Goal: Task Accomplishment & Management: Manage account settings

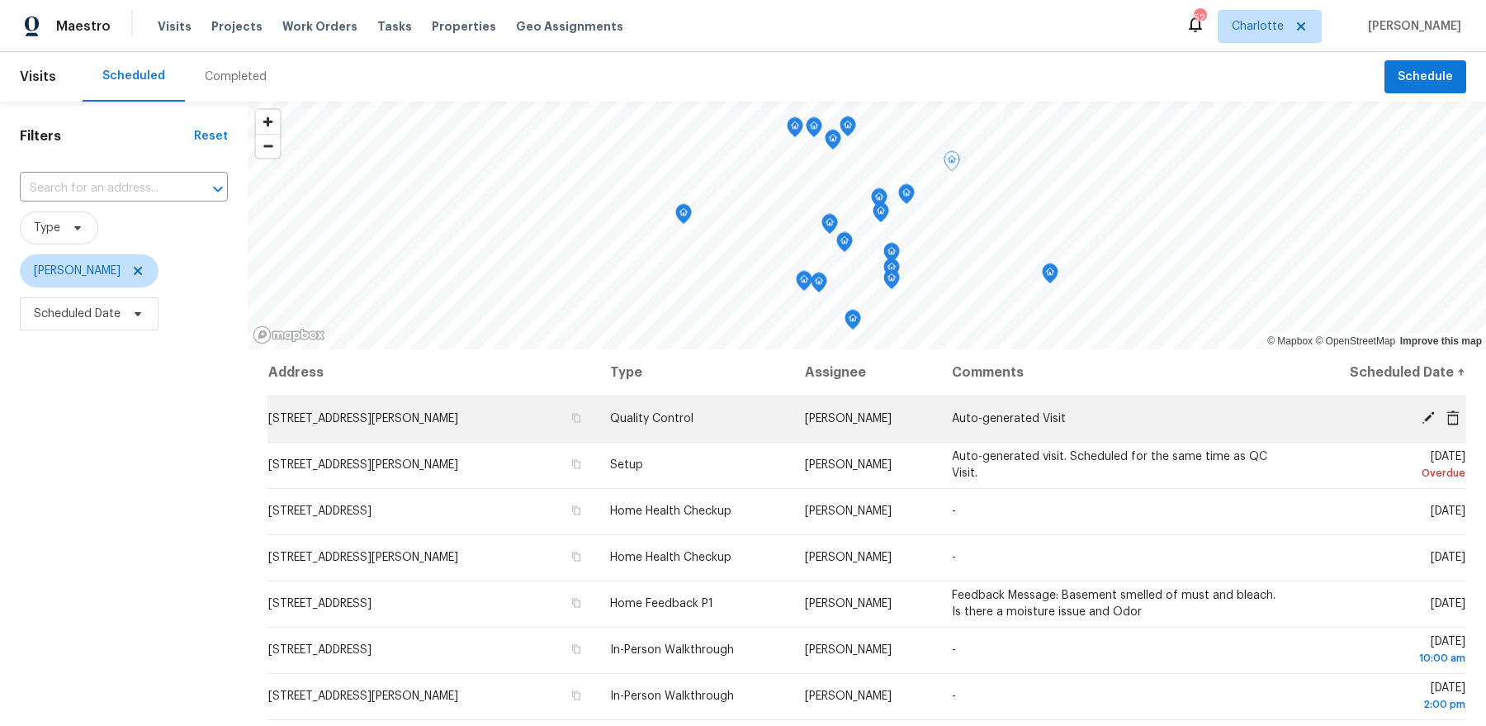
click at [1425, 413] on icon at bounding box center [1428, 417] width 15 height 15
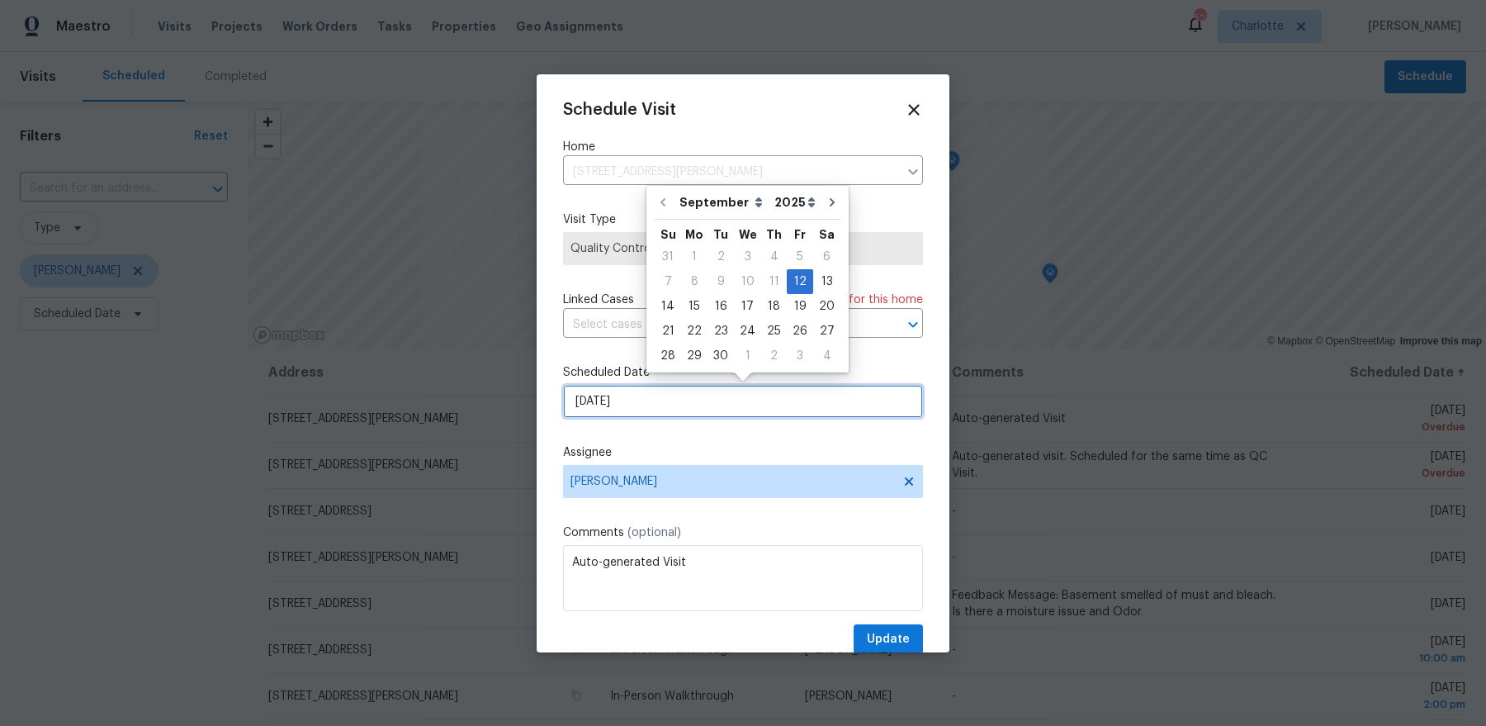
click at [683, 401] on input "9/12/2025" at bounding box center [743, 401] width 360 height 33
click at [694, 311] on div "15" at bounding box center [694, 306] width 26 height 23
type input "9/15/2025"
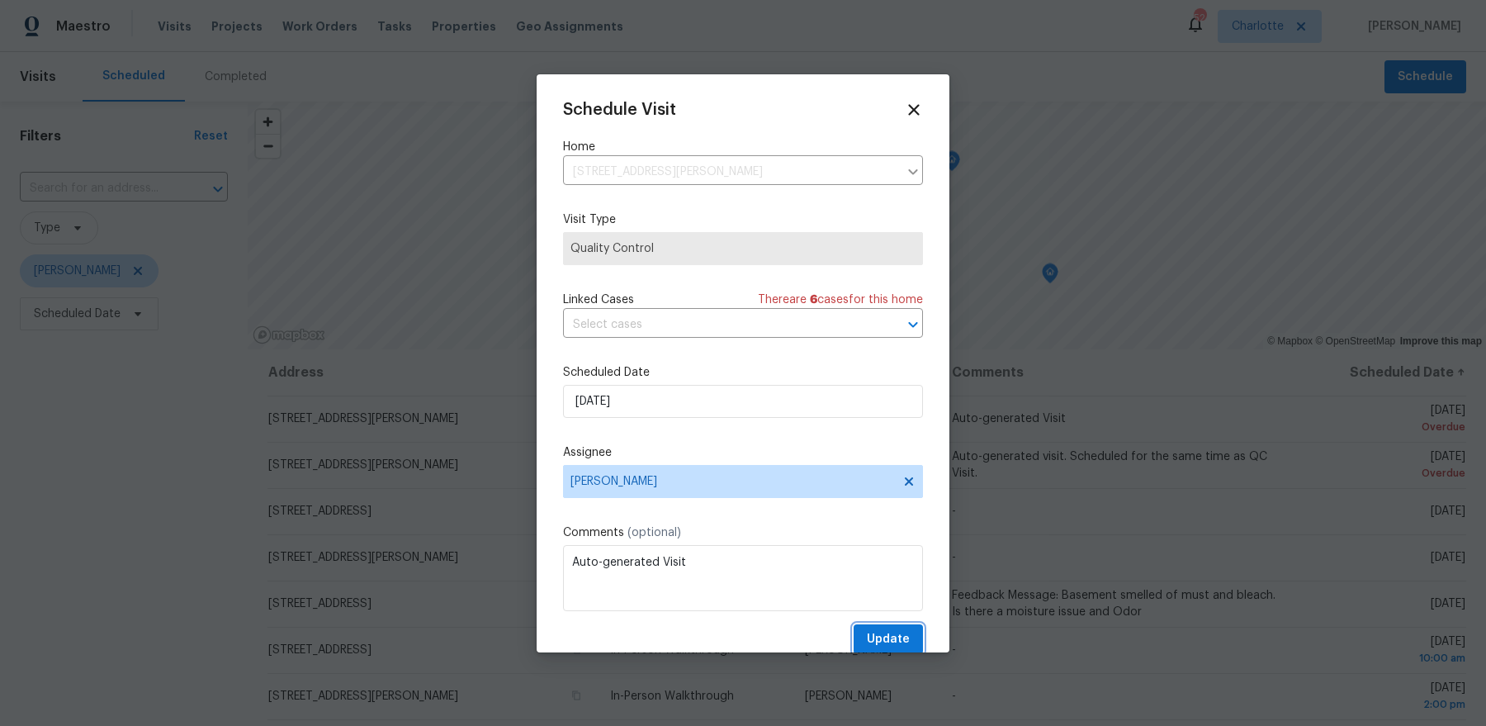
click at [897, 628] on button "Update" at bounding box center [888, 639] width 69 height 31
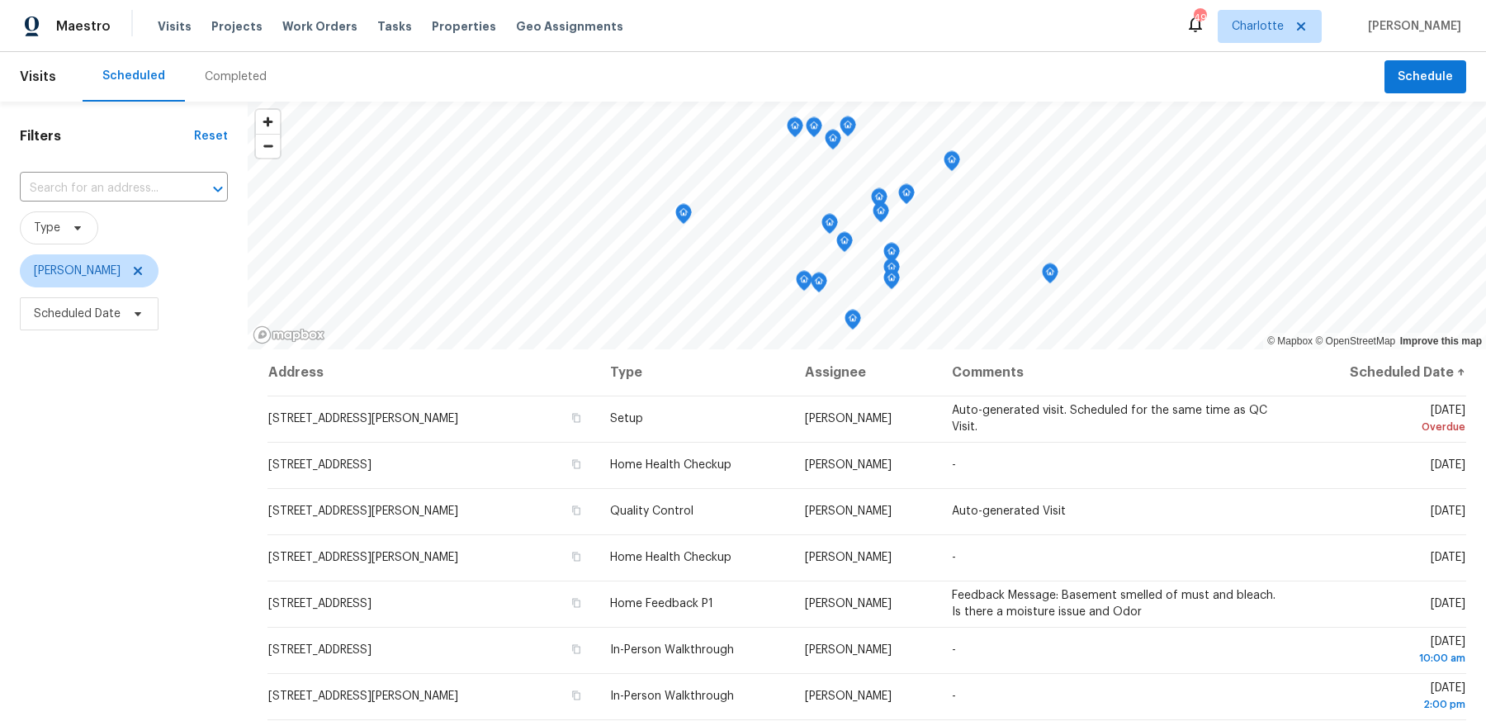
click at [88, 329] on span "Scheduled Date" at bounding box center [89, 313] width 139 height 33
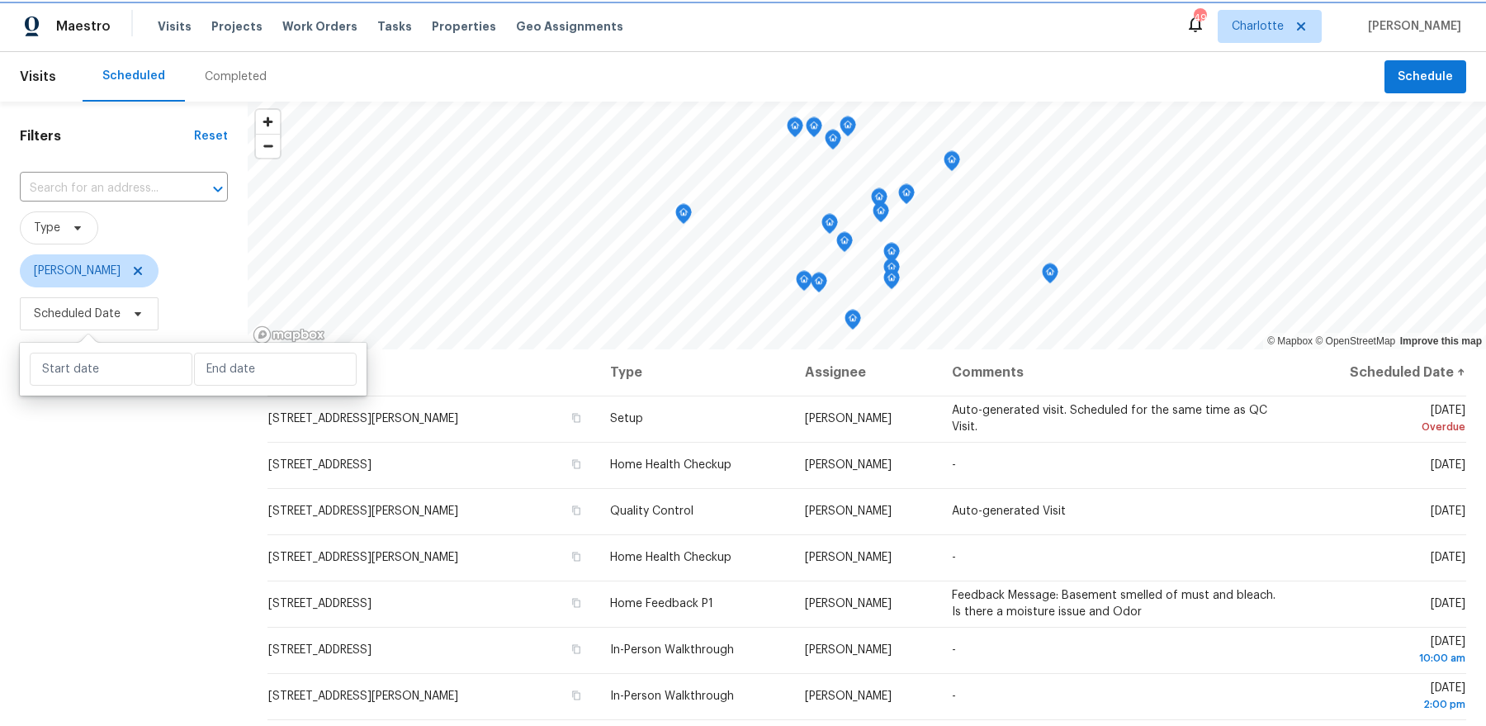
click at [91, 308] on span "Scheduled Date" at bounding box center [77, 314] width 87 height 17
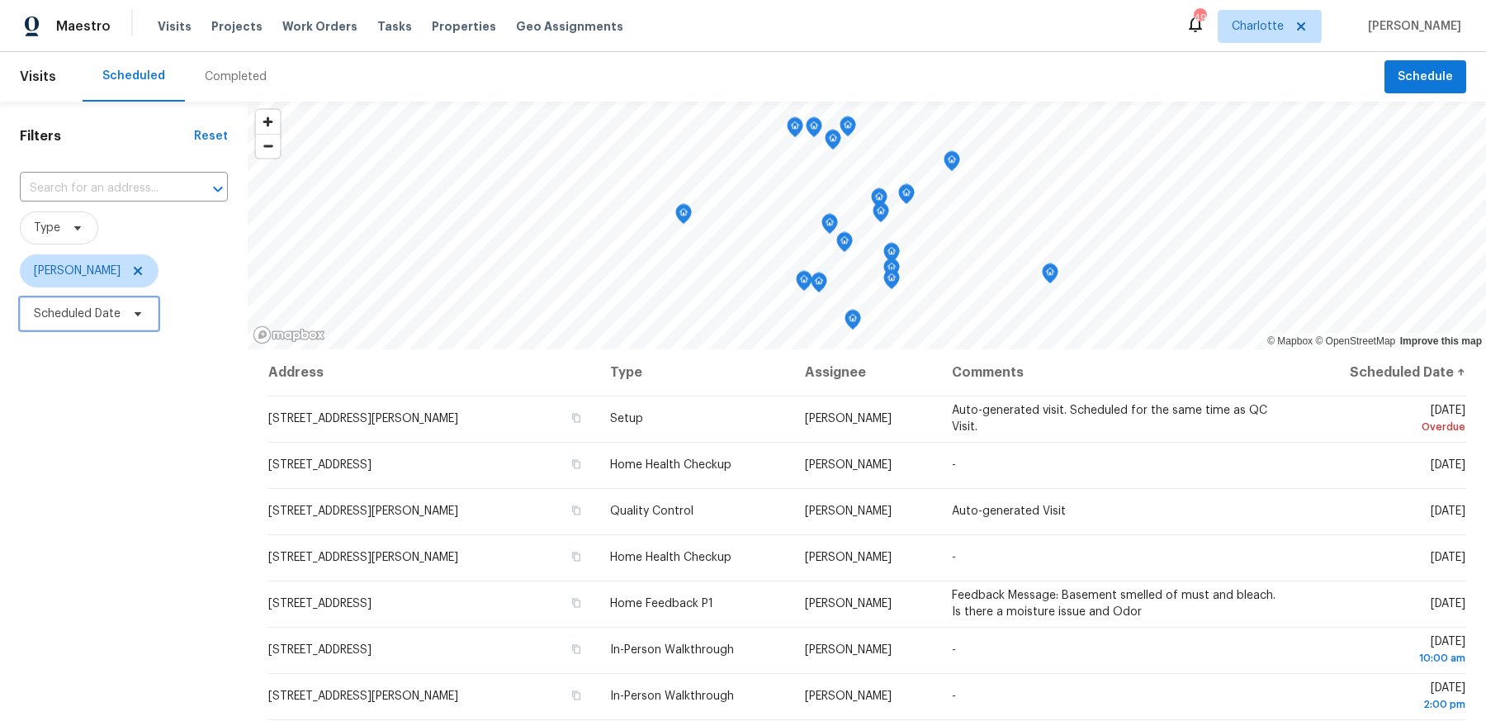
click at [101, 309] on span "Scheduled Date" at bounding box center [77, 314] width 87 height 17
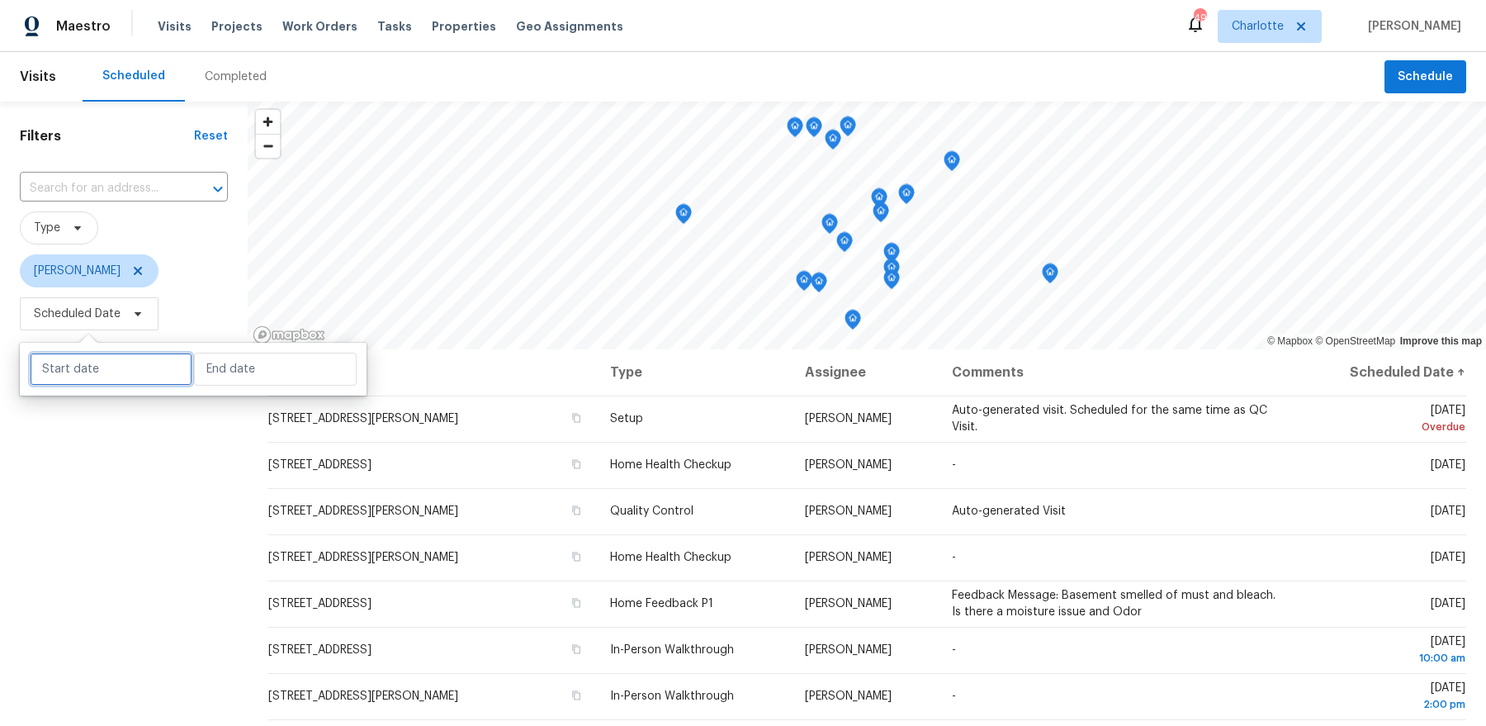
click at [91, 372] on input "text" at bounding box center [111, 369] width 163 height 33
select select "8"
select select "2025"
select select "9"
select select "2025"
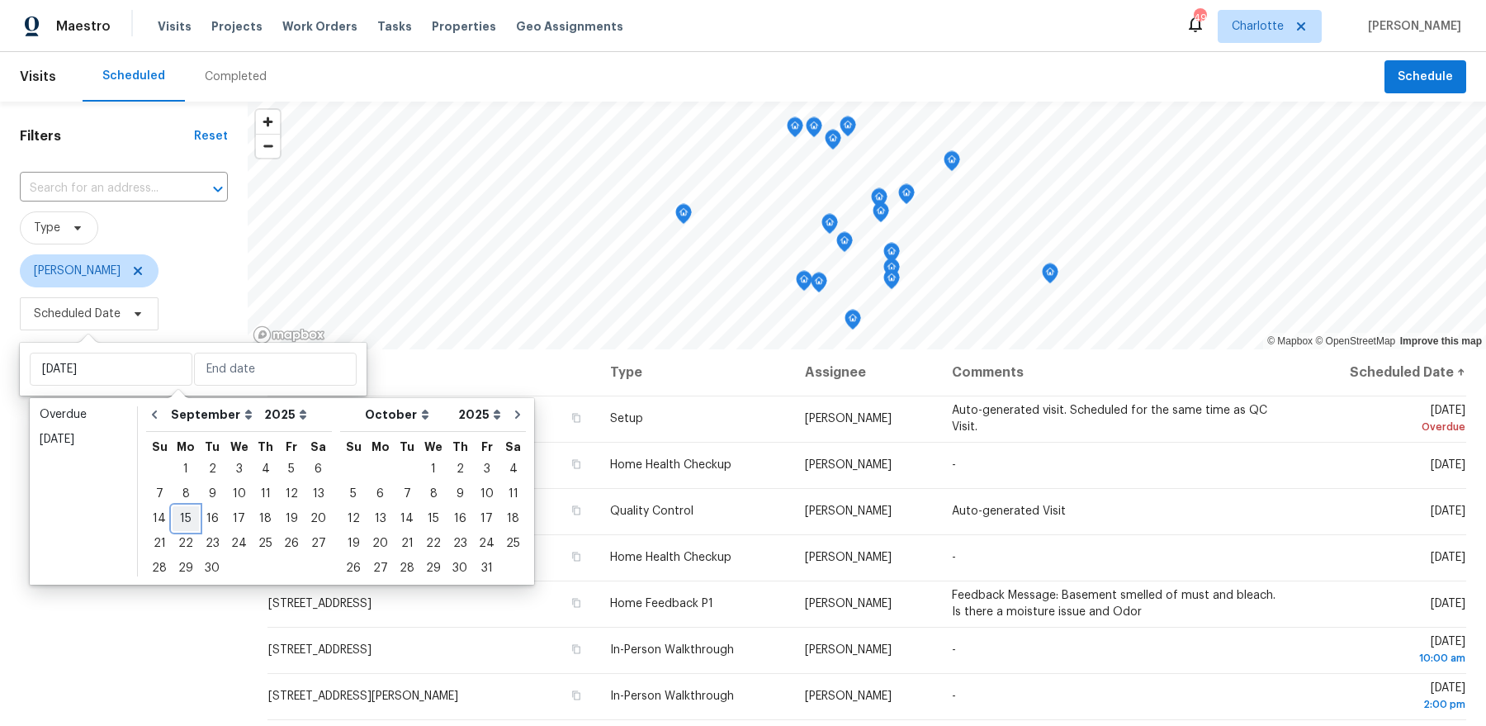
click at [187, 523] on div "15" at bounding box center [186, 518] width 26 height 23
type input "[DATE]"
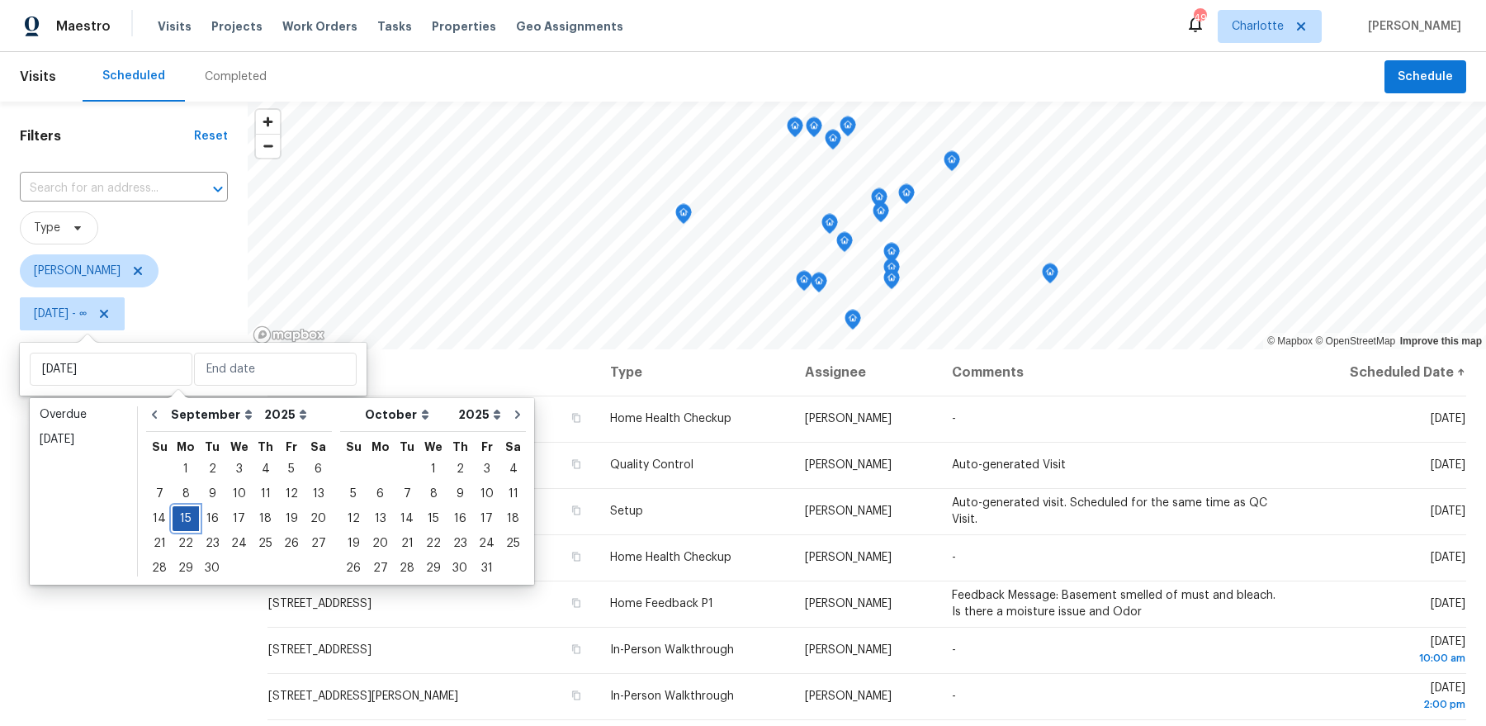
click at [187, 523] on div "15" at bounding box center [186, 518] width 26 height 23
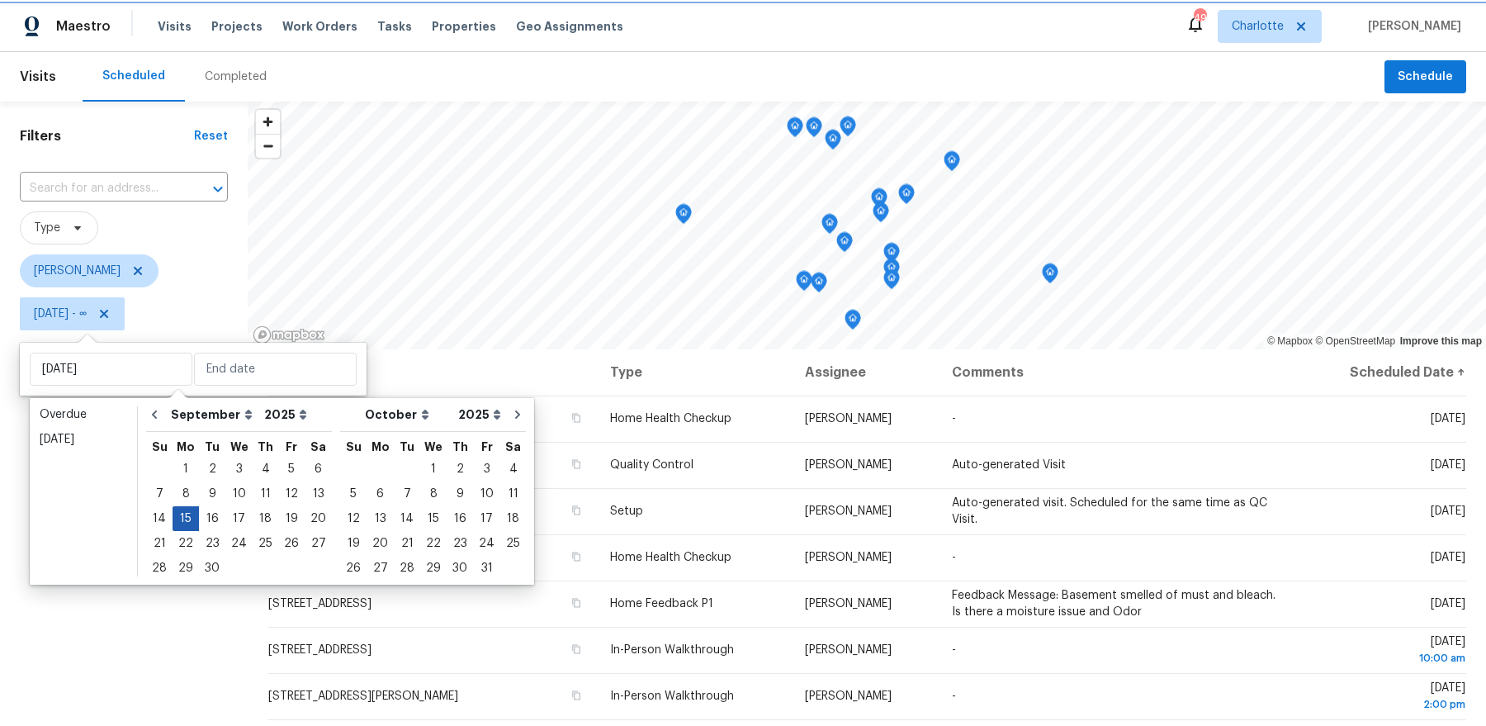
type input "[DATE]"
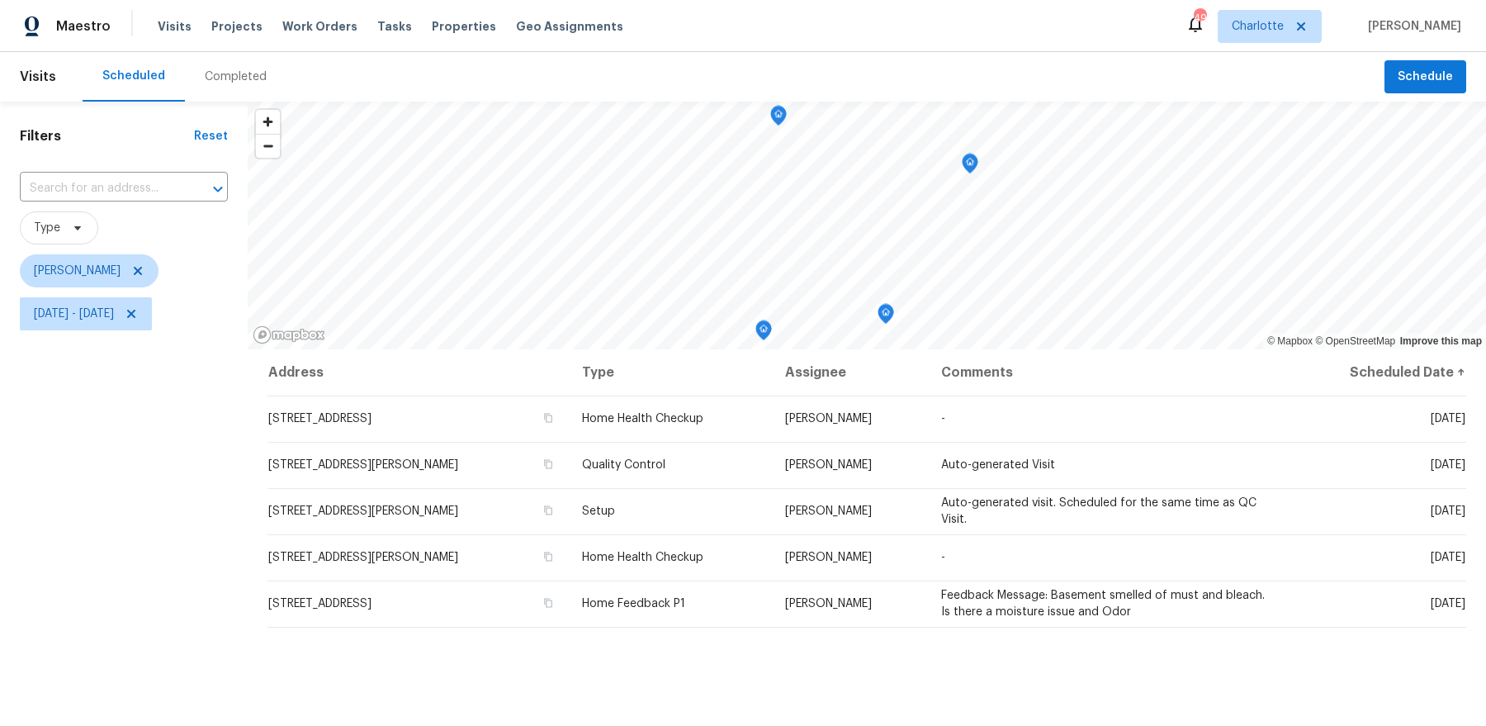
click at [145, 548] on div "Filters Reset ​ Type [PERSON_NAME] [DATE] - [DATE]" at bounding box center [124, 516] width 248 height 828
click at [951, 164] on icon "Map marker" at bounding box center [955, 158] width 17 height 21
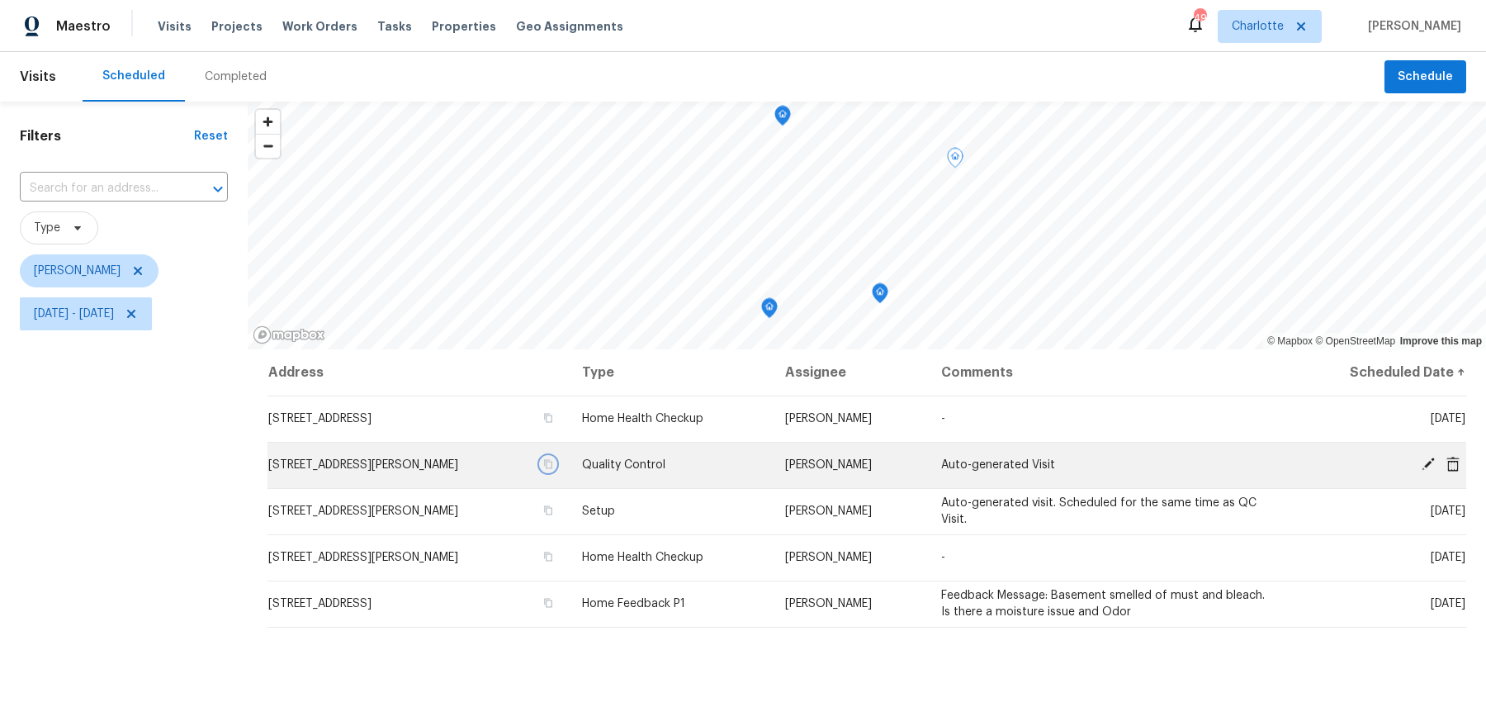
click at [553, 462] on icon "button" at bounding box center [548, 464] width 10 height 10
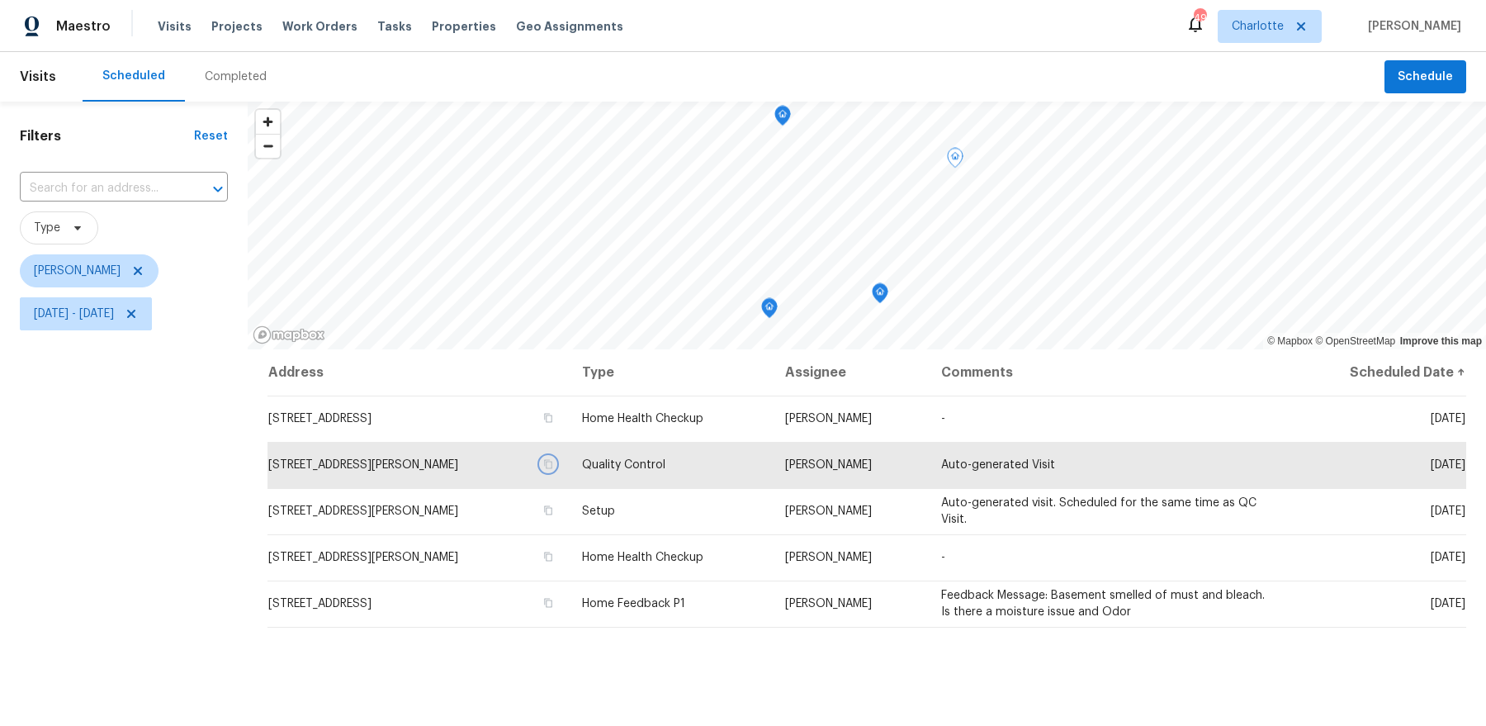
click at [882, 292] on icon "Map marker" at bounding box center [880, 293] width 5 height 4
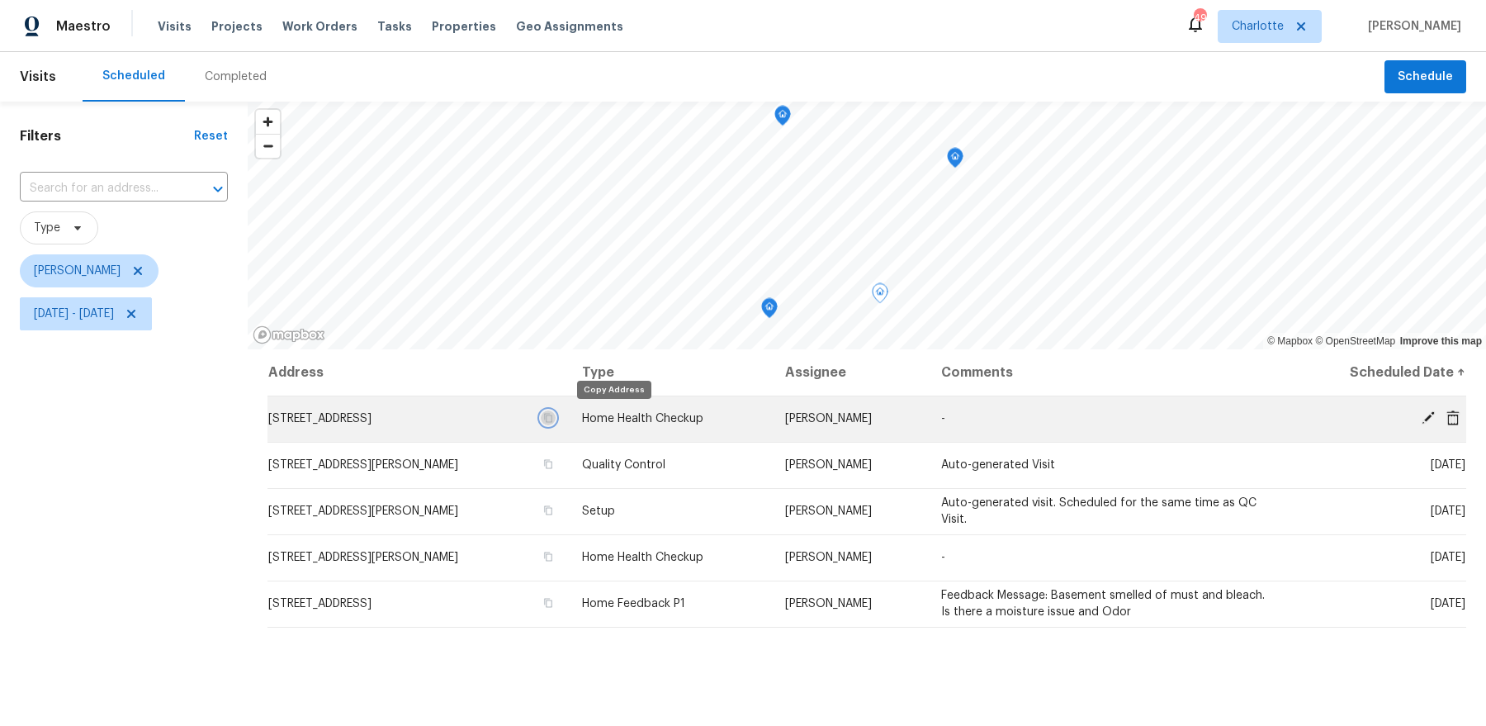
click at [553, 419] on icon "button" at bounding box center [548, 418] width 10 height 10
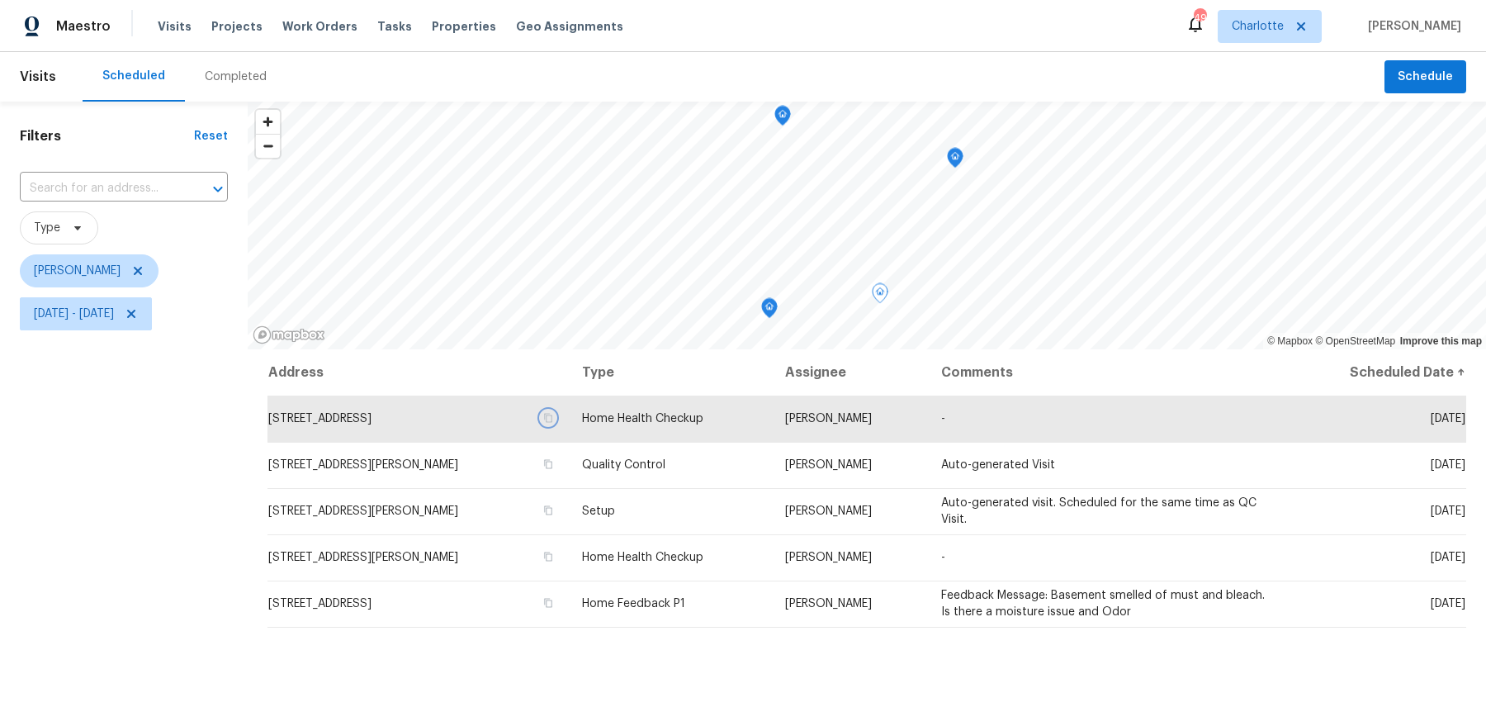
click at [769, 314] on icon "Map marker" at bounding box center [769, 308] width 15 height 19
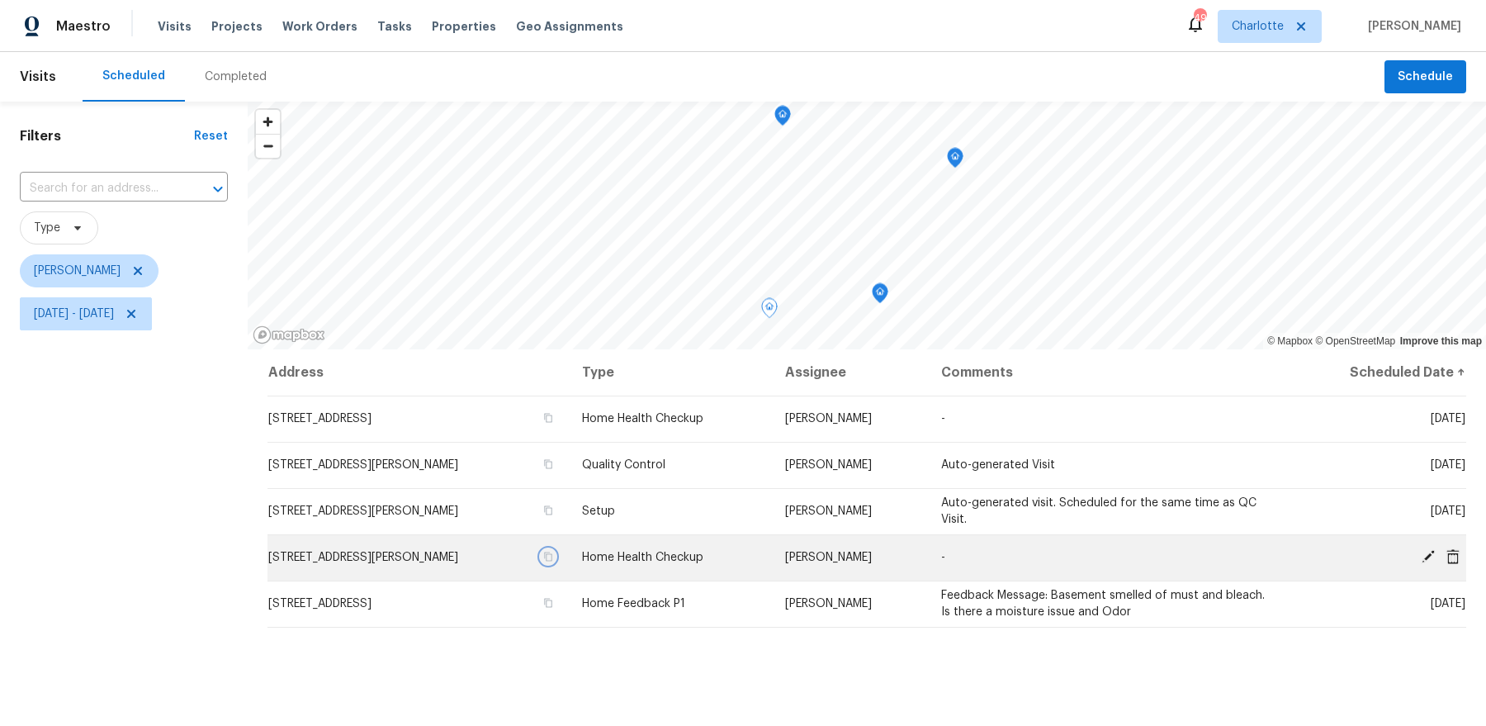
click at [553, 555] on icon "button" at bounding box center [548, 557] width 10 height 10
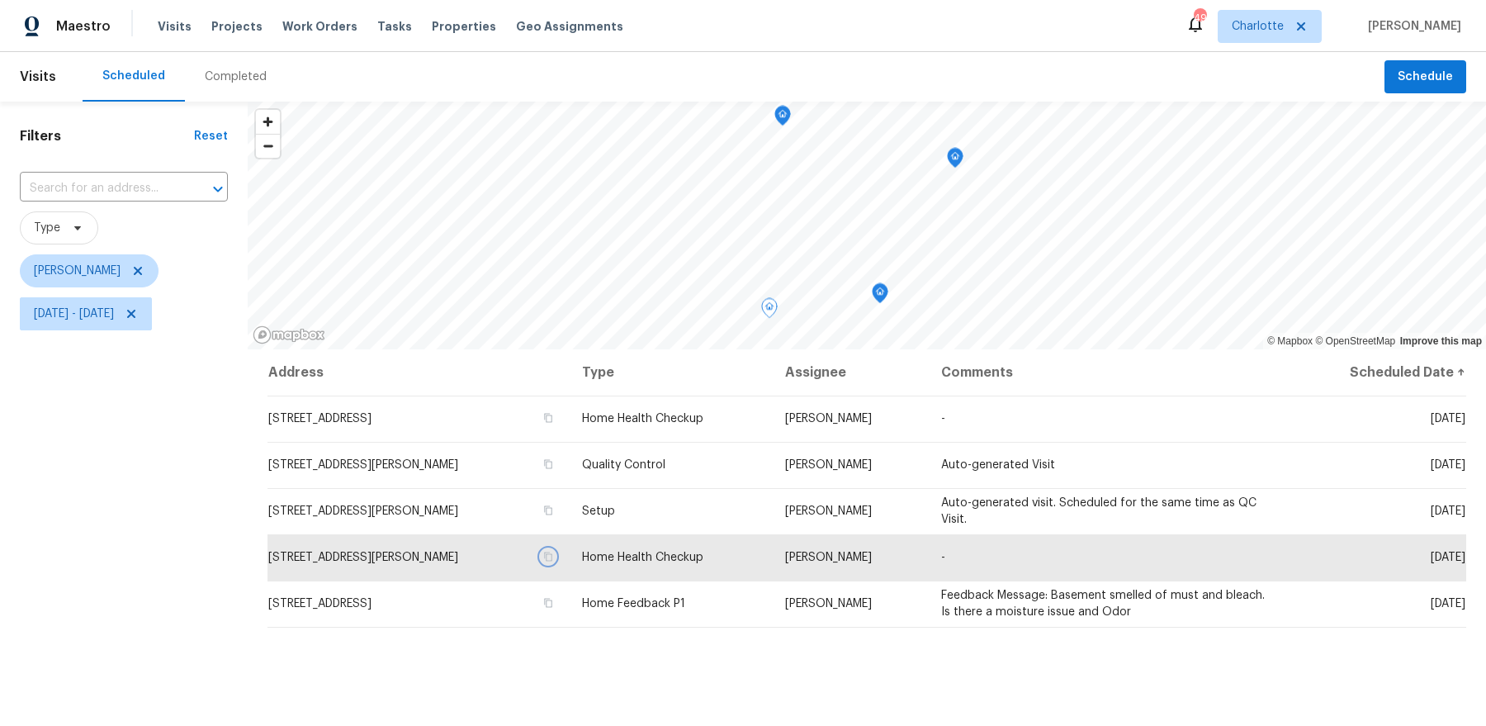
click at [780, 122] on icon "Map marker" at bounding box center [783, 116] width 17 height 21
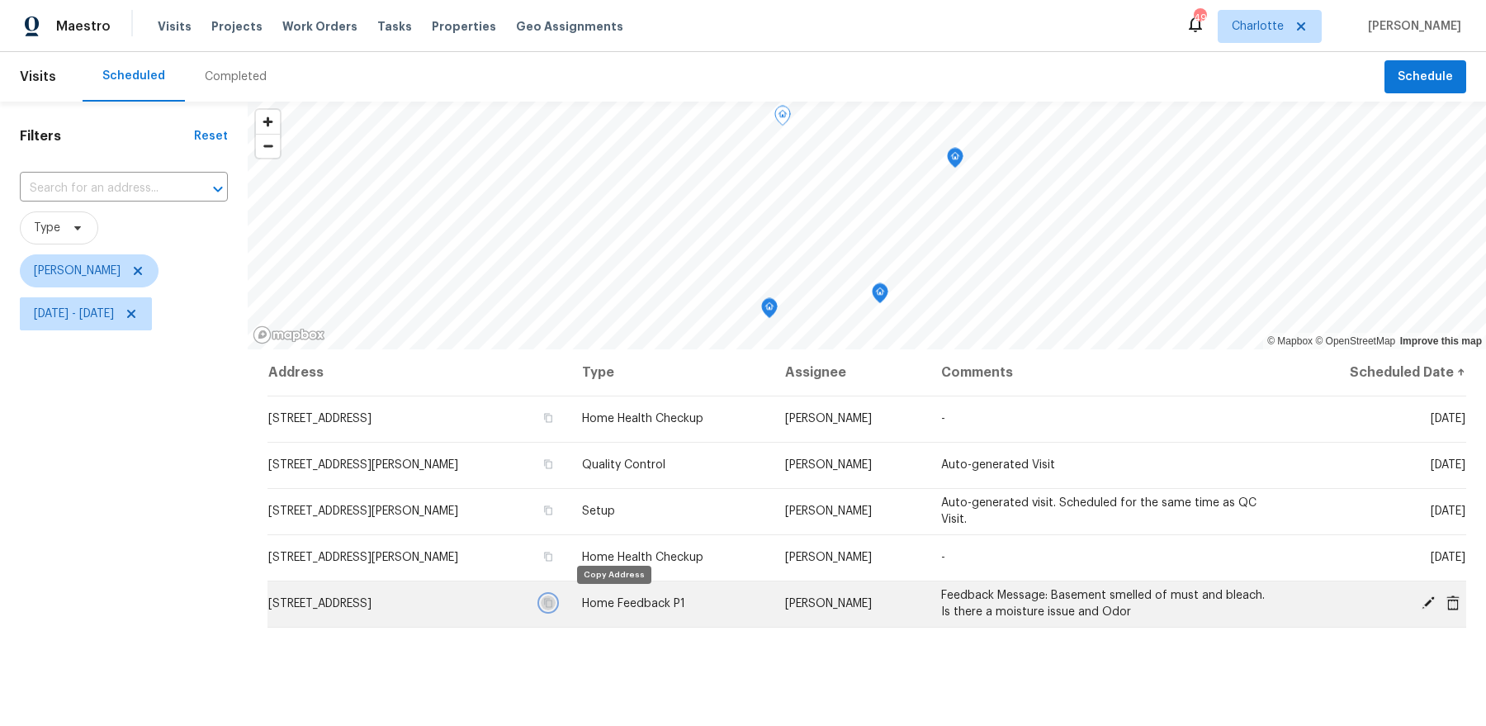
click at [553, 603] on icon "button" at bounding box center [548, 603] width 10 height 10
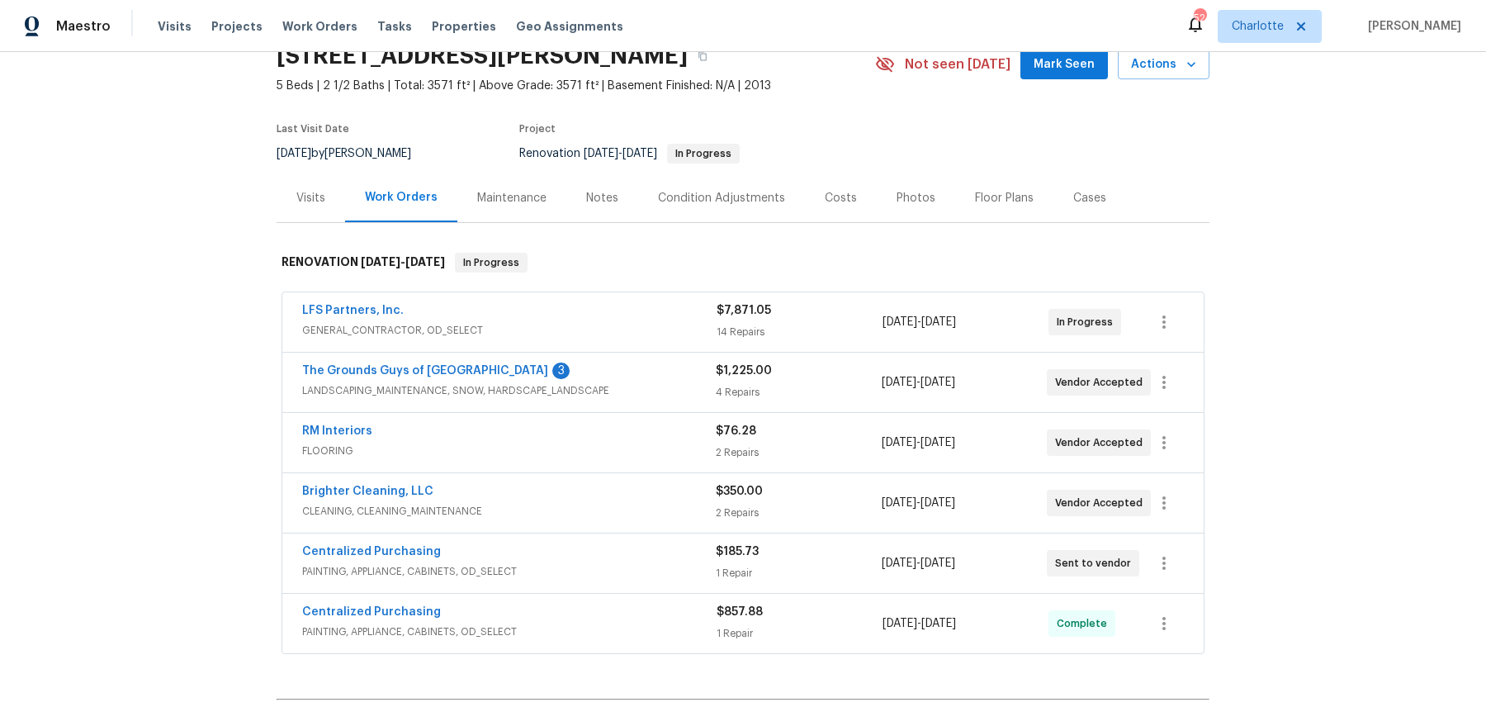
scroll to position [79, 0]
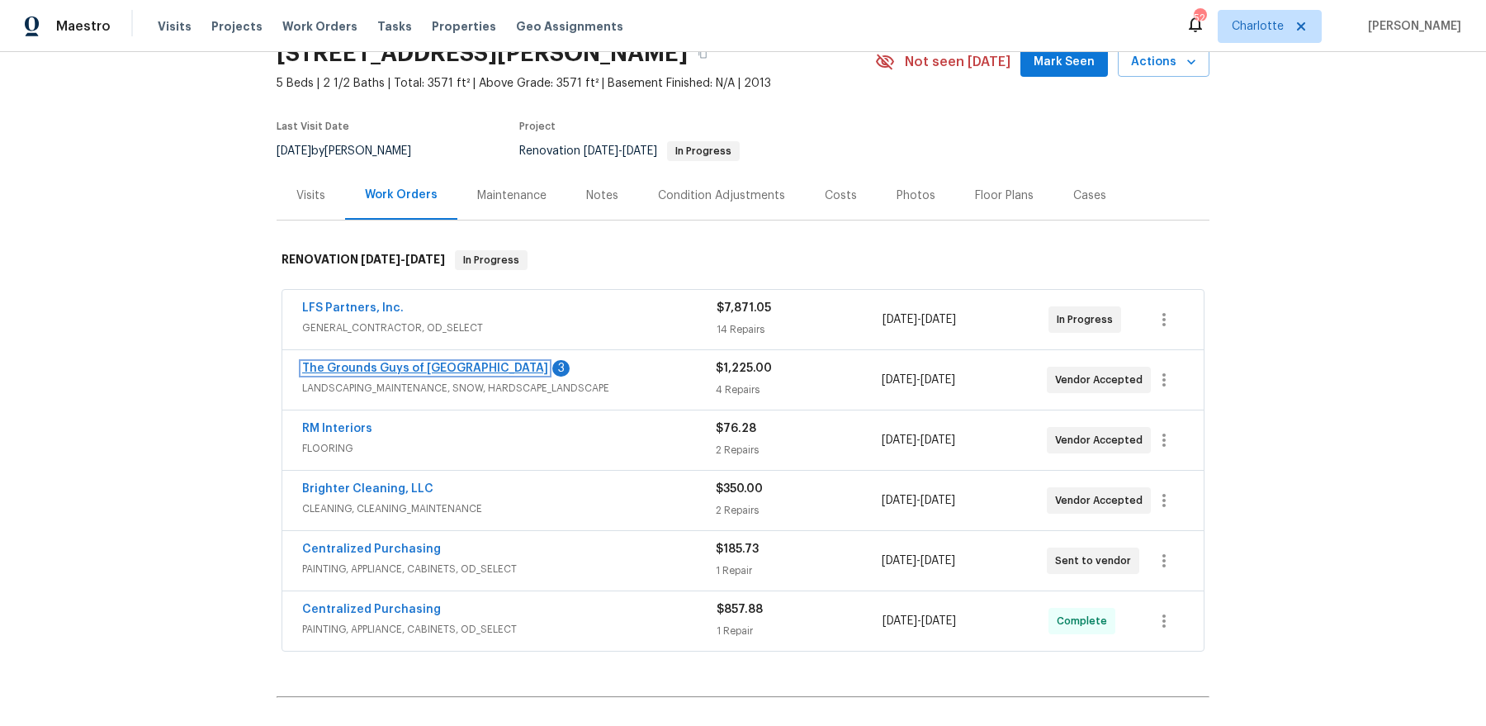
click at [451, 371] on link "The Grounds Guys of Huntersville" at bounding box center [425, 369] width 246 height 12
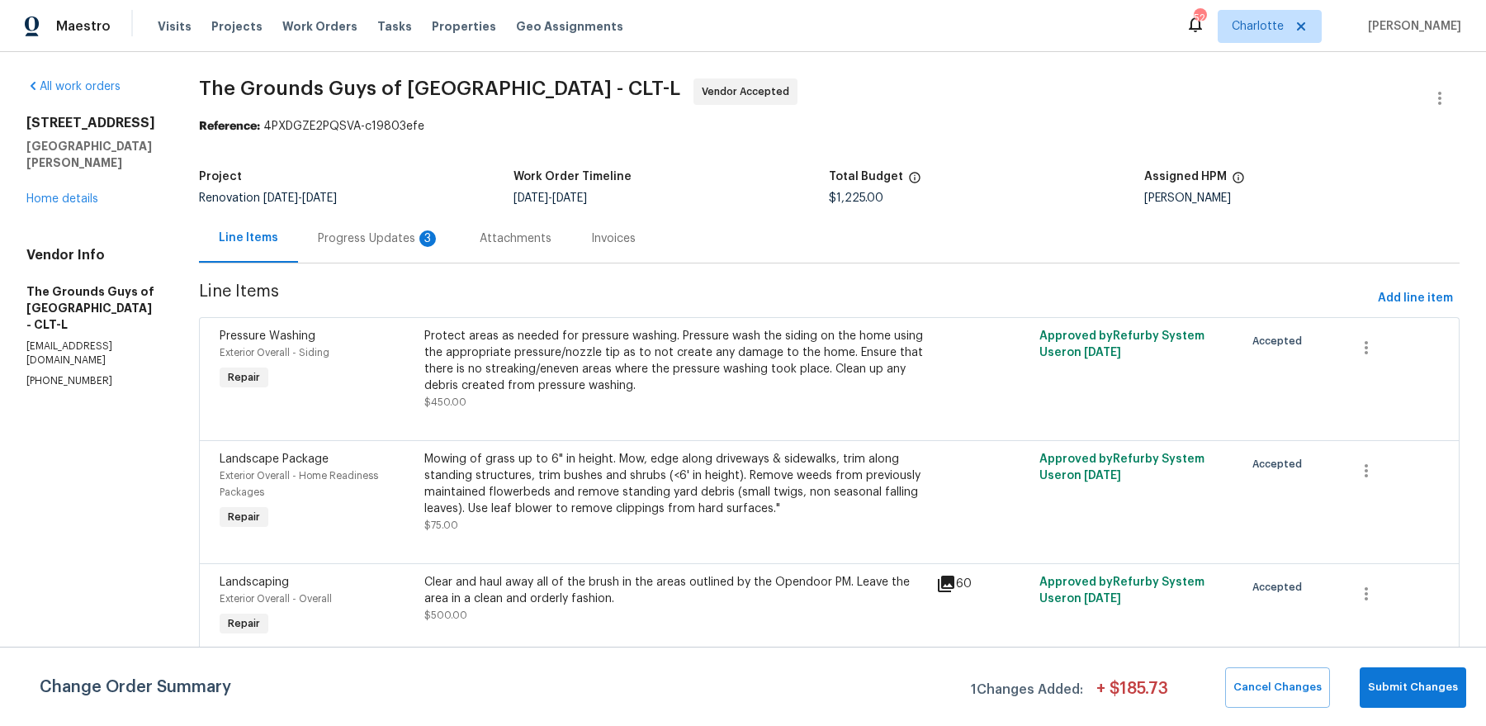
click at [440, 244] on div "Progress Updates 3" at bounding box center [379, 238] width 122 height 17
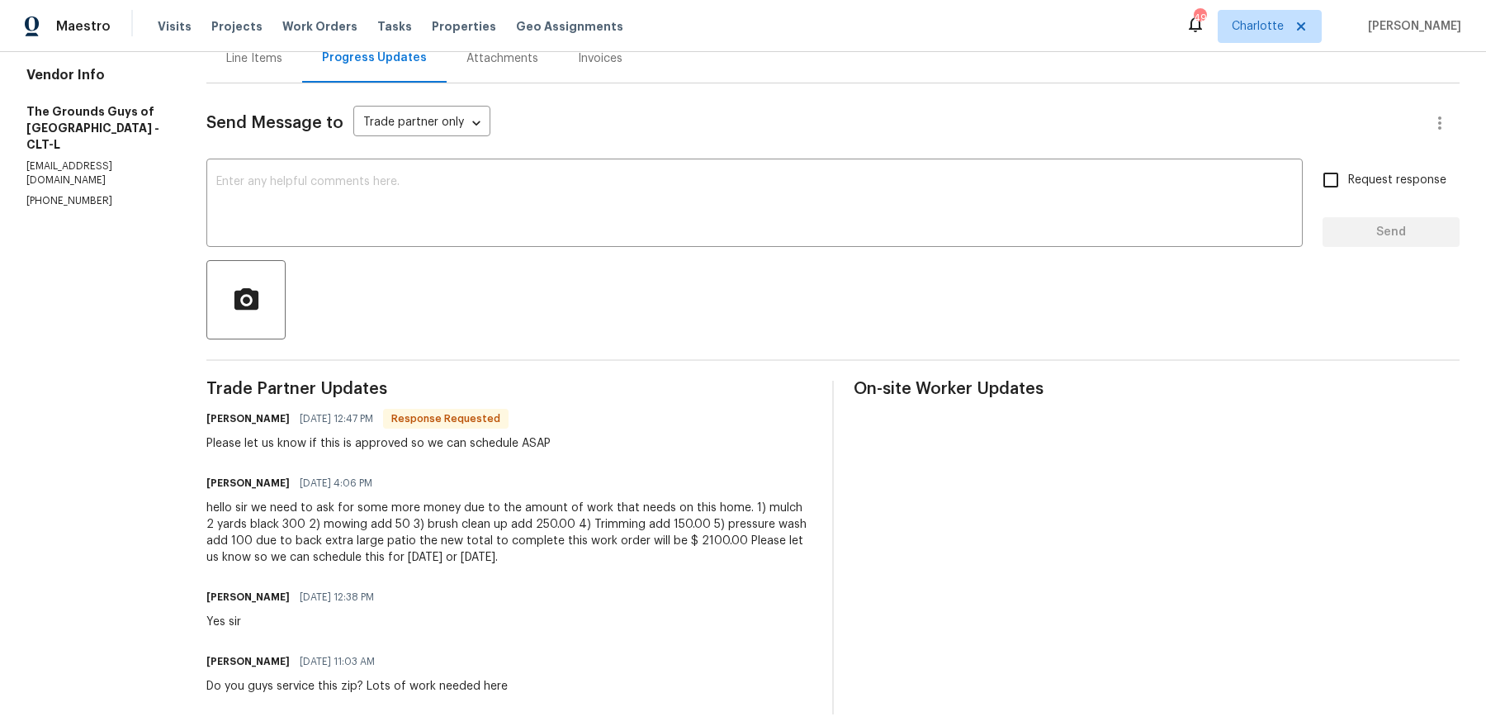
scroll to position [188, 0]
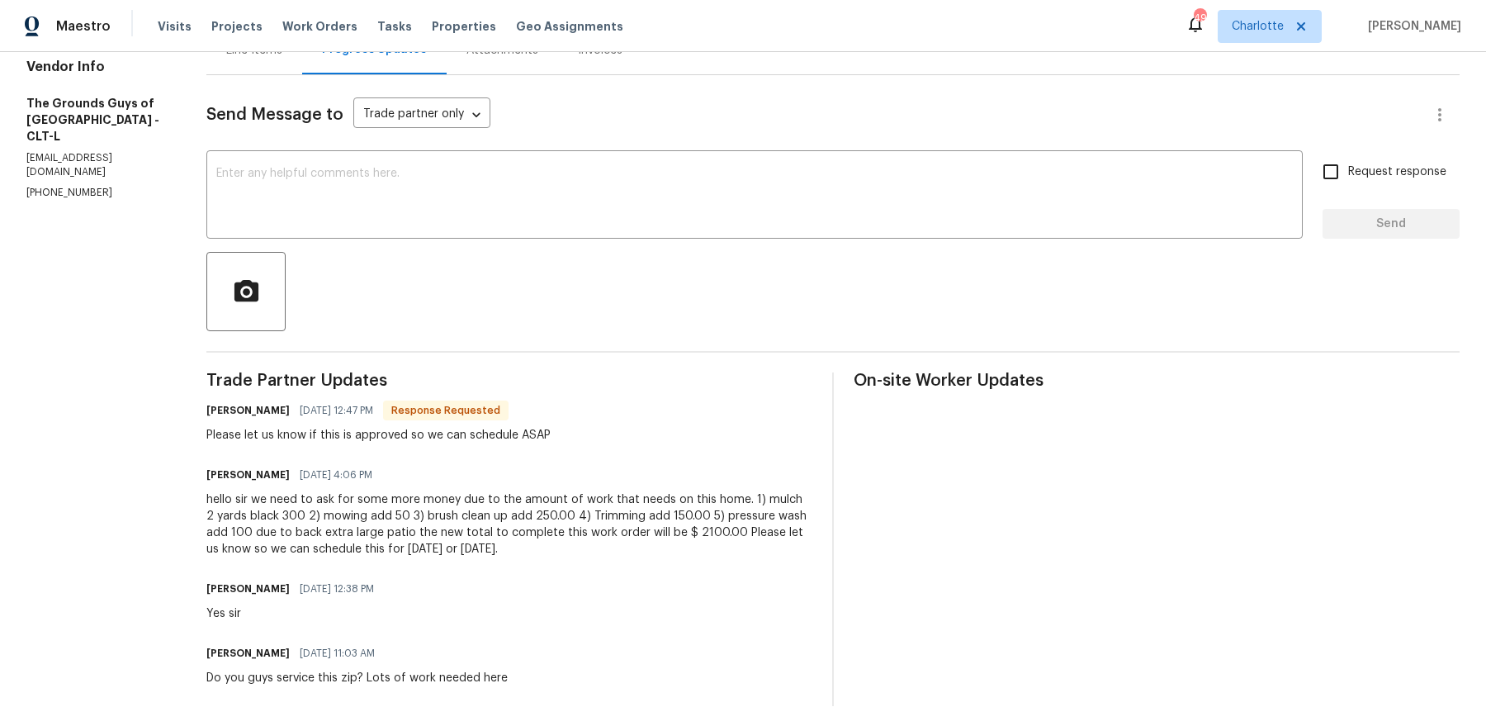
click at [557, 275] on div at bounding box center [833, 291] width 1254 height 79
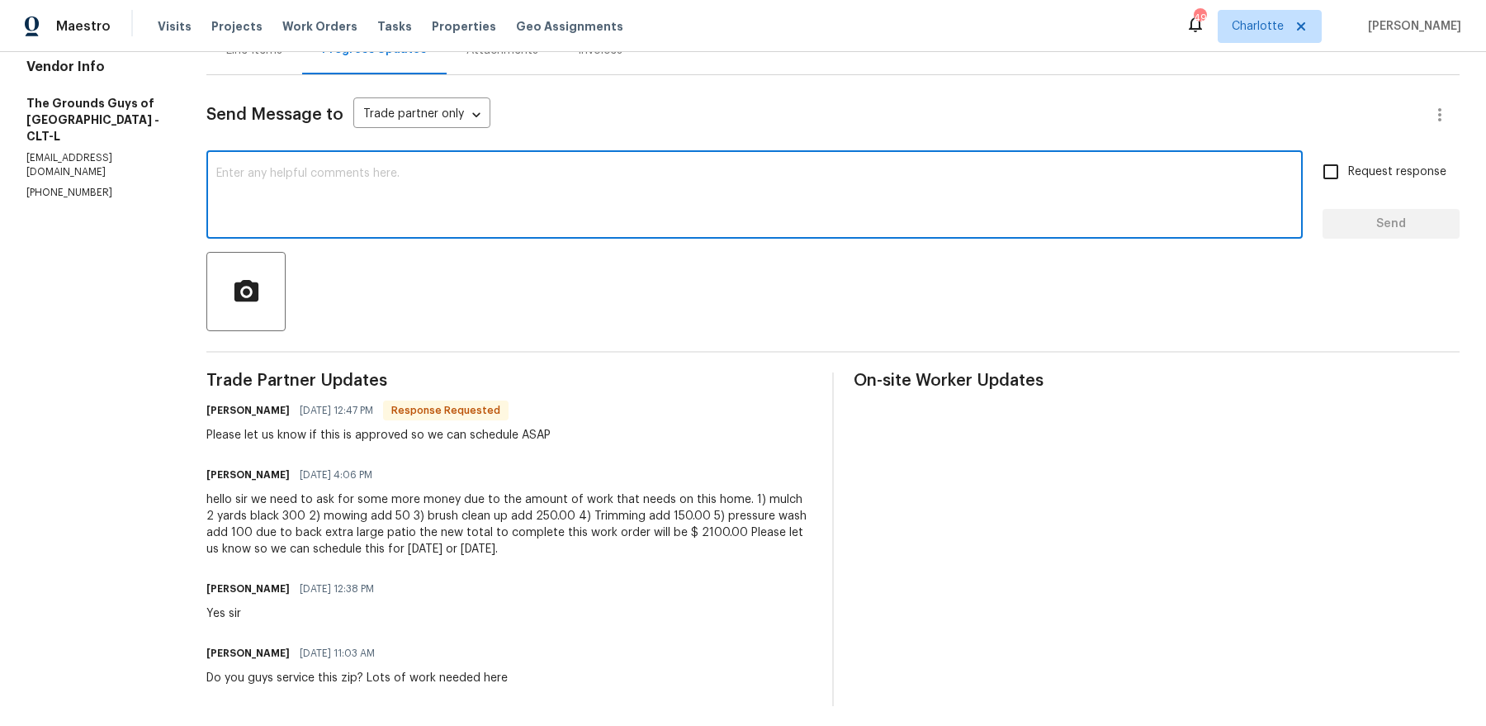
click at [455, 206] on textarea at bounding box center [754, 197] width 1077 height 58
type textarea "Approved, please proceed"
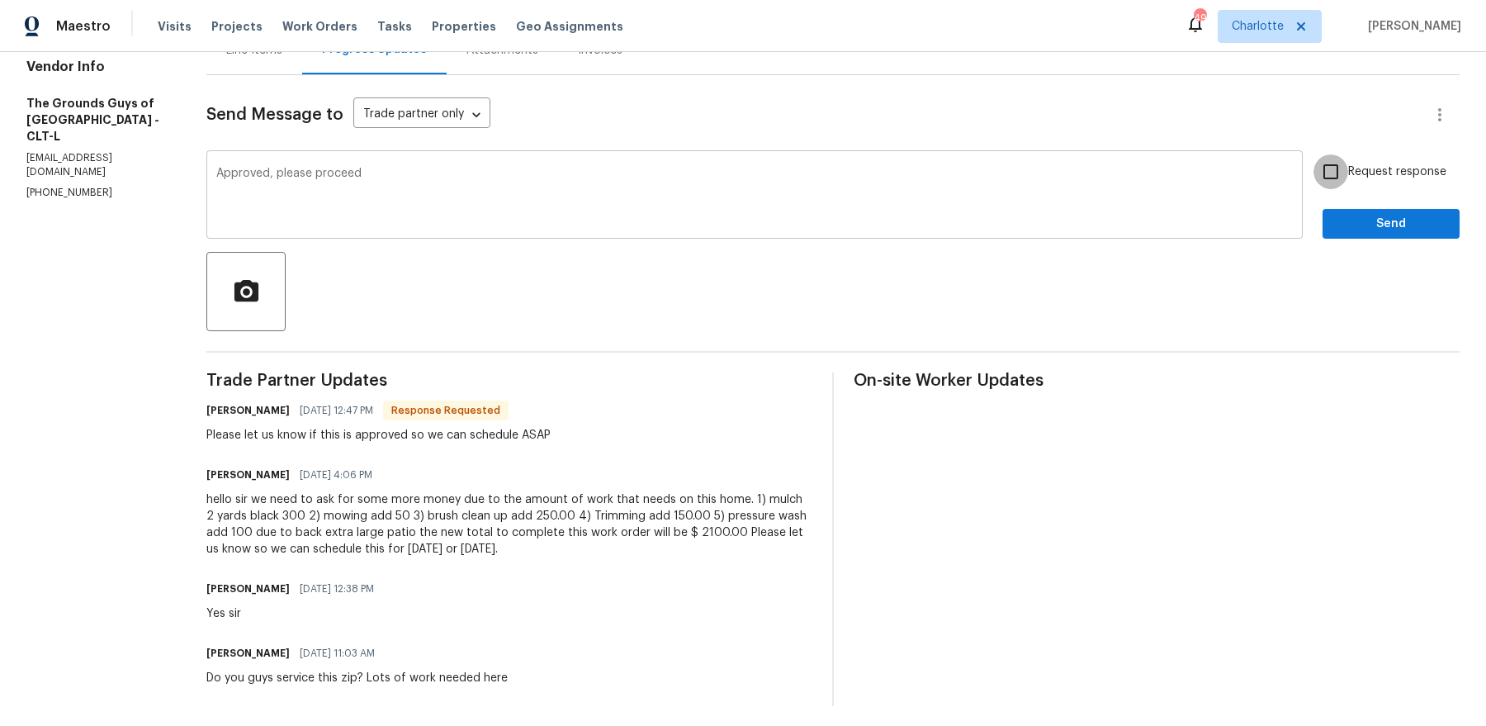
click at [1314, 154] on input "Request response" at bounding box center [1331, 171] width 35 height 35
checkbox input "true"
click at [1323, 209] on button "Send" at bounding box center [1391, 224] width 137 height 31
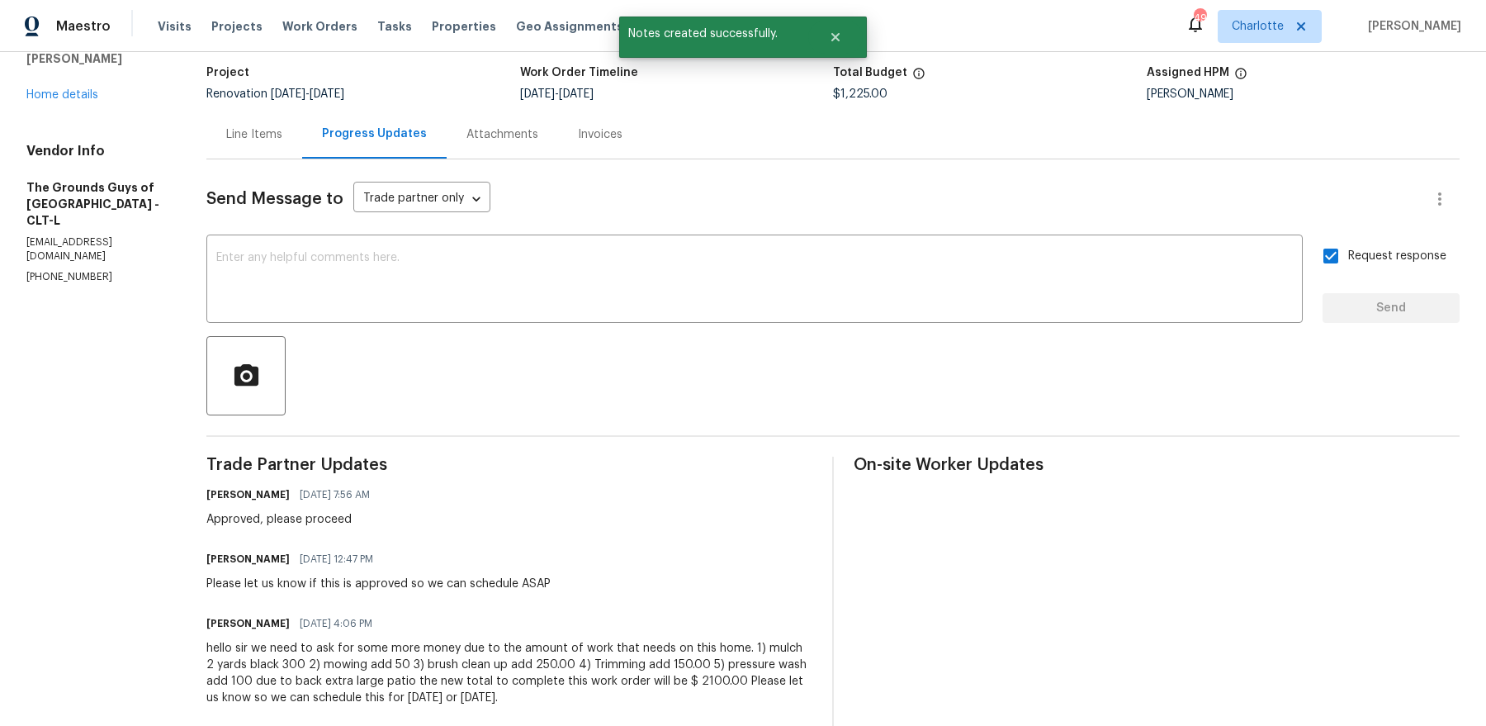
scroll to position [253, 0]
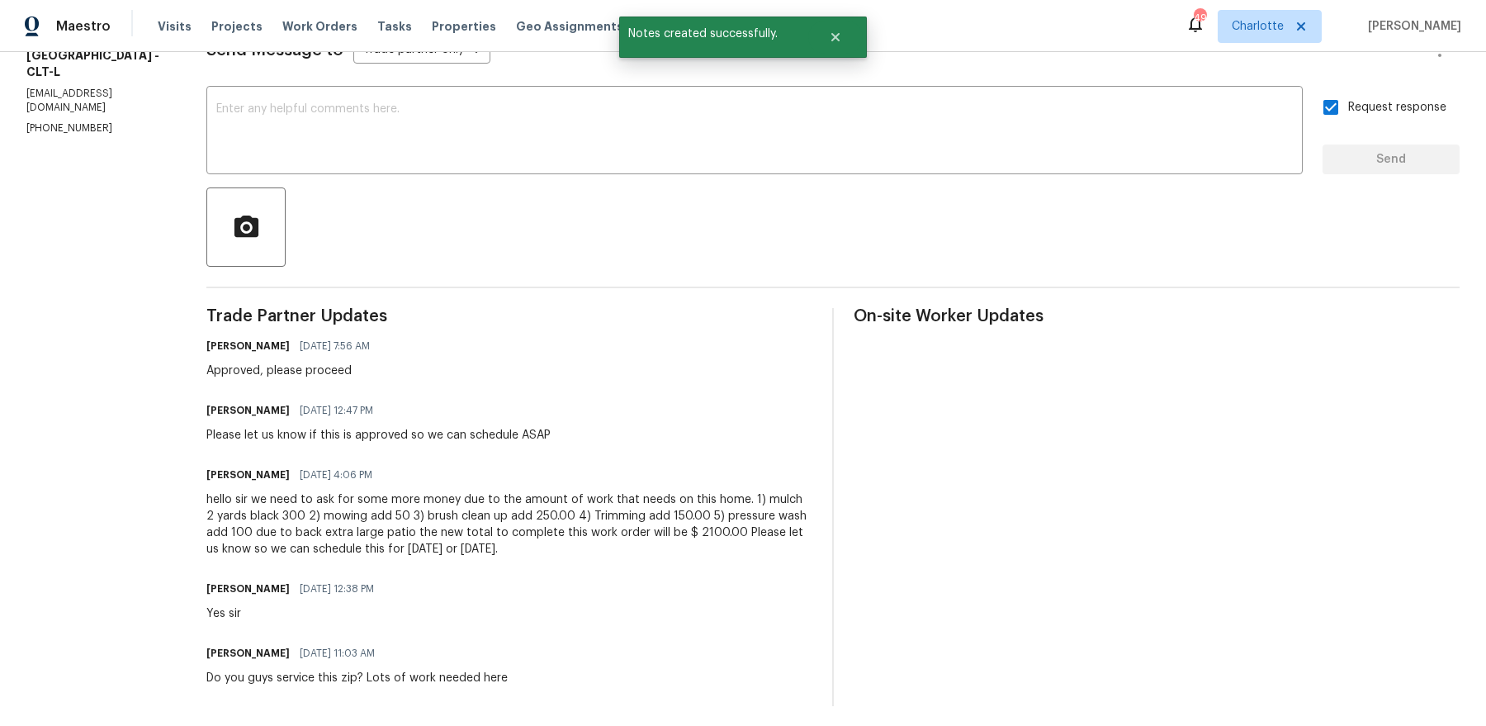
click at [474, 519] on div "hello sir we need to ask for some more money due to the amount of work that nee…" at bounding box center [509, 524] width 606 height 66
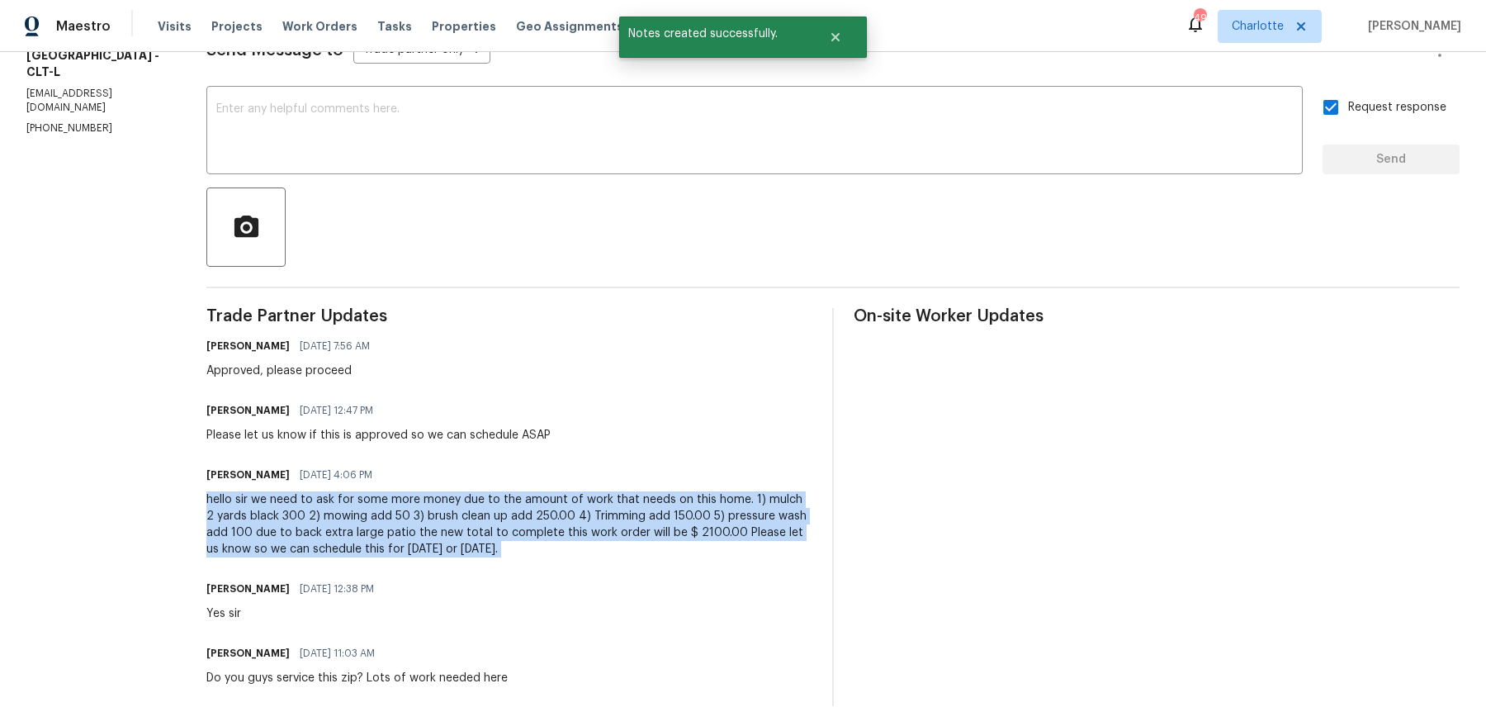
click at [474, 519] on div "hello sir we need to ask for some more money due to the amount of work that nee…" at bounding box center [509, 524] width 606 height 66
copy div "hello sir we need to ask for some more money due to the amount of work that nee…"
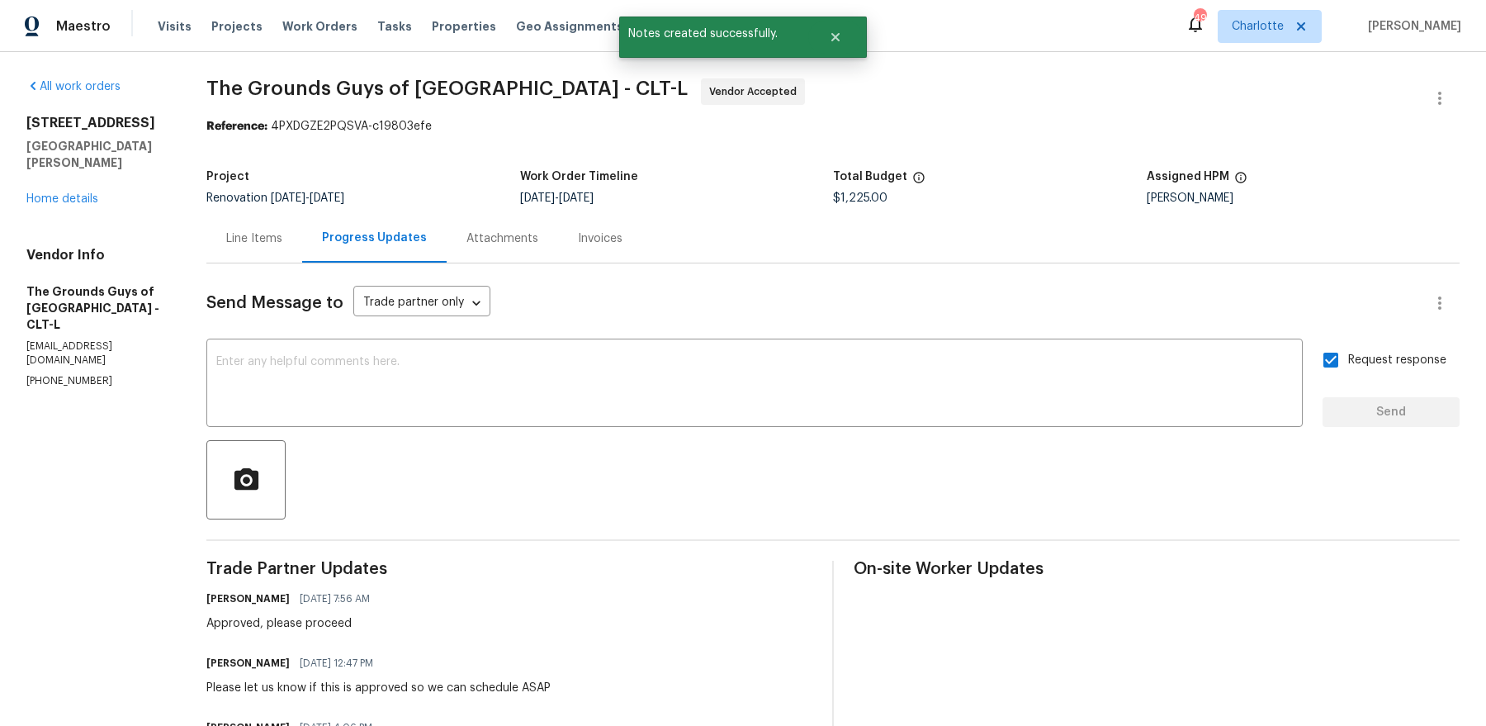
click at [282, 239] on div "Line Items" at bounding box center [254, 238] width 56 height 17
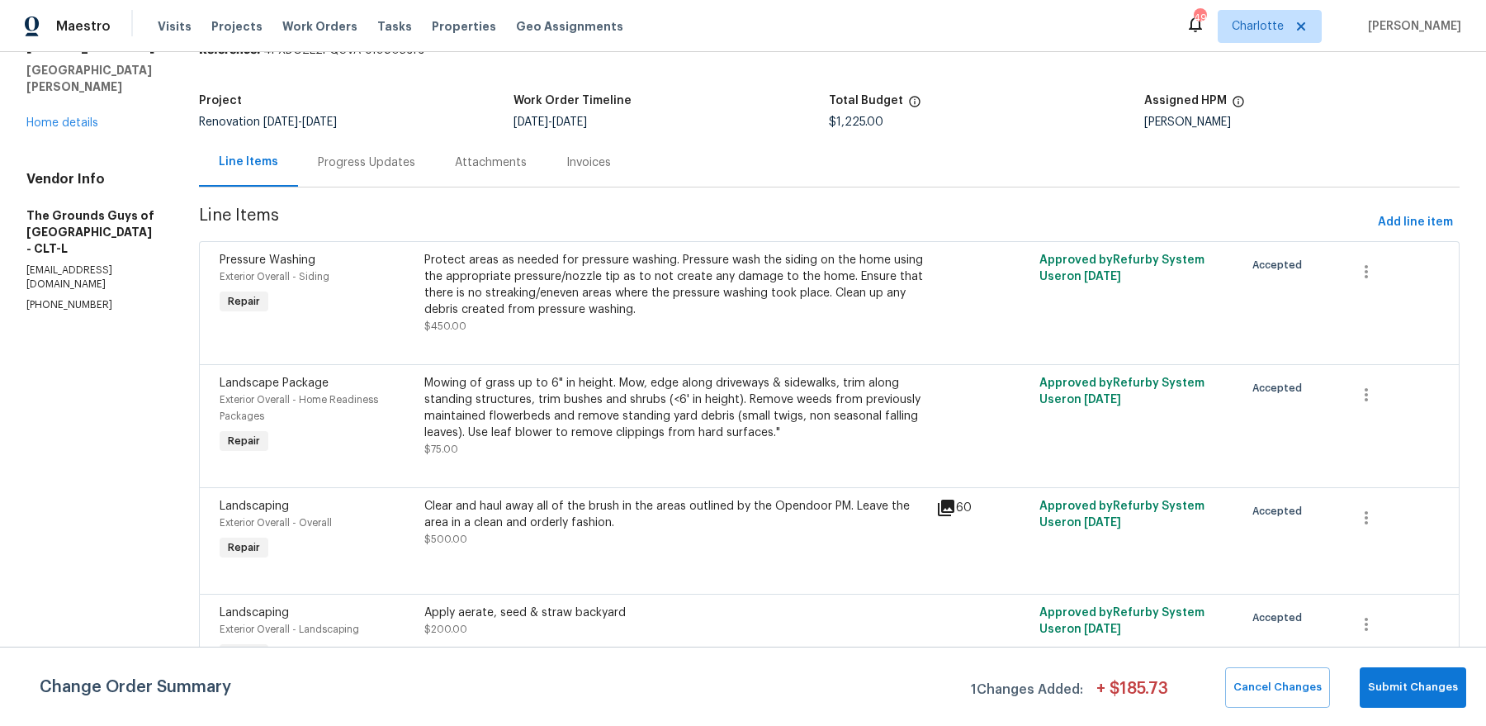
scroll to position [97, 0]
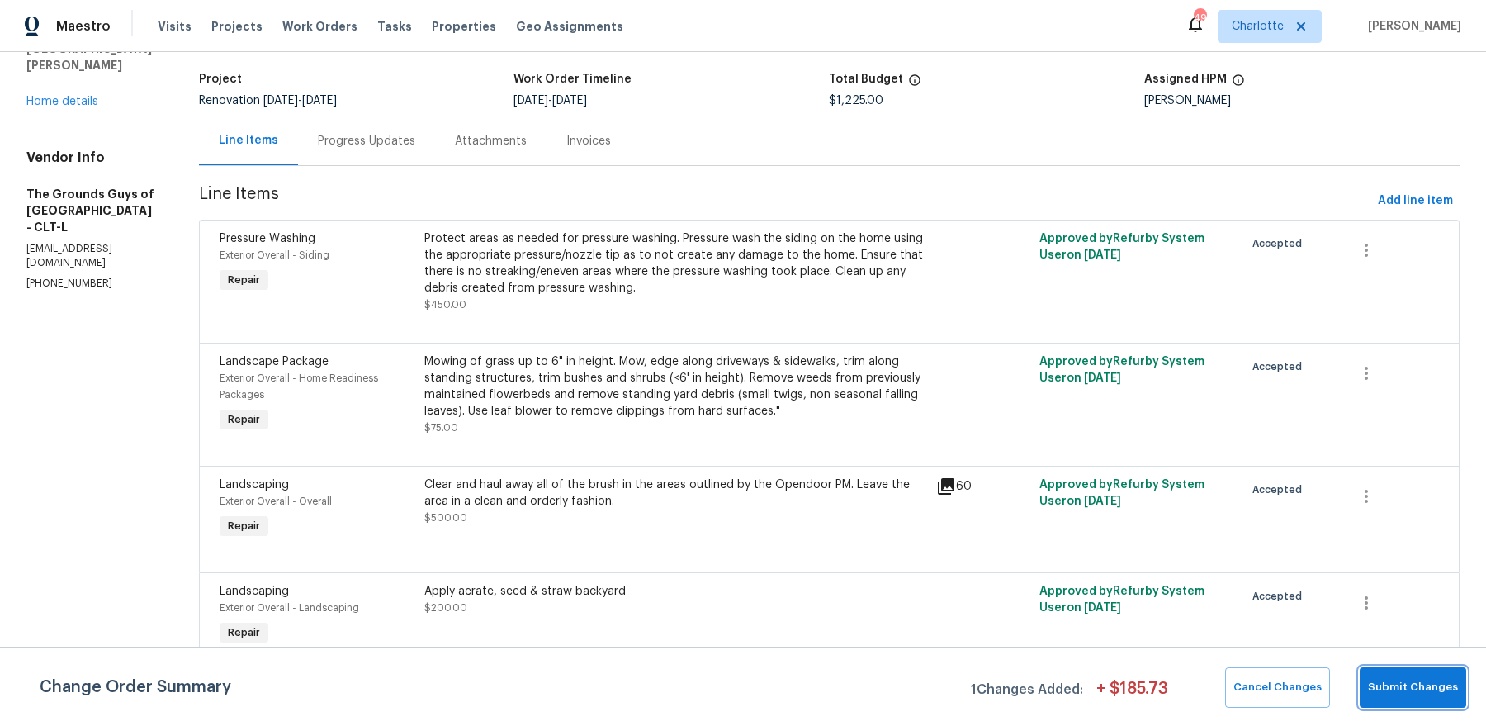
click at [1431, 694] on span "Submit Changes" at bounding box center [1413, 687] width 90 height 19
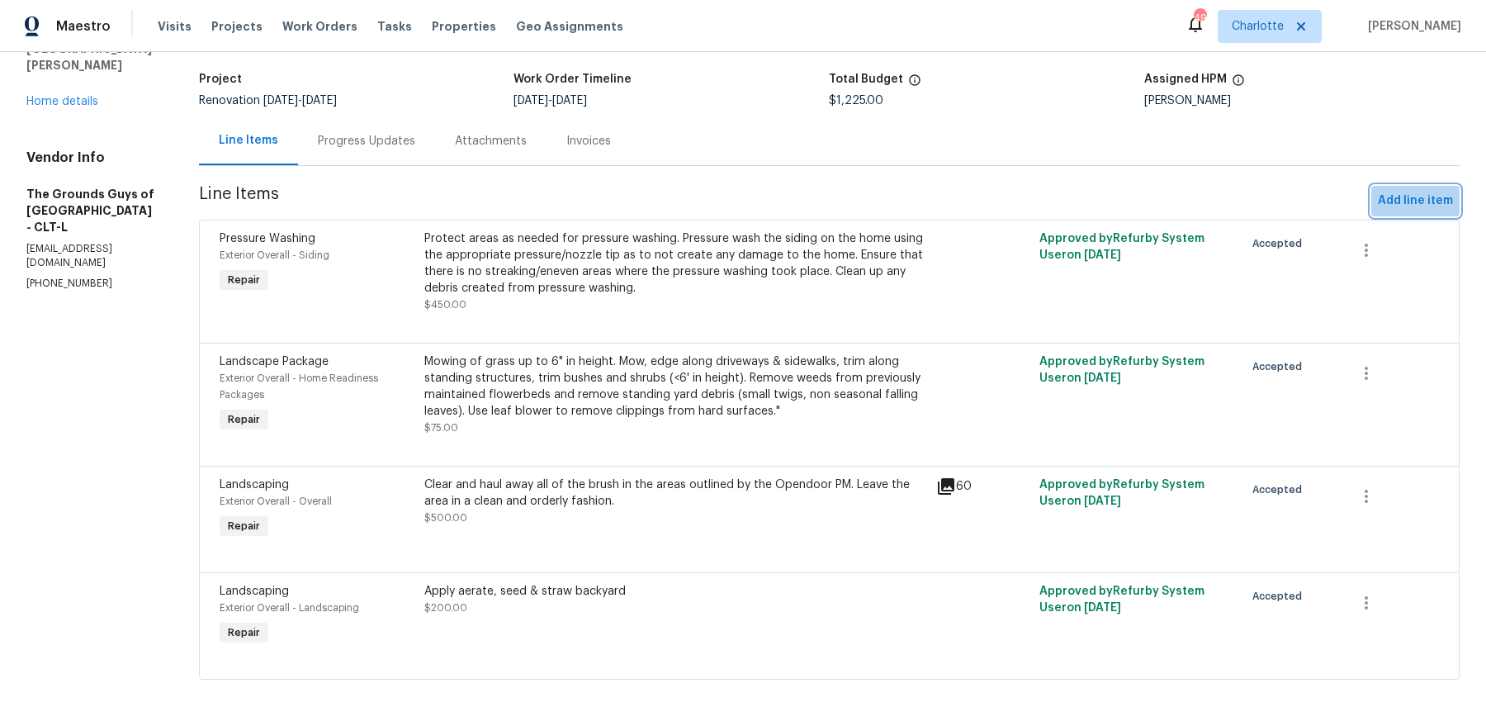
click at [1439, 200] on span "Add line item" at bounding box center [1415, 201] width 75 height 21
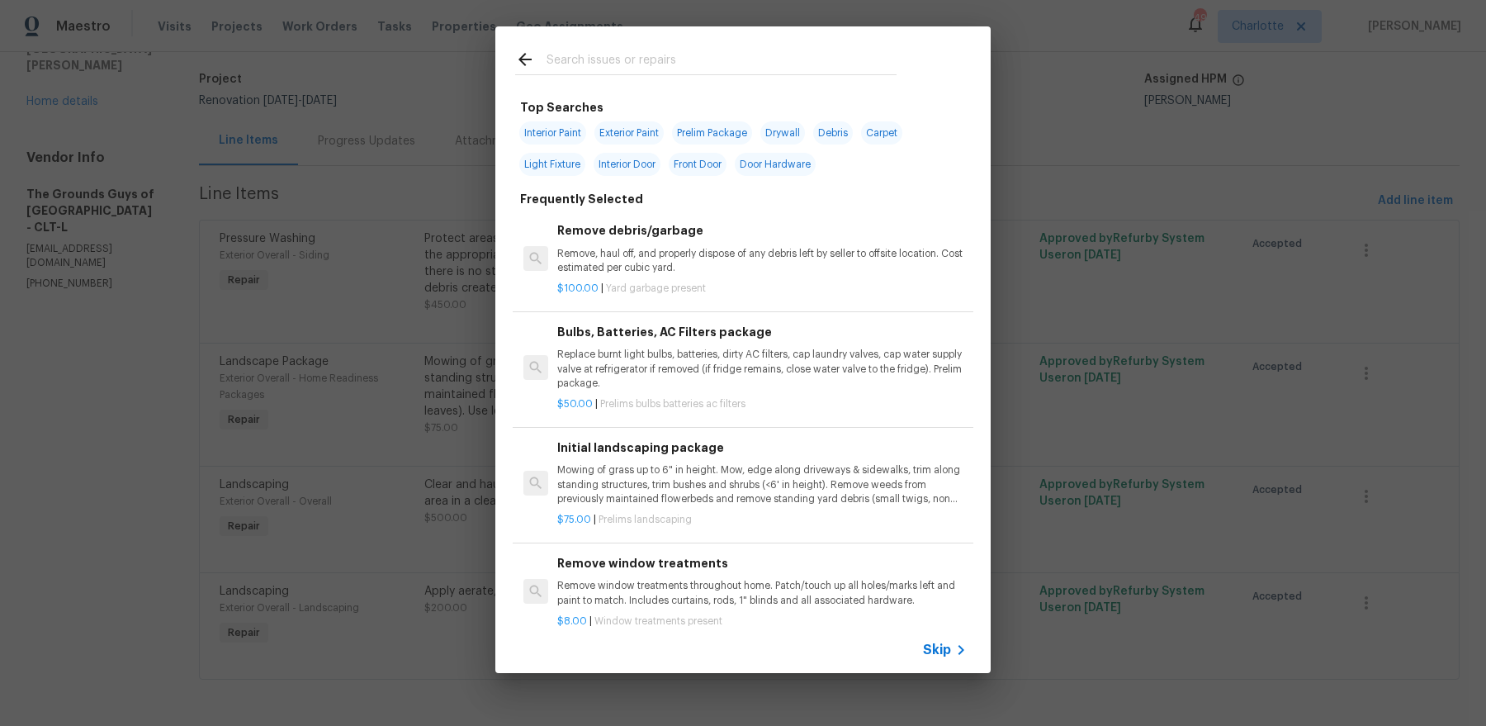
click at [701, 61] on input "text" at bounding box center [722, 62] width 350 height 25
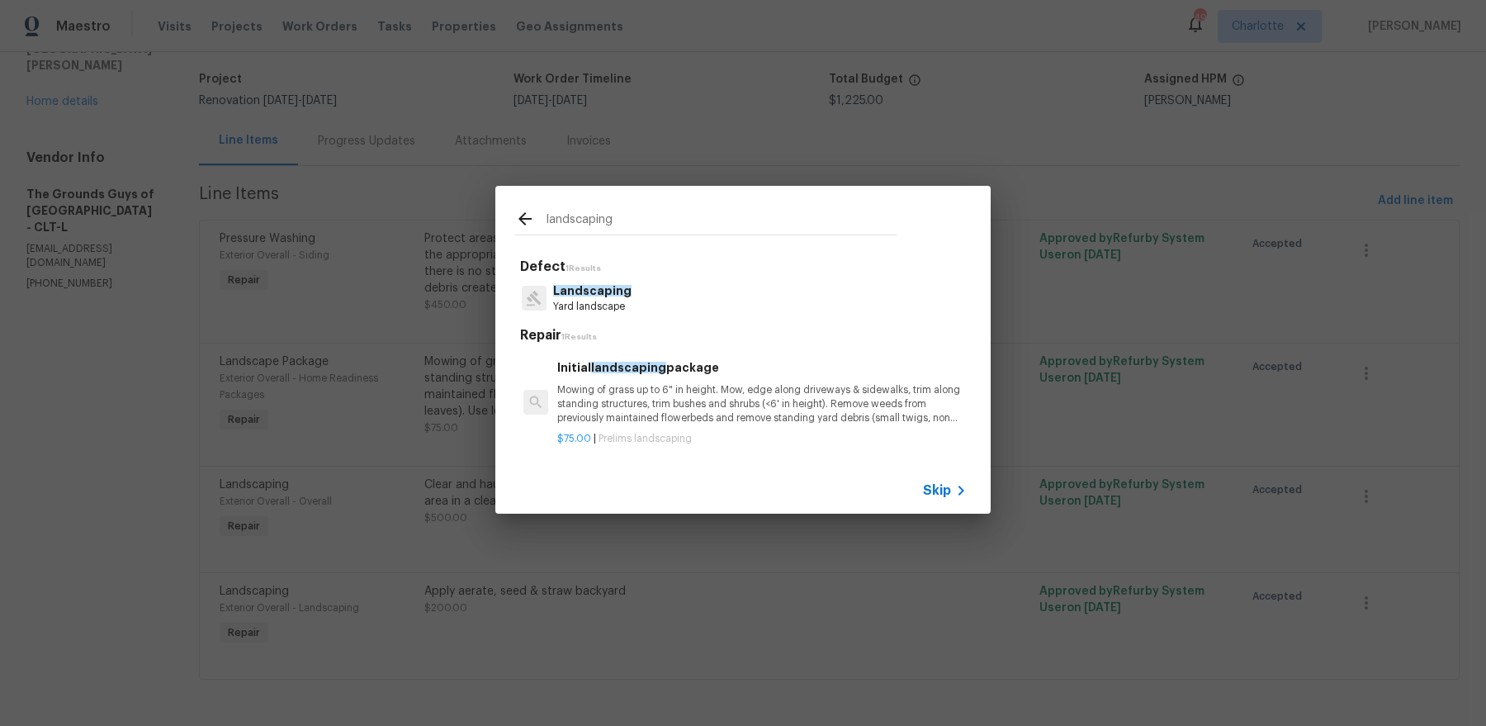
type input "landscaping"
click at [626, 288] on div "Landscaping Yard landscape" at bounding box center [743, 298] width 456 height 45
click at [625, 392] on p "Mowing of grass up to 6" in height. Mow, edge along driveways & sidewalks, trim…" at bounding box center [762, 404] width 410 height 42
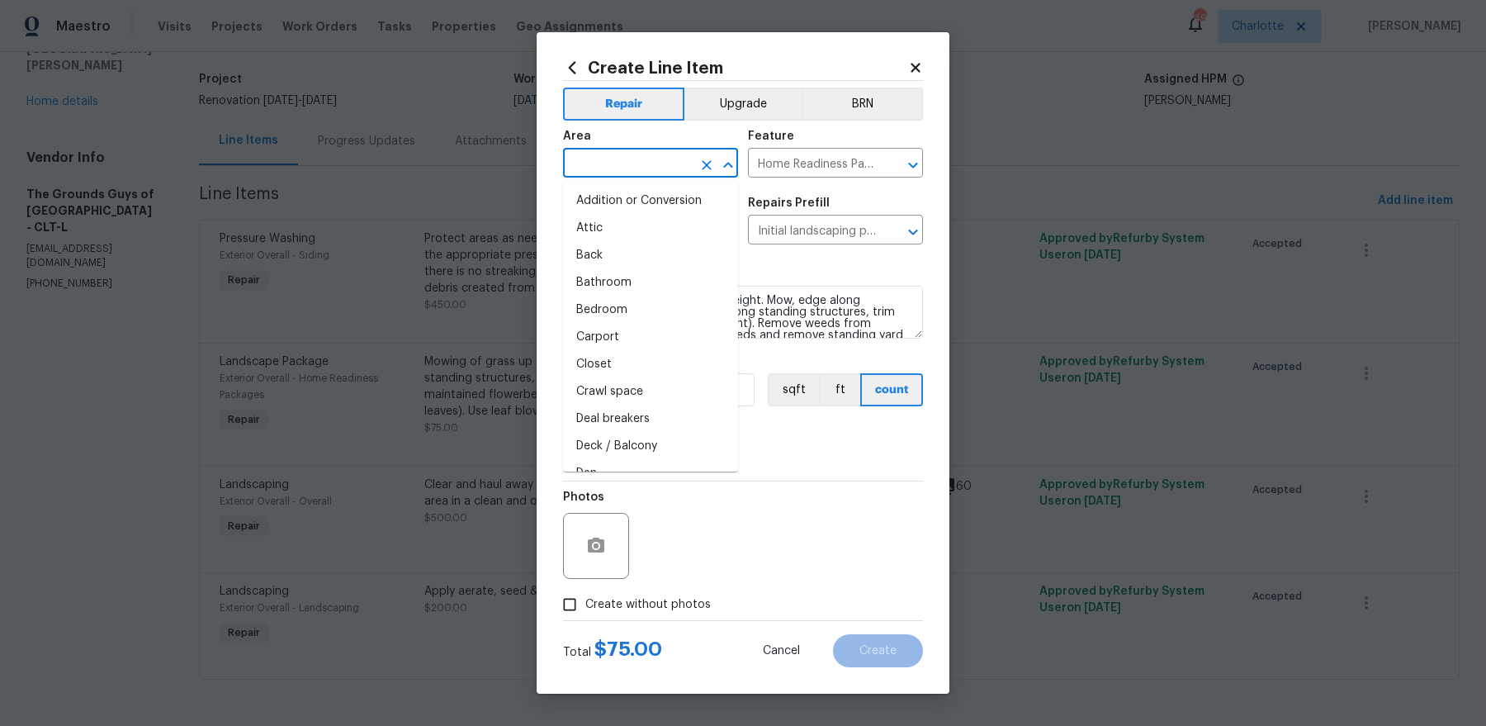
click at [662, 178] on body "Maestro Visits Projects Work Orders Tasks Properties Geo Assignments 49 Charlot…" at bounding box center [743, 363] width 1486 height 726
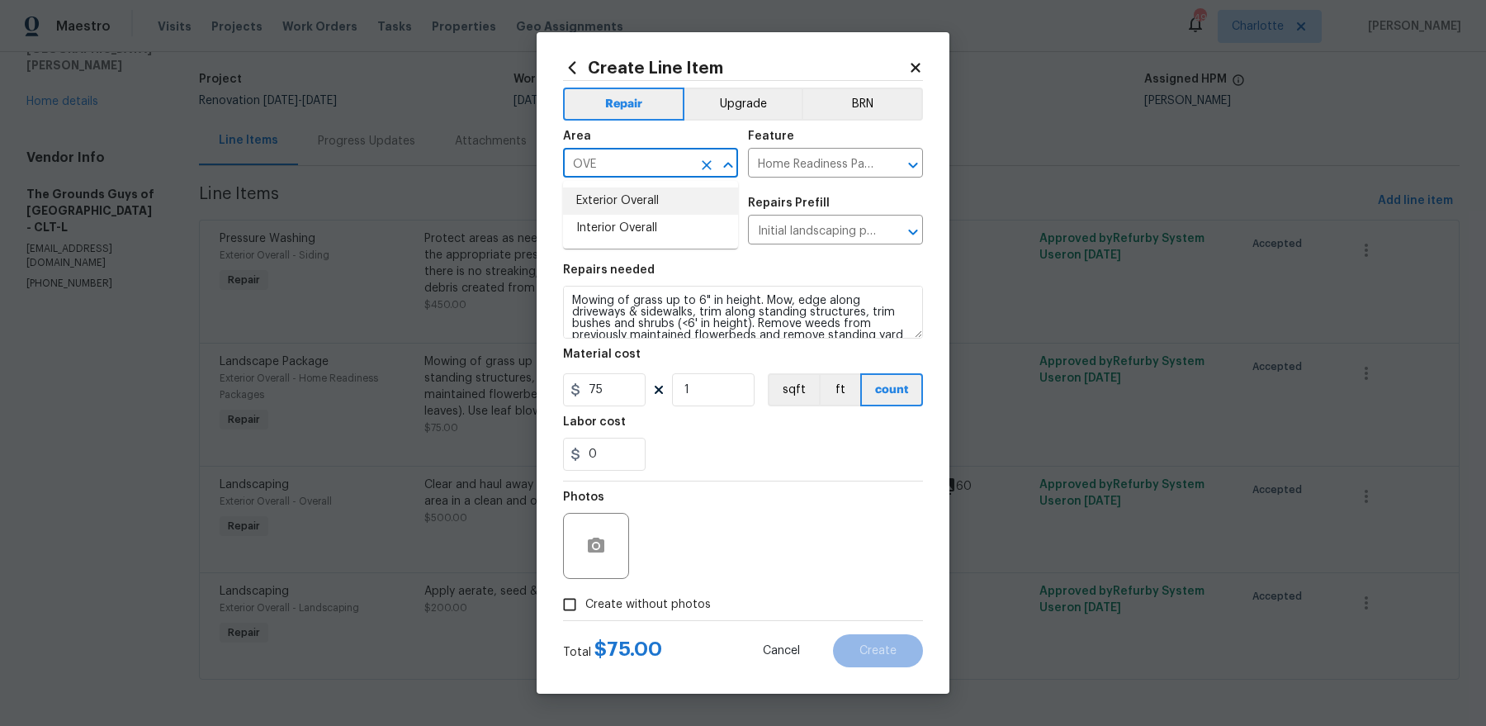
click at [667, 206] on li "Exterior Overall" at bounding box center [650, 200] width 175 height 27
type input "Exterior Overall"
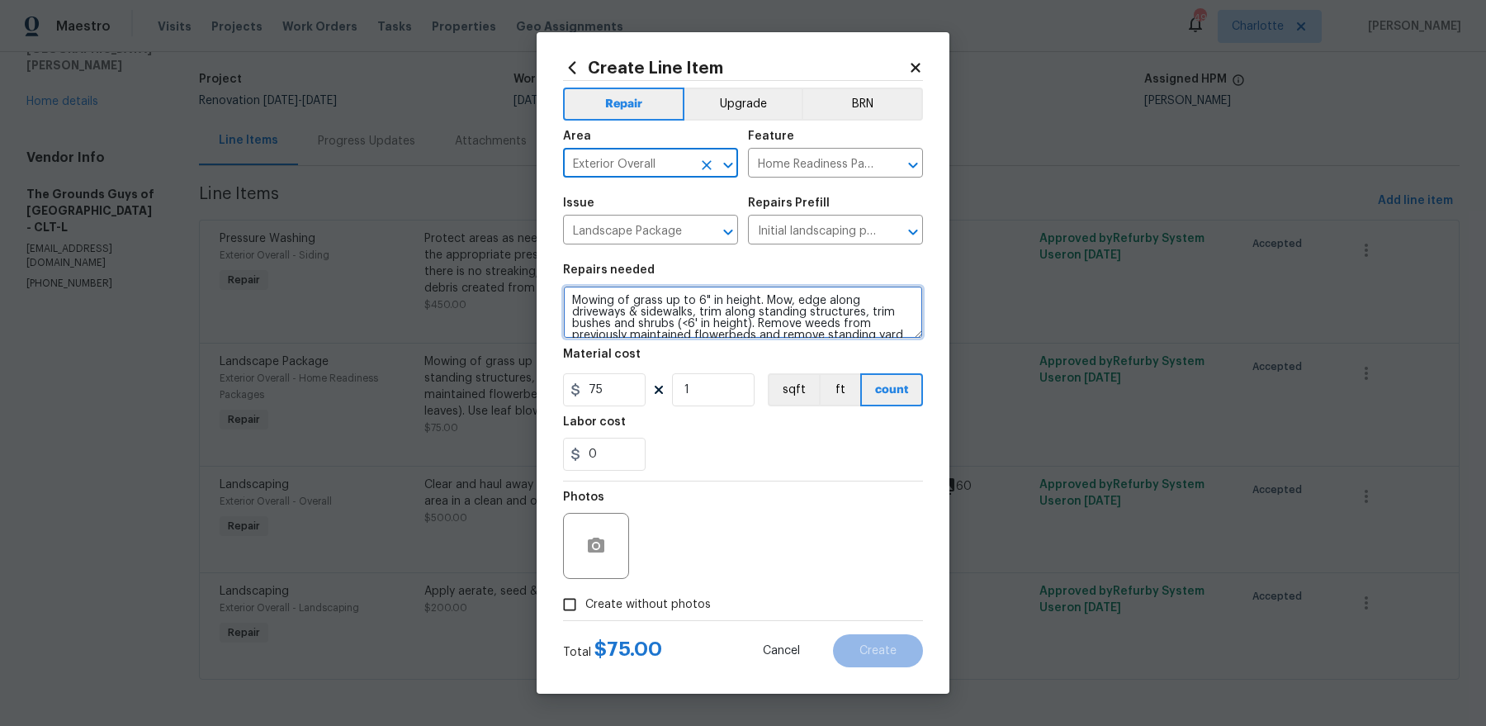
click at [656, 299] on textarea "Mowing of grass up to 6" in height. Mow, edge along driveways & sidewalks, trim…" at bounding box center [743, 312] width 360 height 53
paste textarea "hello sir we need to ask for some more money due to the amount of work that nee…"
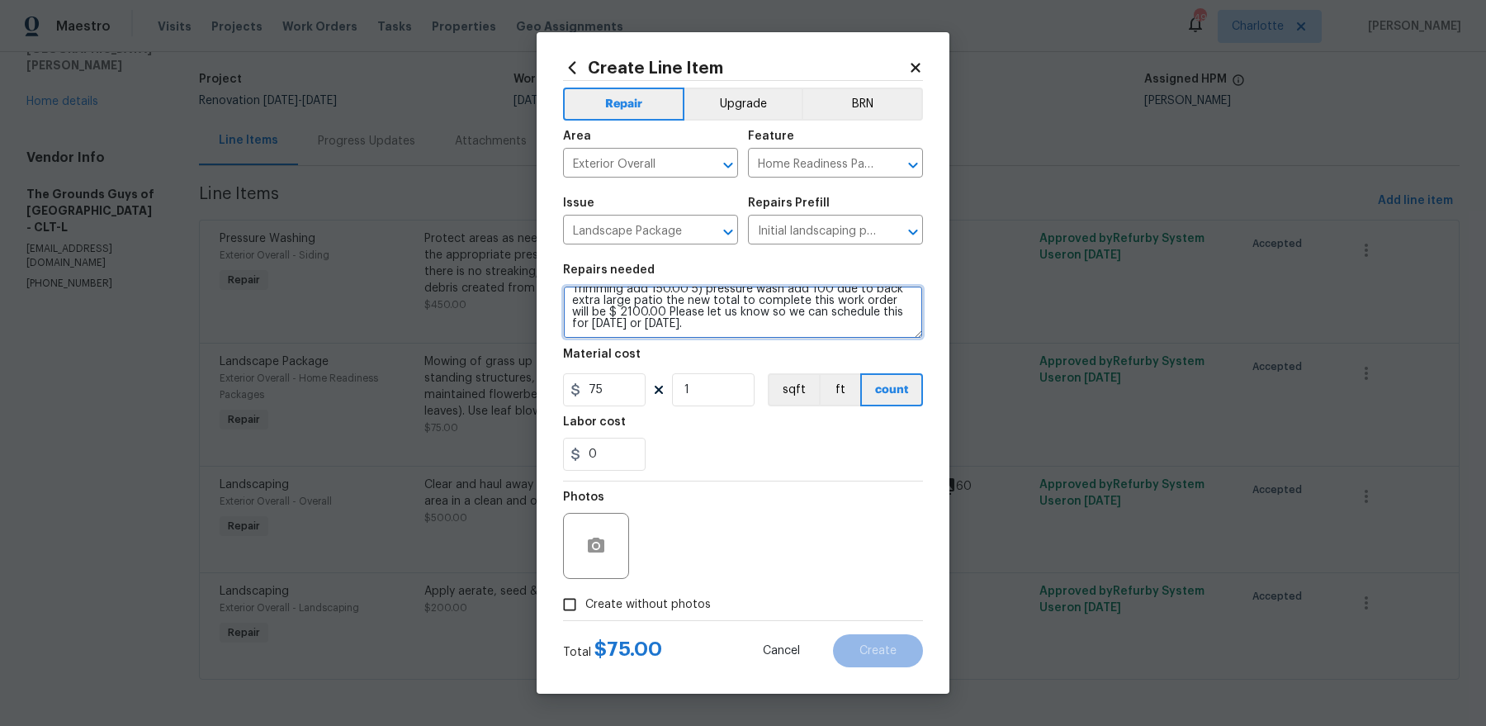
scroll to position [0, 0]
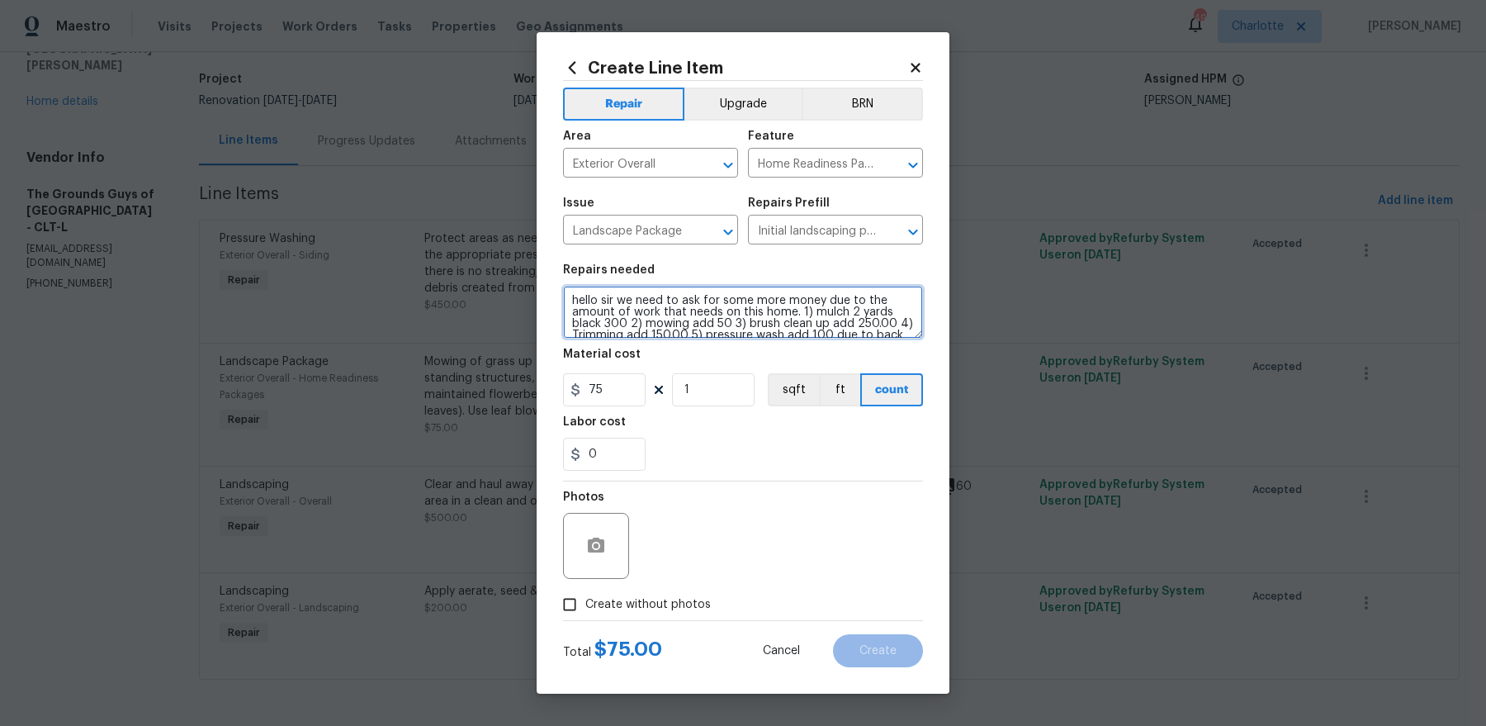
type textarea "hello sir we need to ask for some more money due to the amount of work that nee…"
drag, startPoint x: 855, startPoint y: 57, endPoint x: 590, endPoint y: 59, distance: 264.3
click at [590, 59] on div "Create Line Item Repair Upgrade BRN Area Exterior Overall ​ Feature Home Readin…" at bounding box center [743, 362] width 413 height 661
click at [604, 383] on input "75" at bounding box center [604, 389] width 83 height 33
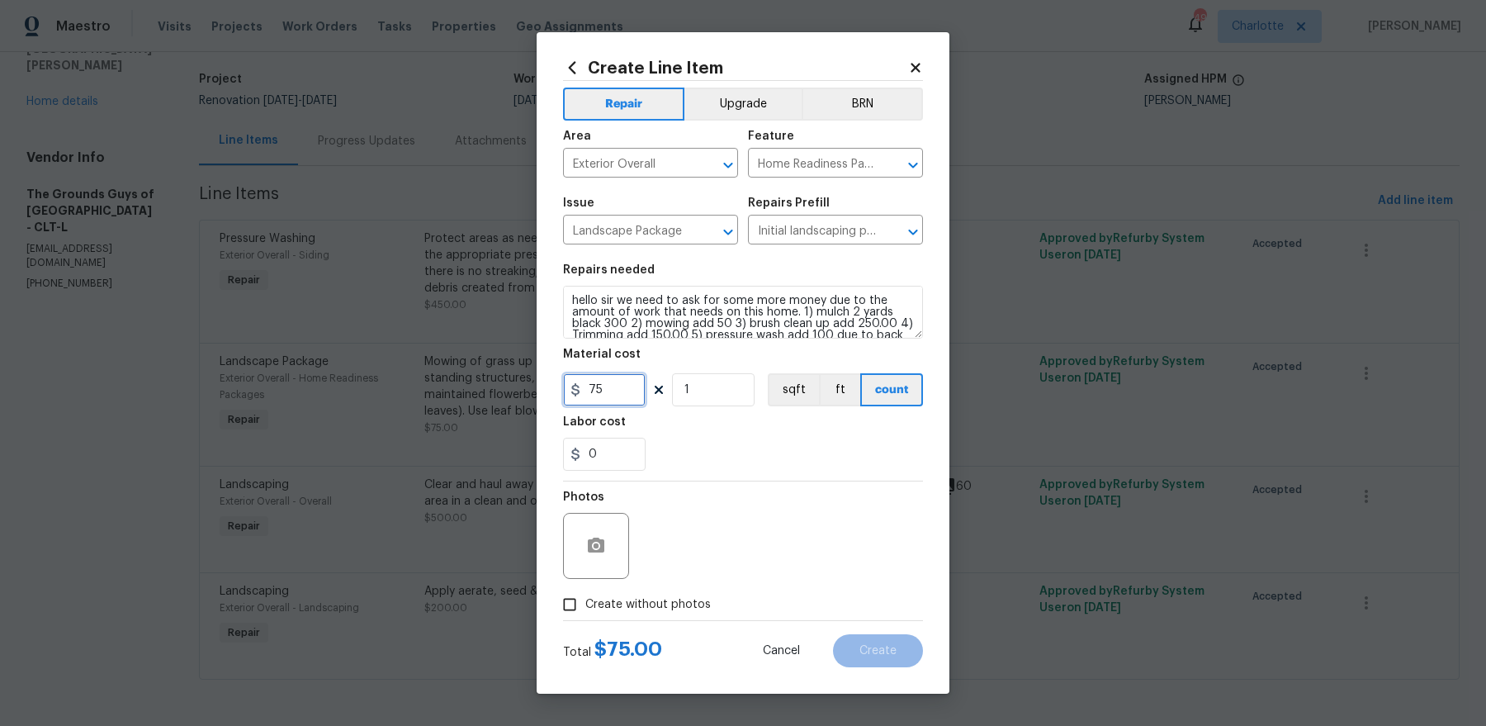
paste input "8"
type input "875"
click at [615, 605] on span "Create without photos" at bounding box center [648, 604] width 126 height 17
click at [585, 605] on input "Create without photos" at bounding box center [569, 604] width 31 height 31
checkbox input "true"
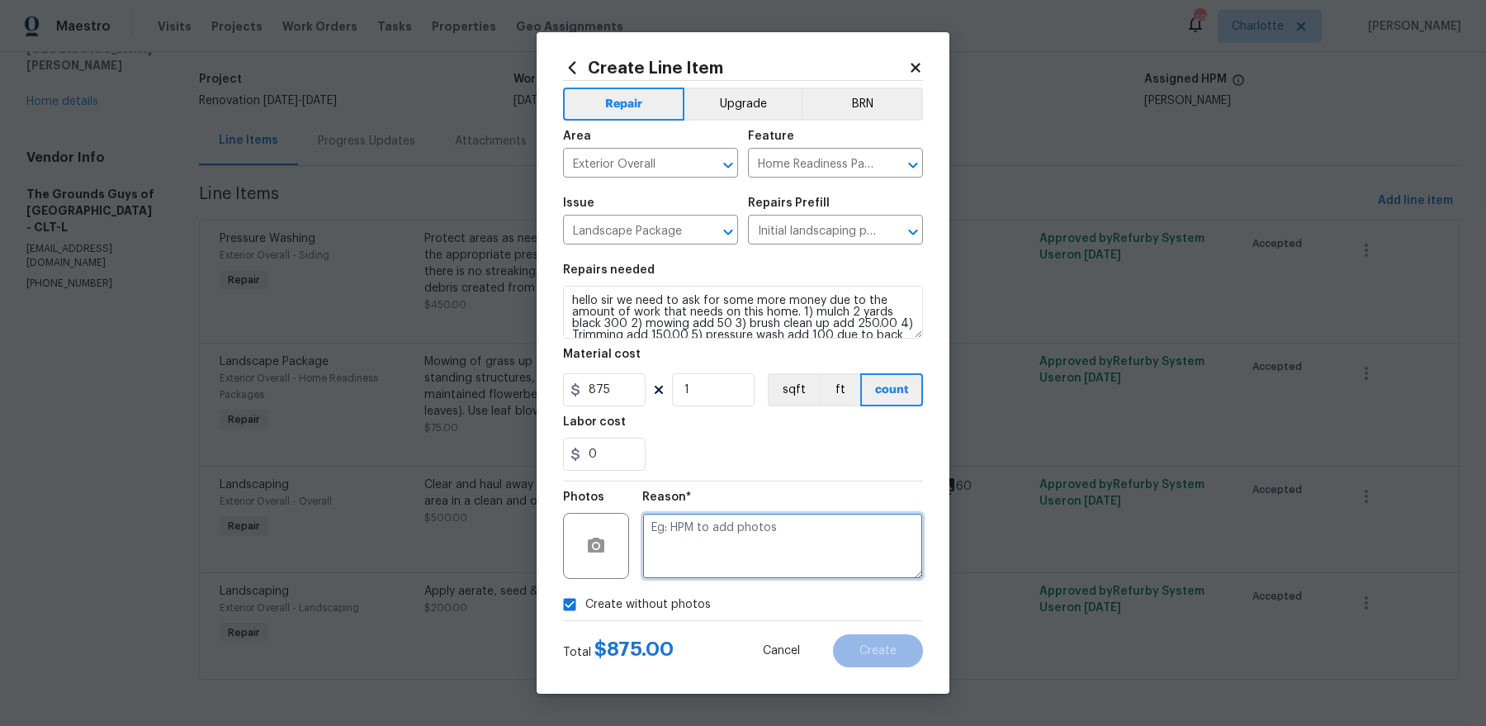
click at [742, 543] on textarea at bounding box center [782, 546] width 281 height 66
type textarea "PRICING"
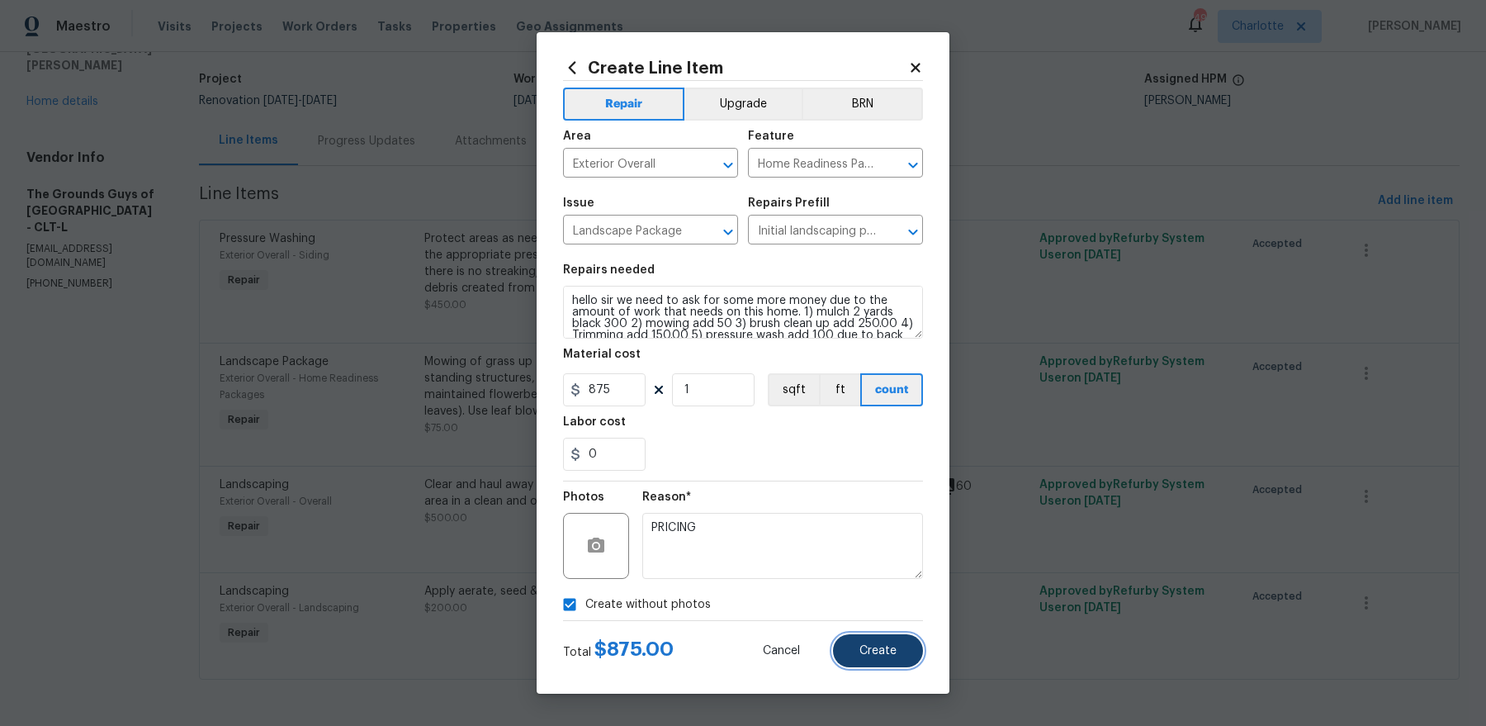
click at [879, 642] on button "Create" at bounding box center [878, 650] width 90 height 33
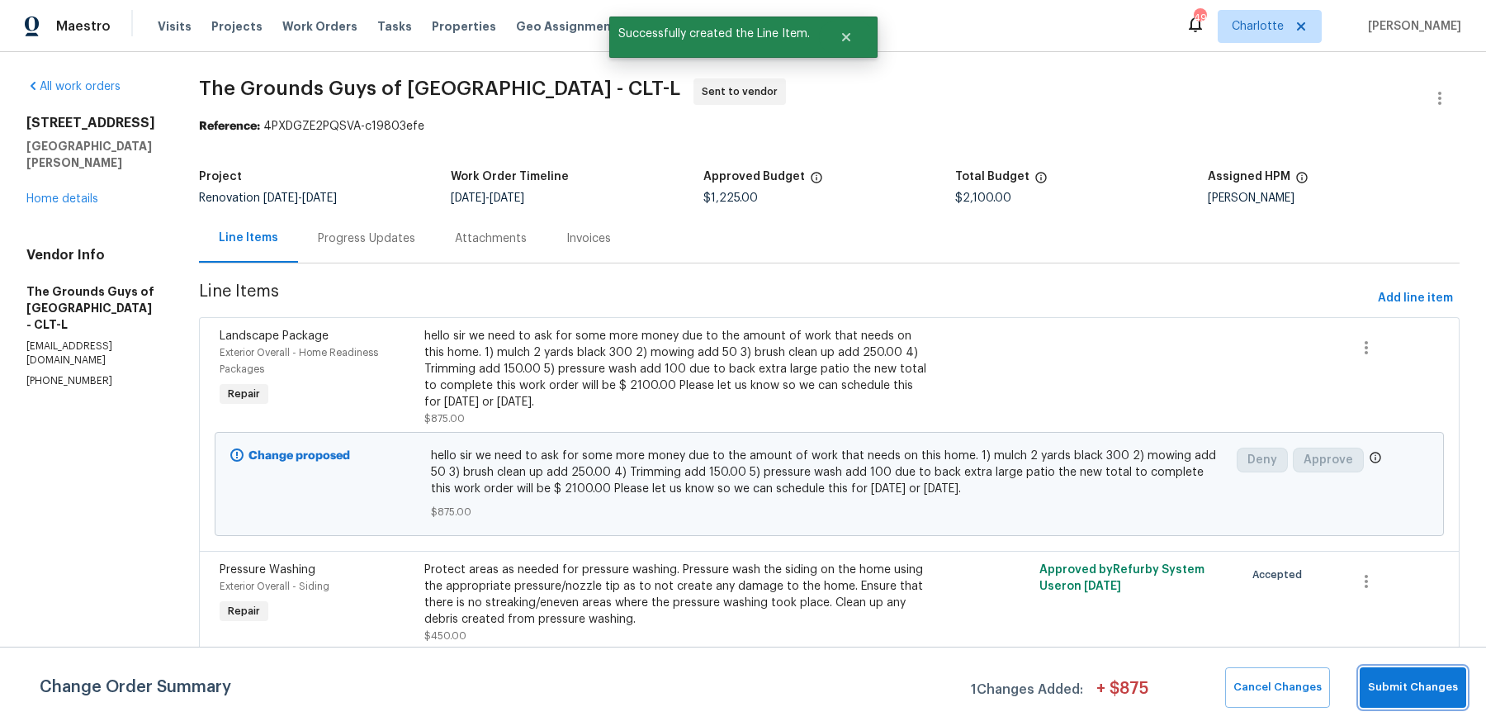
click at [1423, 686] on span "Submit Changes" at bounding box center [1413, 687] width 90 height 19
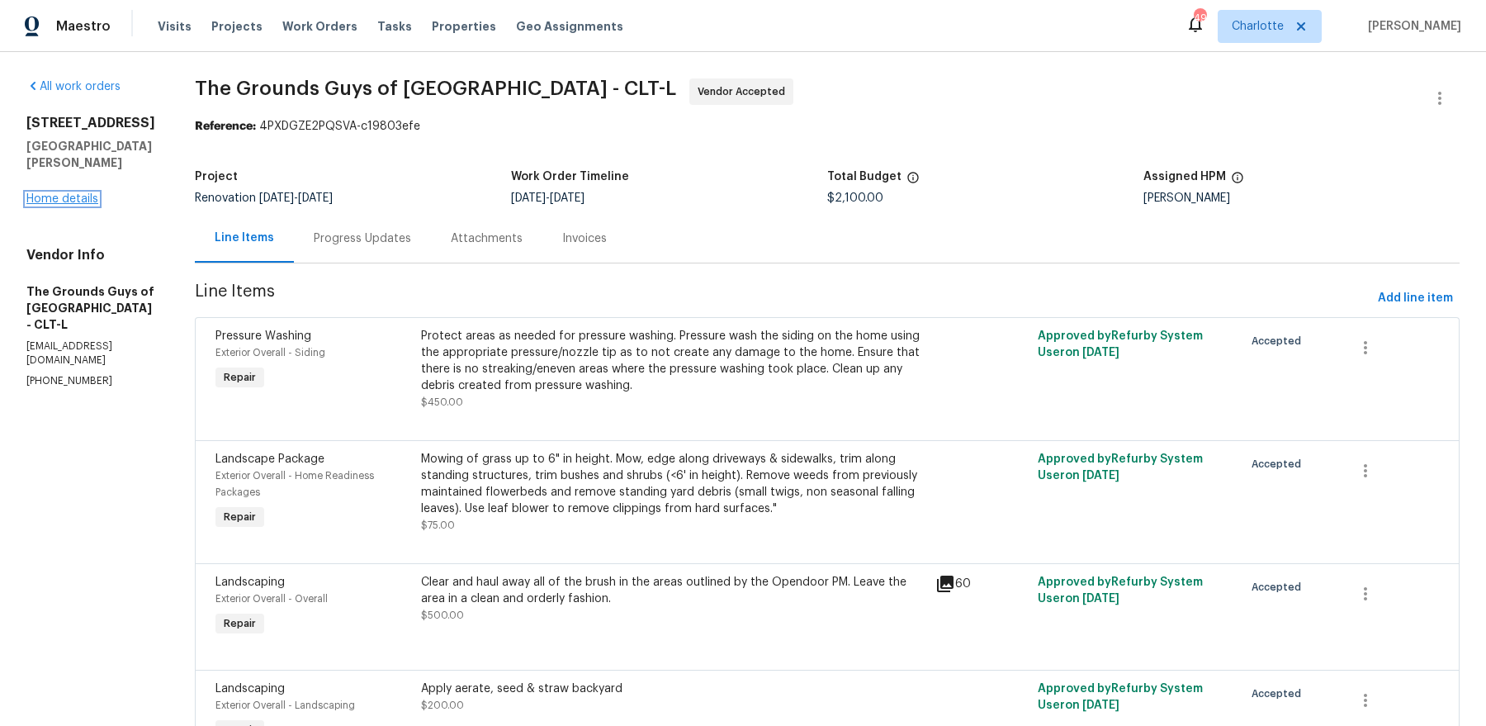
click at [62, 193] on link "Home details" at bounding box center [62, 199] width 72 height 12
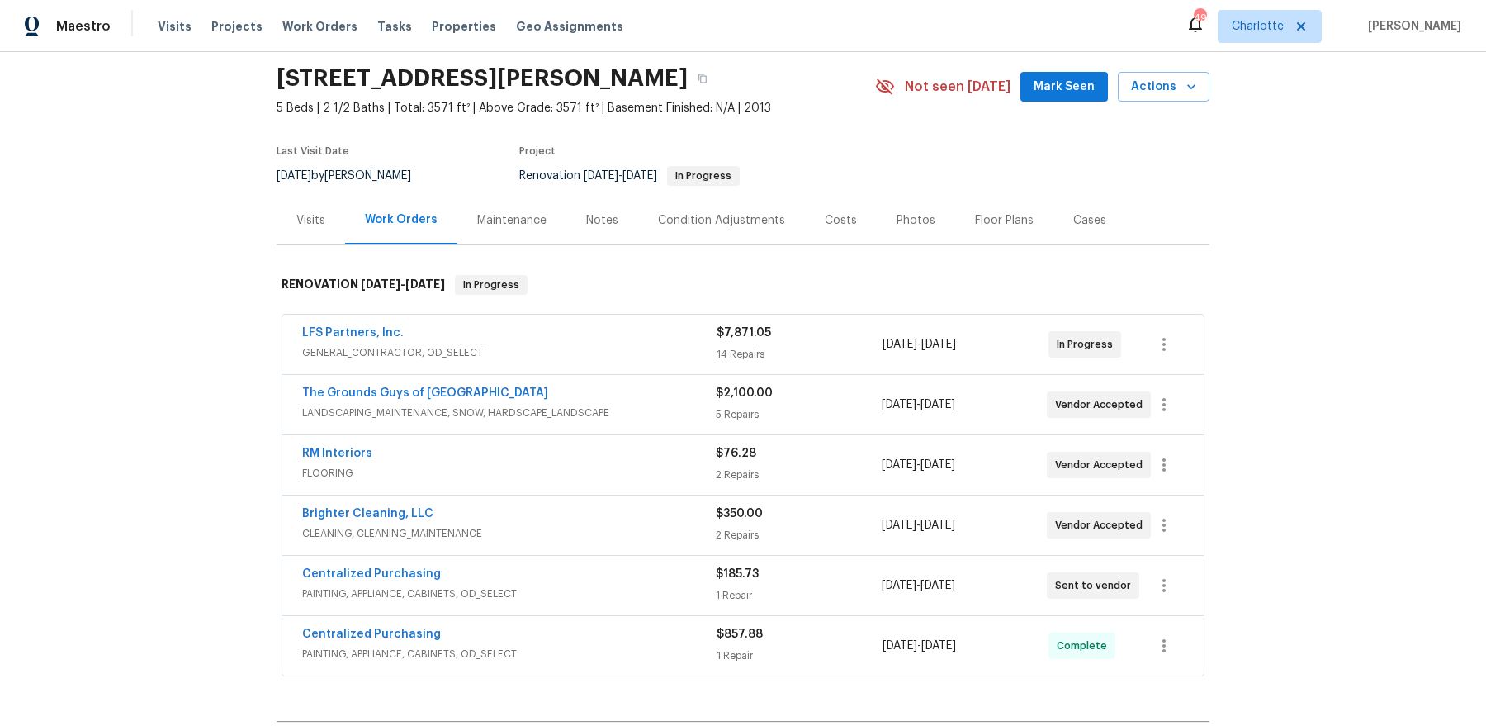
scroll to position [58, 0]
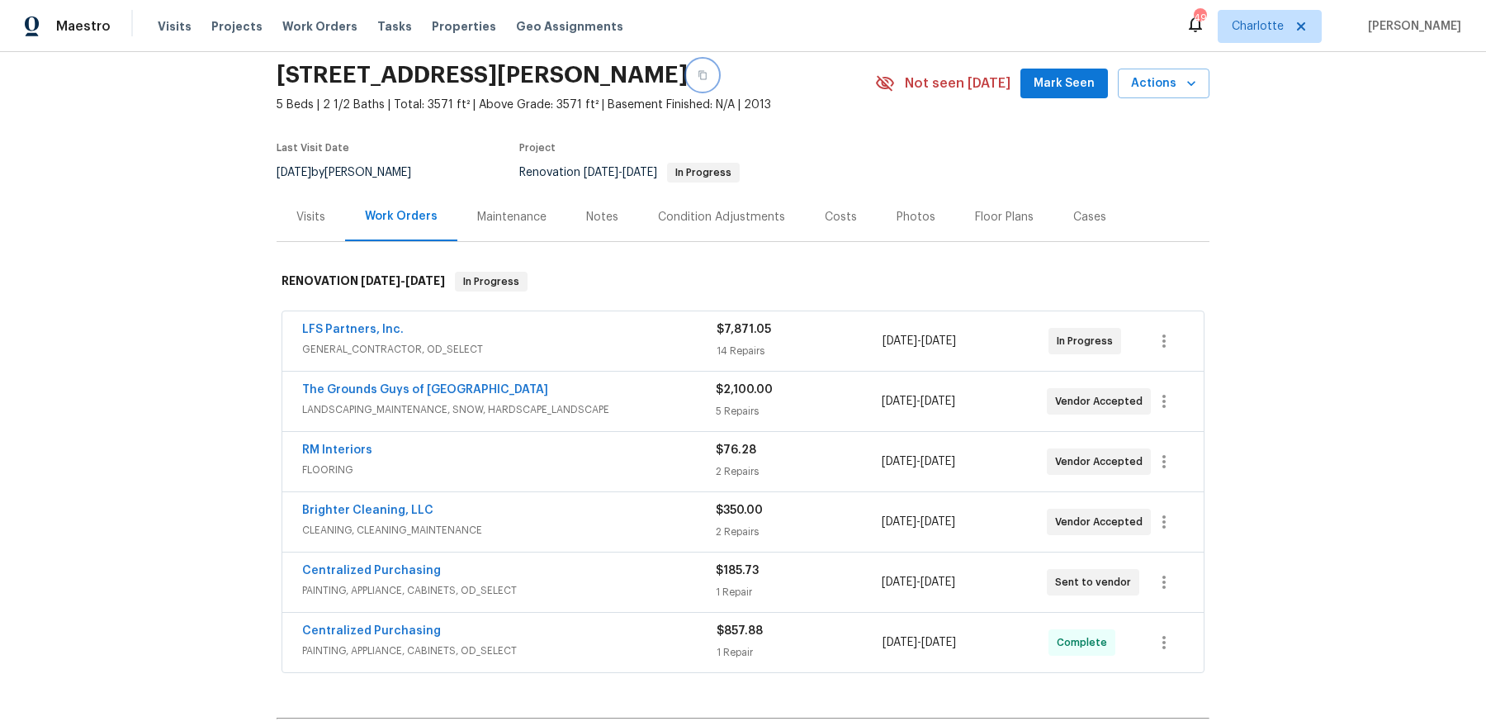
click at [708, 71] on icon "button" at bounding box center [703, 75] width 10 height 10
click at [315, 445] on link "RM Interiors" at bounding box center [337, 450] width 70 height 12
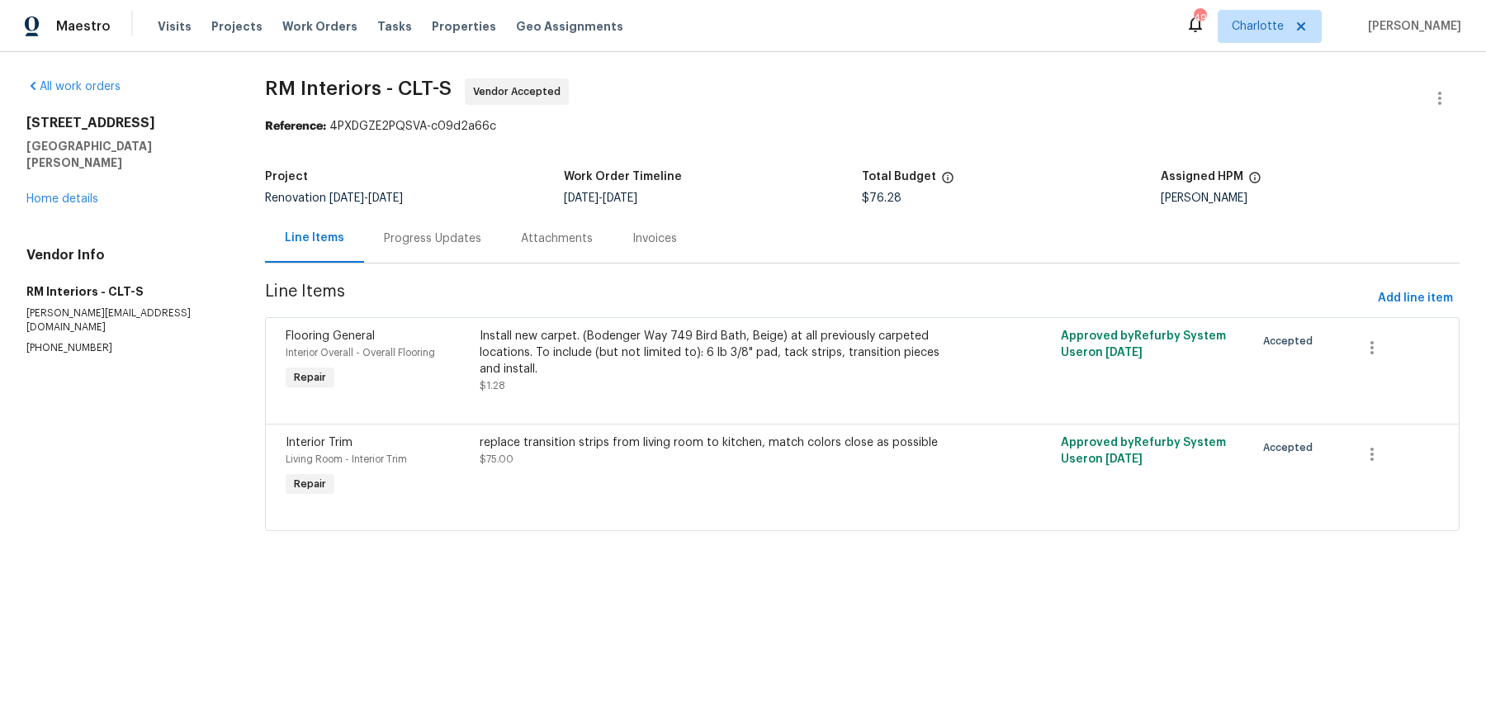
click at [608, 351] on div "Install new carpet. (Bodenger Way 749 Bird Bath, Beige) at all previously carpe…" at bounding box center [717, 353] width 475 height 50
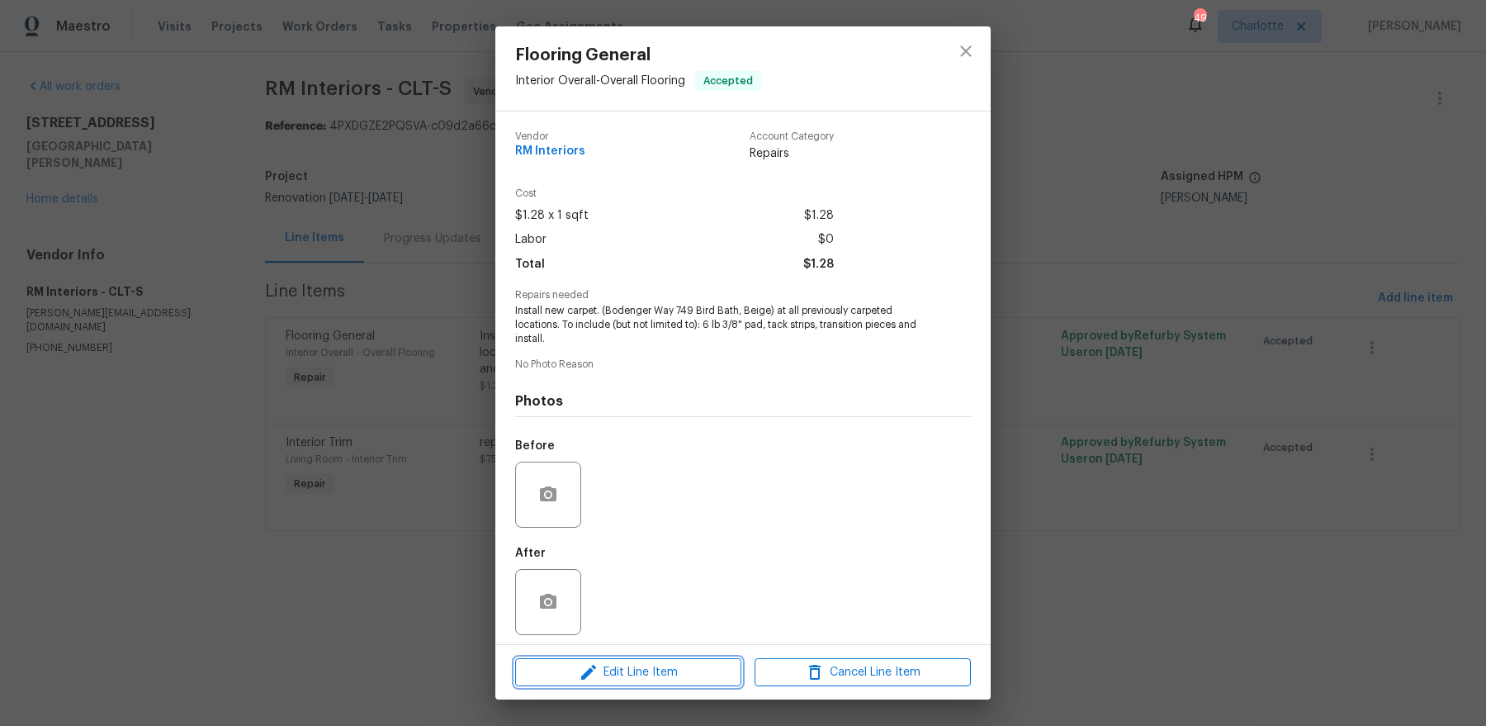
click at [632, 669] on span "Edit Line Item" at bounding box center [628, 672] width 216 height 21
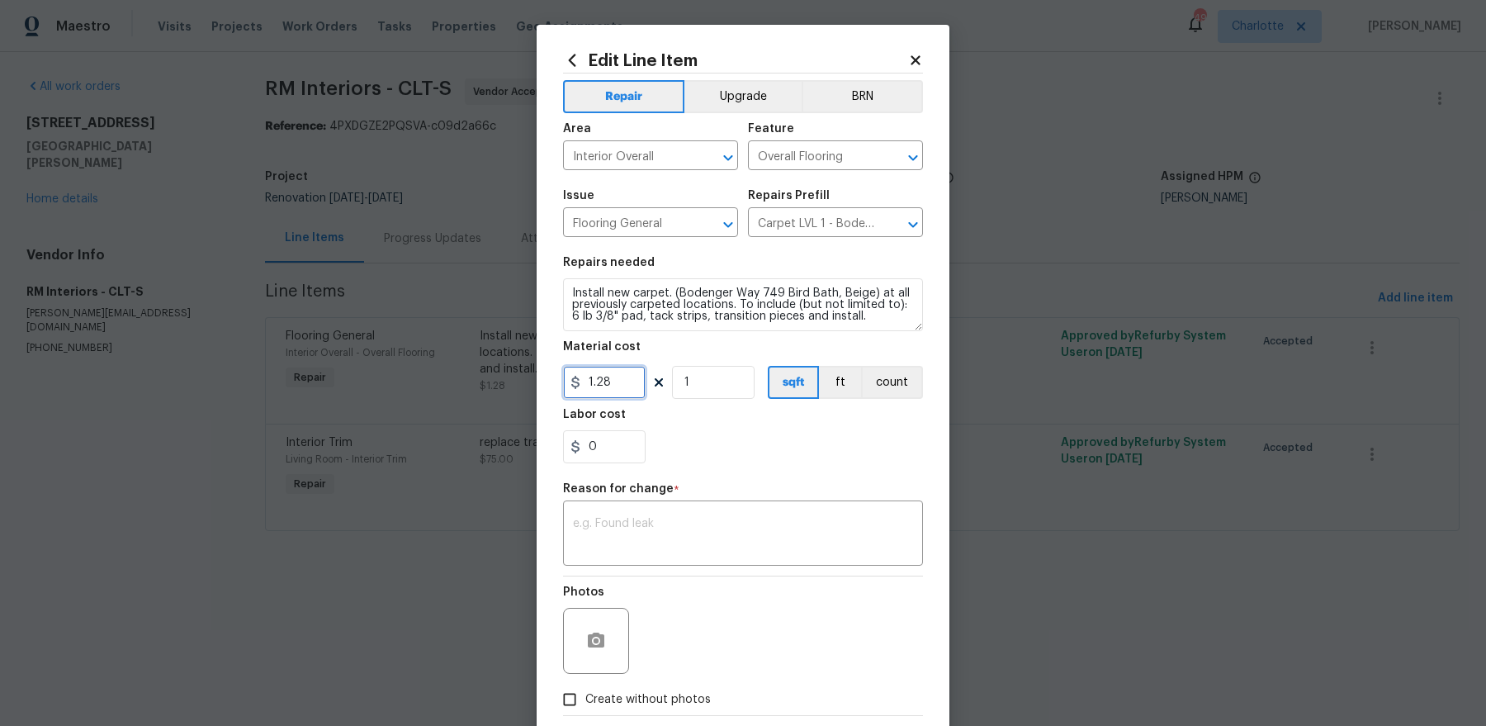
click at [611, 382] on input "1.28" at bounding box center [604, 382] width 83 height 33
click at [682, 536] on textarea at bounding box center [743, 535] width 340 height 35
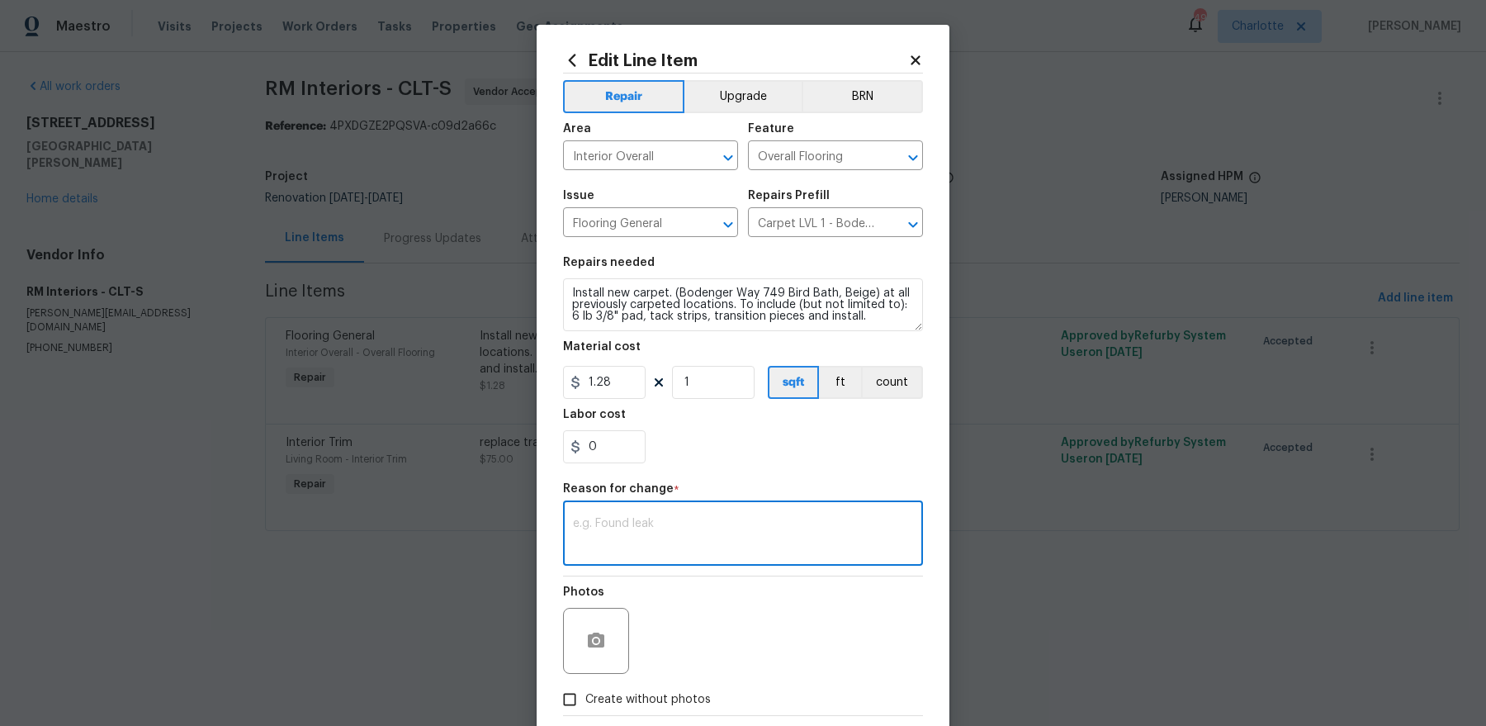
paste textarea "$4,253.41"
type textarea "$4,253.41"
click at [616, 385] on input "1.28" at bounding box center [604, 382] width 83 height 33
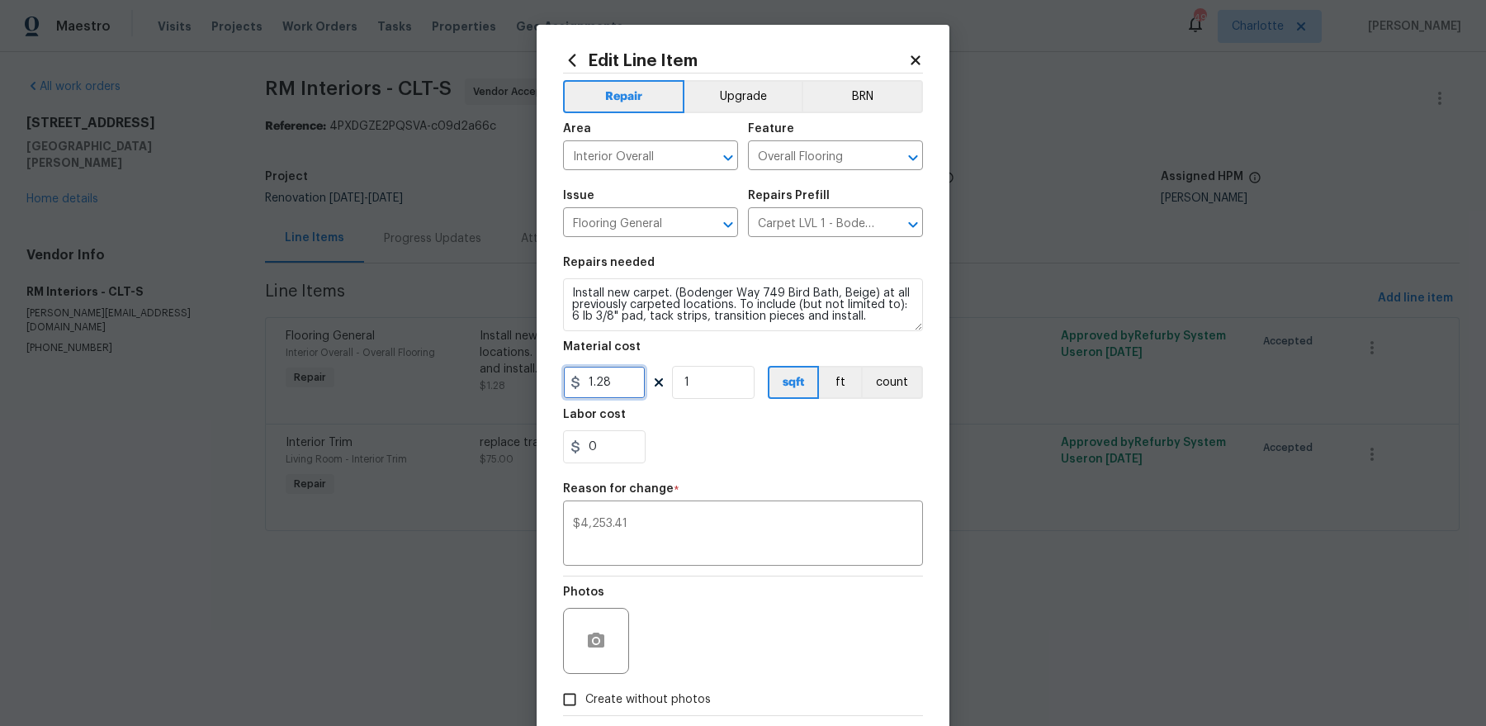
click at [616, 385] on input "1.28" at bounding box center [604, 382] width 83 height 33
paste input "text"
click at [615, 375] on input "1.28" at bounding box center [604, 382] width 83 height 33
paste input "4237.41"
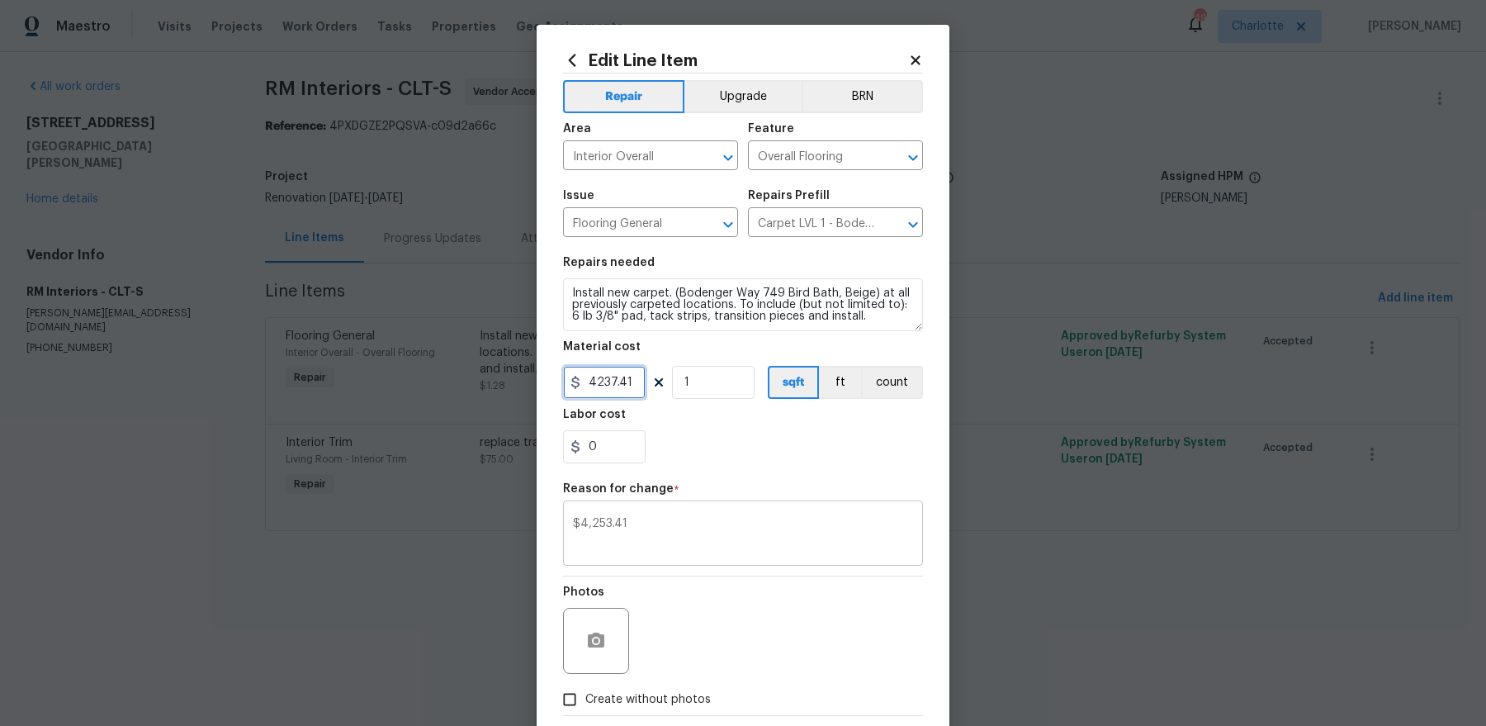
scroll to position [86, 0]
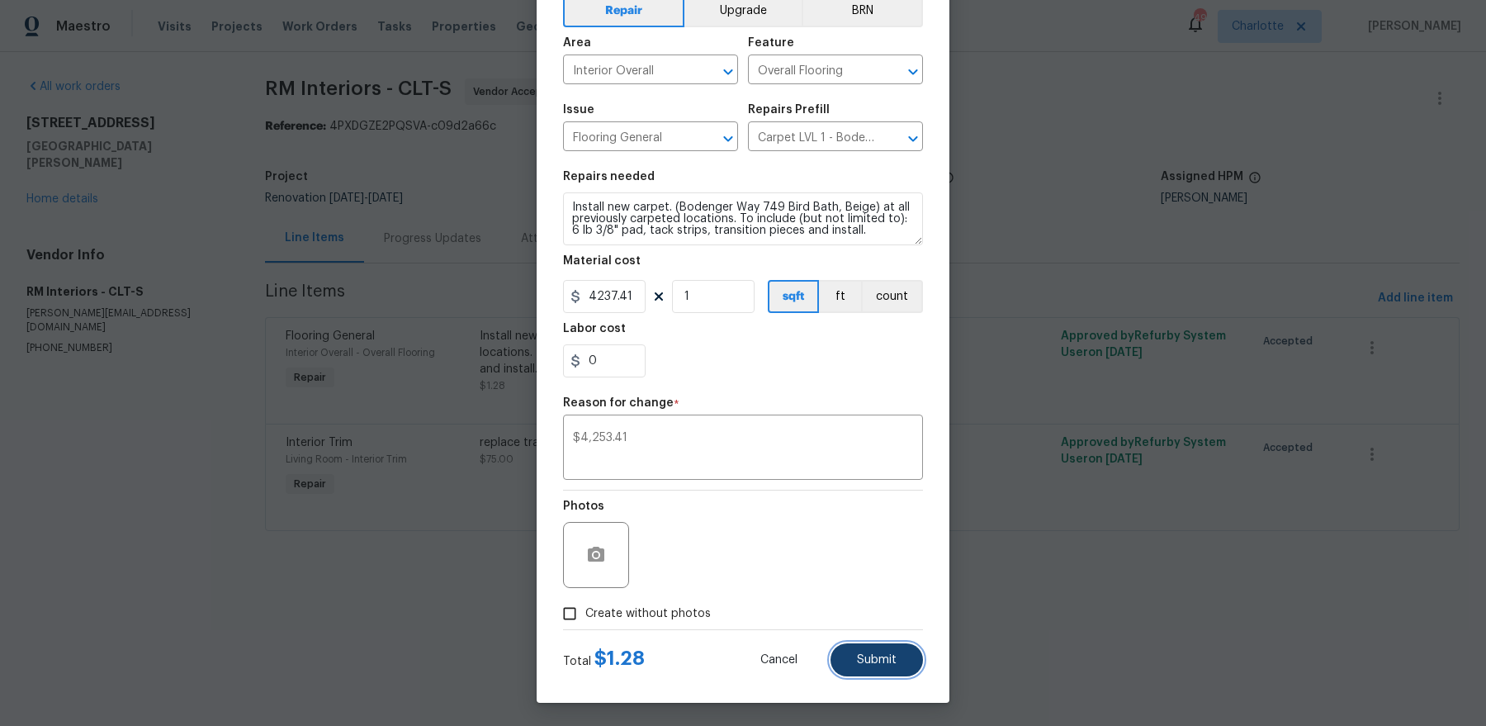
click at [885, 643] on button "Submit" at bounding box center [877, 659] width 92 height 33
type input "1.28"
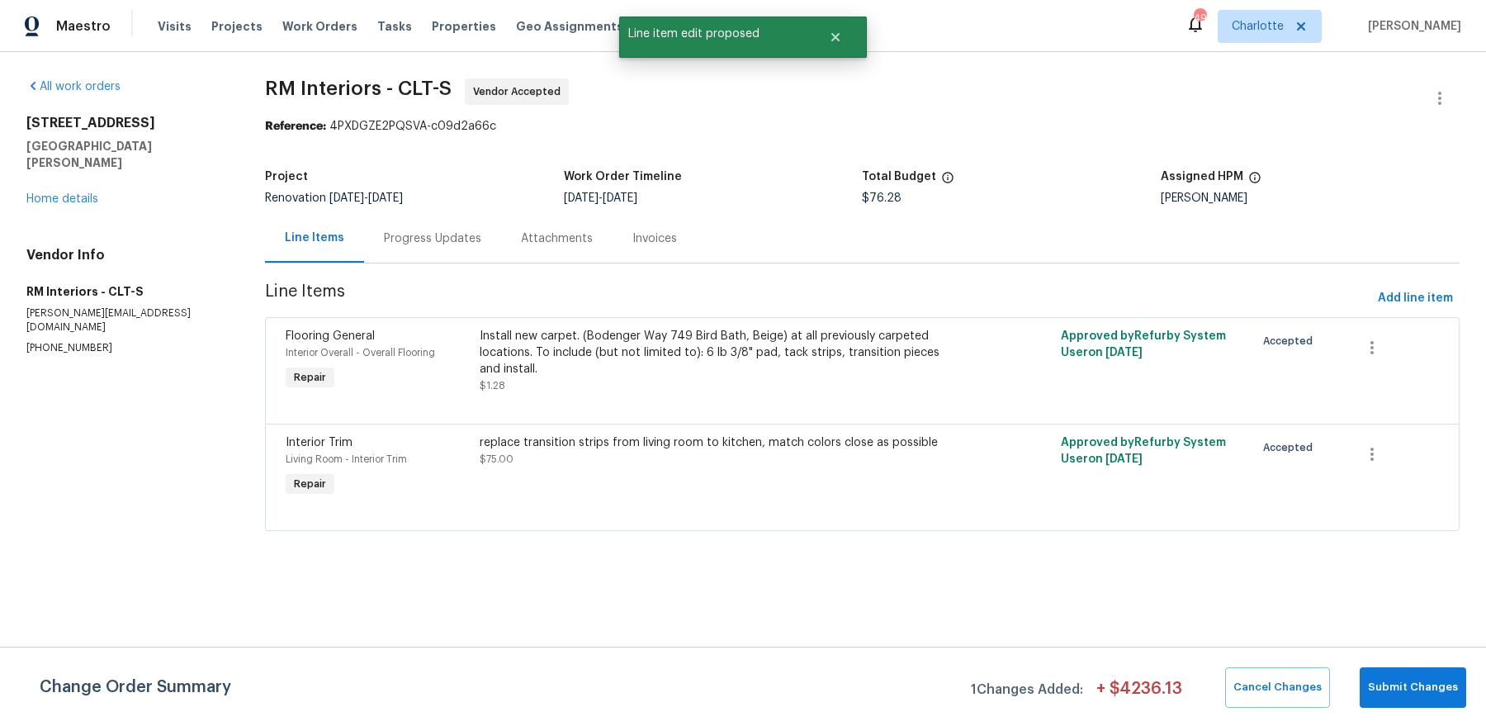
scroll to position [0, 0]
click at [642, 442] on div "replace transition strips from living room to kitchen, match colors close as po…" at bounding box center [717, 442] width 475 height 17
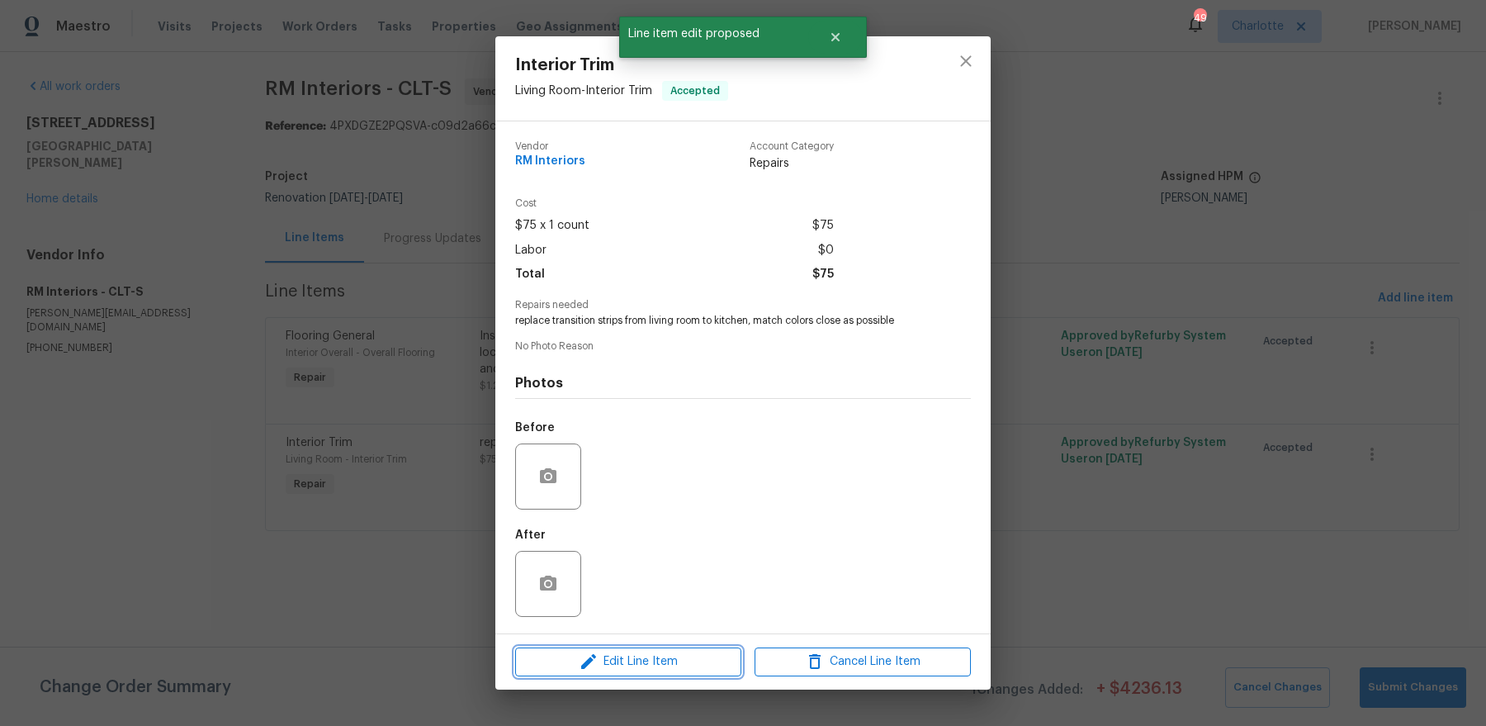
click at [647, 658] on span "Edit Line Item" at bounding box center [628, 662] width 216 height 21
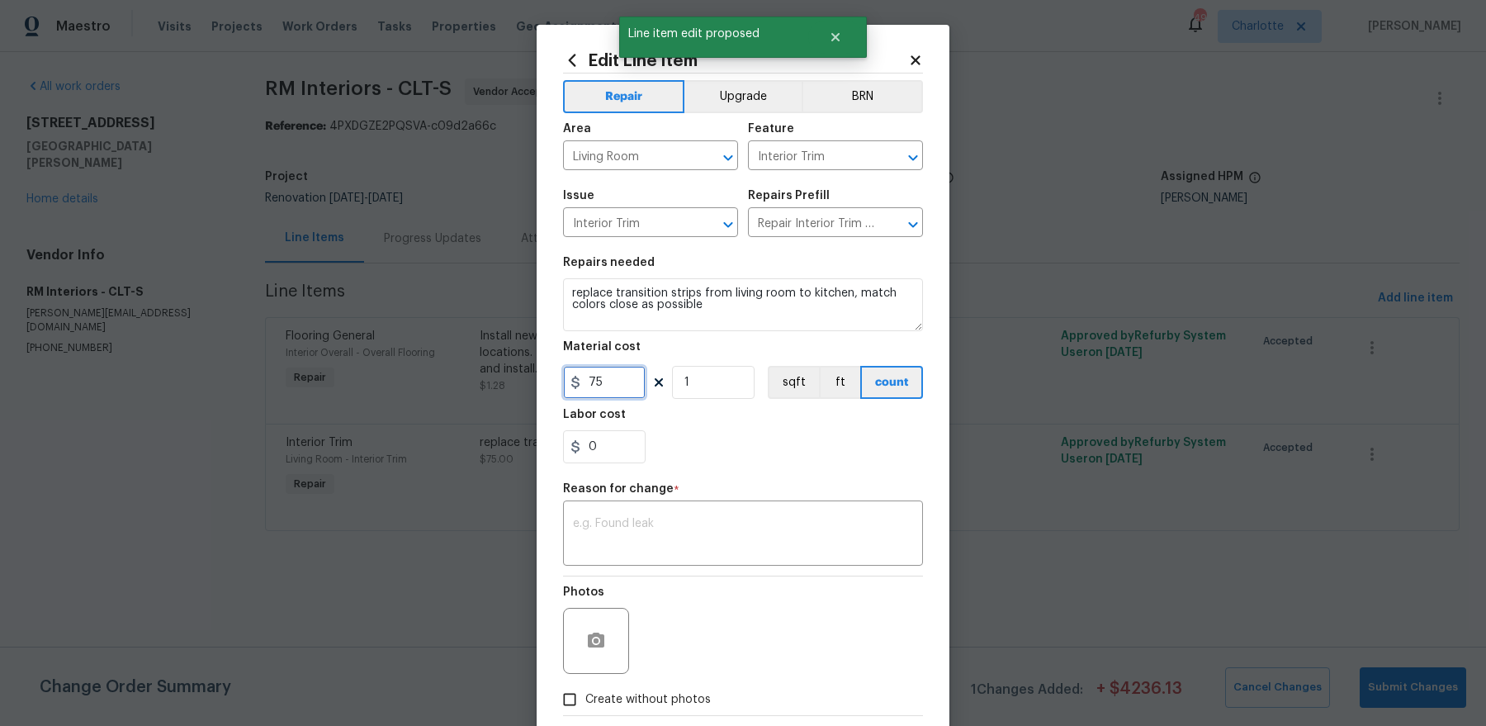
click at [604, 387] on input "75" at bounding box center [604, 382] width 83 height 33
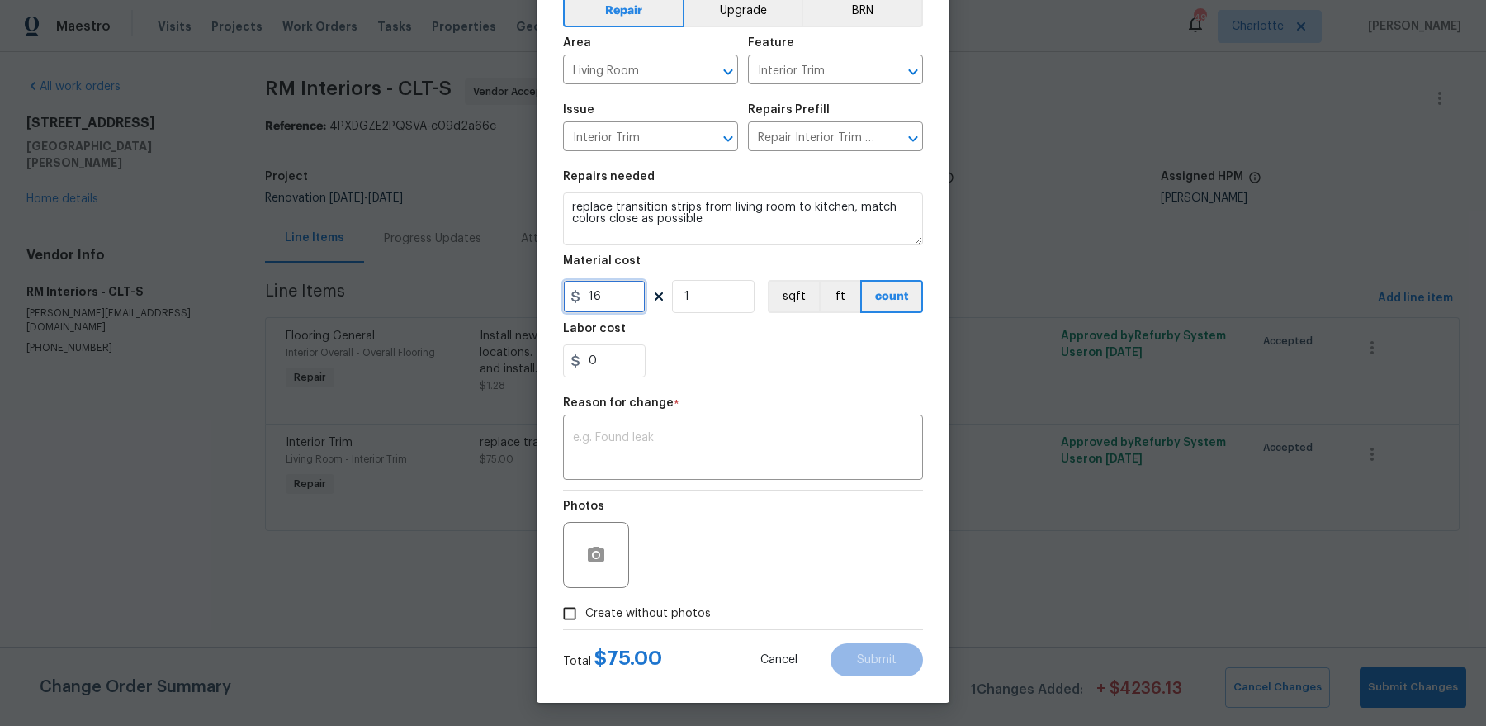
type input "16"
click at [766, 491] on div "Photos" at bounding box center [743, 544] width 360 height 107
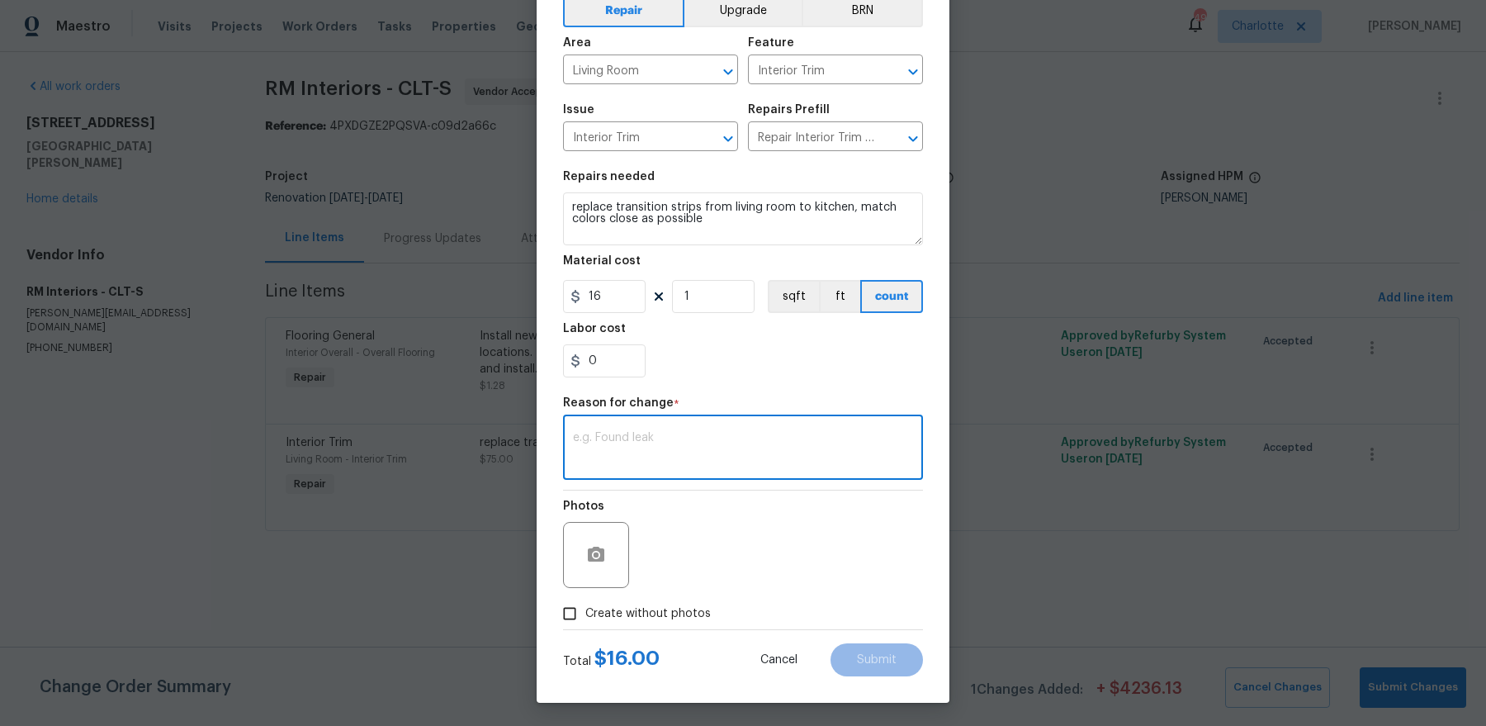
click at [768, 463] on textarea at bounding box center [743, 449] width 340 height 35
paste textarea "4237.41"
type textarea "4237.41"
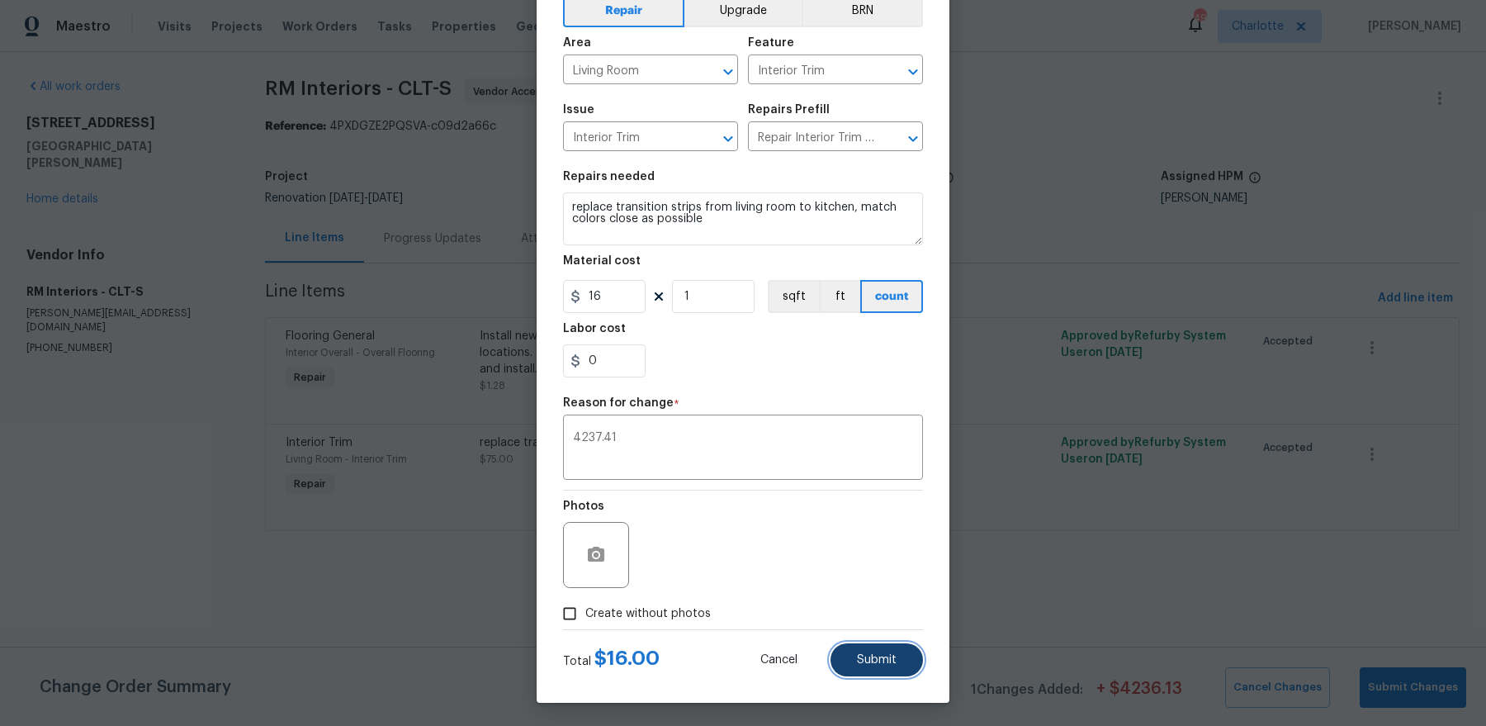
click at [891, 662] on span "Submit" at bounding box center [877, 660] width 40 height 12
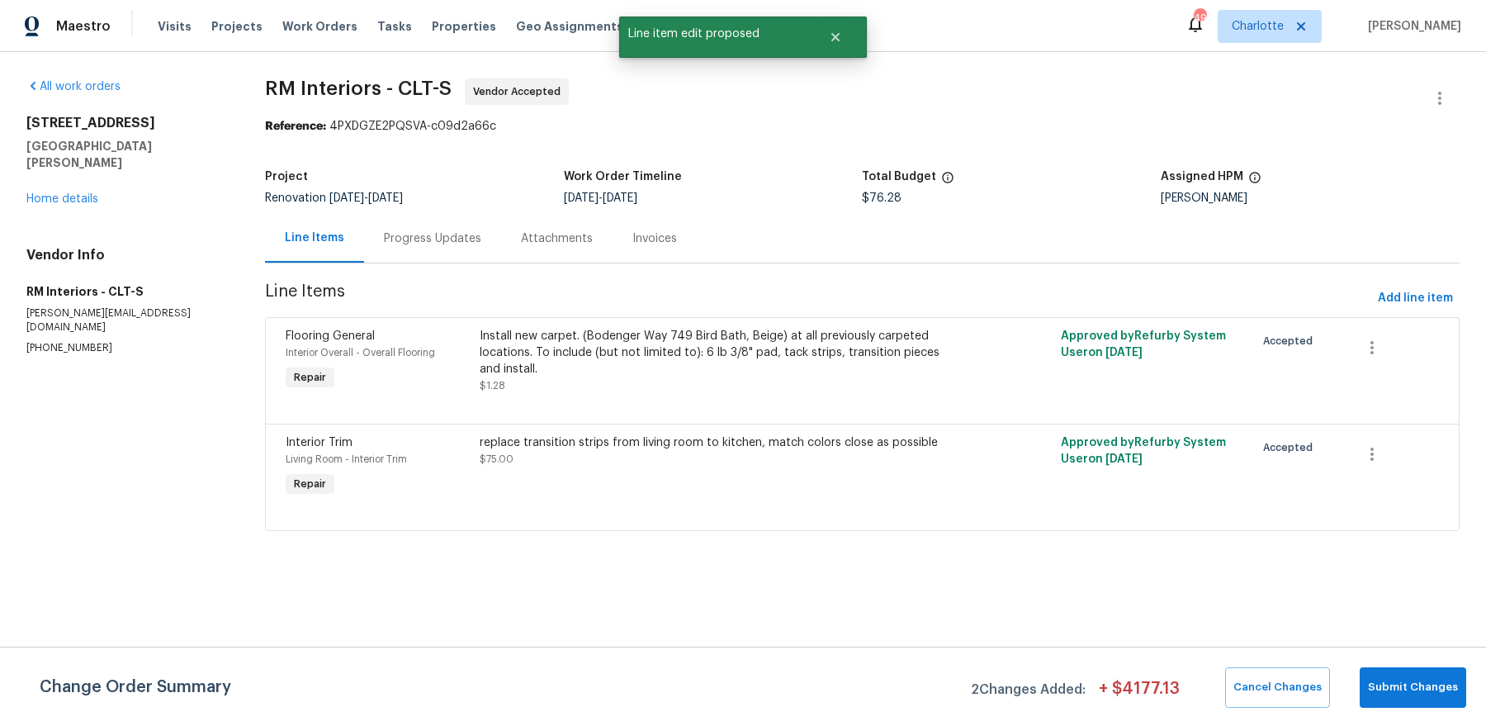
scroll to position [0, 0]
click at [1426, 689] on span "Submit Changes" at bounding box center [1413, 687] width 90 height 19
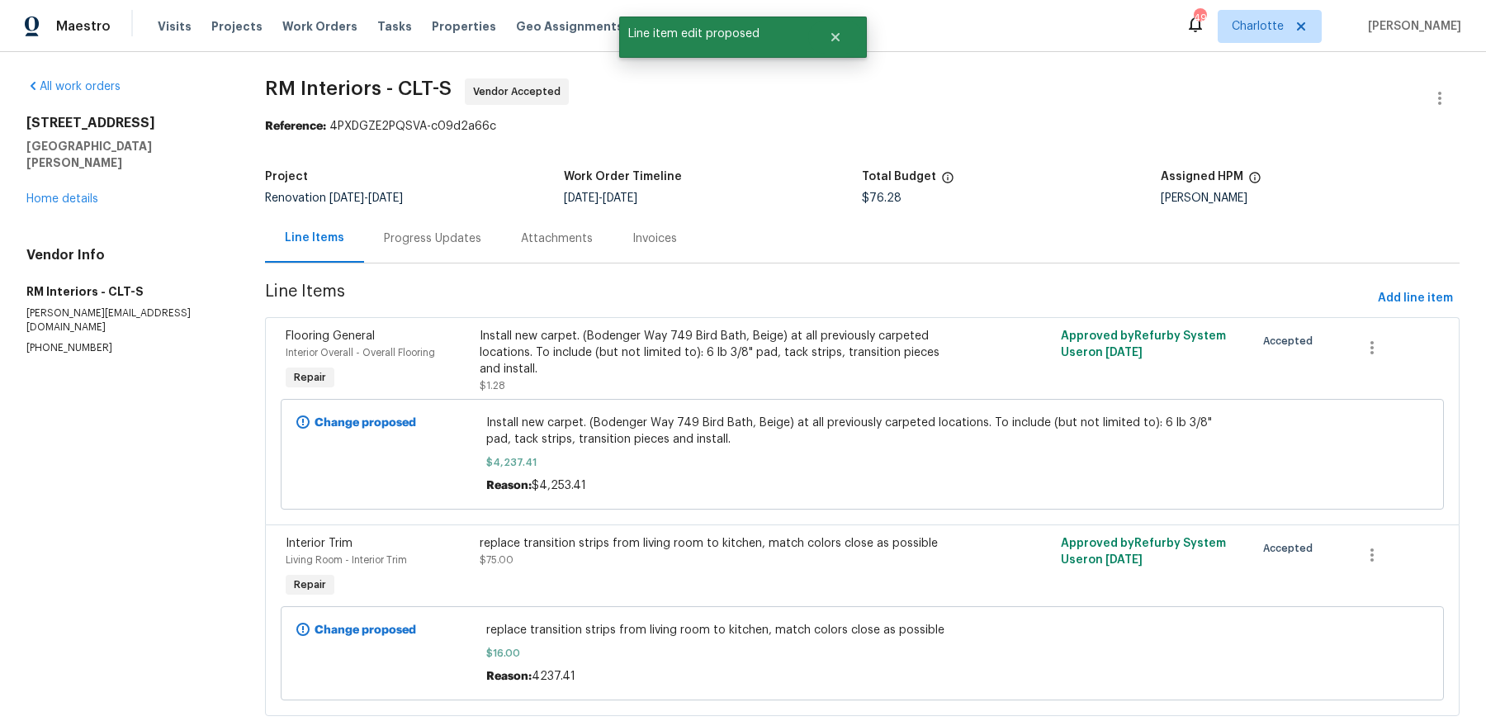
click at [78, 174] on div "133 Devynn Ridge Ct Mount Holly, NC 28120 Home details" at bounding box center [125, 161] width 199 height 92
click at [75, 193] on link "Home details" at bounding box center [62, 199] width 72 height 12
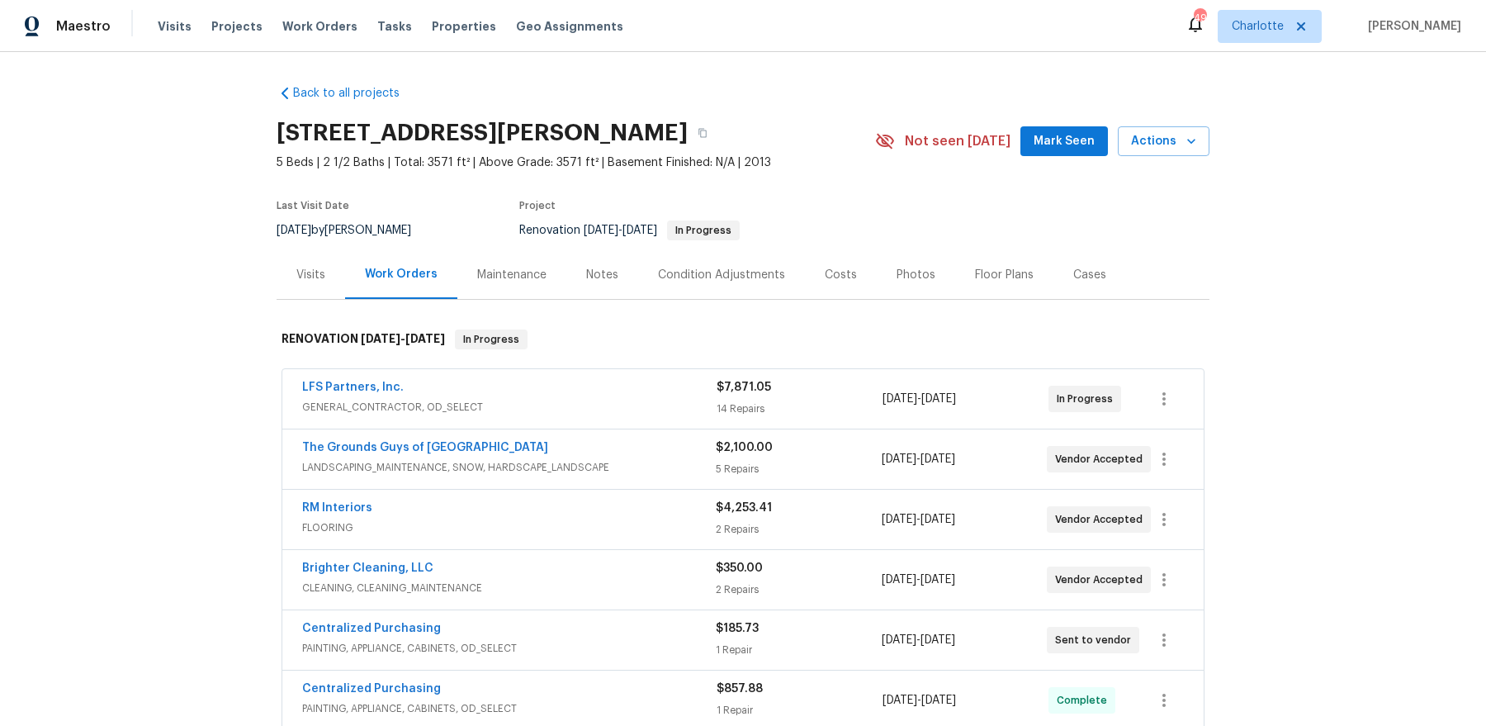
scroll to position [74, 0]
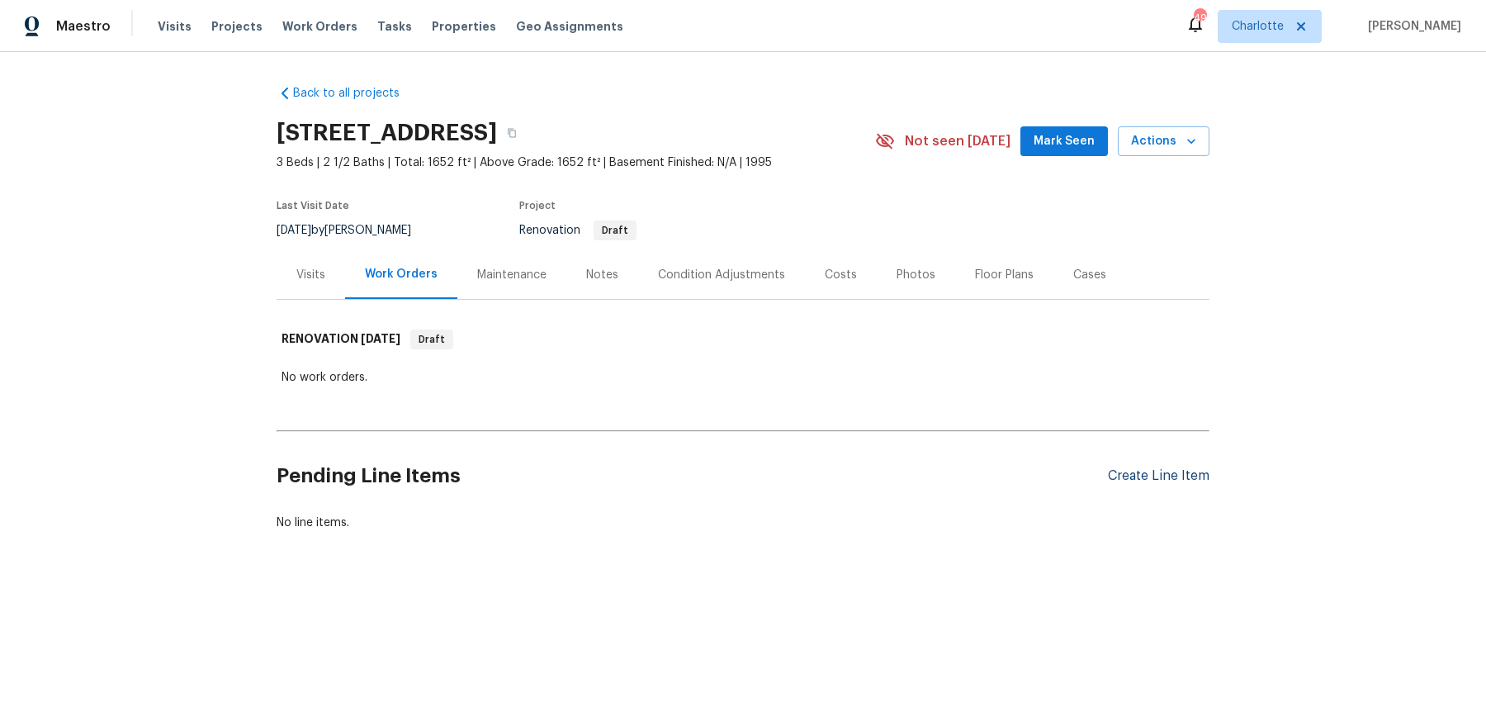
click at [1175, 476] on div "Create Line Item" at bounding box center [1159, 476] width 102 height 16
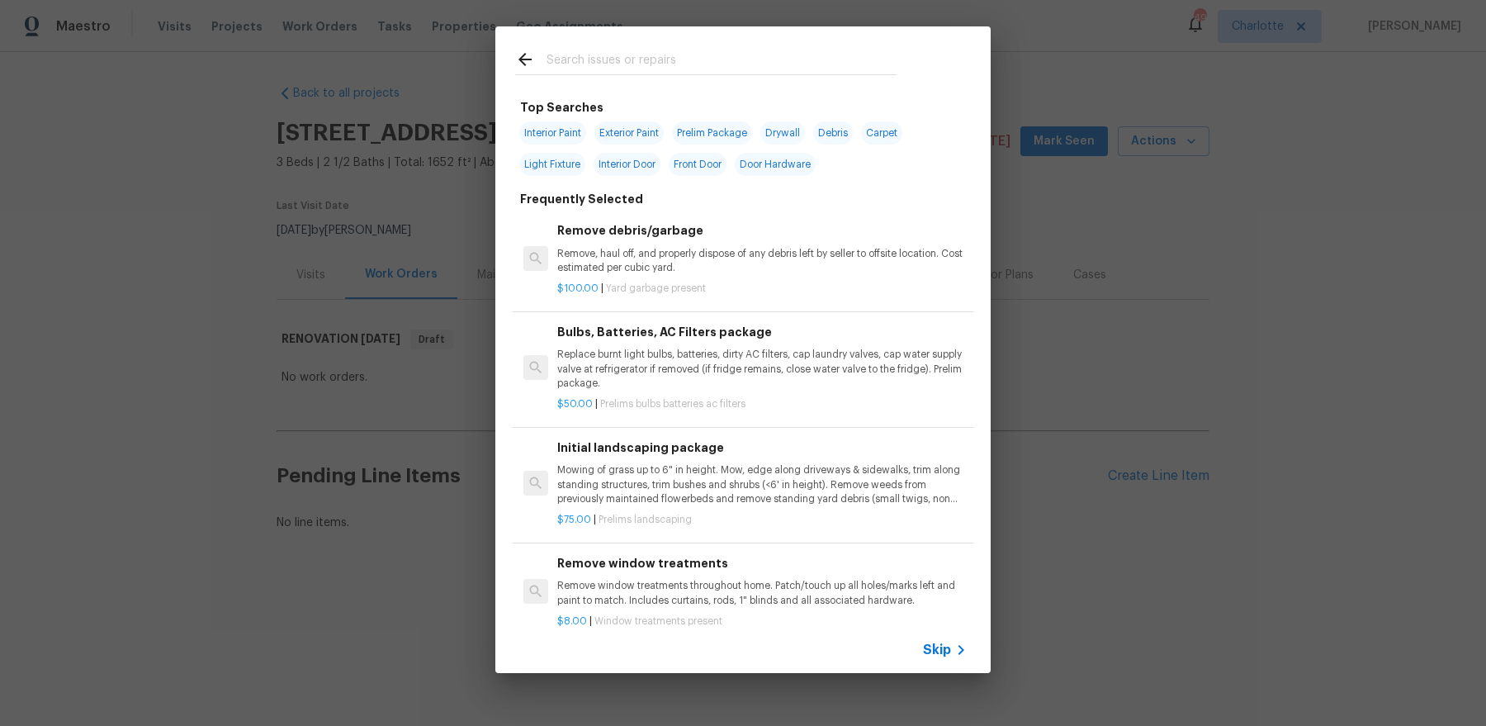
click at [641, 55] on input "text" at bounding box center [722, 62] width 350 height 25
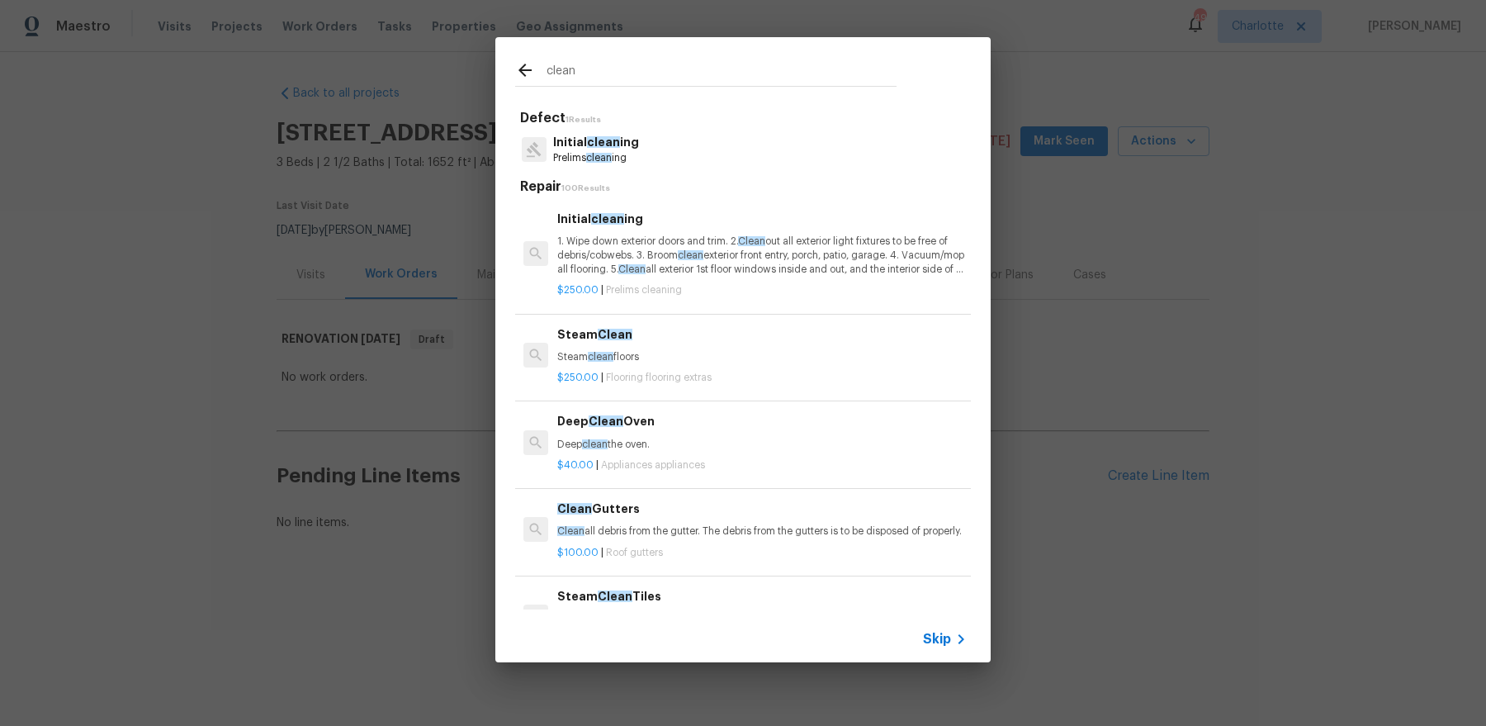
type input "clean"
click at [619, 240] on p "1. Wipe down exterior doors and trim. 2. Clean out all exterior light fixtures …" at bounding box center [762, 256] width 410 height 42
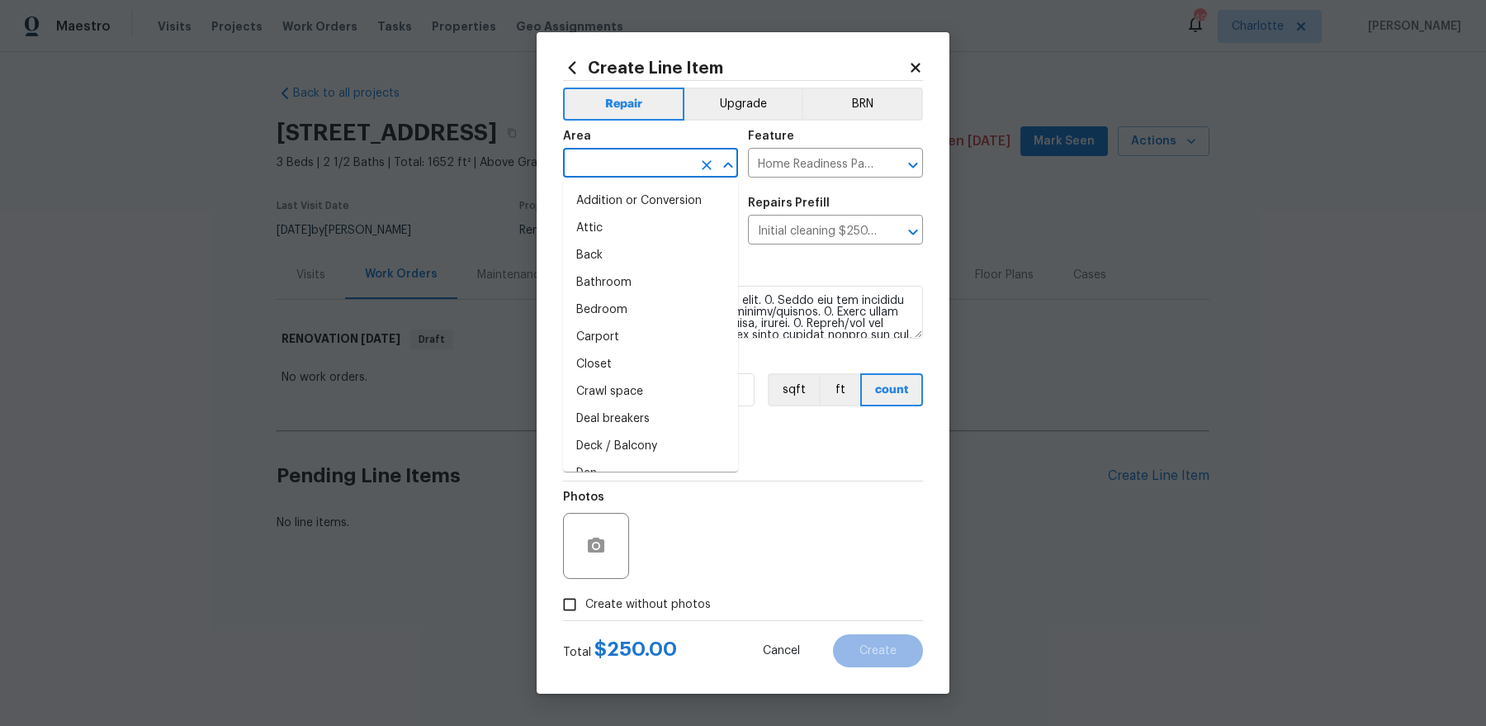
click at [662, 167] on input "text" at bounding box center [627, 165] width 129 height 26
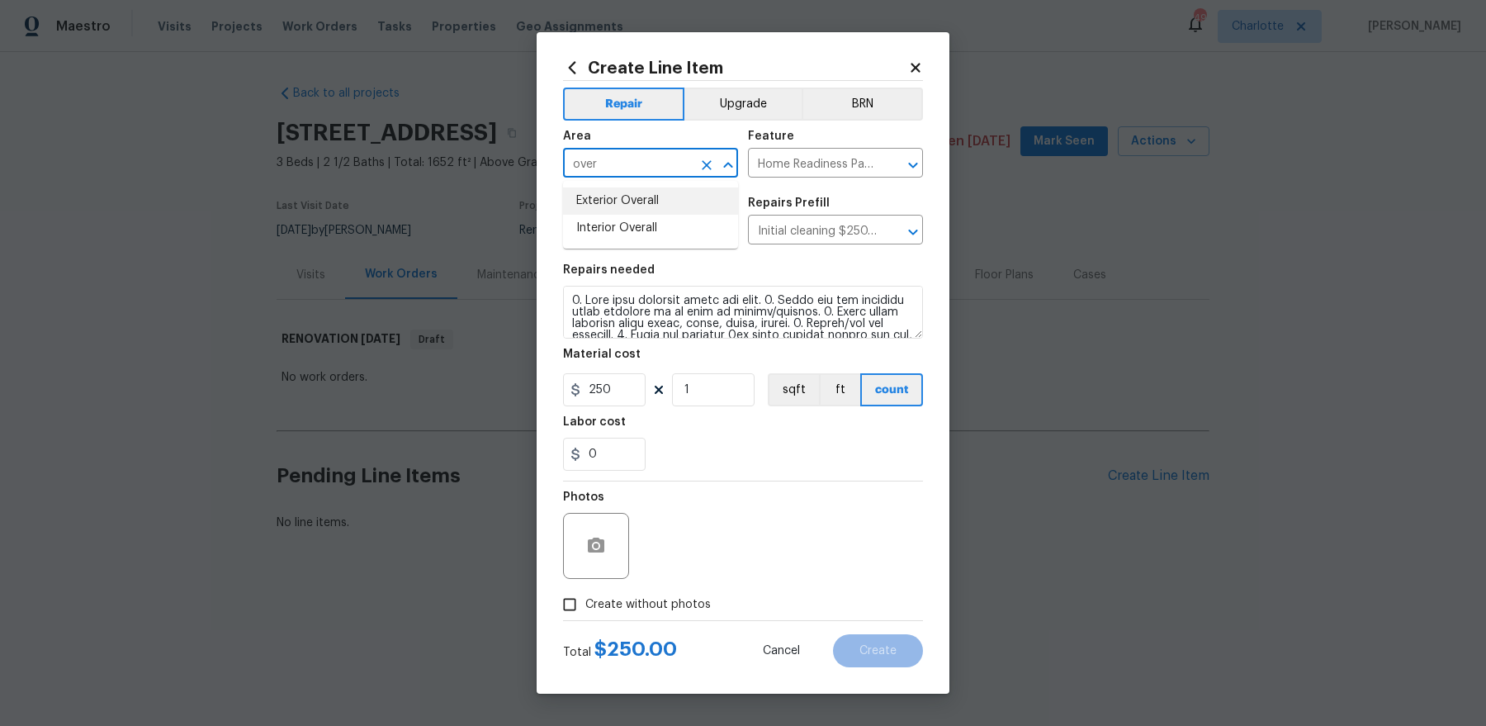
click at [653, 195] on li "Exterior Overall" at bounding box center [650, 200] width 175 height 27
type input "Exterior Overall"
click at [614, 580] on span "Create without photos" at bounding box center [648, 604] width 126 height 17
click at [585, 580] on input "Create without photos" at bounding box center [569, 604] width 31 height 31
checkbox input "true"
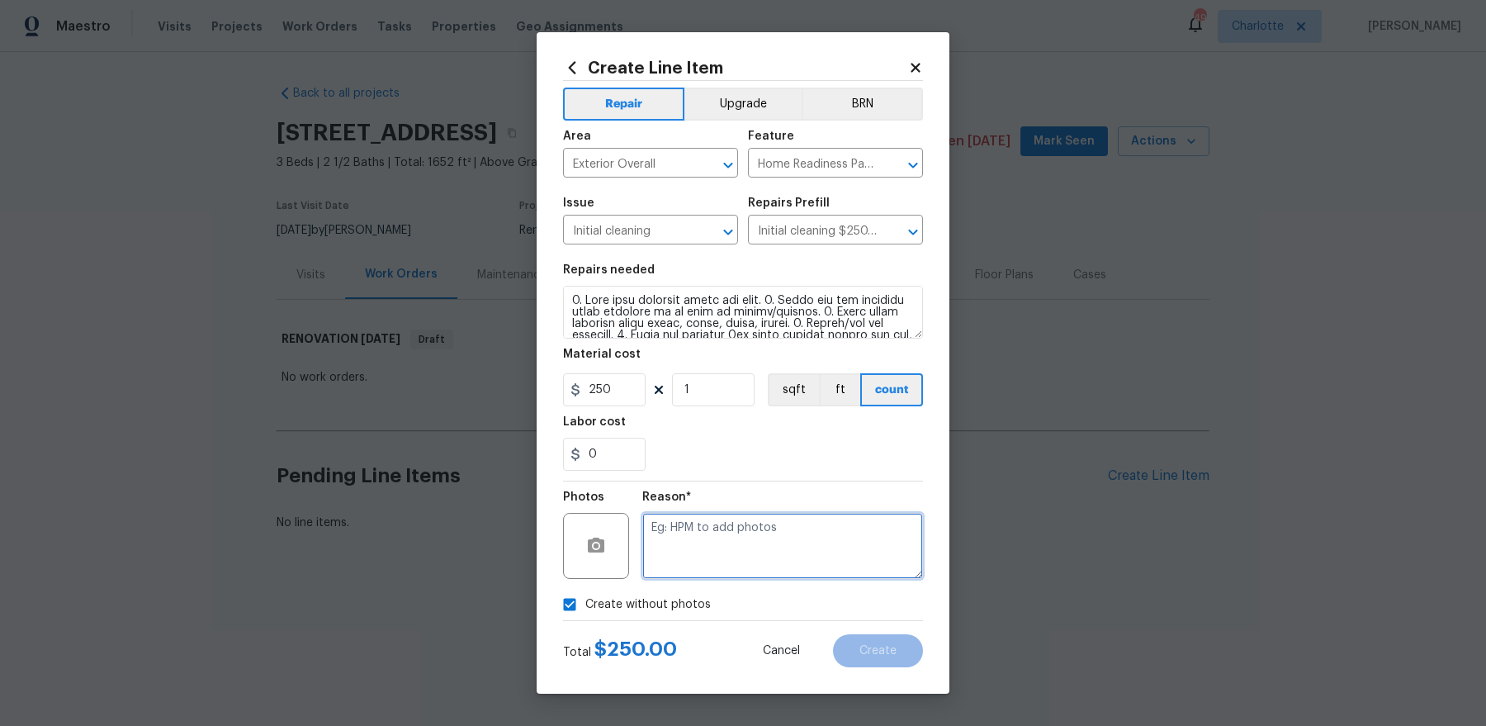
click at [720, 563] on textarea at bounding box center [782, 546] width 281 height 66
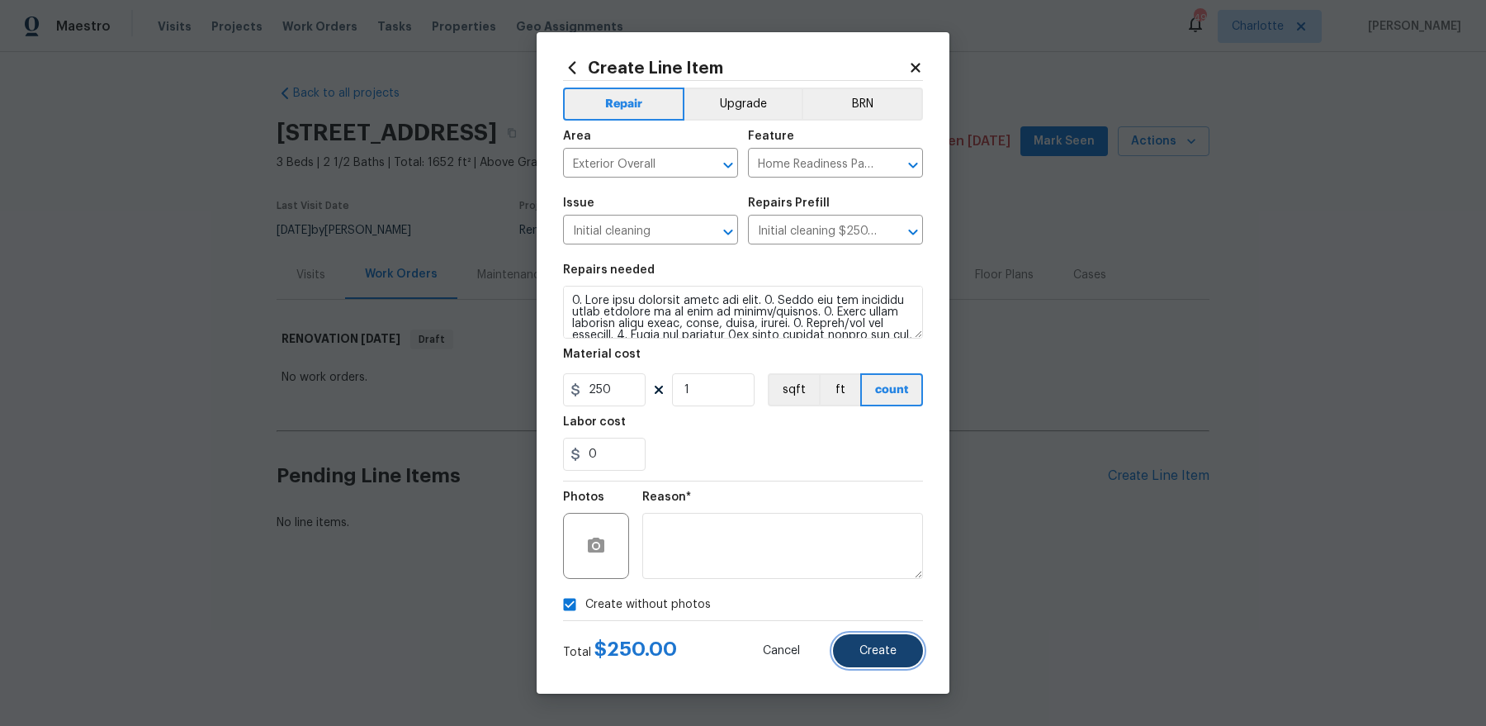
click at [911, 580] on button "Create" at bounding box center [878, 650] width 90 height 33
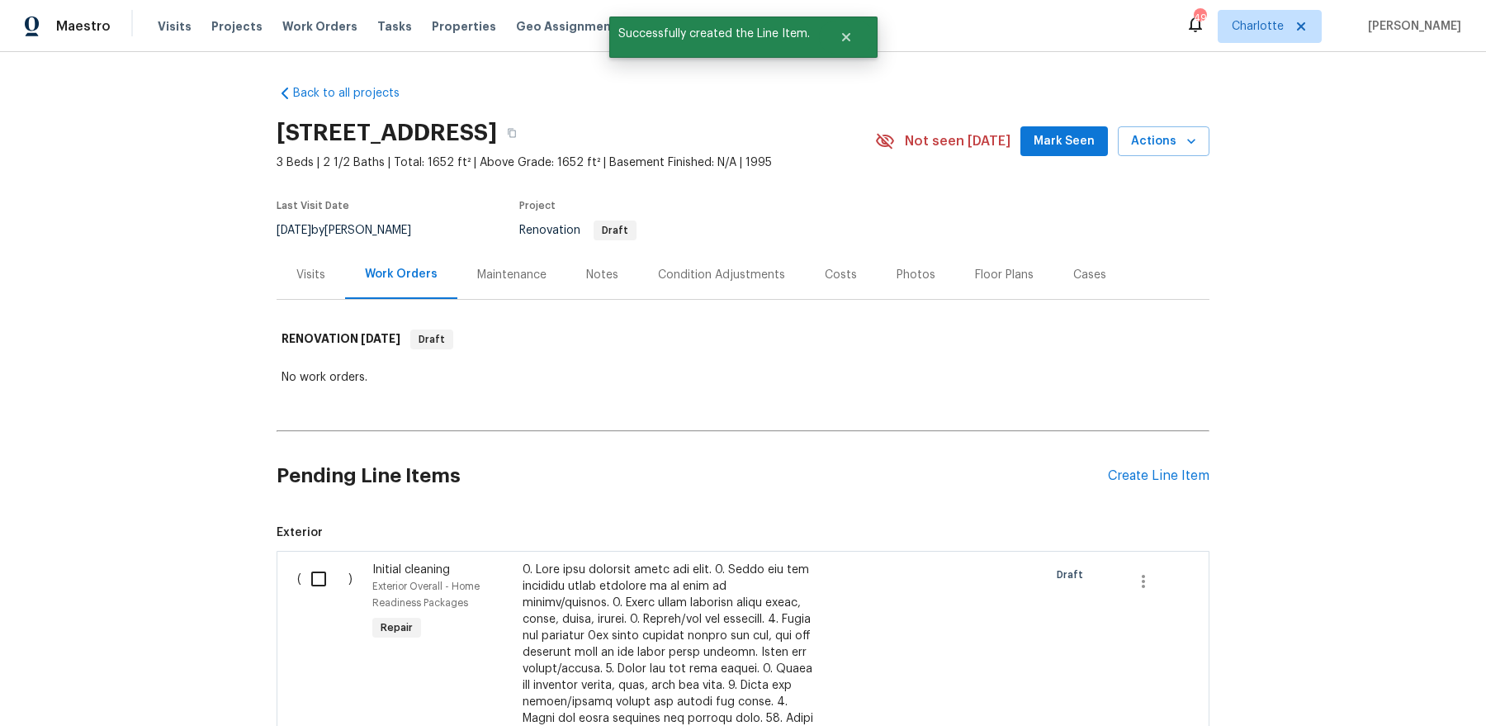
click at [577, 277] on div "Notes" at bounding box center [602, 274] width 72 height 49
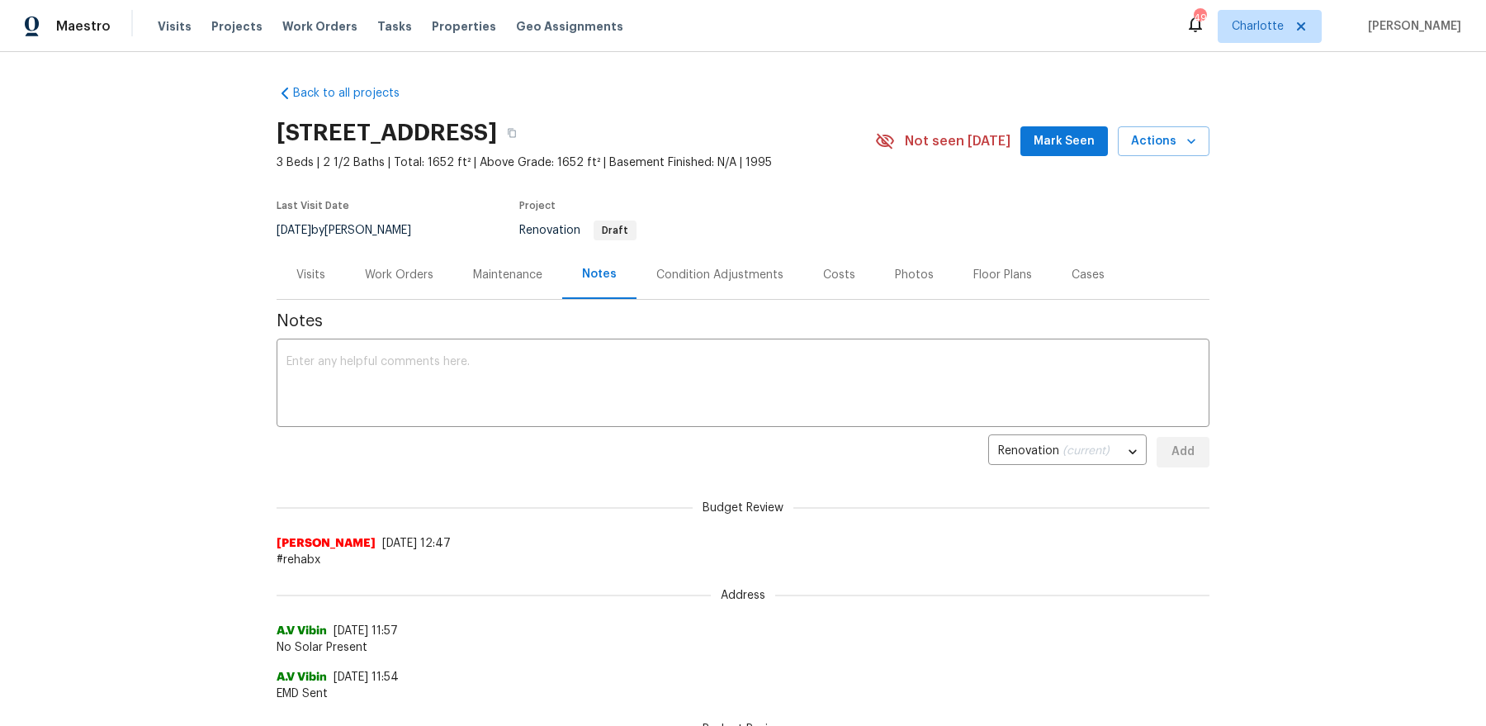
click at [718, 277] on div "Condition Adjustments" at bounding box center [720, 275] width 127 height 17
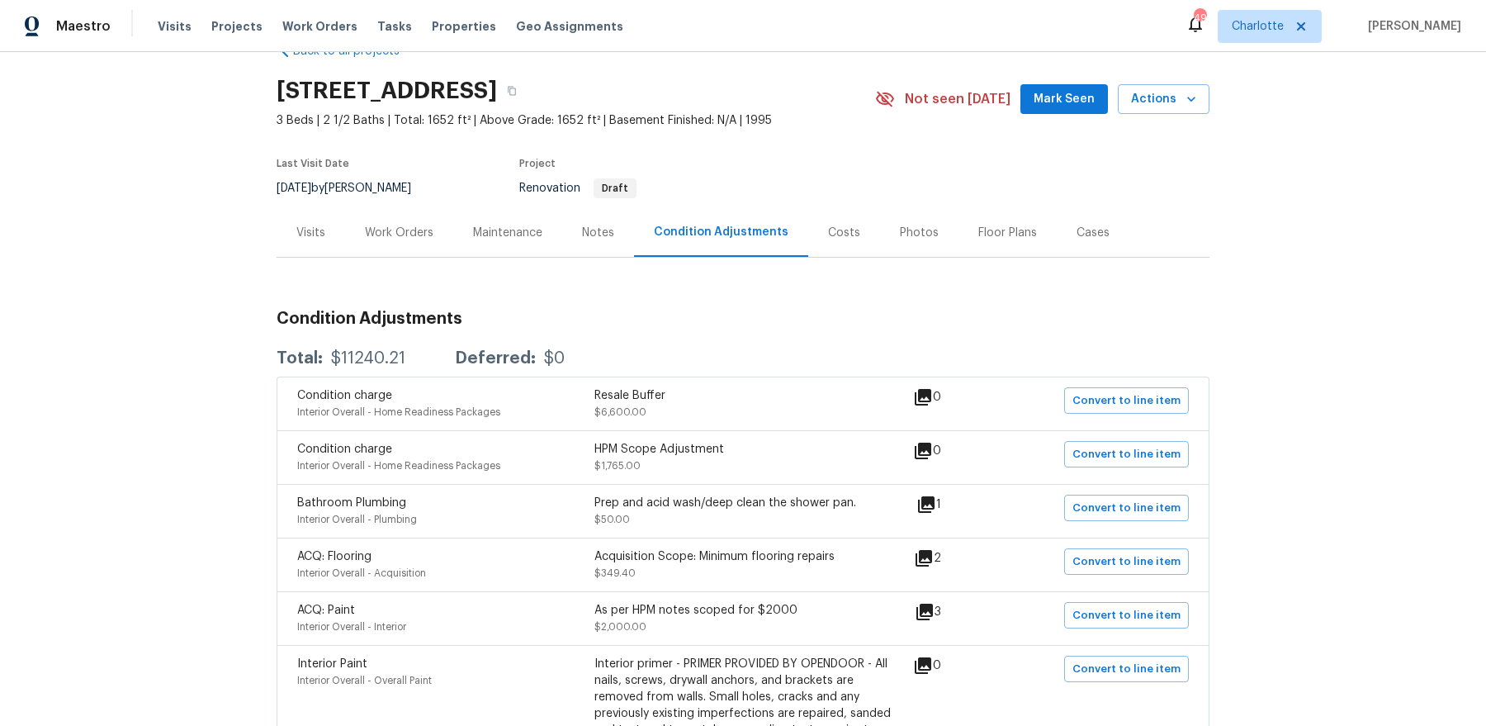
scroll to position [51, 0]
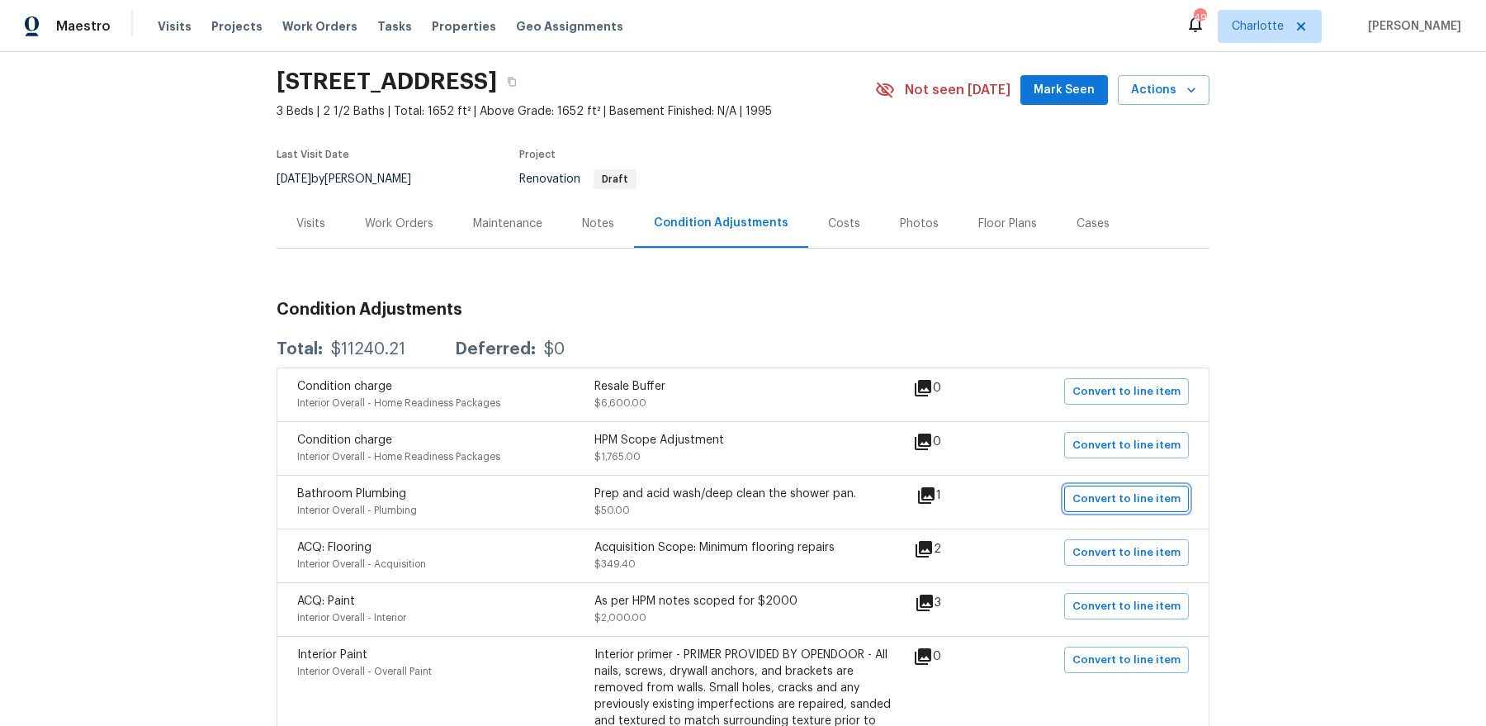
click at [1127, 505] on span "Convert to line item" at bounding box center [1127, 499] width 108 height 19
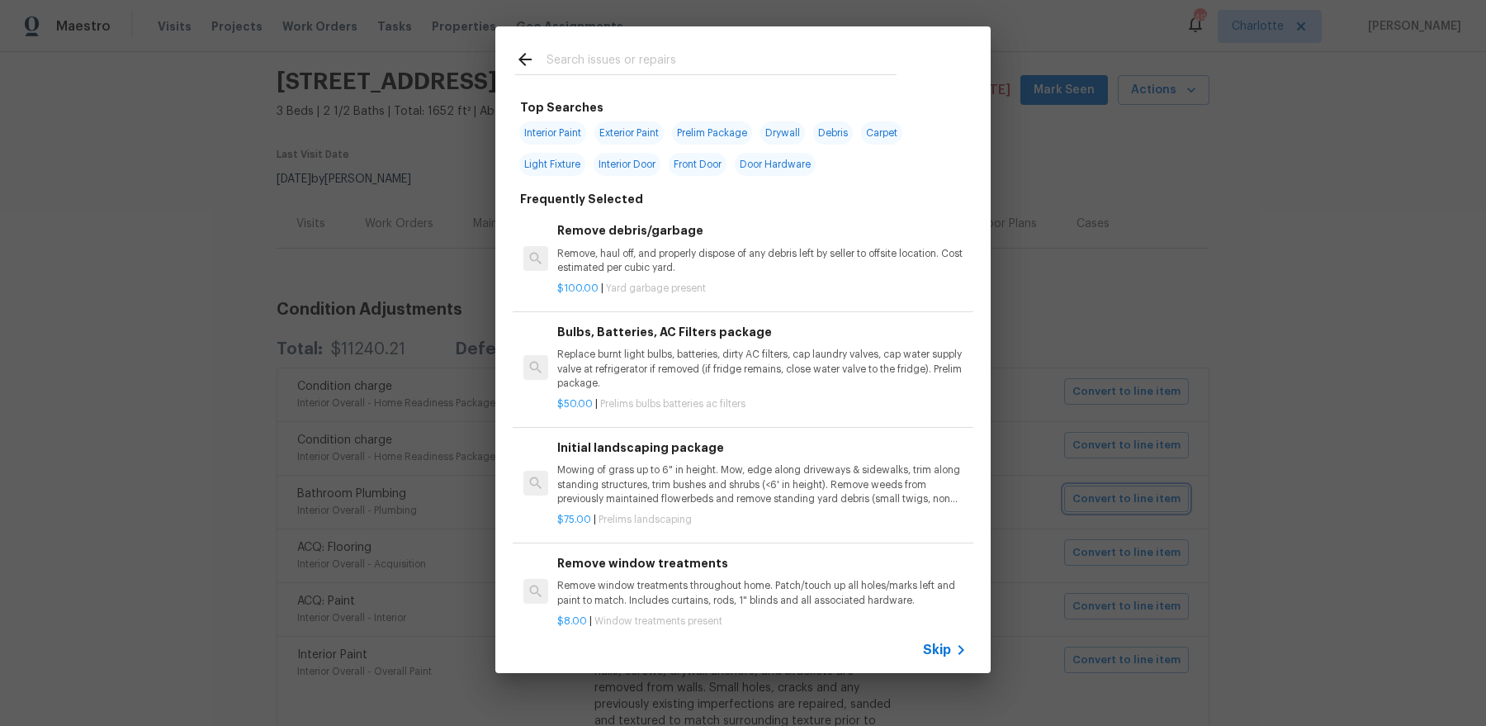
click at [1176, 331] on div "Top Searches Interior Paint Exterior Paint Prelim Package Drywall Debris Carpet…" at bounding box center [743, 349] width 1486 height 699
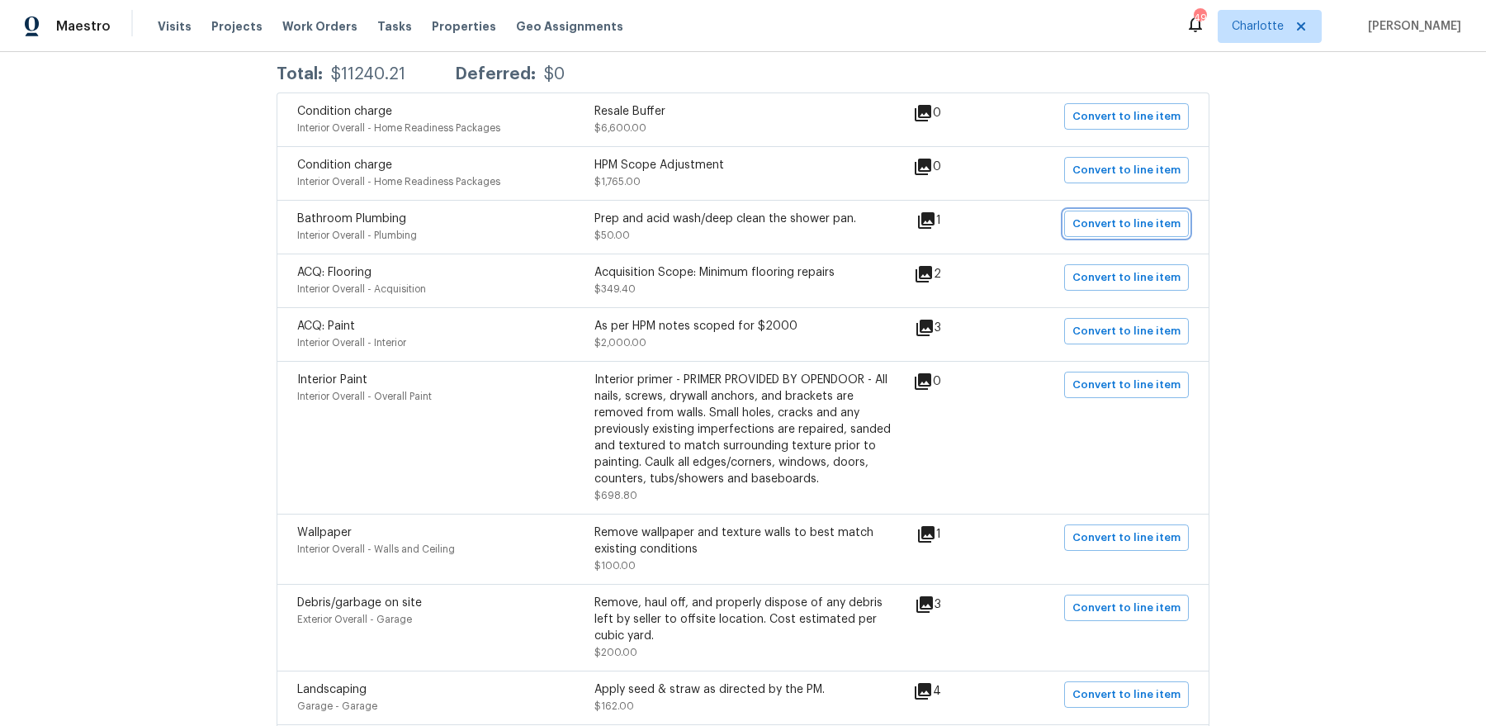
scroll to position [0, 0]
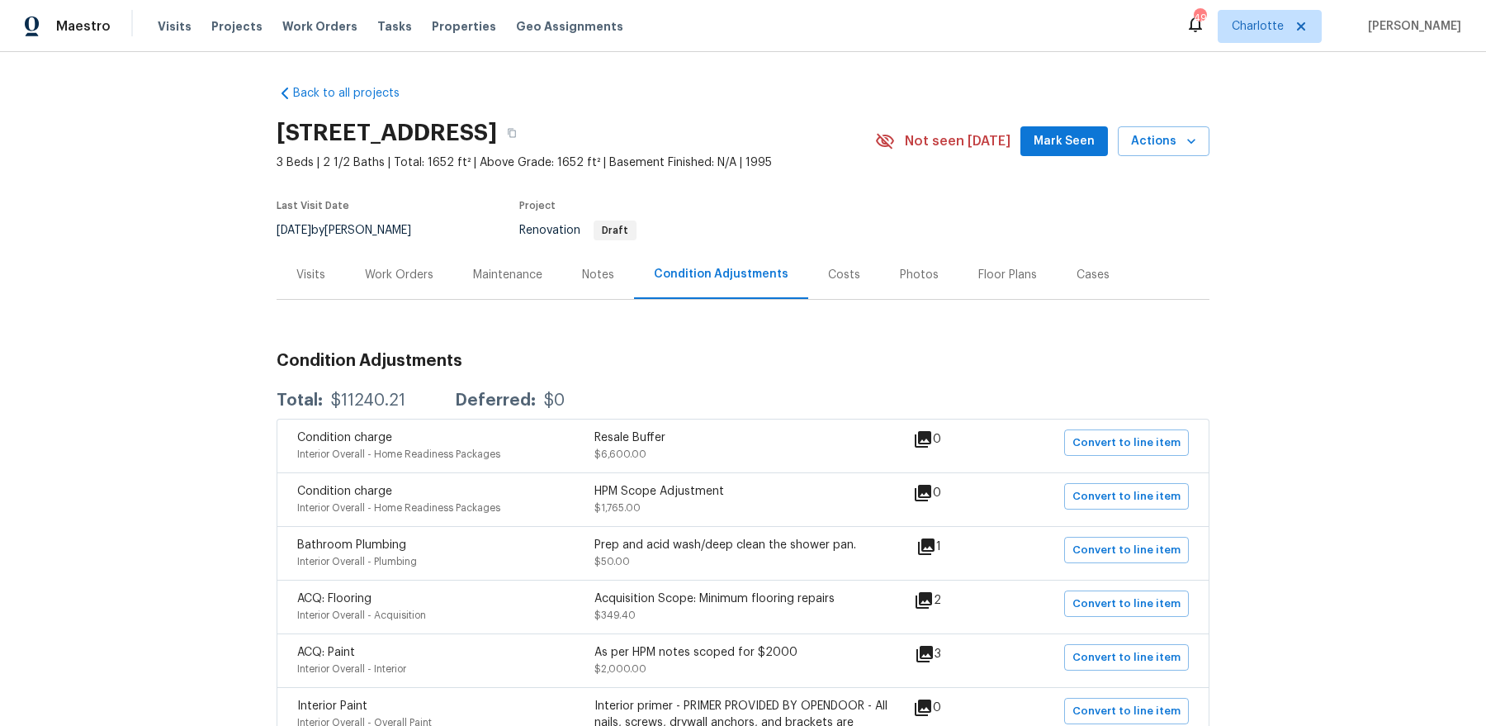
click at [301, 284] on div "Visits" at bounding box center [311, 274] width 69 height 49
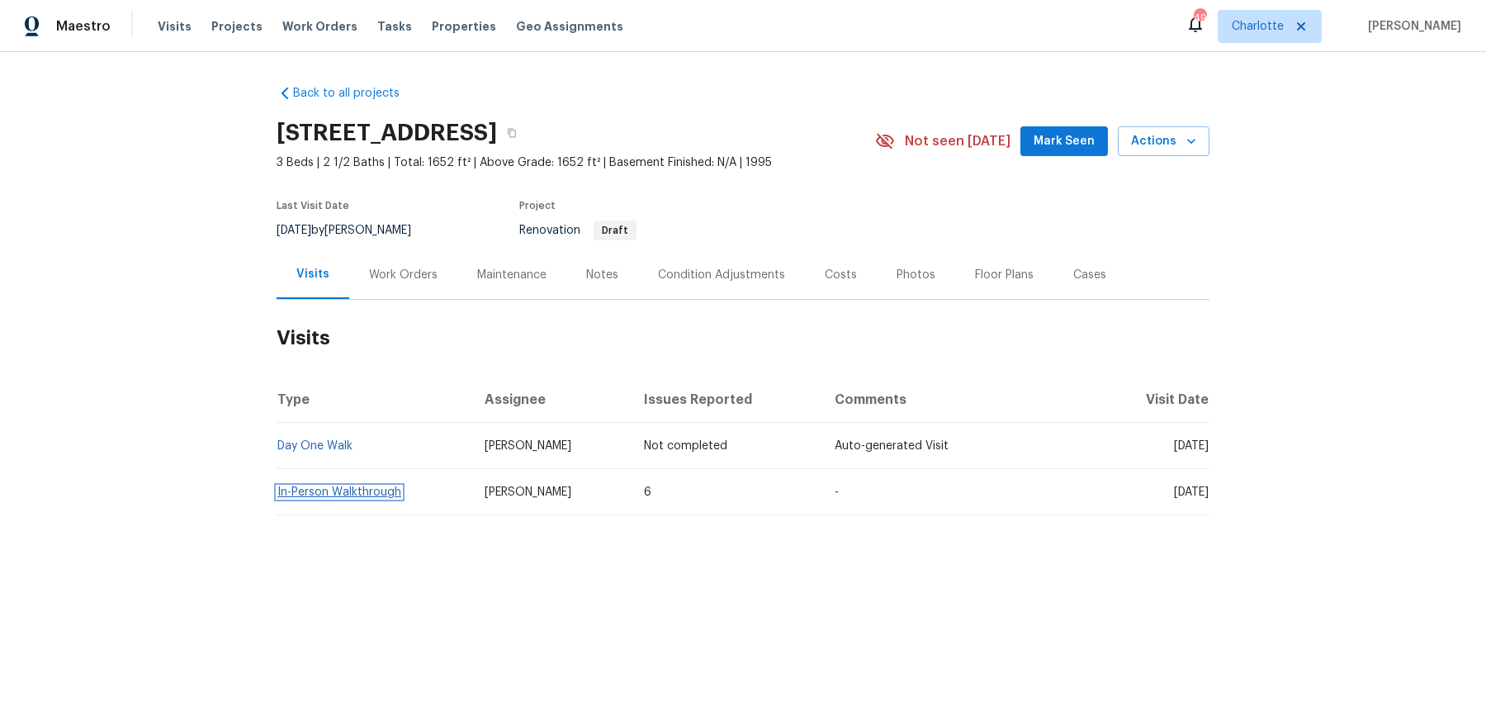
click at [321, 494] on link "In-Person Walkthrough" at bounding box center [339, 492] width 124 height 12
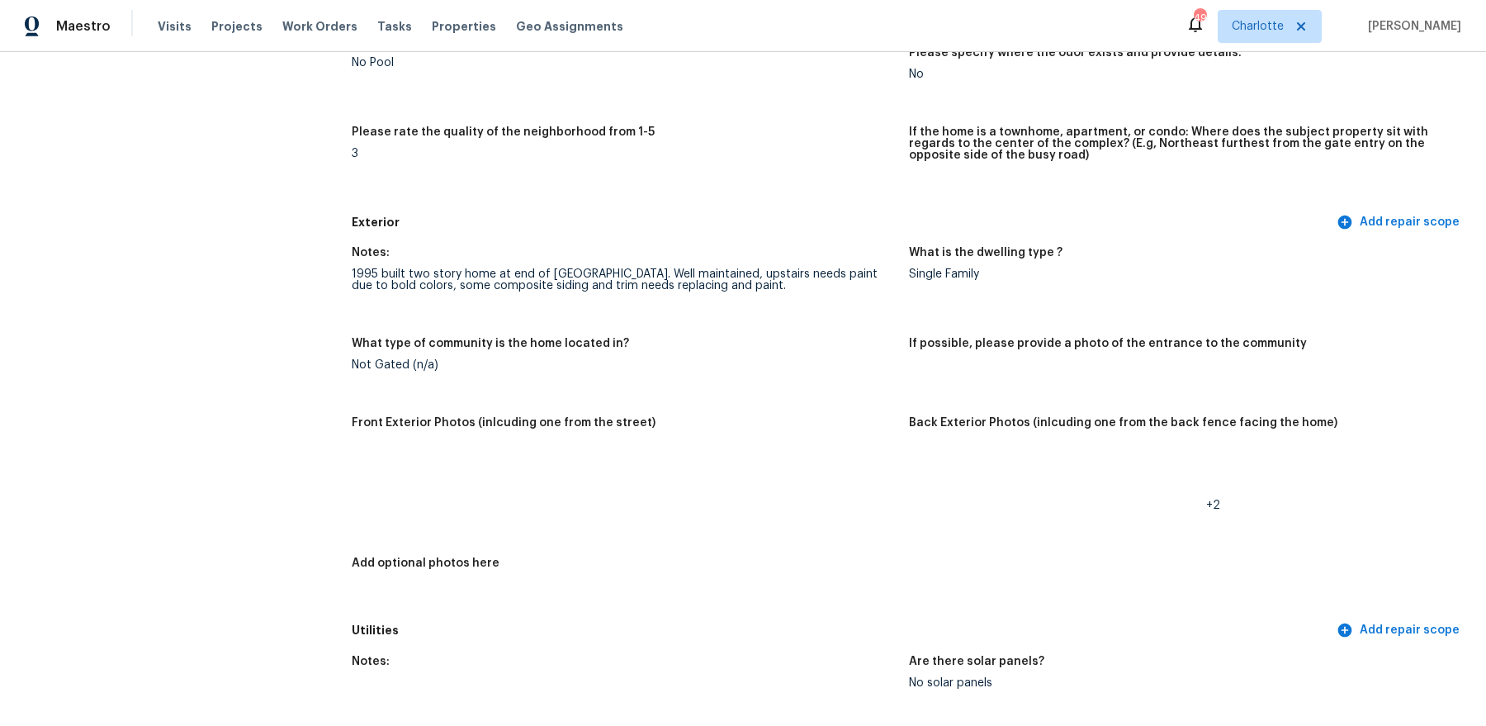
scroll to position [443, 0]
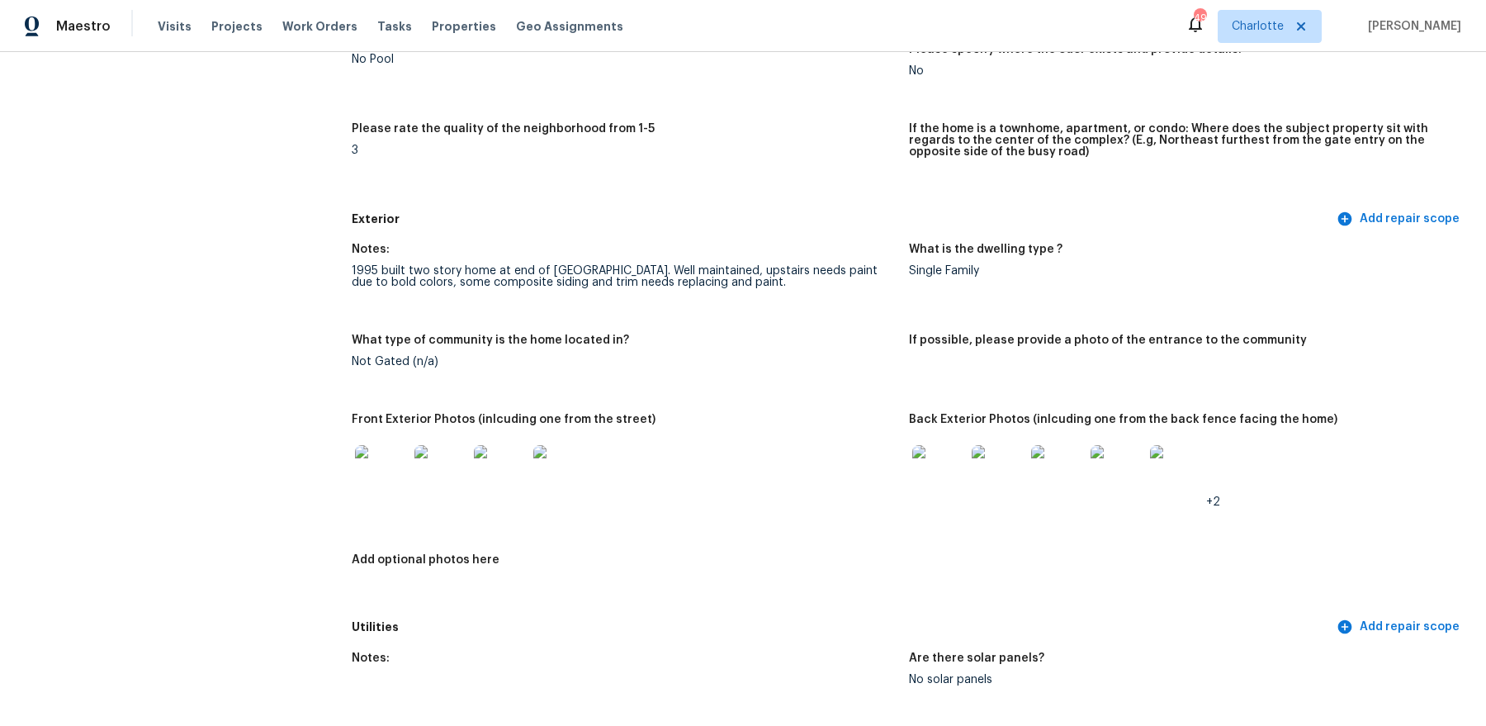
click at [384, 471] on img at bounding box center [381, 471] width 53 height 53
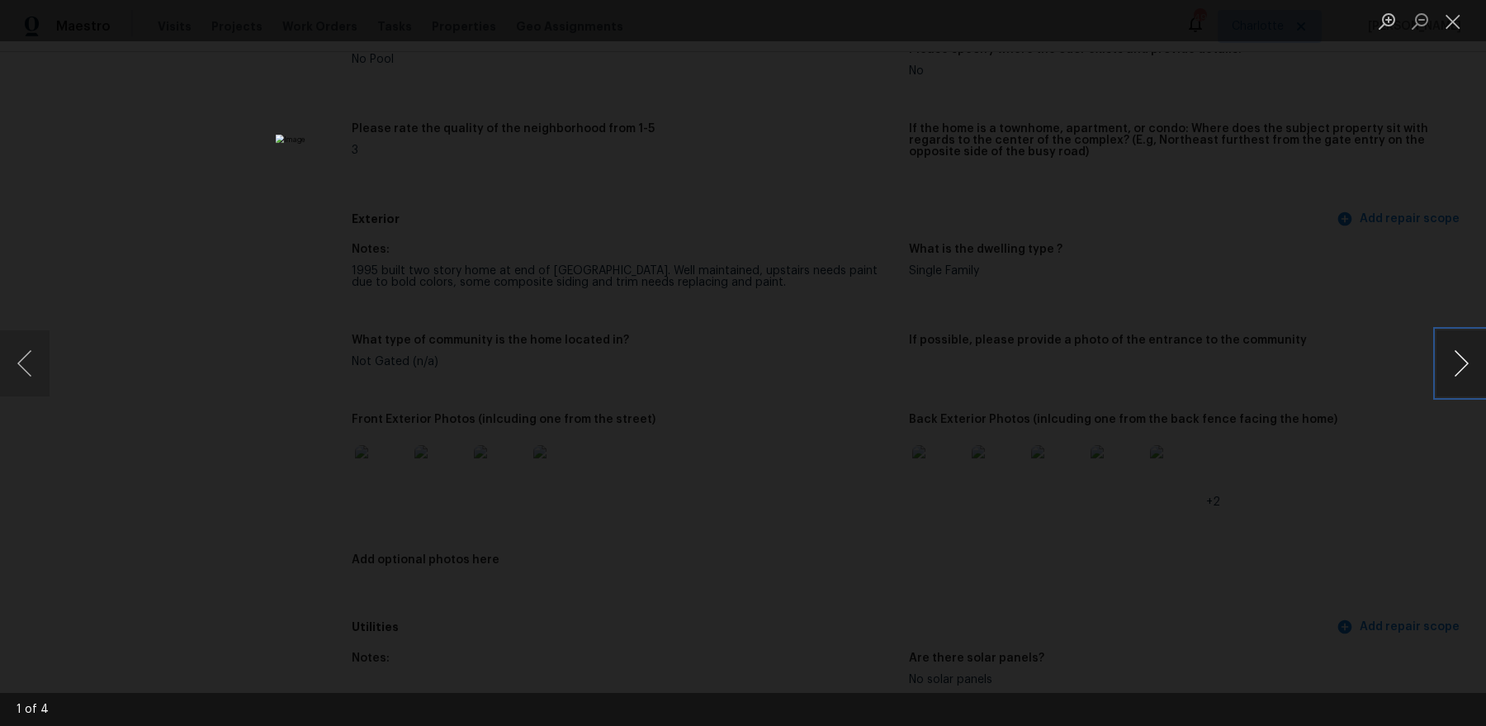
click at [1188, 361] on button "Next image" at bounding box center [1462, 363] width 50 height 66
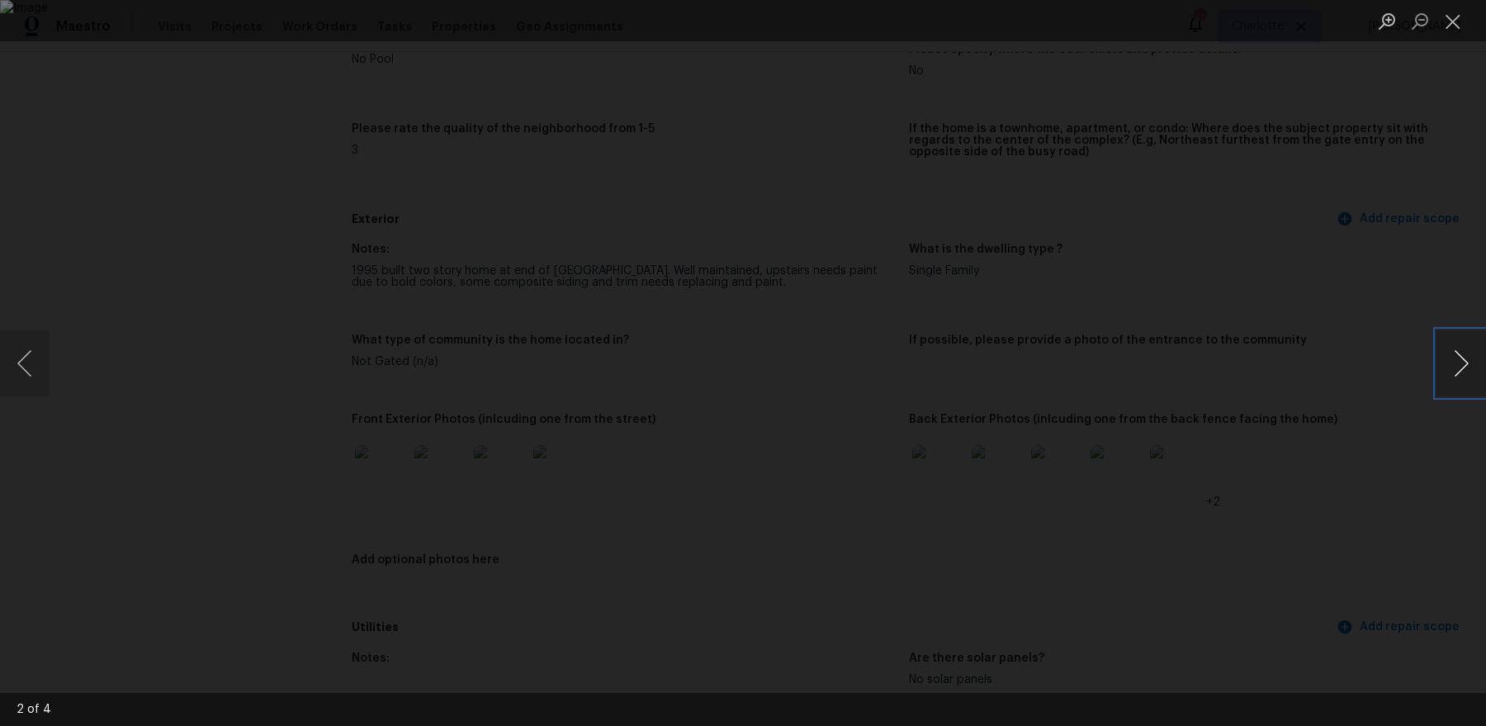
click at [1188, 361] on button "Next image" at bounding box center [1462, 363] width 50 height 66
click at [1188, 324] on div "Lightbox" at bounding box center [743, 363] width 1486 height 726
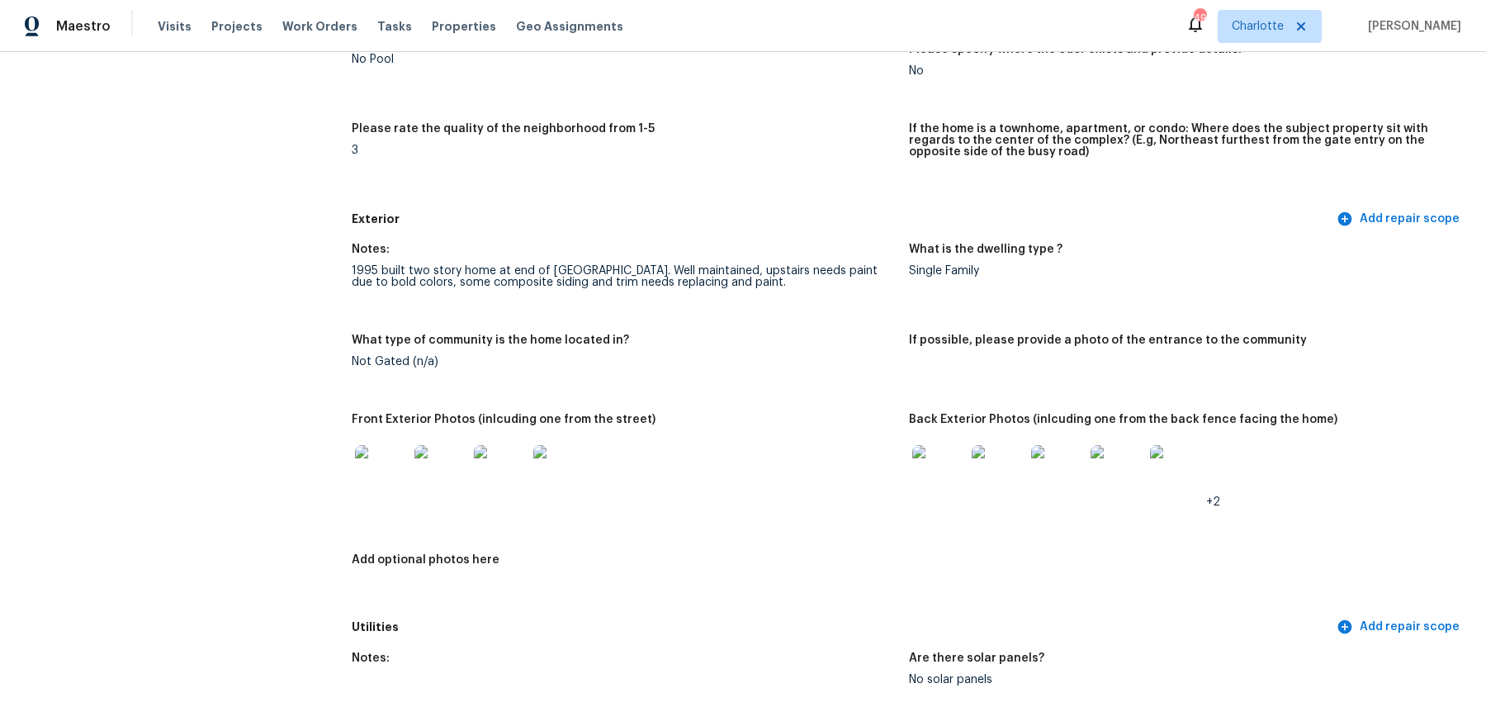
click at [927, 470] on img at bounding box center [939, 471] width 53 height 53
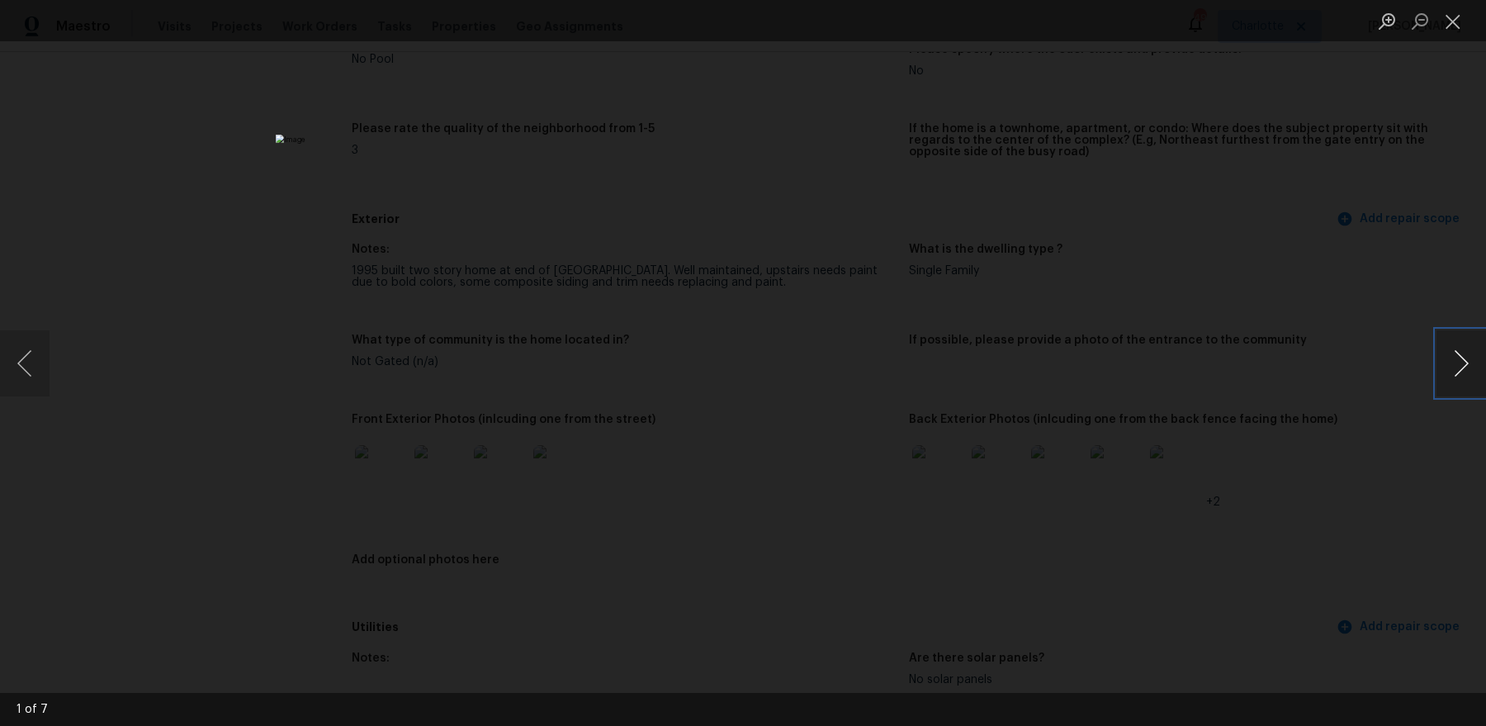
click at [1188, 364] on button "Next image" at bounding box center [1462, 363] width 50 height 66
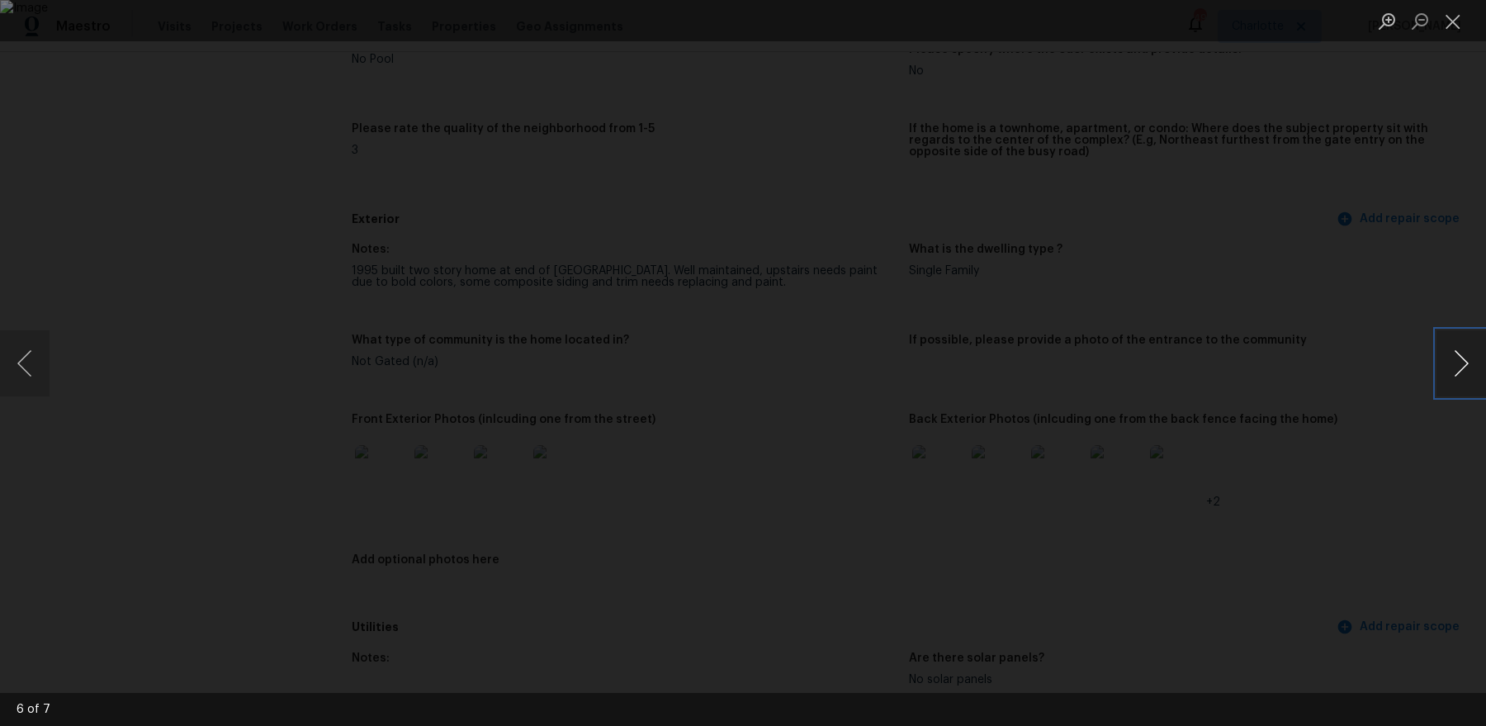
click at [1188, 364] on button "Next image" at bounding box center [1462, 363] width 50 height 66
click at [1188, 318] on div "Lightbox" at bounding box center [743, 363] width 1486 height 726
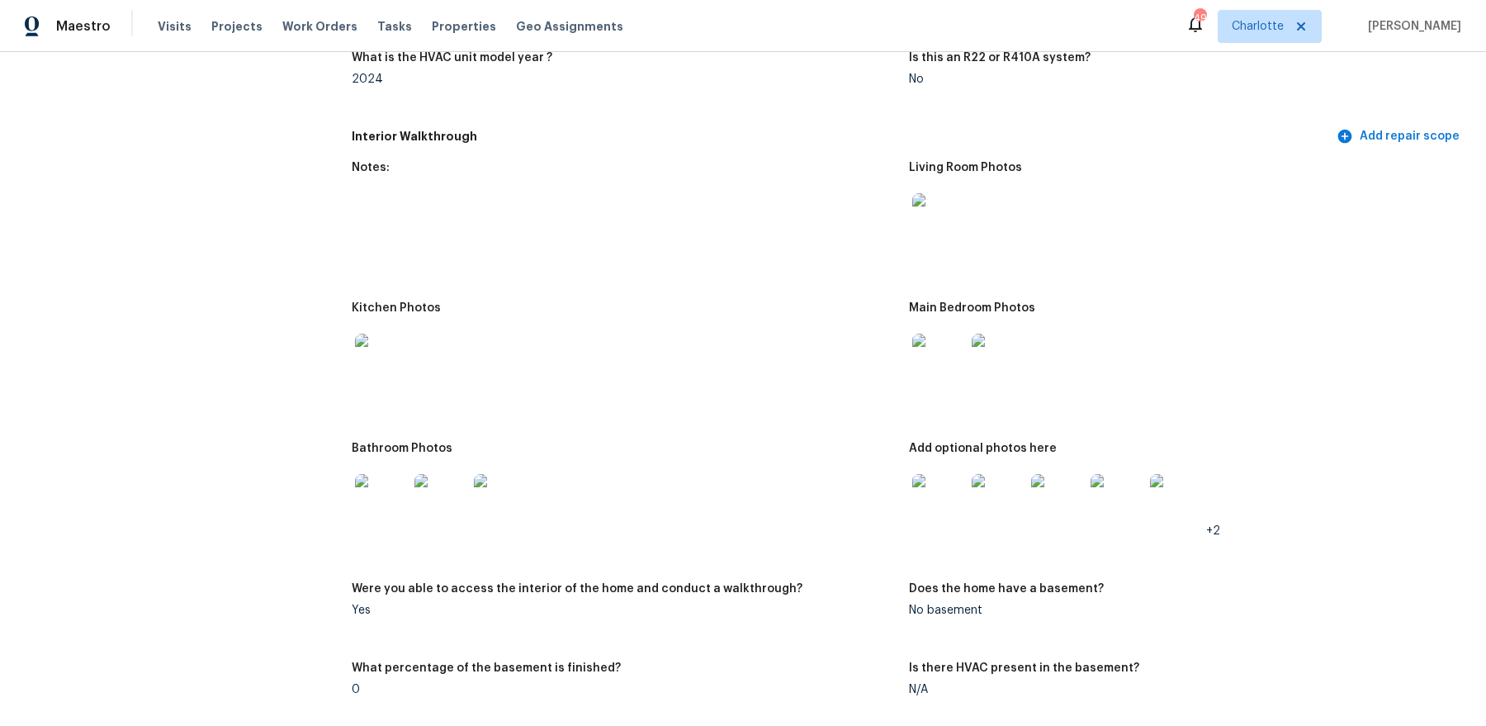
scroll to position [1785, 0]
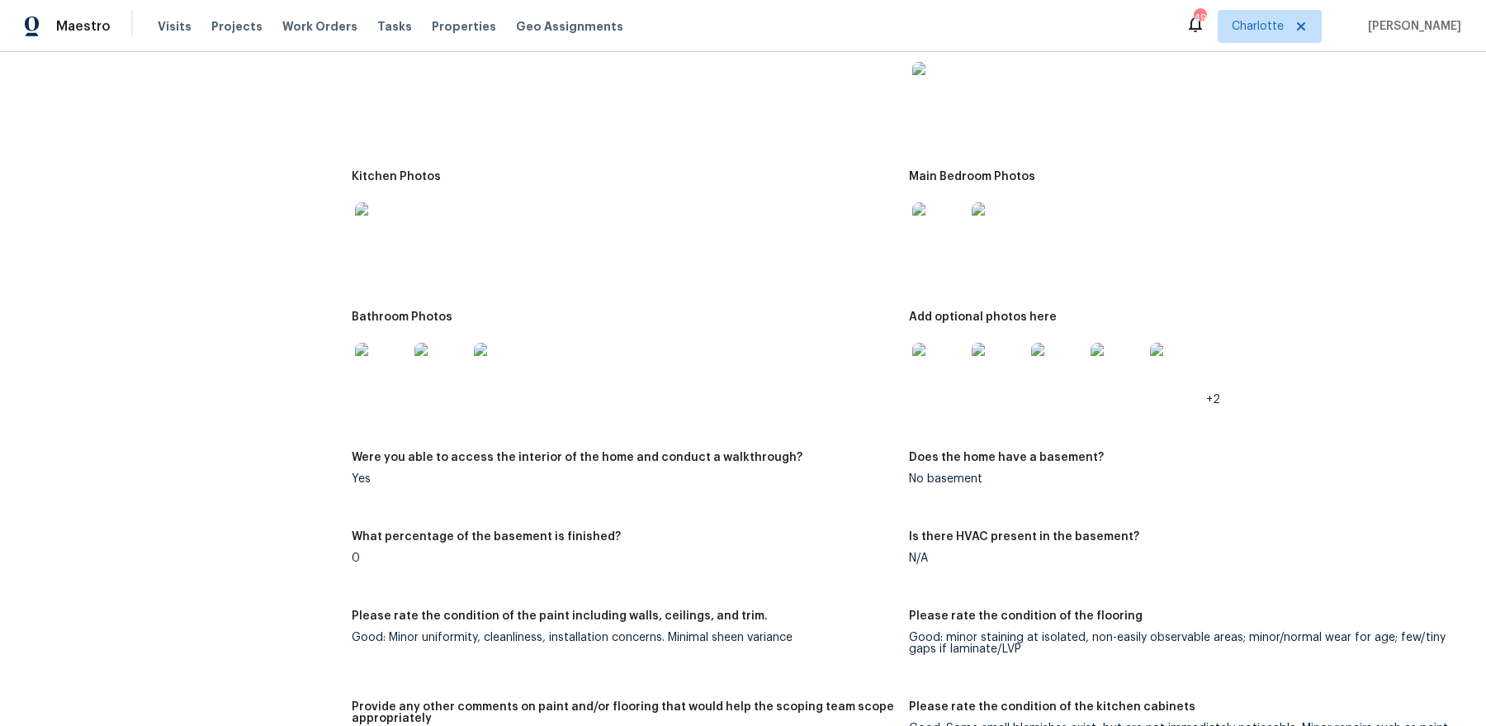
click at [940, 351] on img at bounding box center [939, 369] width 53 height 53
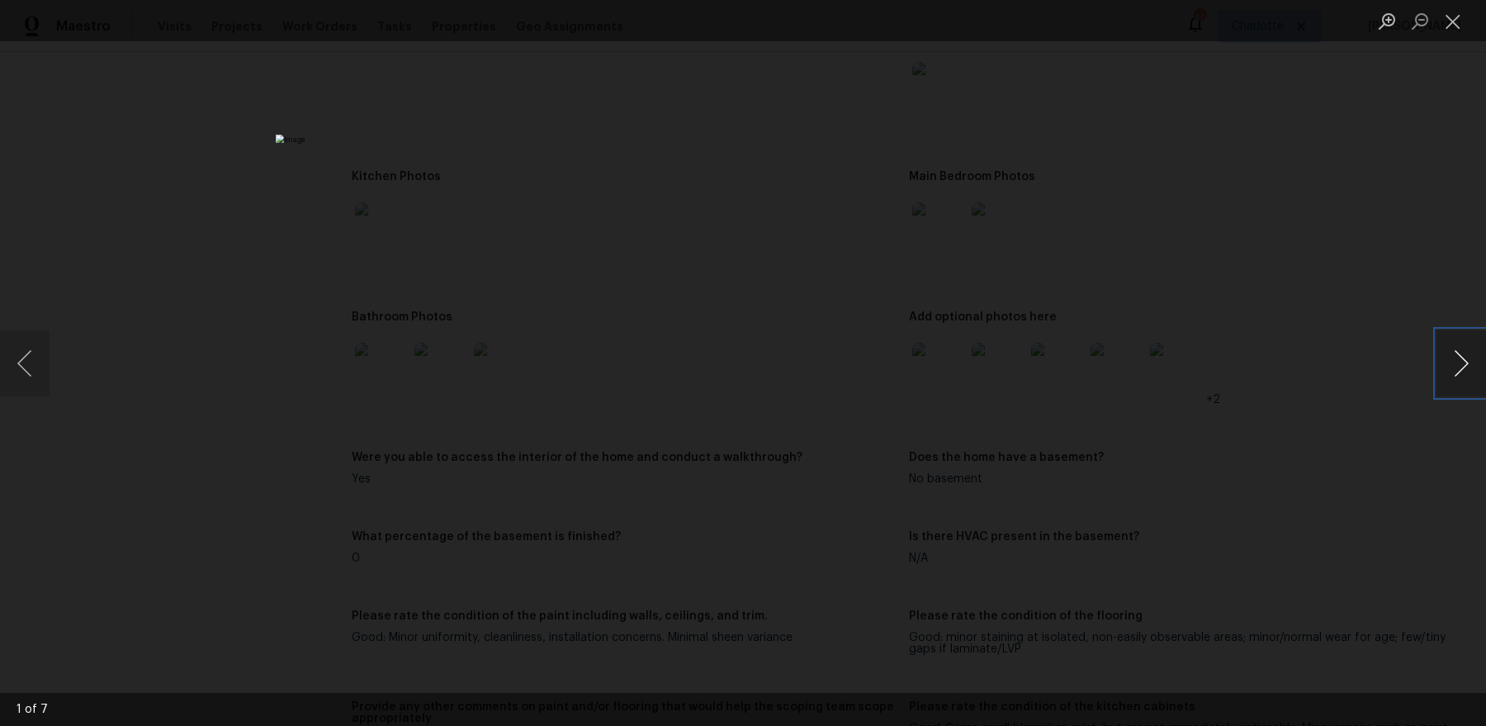
click at [1188, 362] on button "Next image" at bounding box center [1462, 363] width 50 height 66
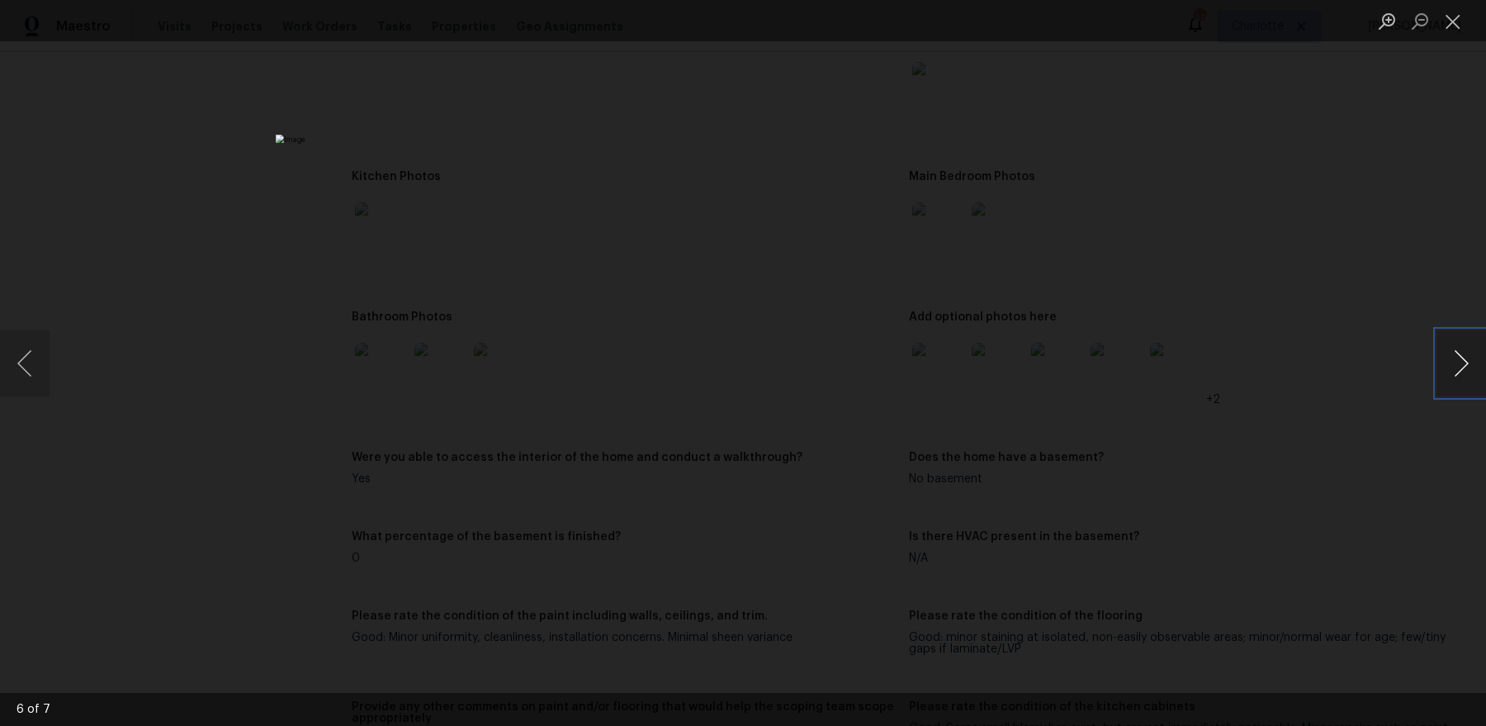
click at [1188, 362] on button "Next image" at bounding box center [1462, 363] width 50 height 66
click at [1188, 228] on div "Lightbox" at bounding box center [743, 363] width 1486 height 726
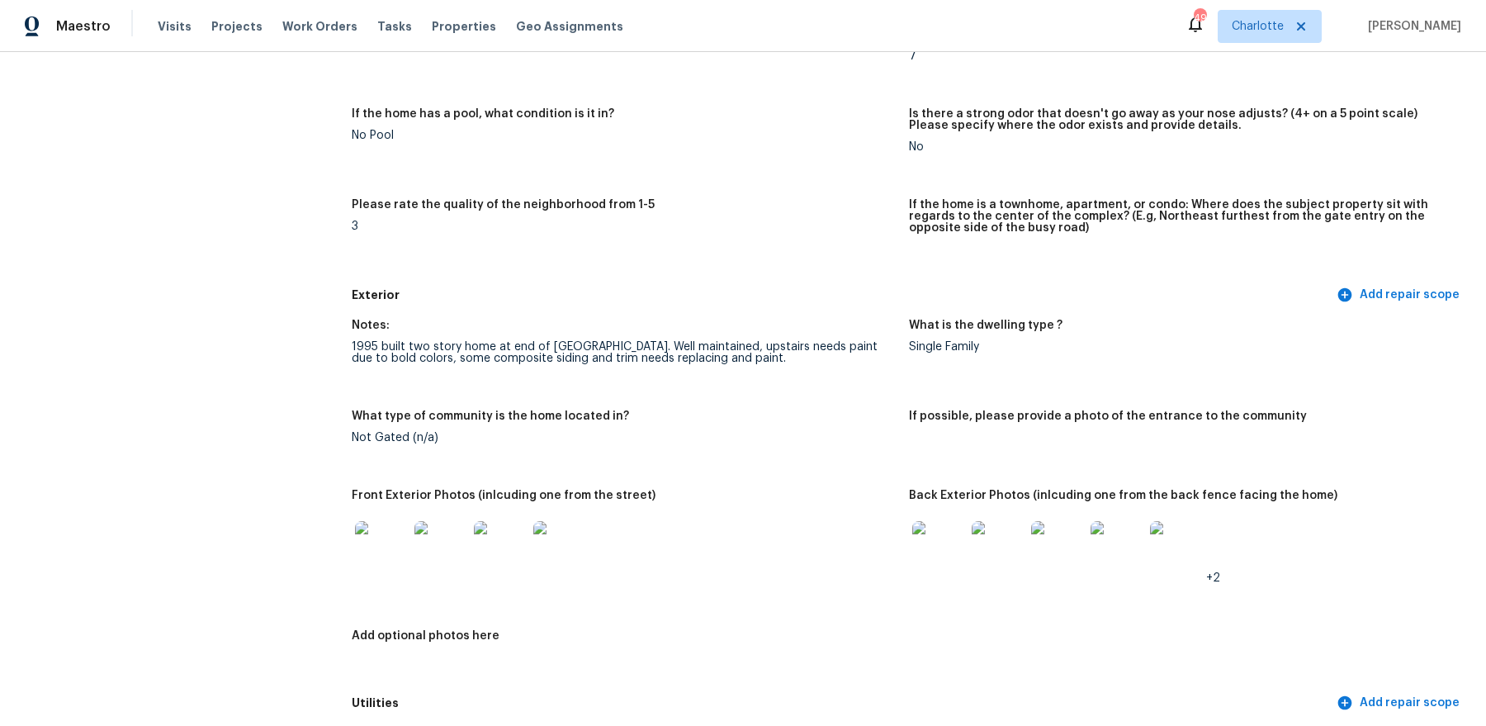
scroll to position [0, 0]
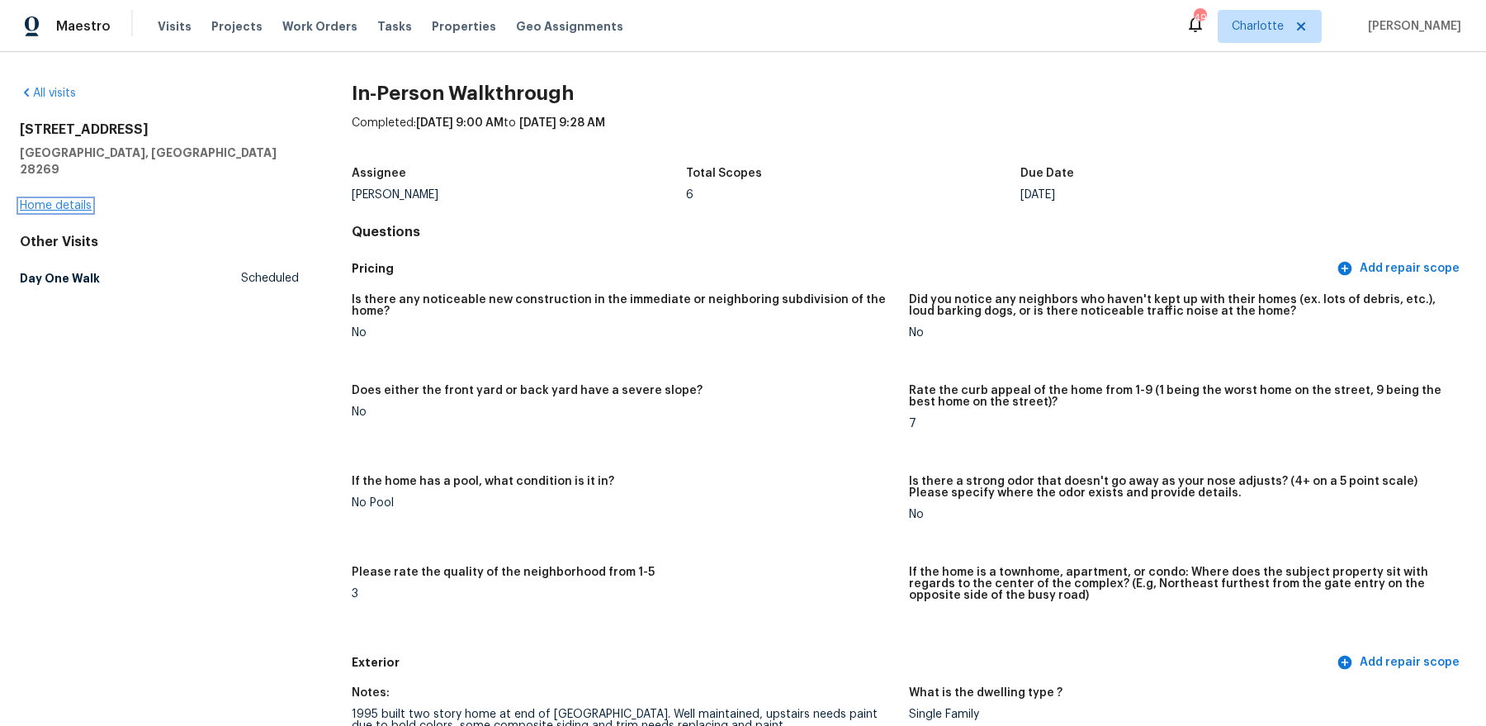
click at [65, 200] on link "Home details" at bounding box center [56, 206] width 72 height 12
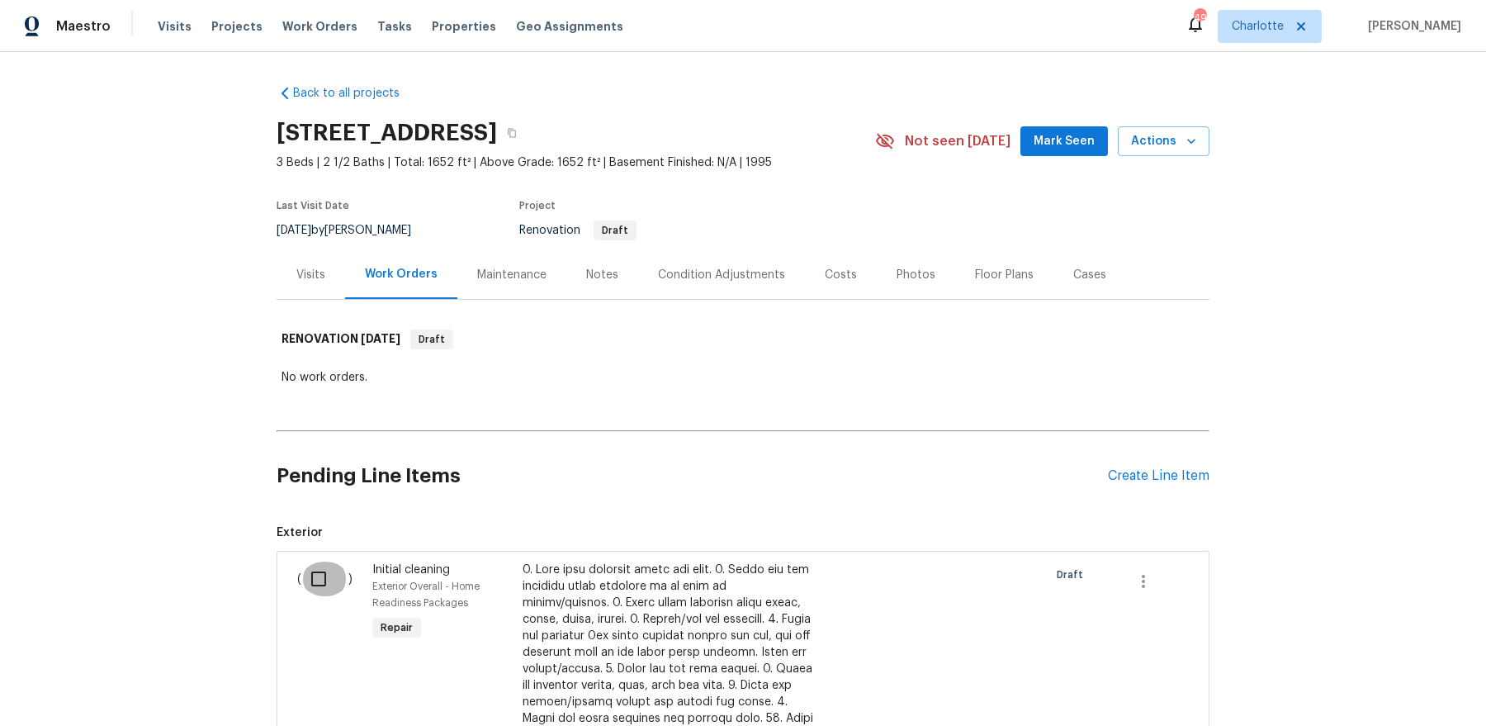
click at [309, 580] on input "checkbox" at bounding box center [324, 579] width 47 height 35
checkbox input "true"
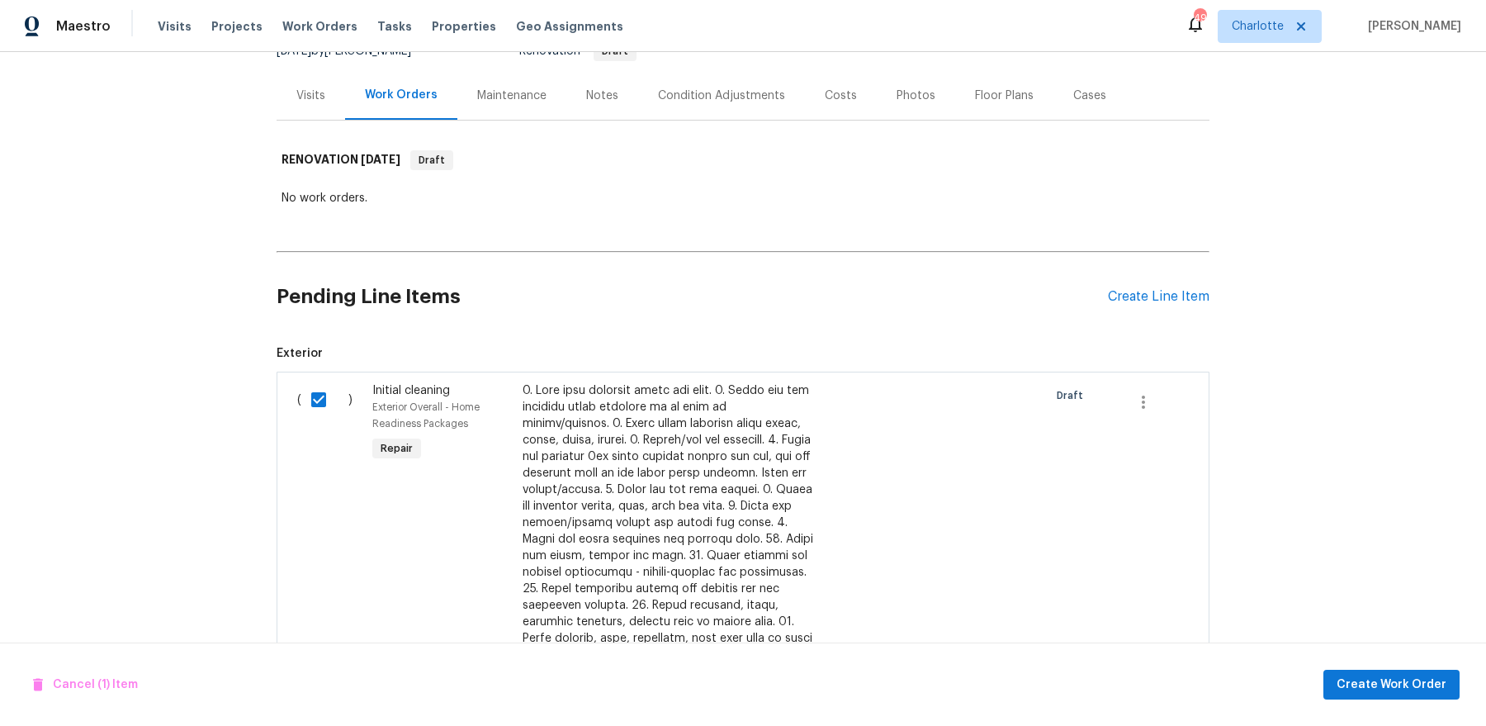
scroll to position [216, 0]
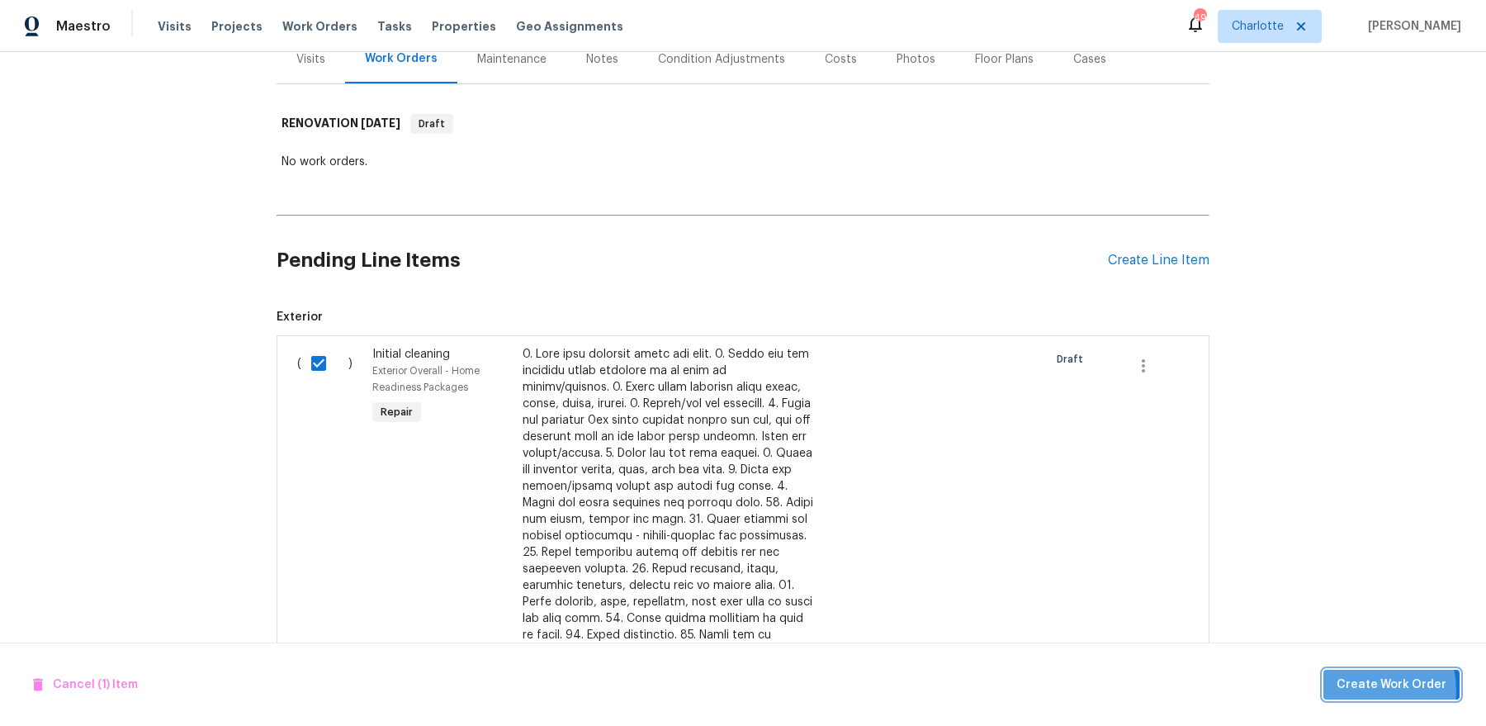
click at [1188, 580] on span "Create Work Order" at bounding box center [1392, 685] width 110 height 21
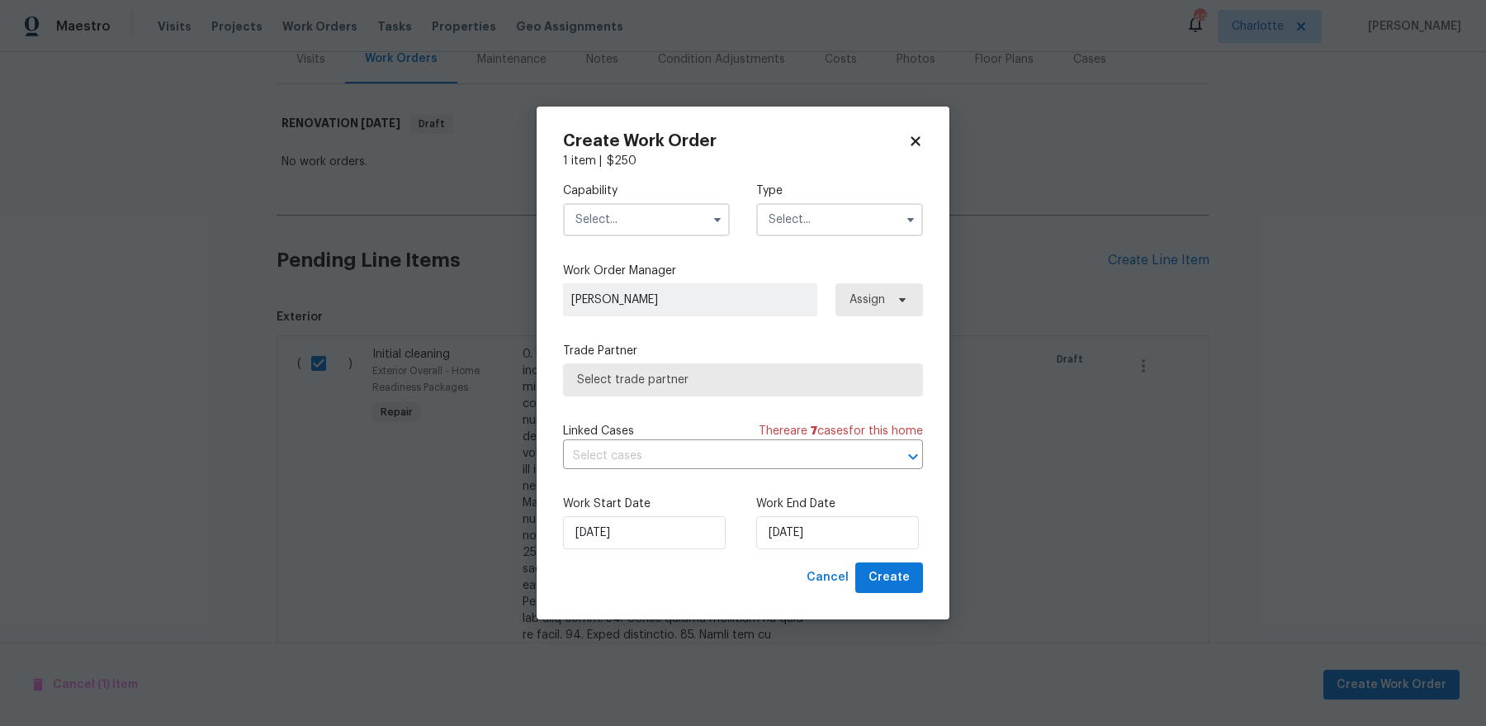
click at [659, 220] on input "text" at bounding box center [646, 219] width 167 height 33
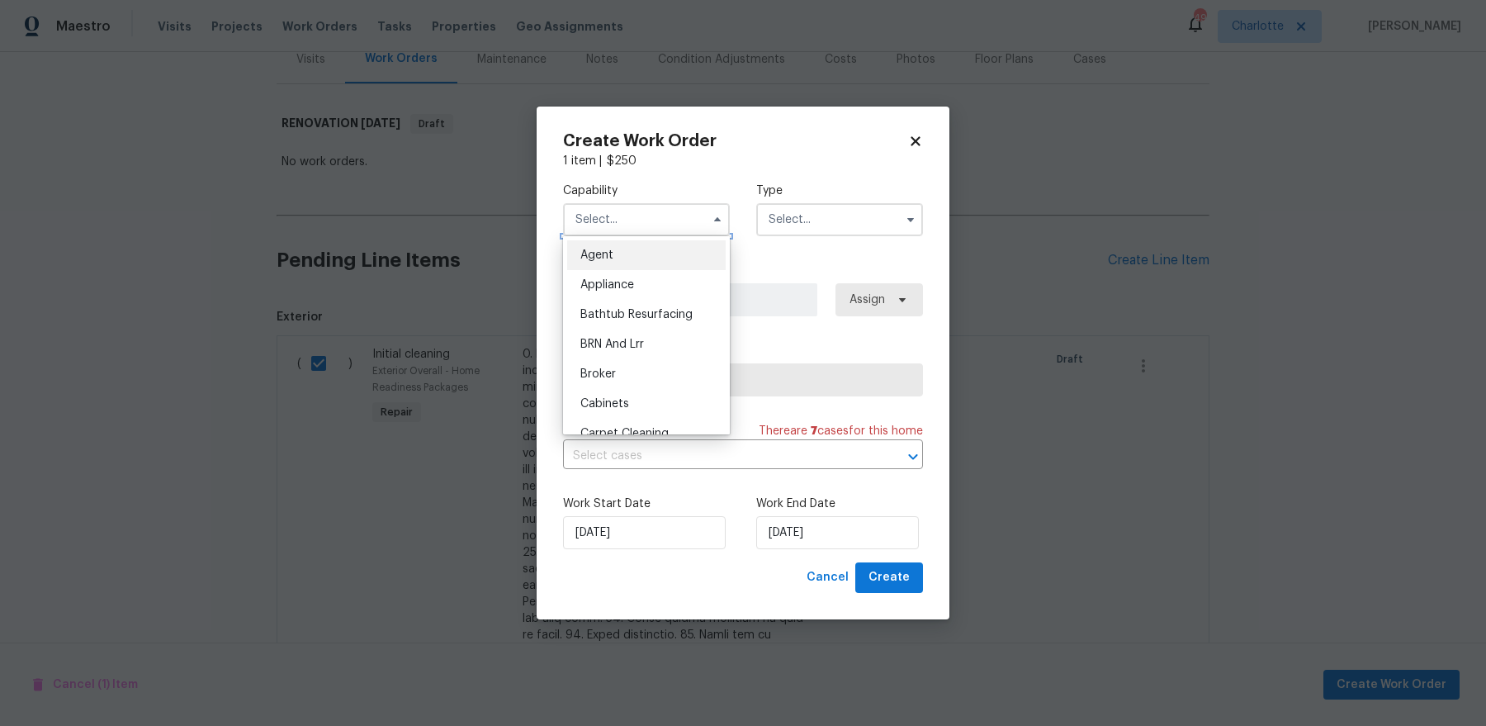
click at [615, 211] on input "text" at bounding box center [646, 219] width 167 height 33
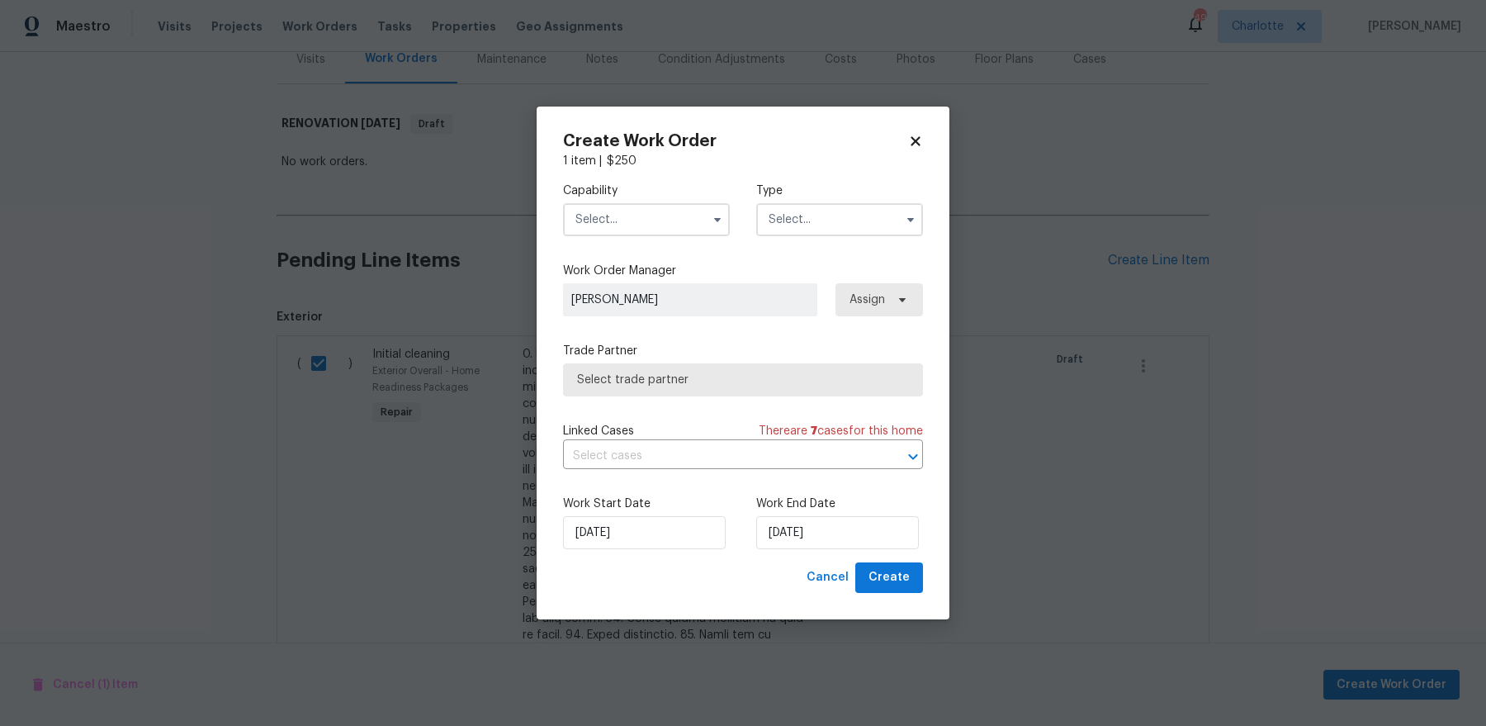
click at [615, 211] on input "text" at bounding box center [646, 219] width 167 height 33
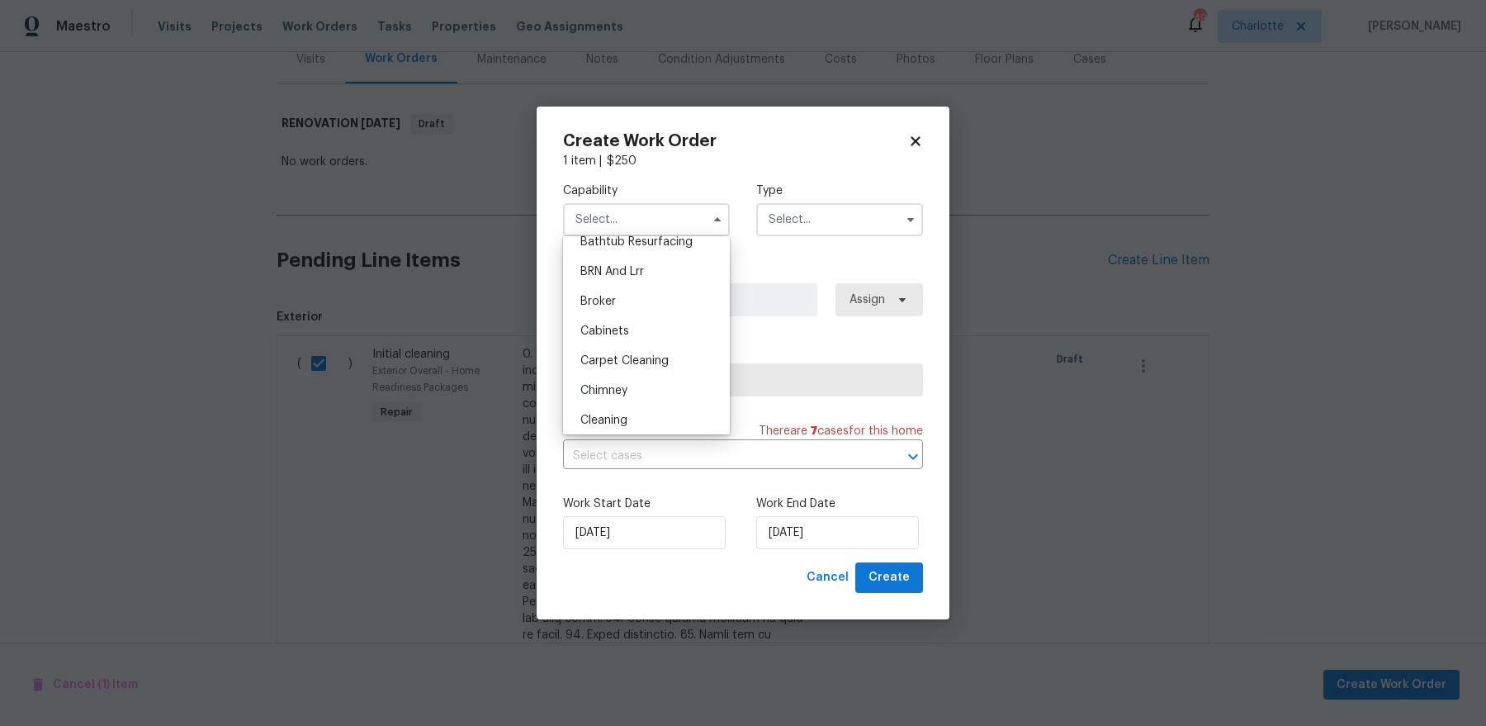
scroll to position [91, 0]
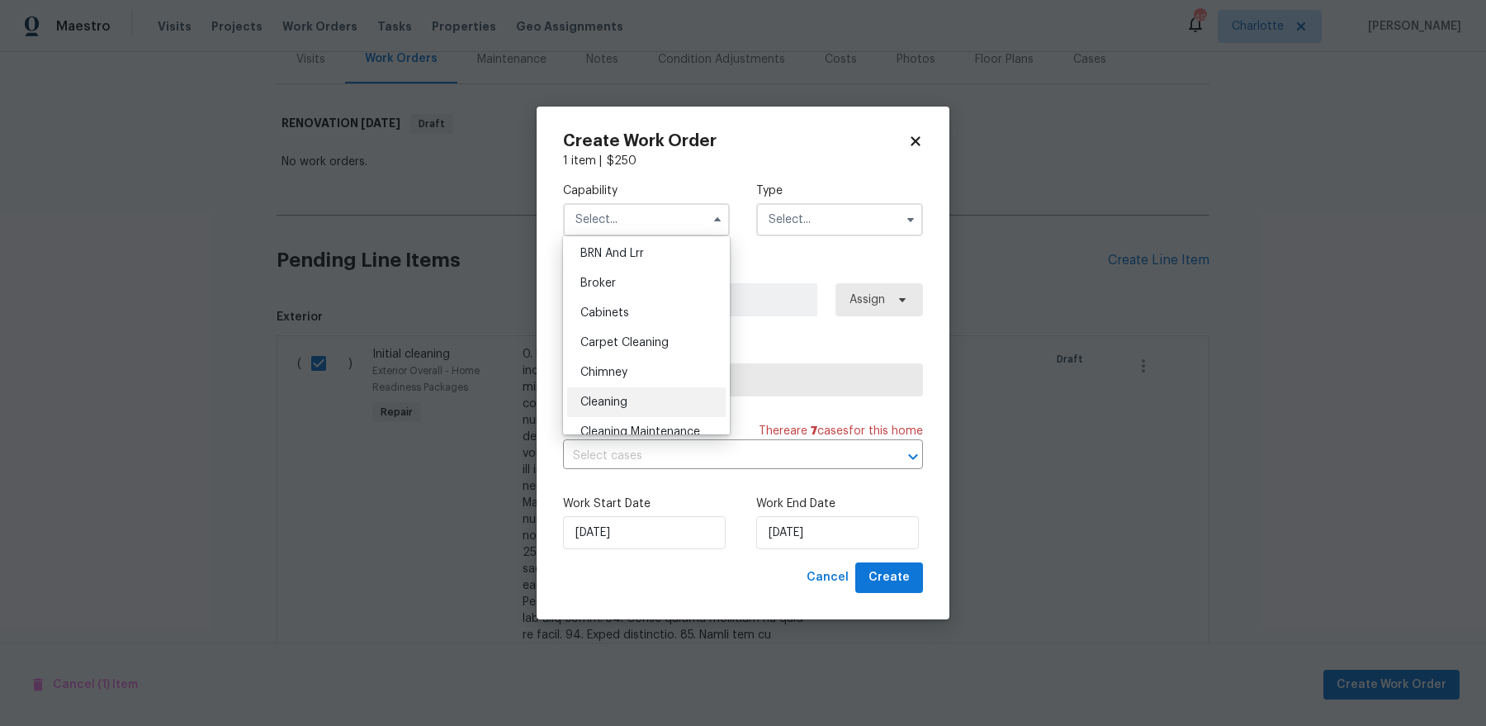
click at [650, 401] on div "Cleaning" at bounding box center [646, 402] width 159 height 30
type input "Cleaning"
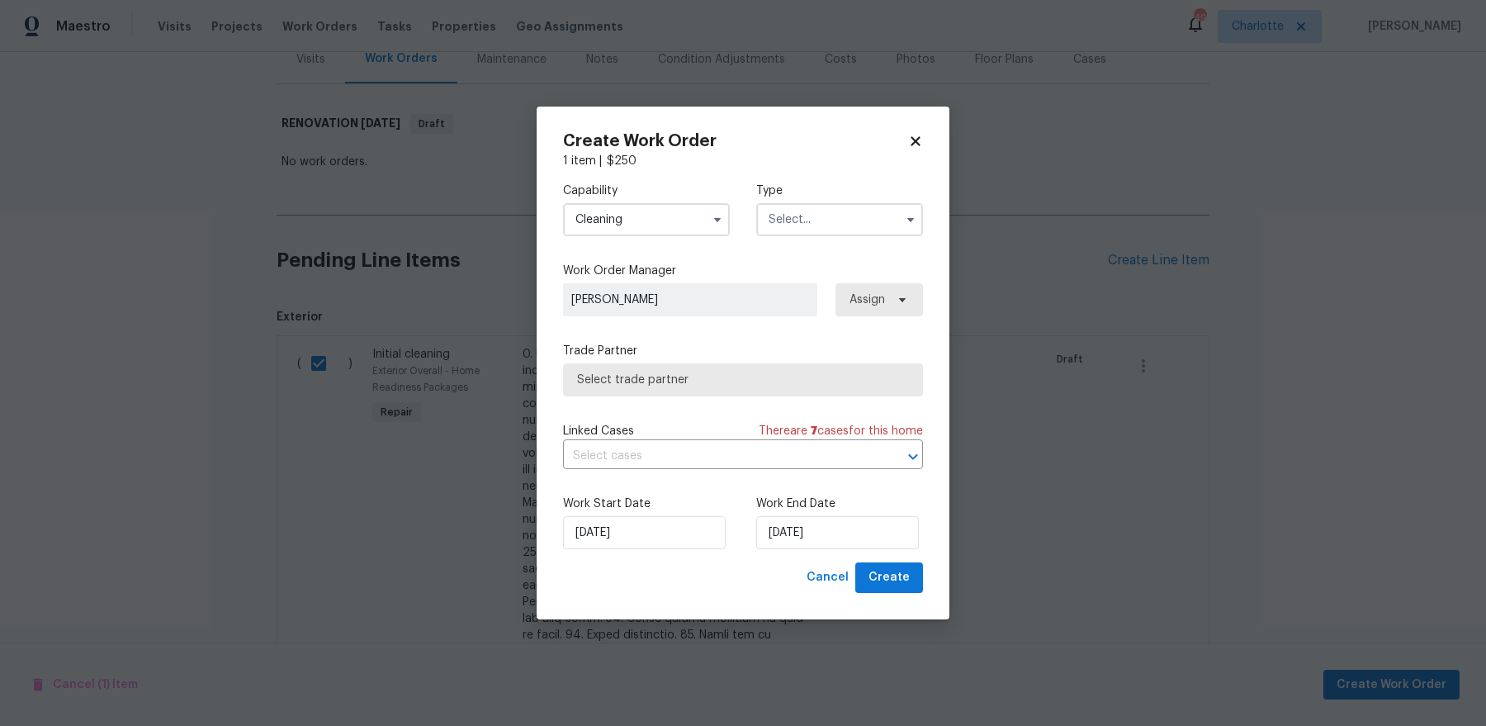
click at [851, 225] on input "text" at bounding box center [839, 219] width 167 height 33
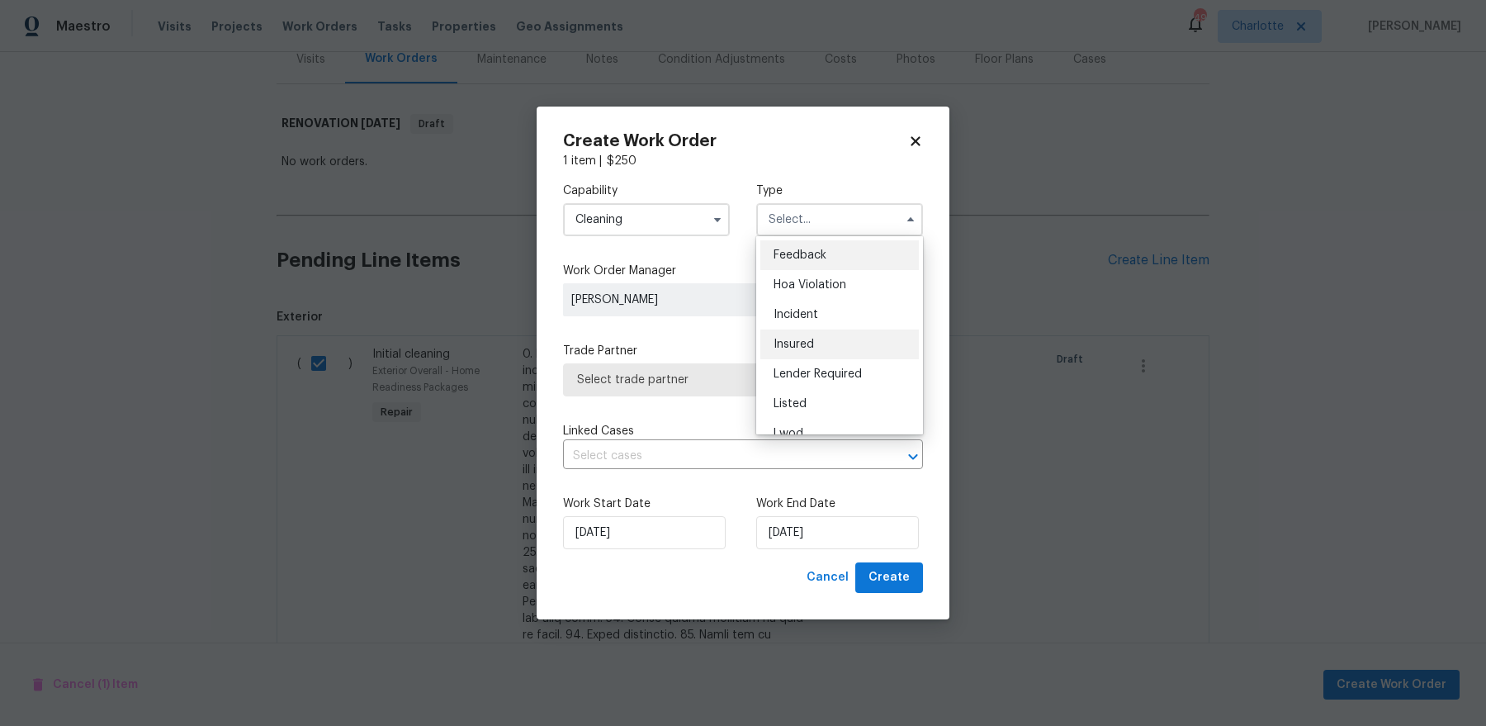
scroll to position [197, 0]
click at [819, 329] on span "Renovation" at bounding box center [804, 326] width 61 height 12
type input "Renovation"
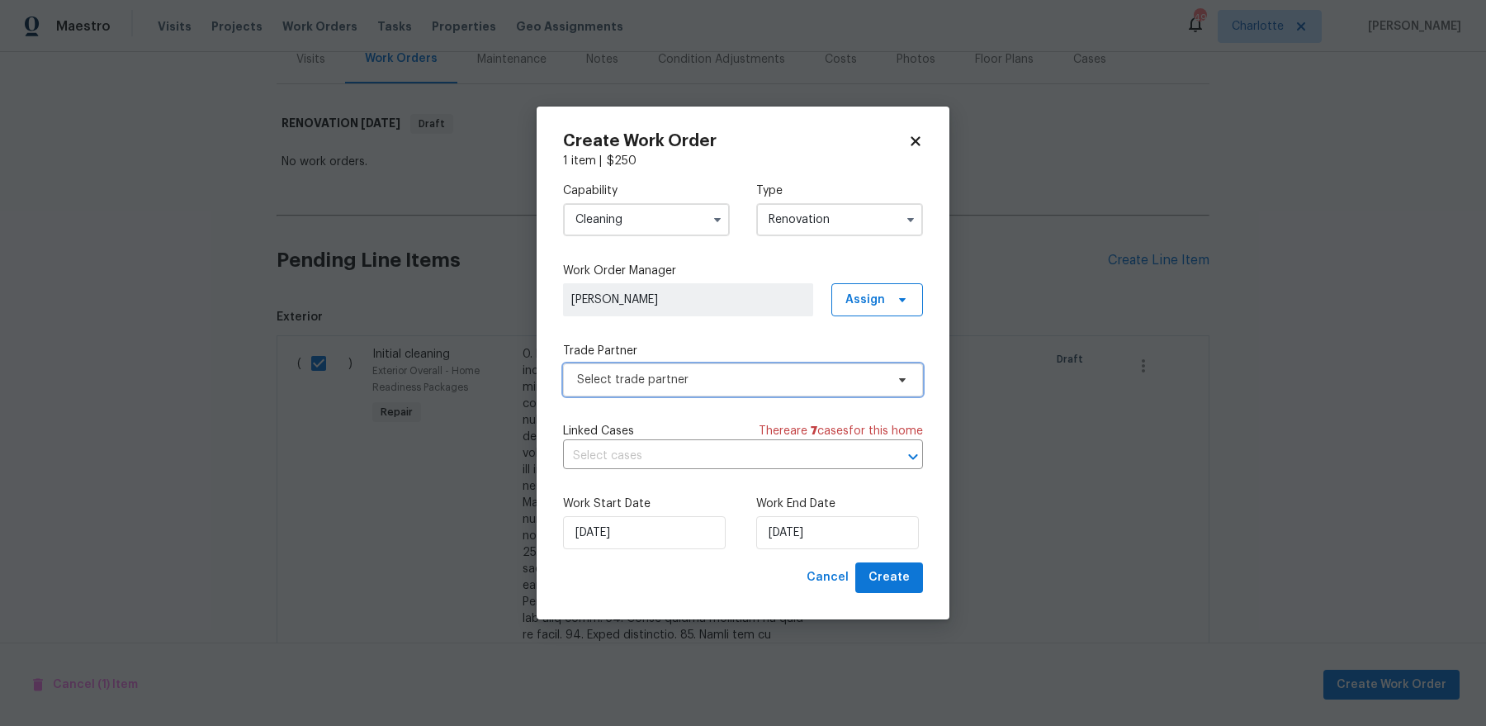
click at [698, 377] on span "Select trade partner" at bounding box center [731, 380] width 308 height 17
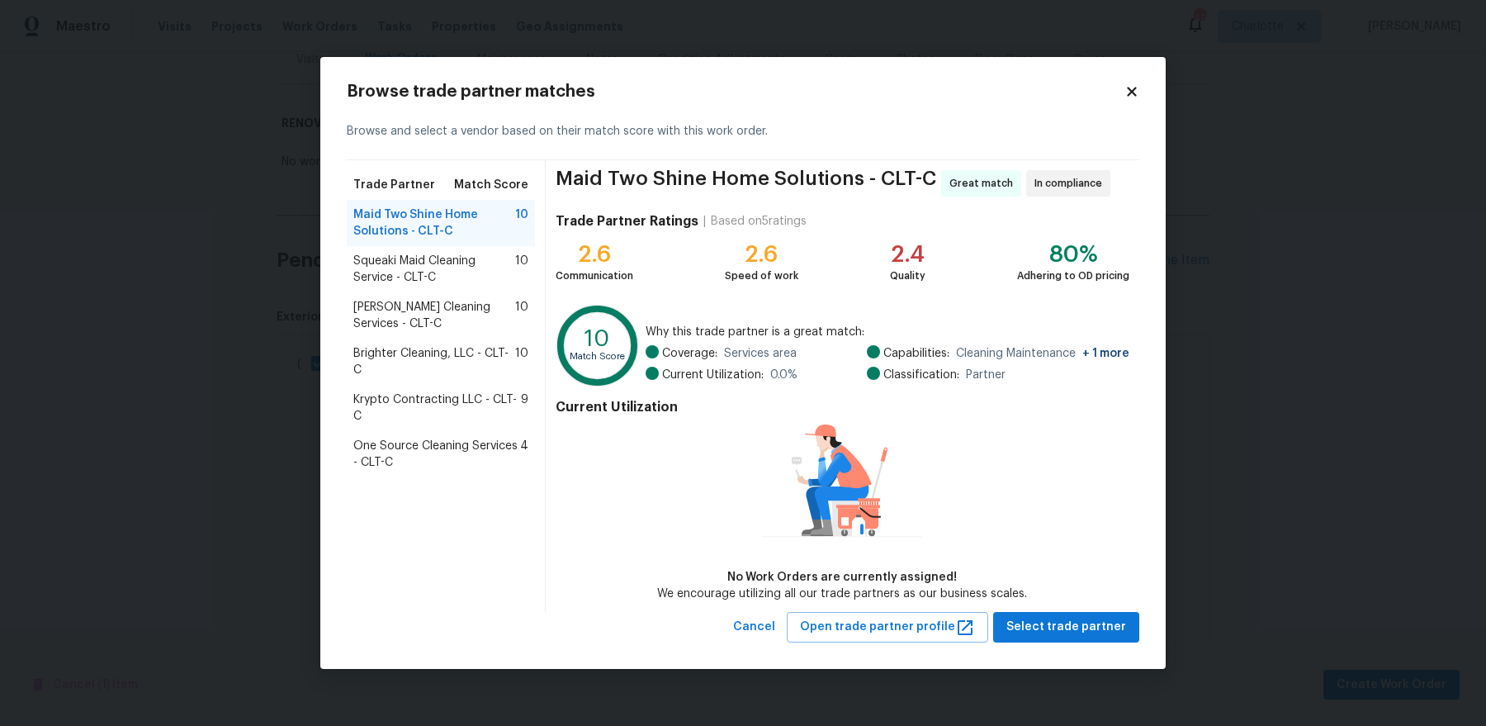
click at [478, 372] on span "Brighter Cleaning, LLC - CLT-C" at bounding box center [434, 361] width 162 height 33
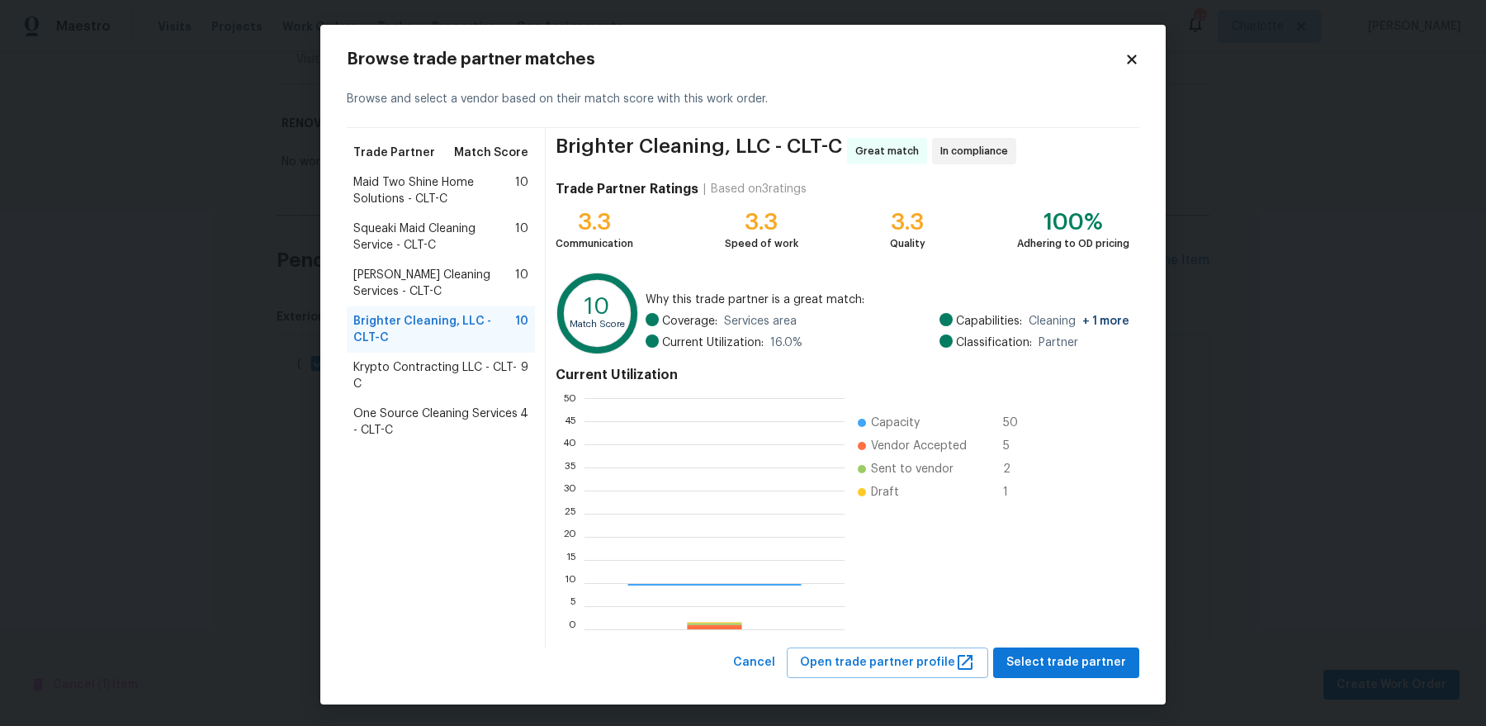
scroll to position [231, 259]
click at [1082, 580] on span "Select trade partner" at bounding box center [1067, 662] width 120 height 21
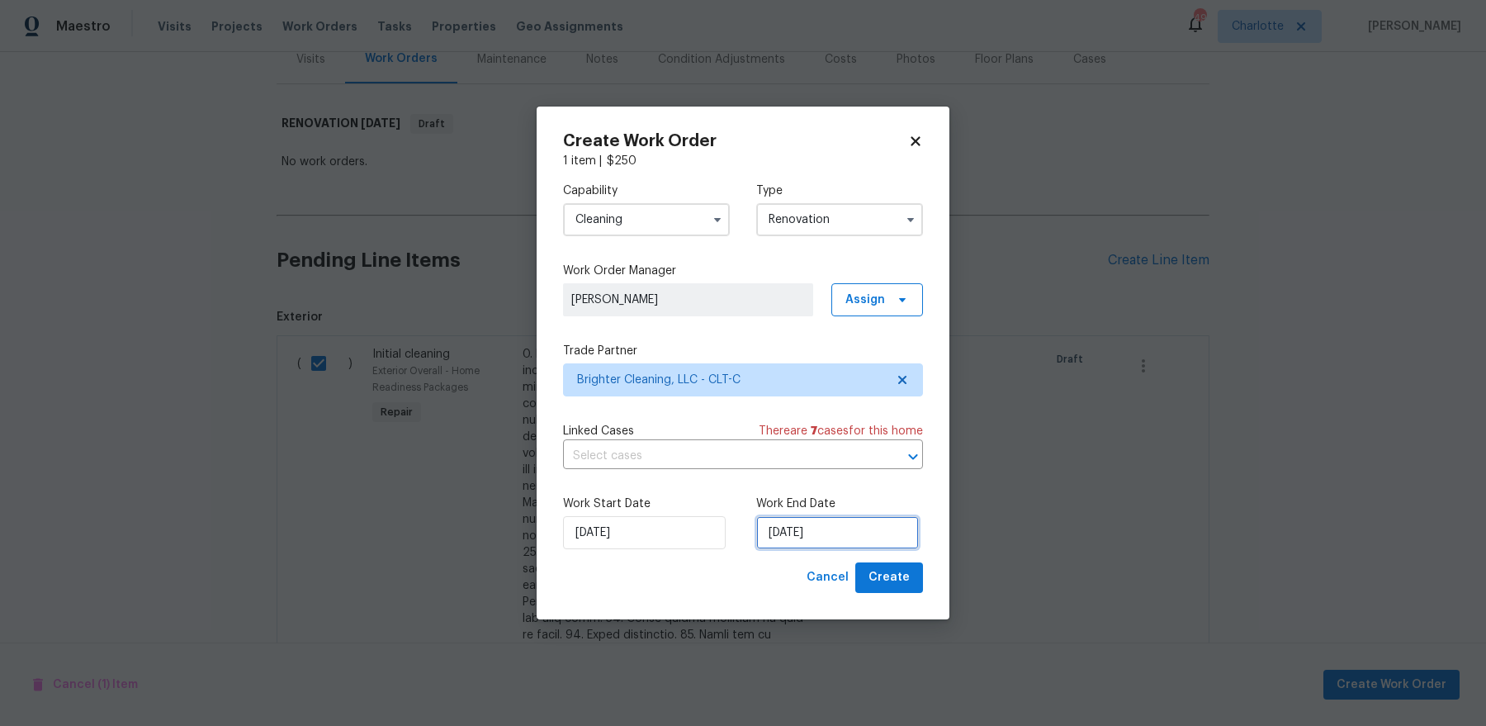
click at [842, 524] on input "9/25/2025" at bounding box center [837, 532] width 163 height 33
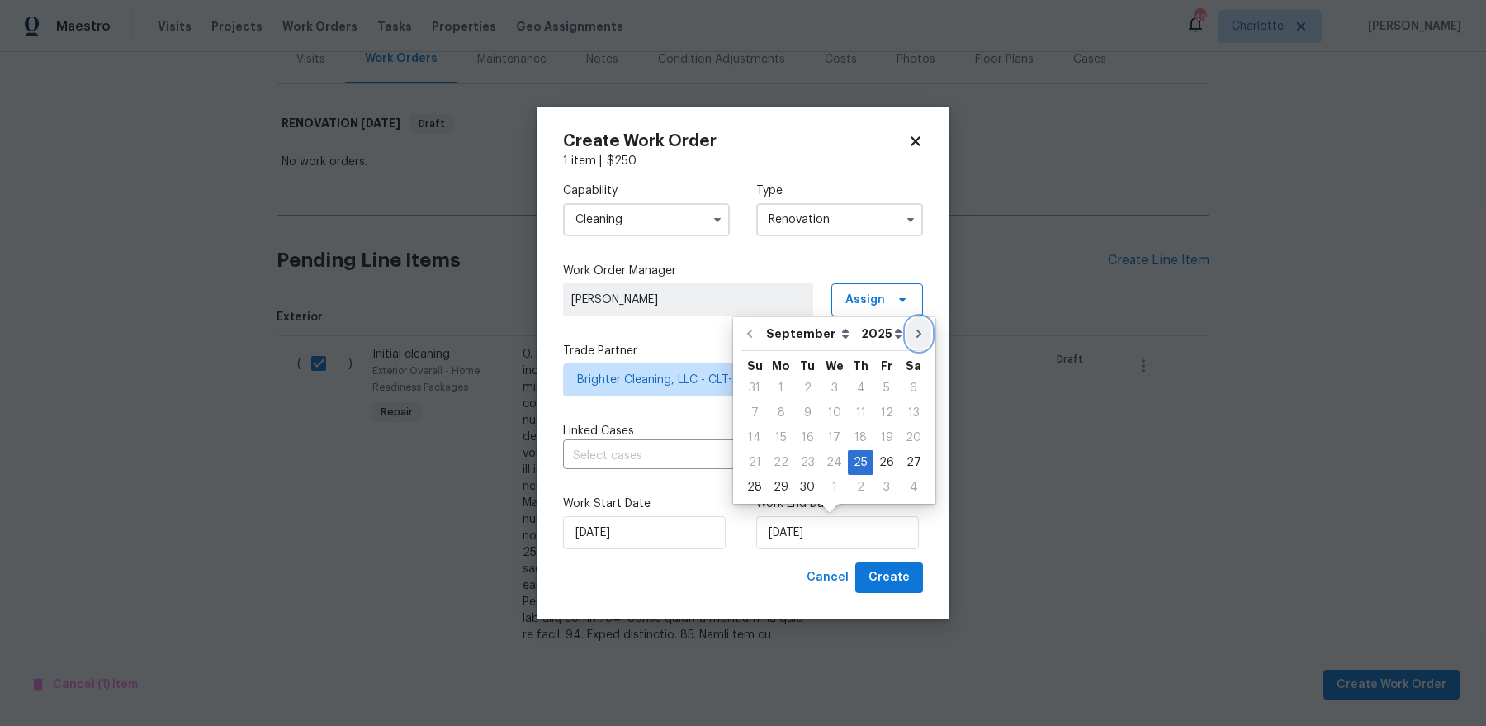
click at [913, 334] on icon "Go to next month" at bounding box center [919, 333] width 13 height 13
type input "10/25/2025"
select select "9"
click at [889, 438] on div "17" at bounding box center [887, 437] width 27 height 23
type input "10/17/2025"
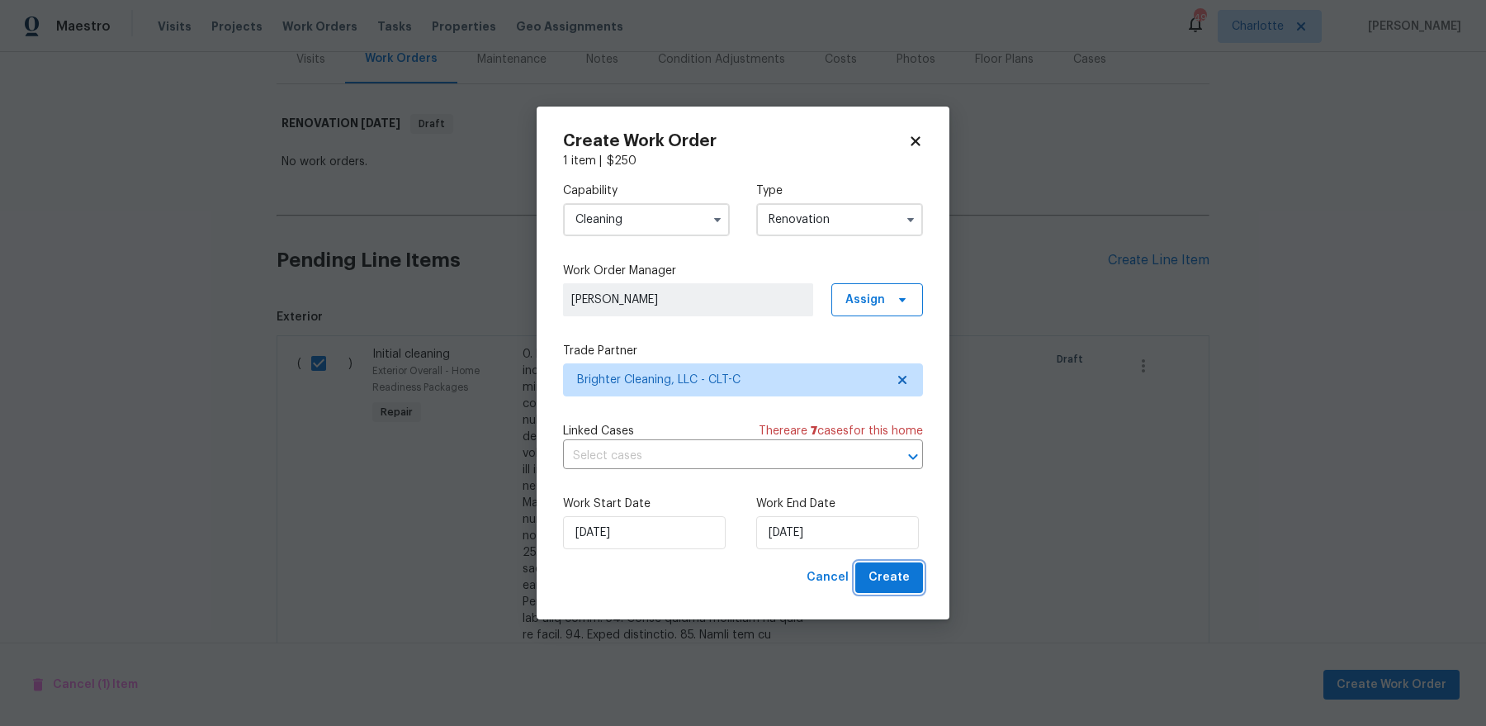
click at [904, 574] on span "Create" at bounding box center [889, 577] width 41 height 21
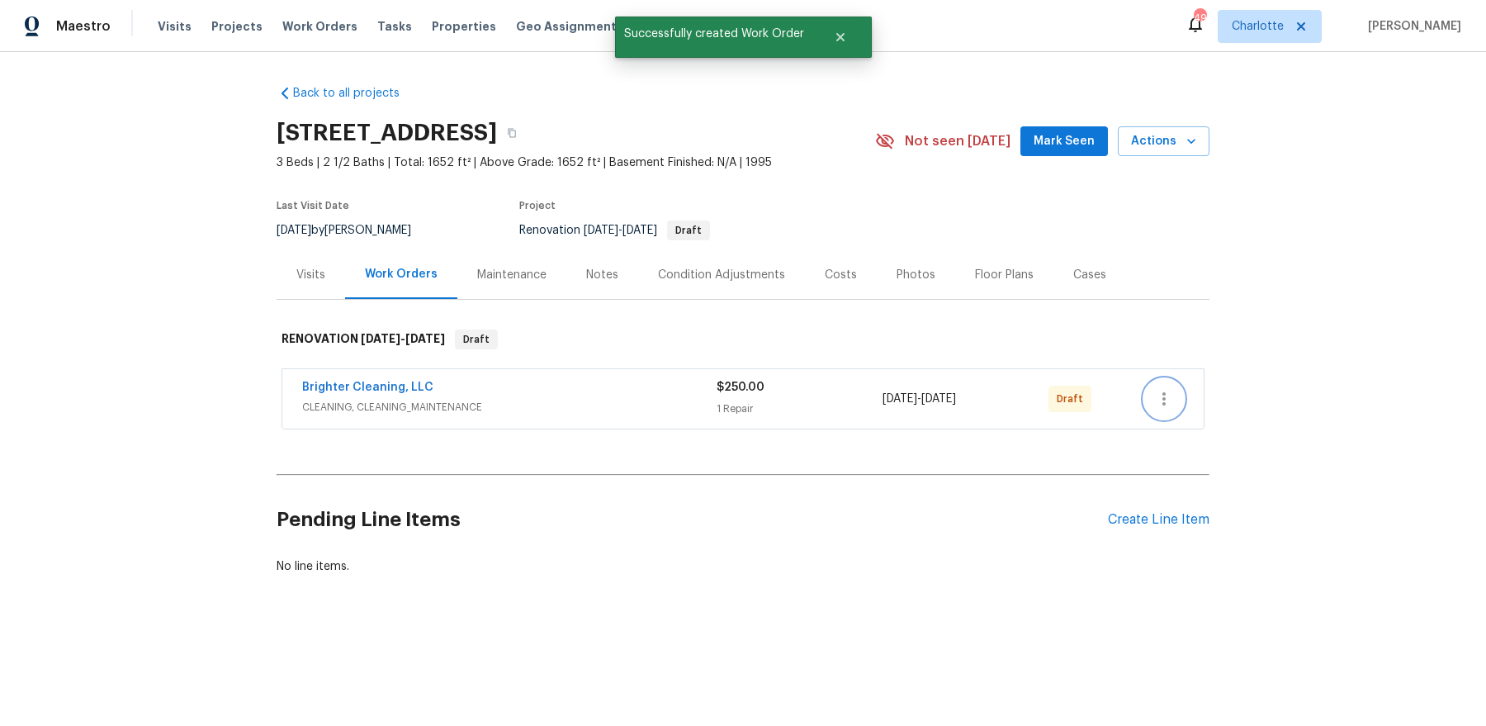
click at [1167, 402] on icon "button" at bounding box center [1164, 399] width 20 height 20
click at [1177, 407] on li "Send to Vendor" at bounding box center [1234, 398] width 178 height 27
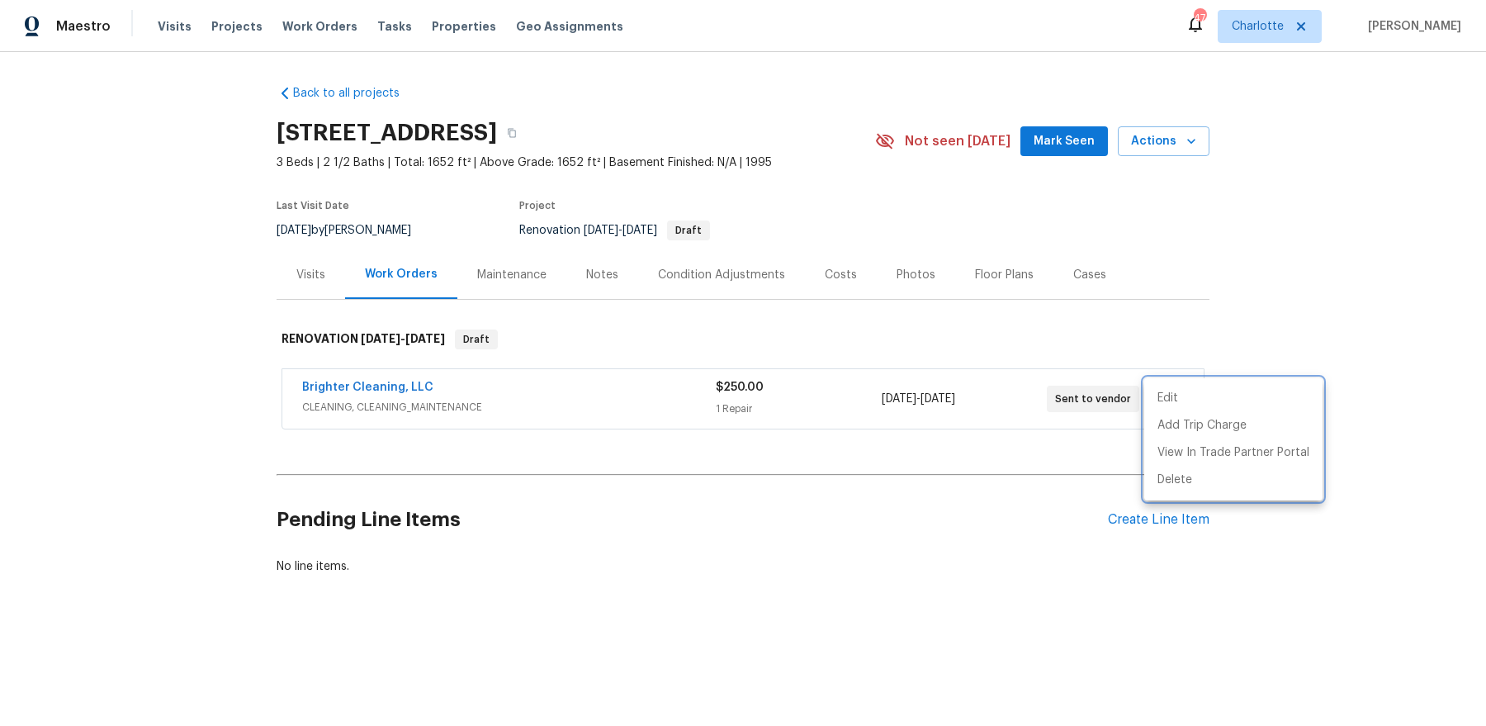
click at [822, 83] on div at bounding box center [743, 363] width 1486 height 726
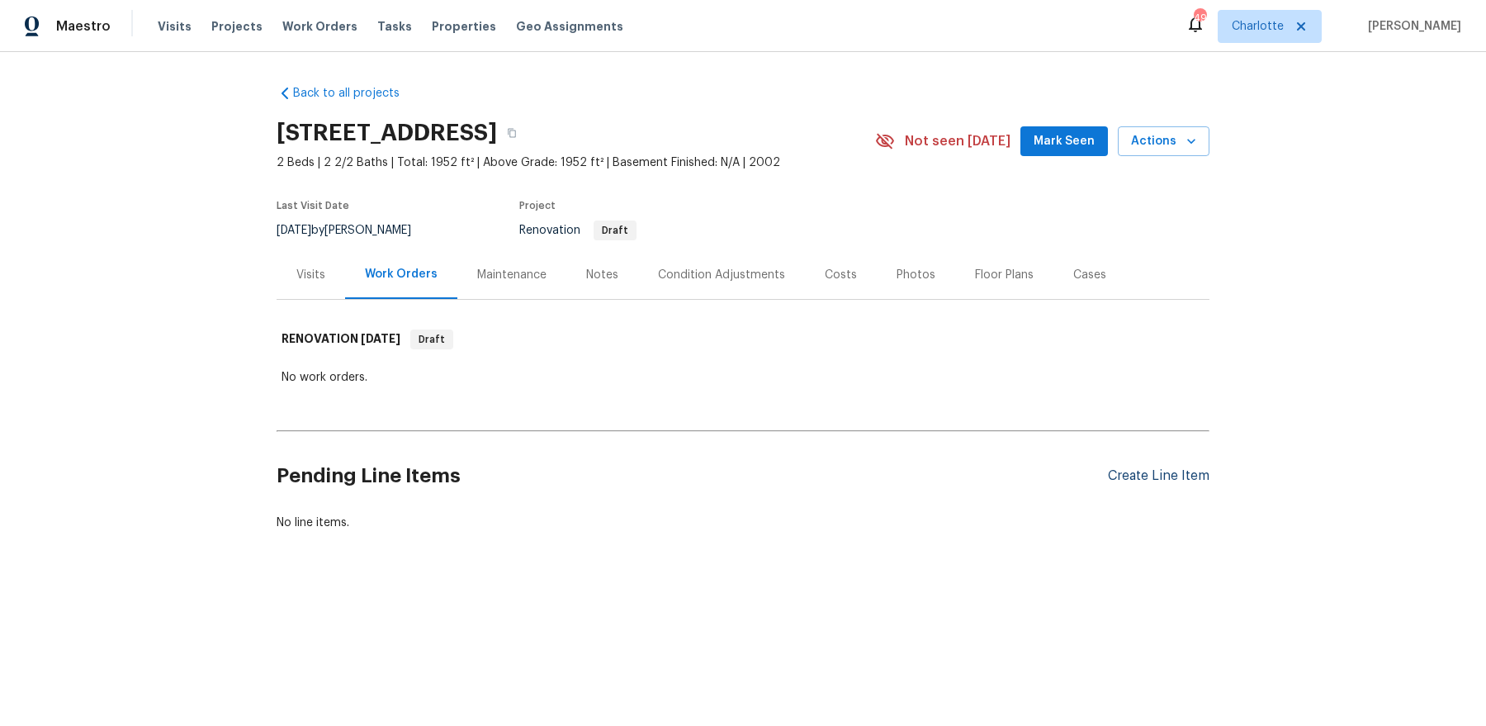
click at [1139, 477] on div "Create Line Item" at bounding box center [1159, 476] width 102 height 16
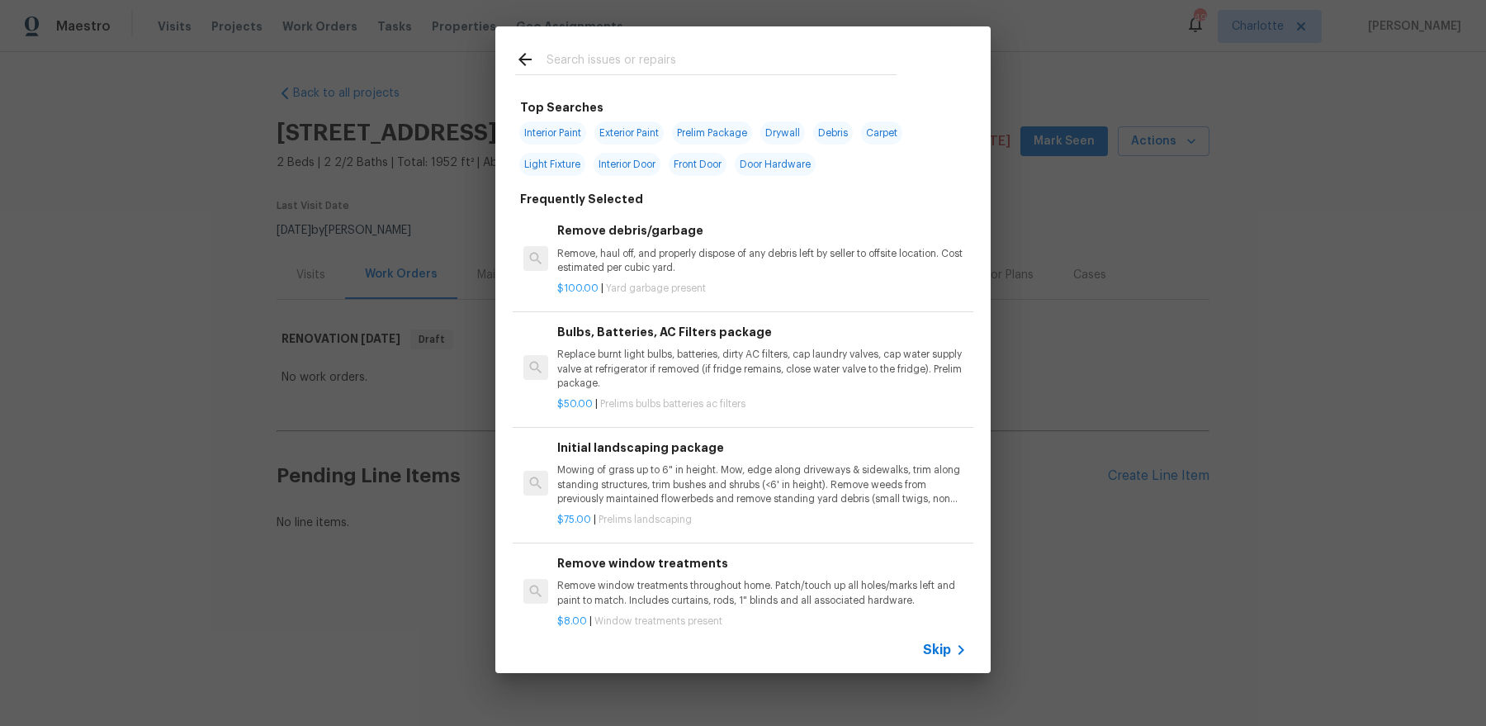
click at [705, 62] on input "text" at bounding box center [722, 62] width 350 height 25
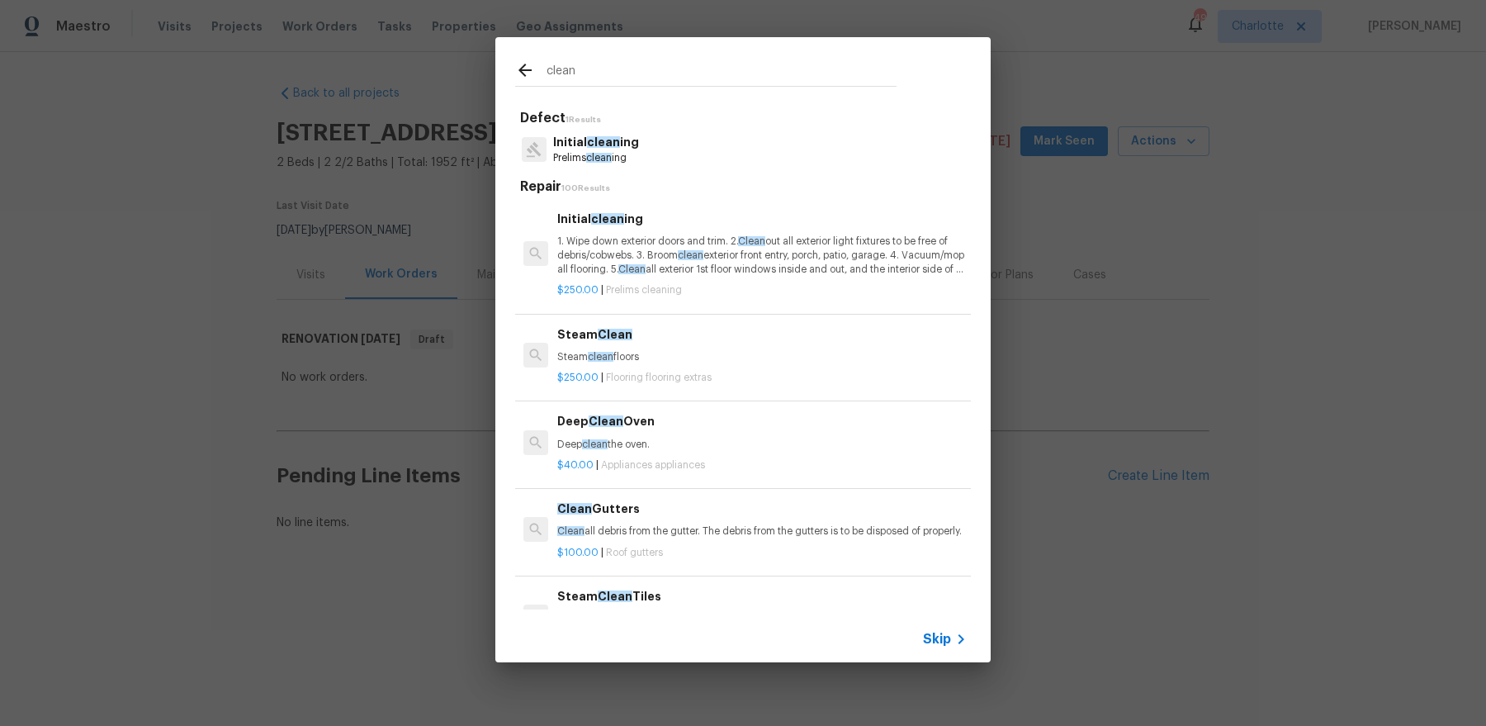
type input "clean"
click at [668, 247] on p "1. Wipe down exterior doors and trim. 2. Clean out all exterior light fixtures …" at bounding box center [762, 256] width 410 height 42
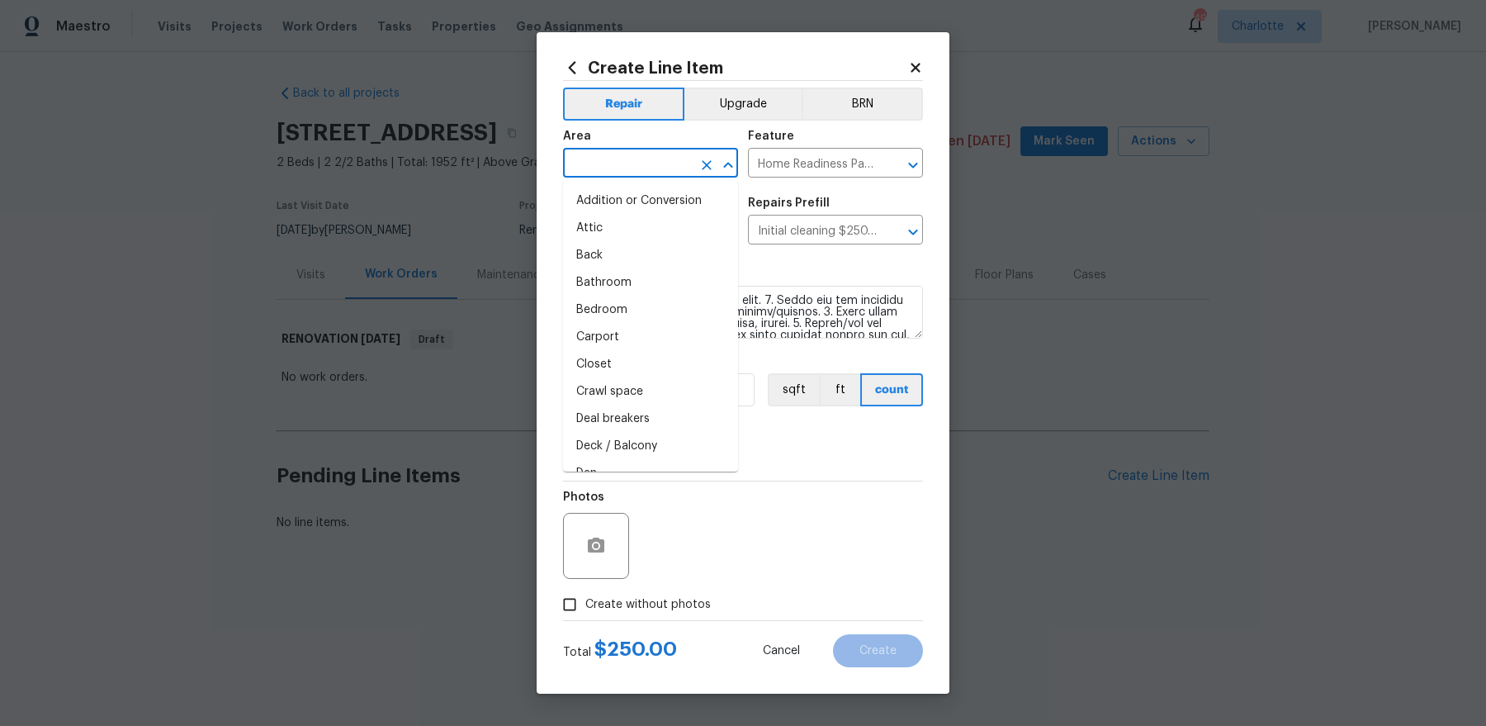
click at [628, 174] on input "text" at bounding box center [627, 165] width 129 height 26
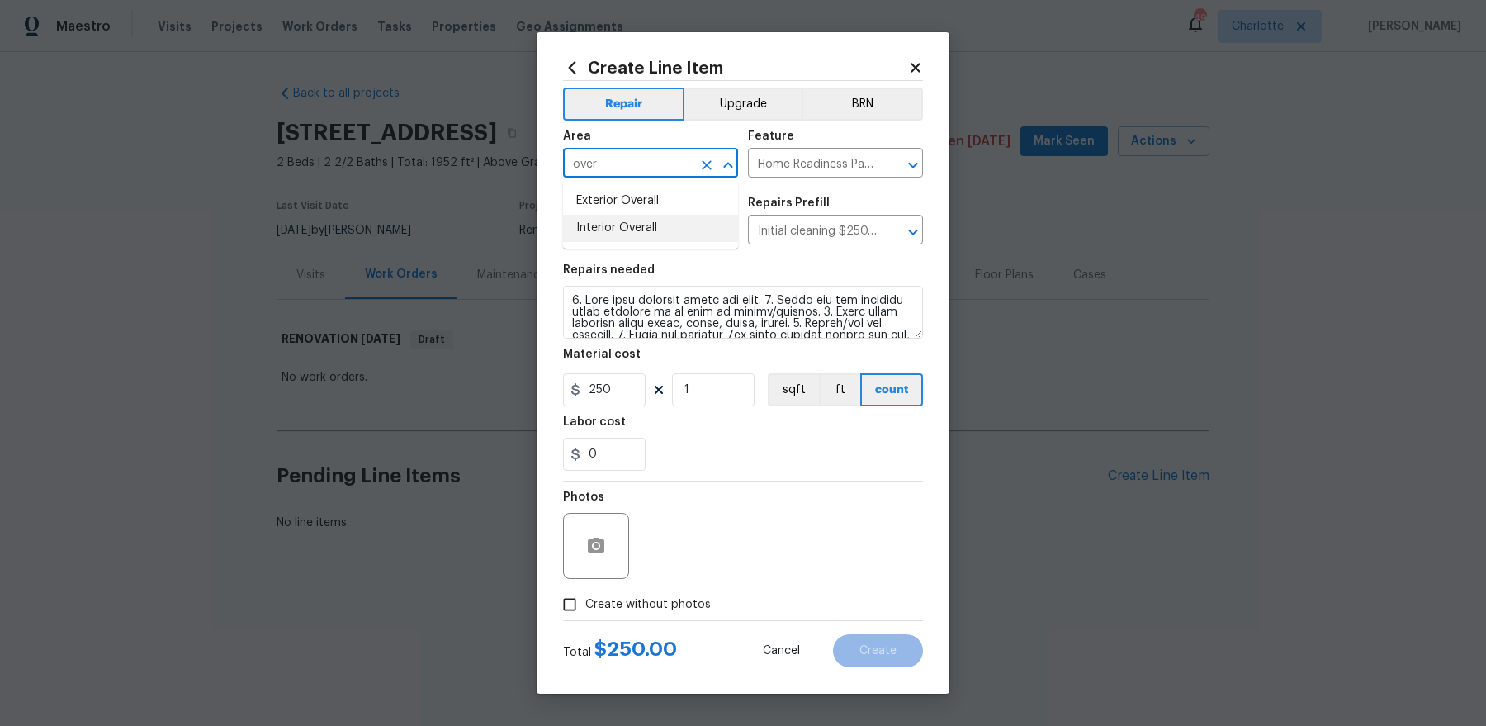
click at [643, 226] on li "Interior Overall" at bounding box center [650, 228] width 175 height 27
type input "Interior Overall"
click at [666, 580] on span "Create without photos" at bounding box center [648, 604] width 126 height 17
click at [585, 580] on input "Create without photos" at bounding box center [569, 604] width 31 height 31
checkbox input "true"
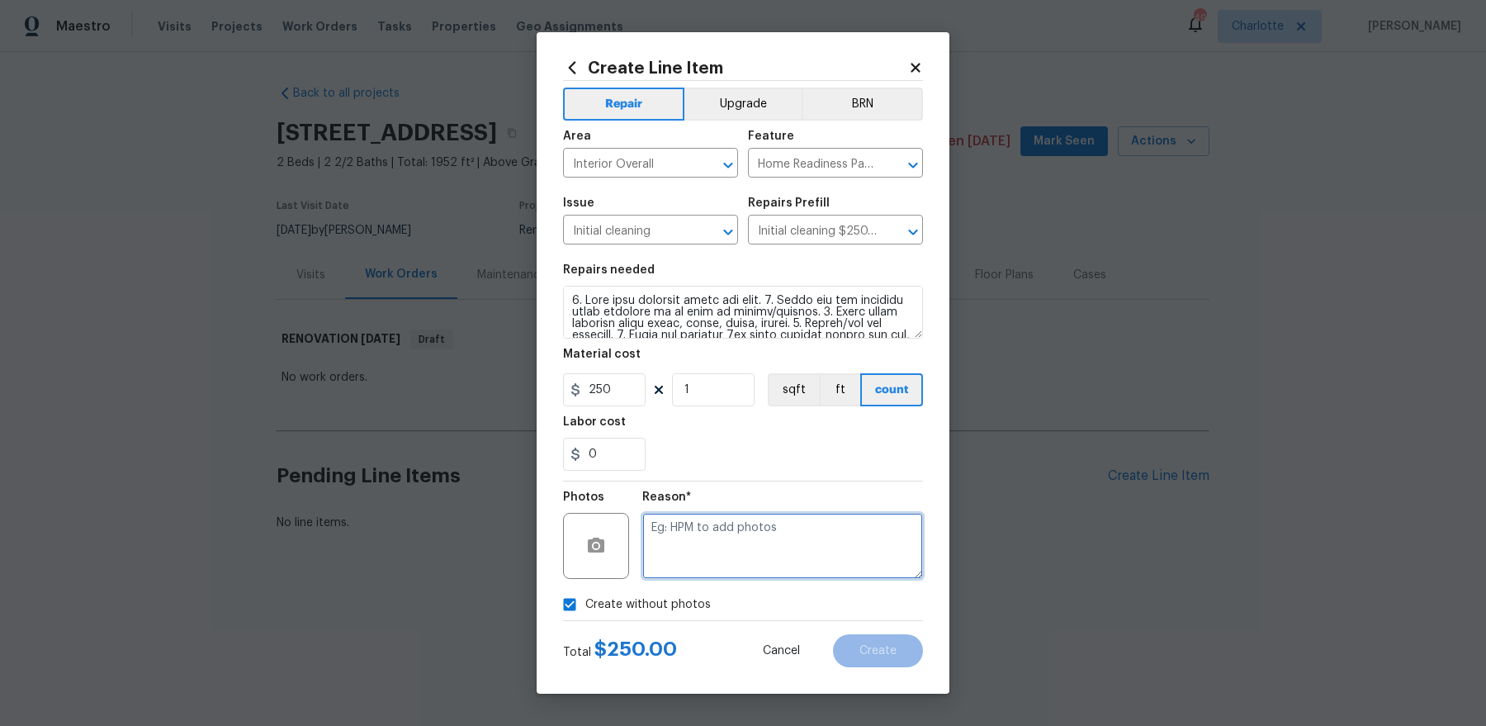
click at [743, 556] on textarea at bounding box center [782, 546] width 281 height 66
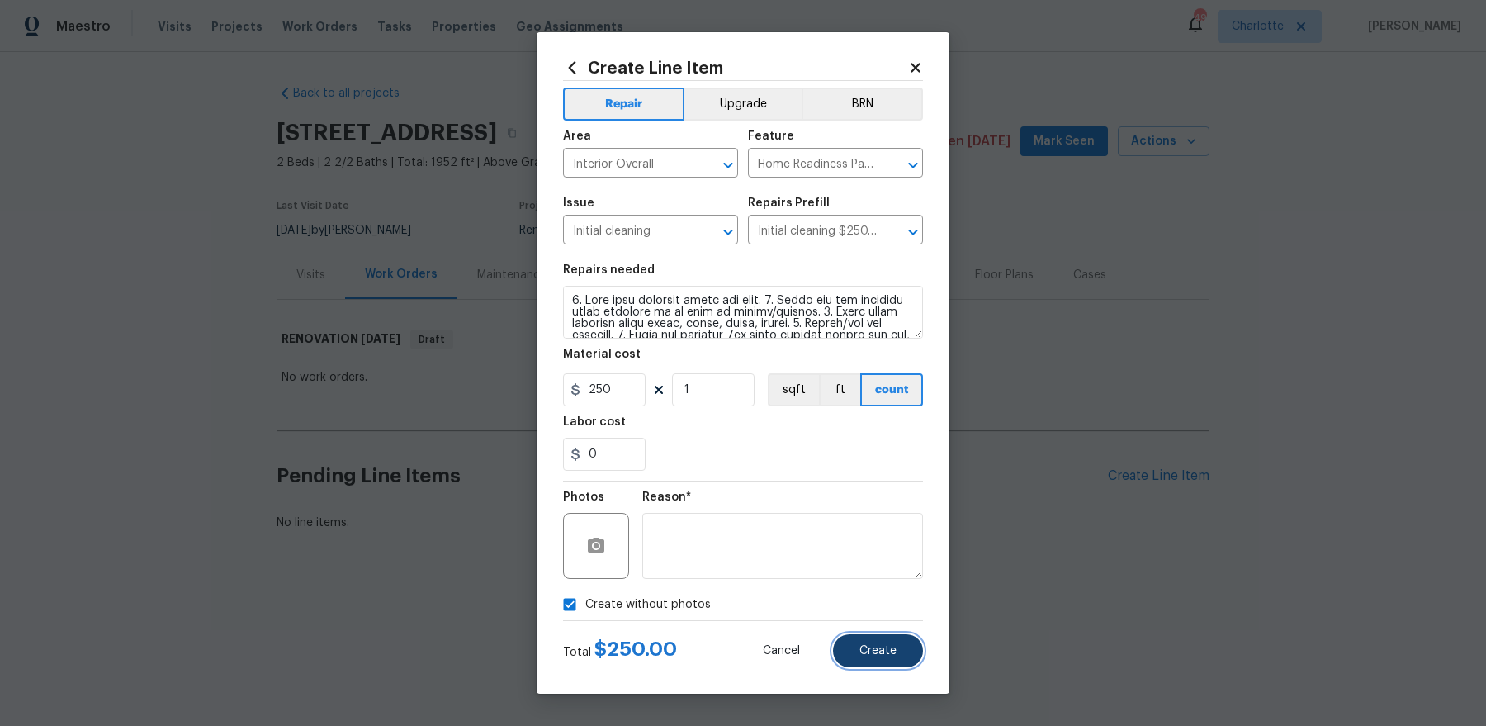
click at [881, 580] on button "Create" at bounding box center [878, 650] width 90 height 33
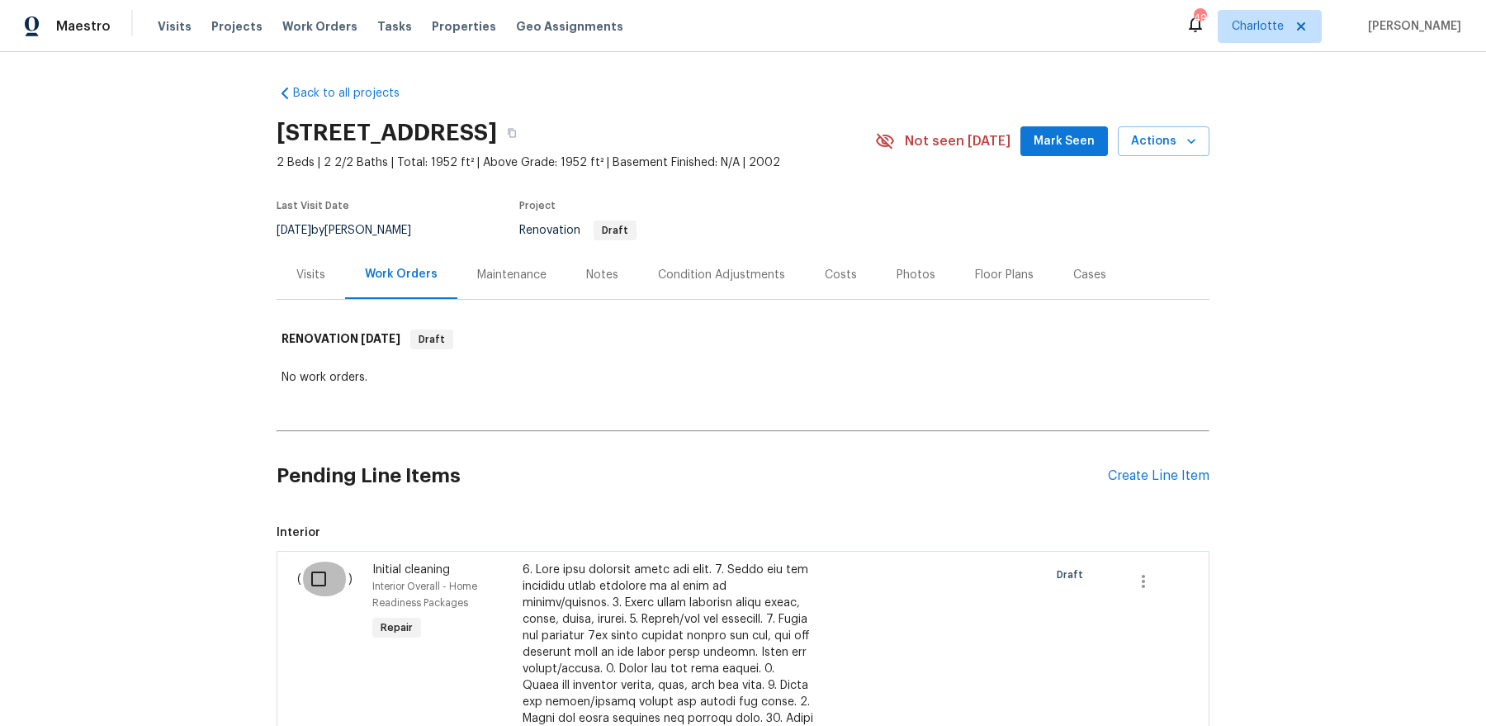
click at [320, 579] on input "checkbox" at bounding box center [324, 579] width 47 height 35
checkbox input "true"
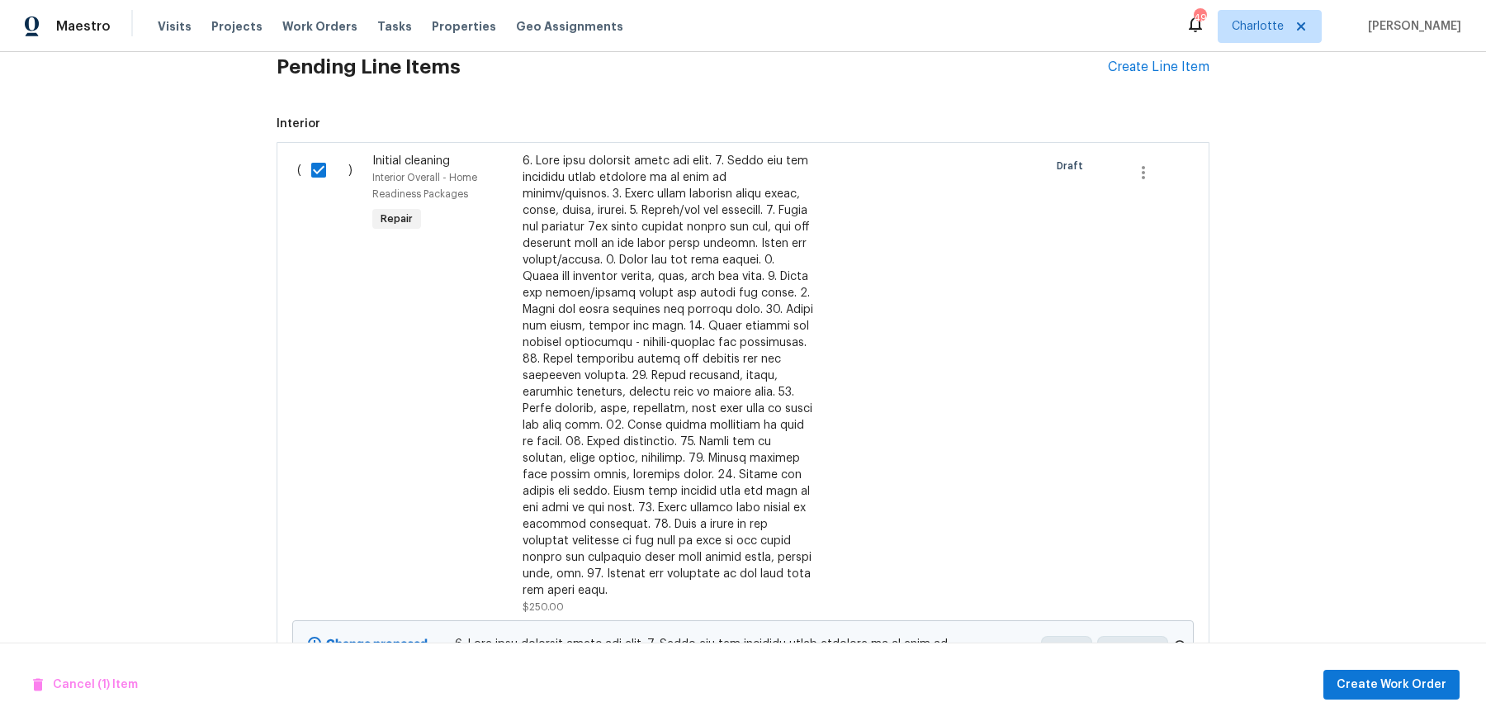
scroll to position [630, 0]
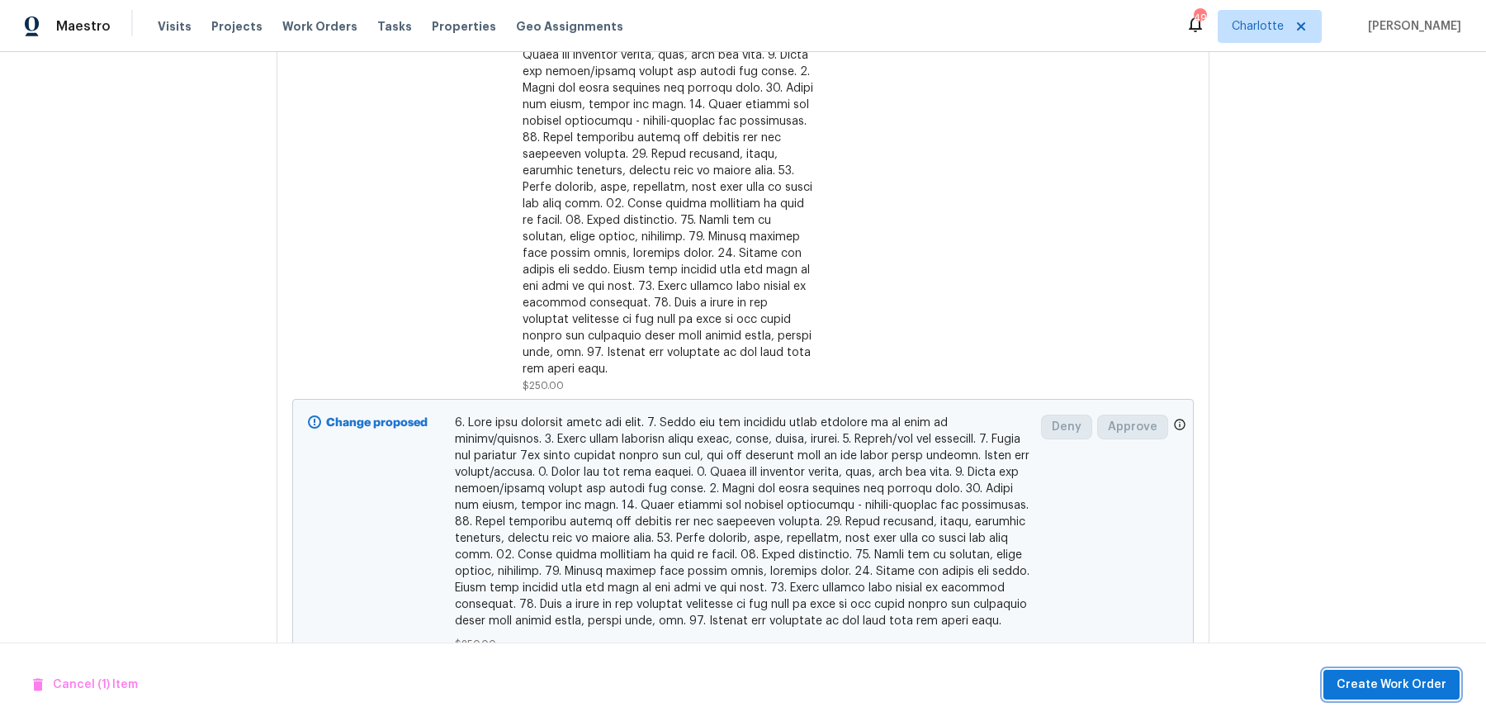
click at [1188, 580] on button "Create Work Order" at bounding box center [1392, 685] width 136 height 31
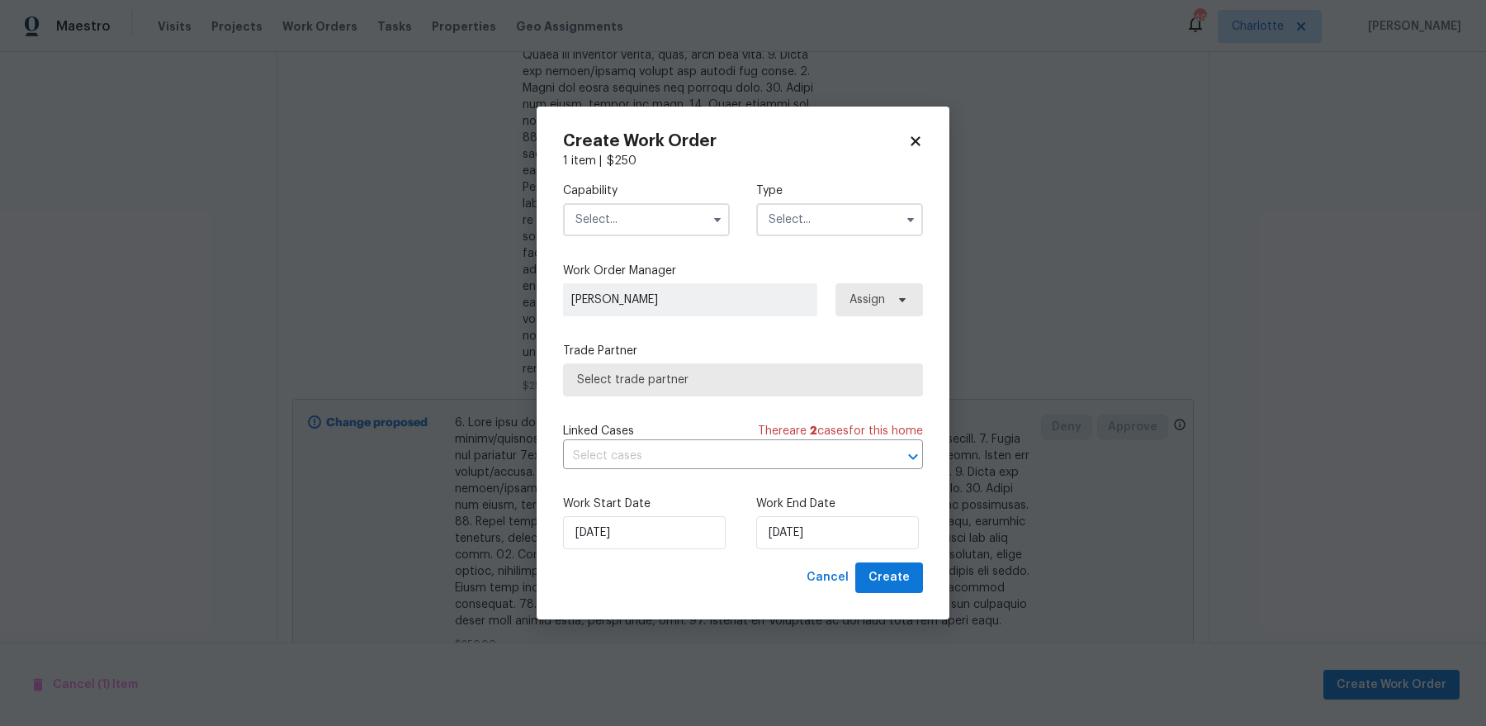
click at [650, 213] on input "text" at bounding box center [646, 219] width 167 height 33
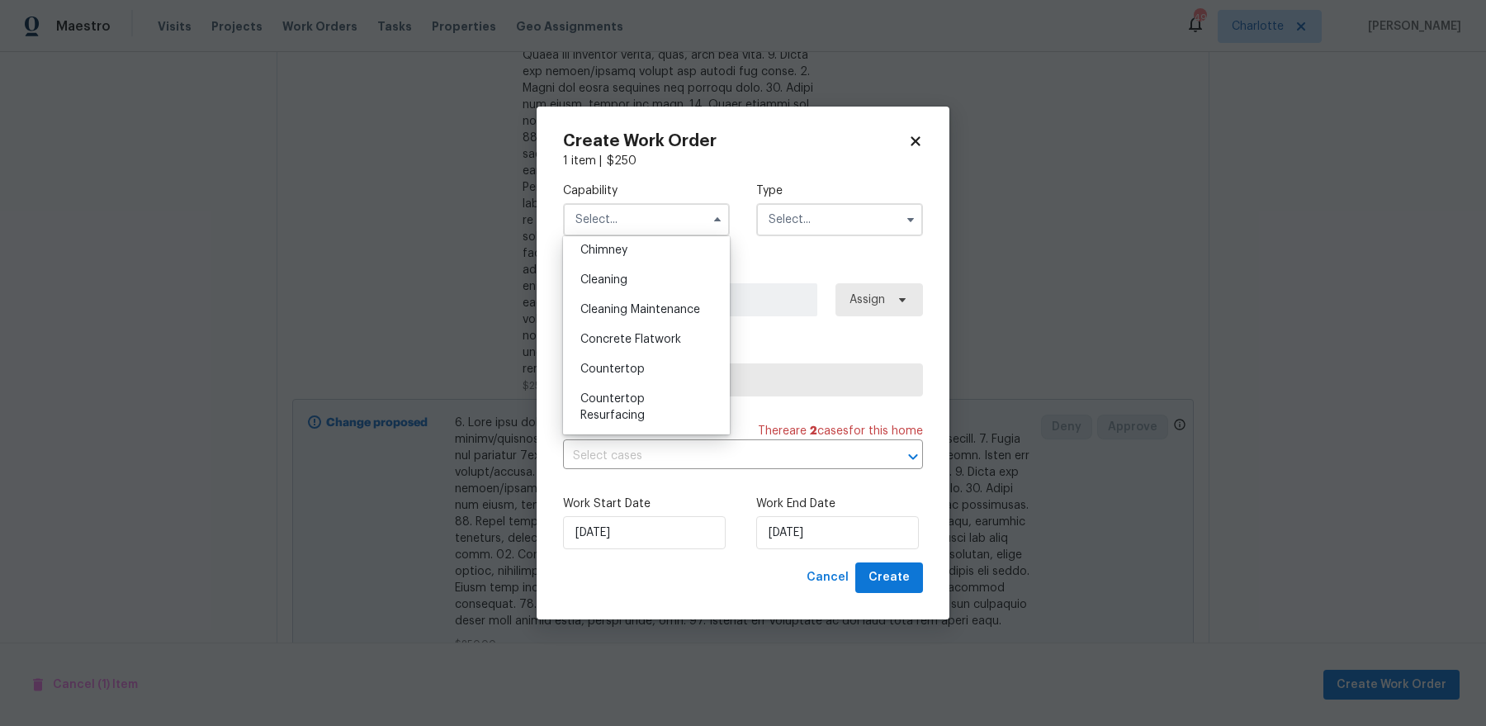
scroll to position [211, 0]
click at [625, 287] on span "Cleaning" at bounding box center [604, 283] width 47 height 12
type input "Cleaning"
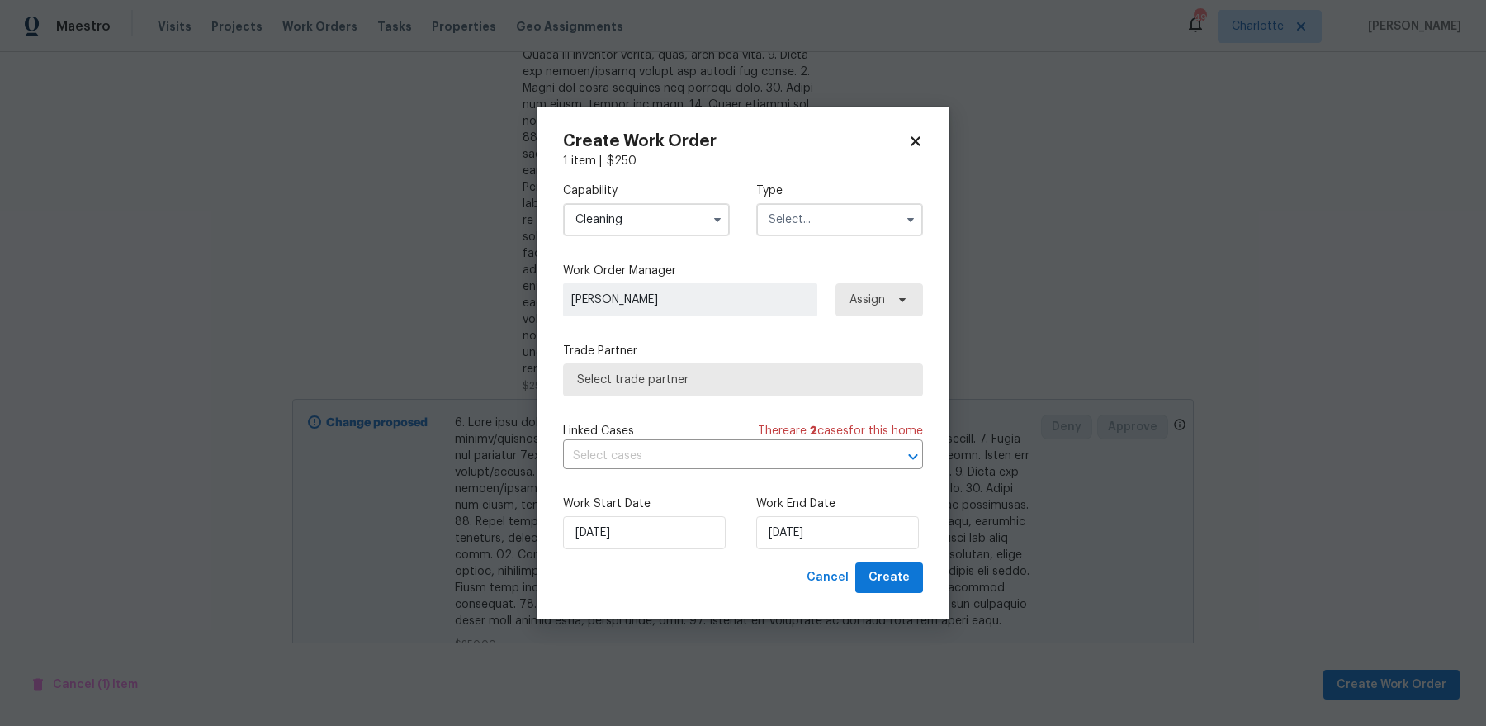
click at [885, 234] on input "text" at bounding box center [839, 219] width 167 height 33
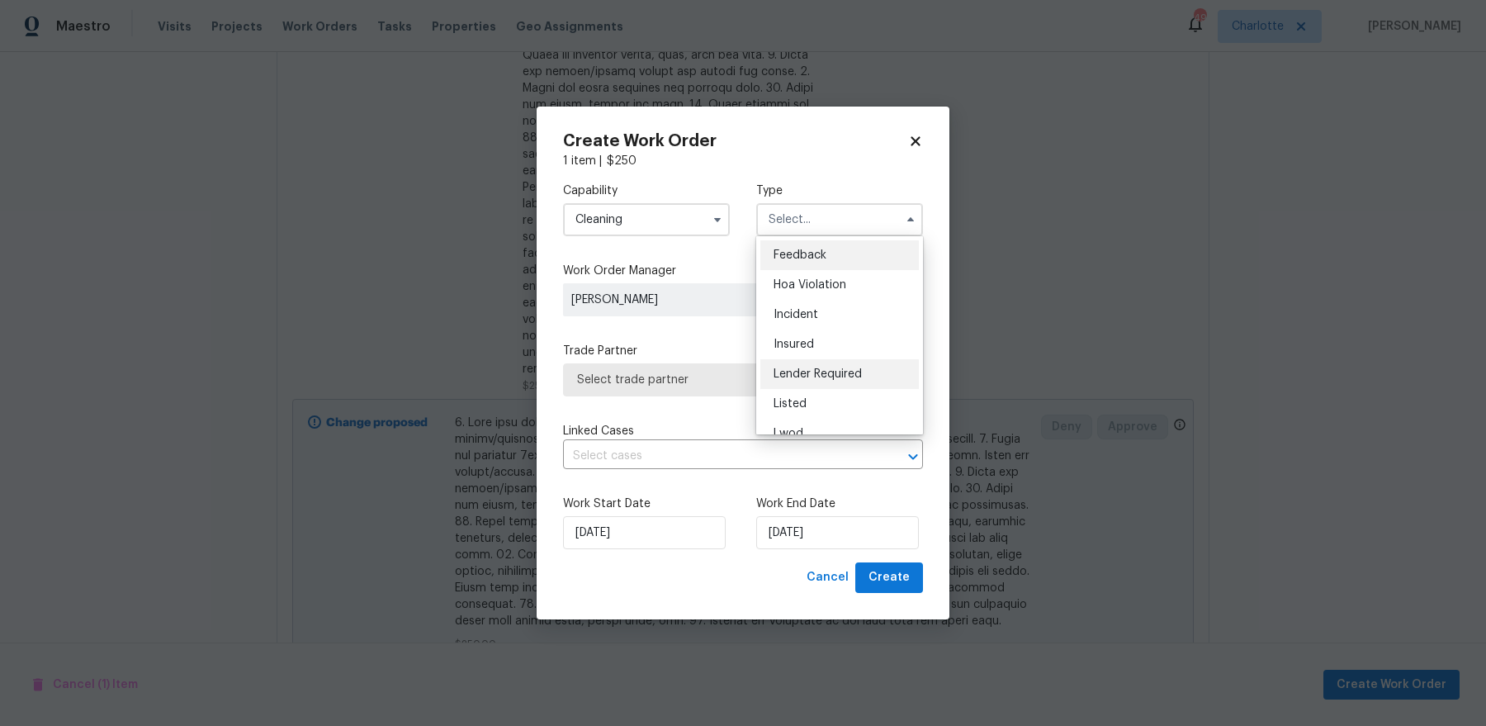
scroll to position [197, 0]
click at [870, 323] on div "Renovation" at bounding box center [840, 326] width 159 height 30
type input "Renovation"
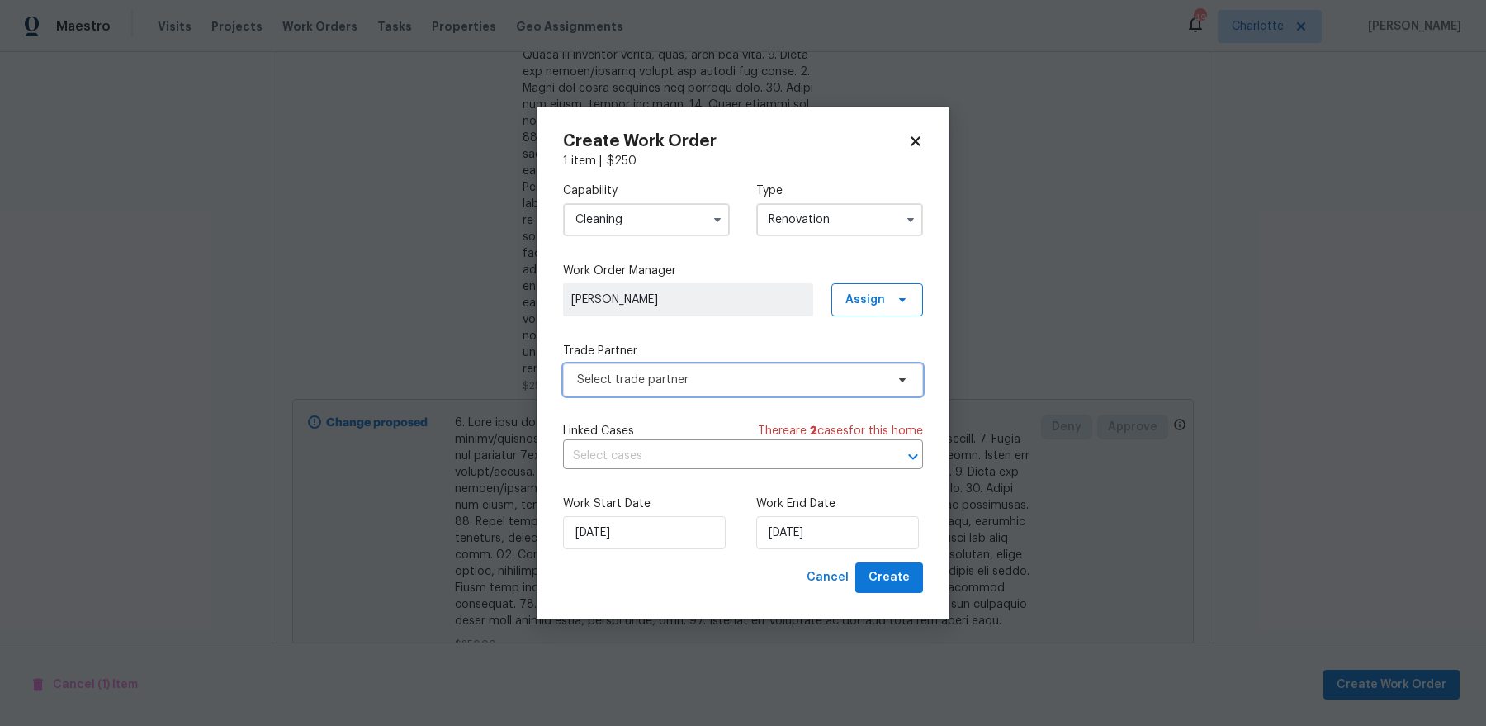
click at [777, 377] on span "Select trade partner" at bounding box center [731, 380] width 308 height 17
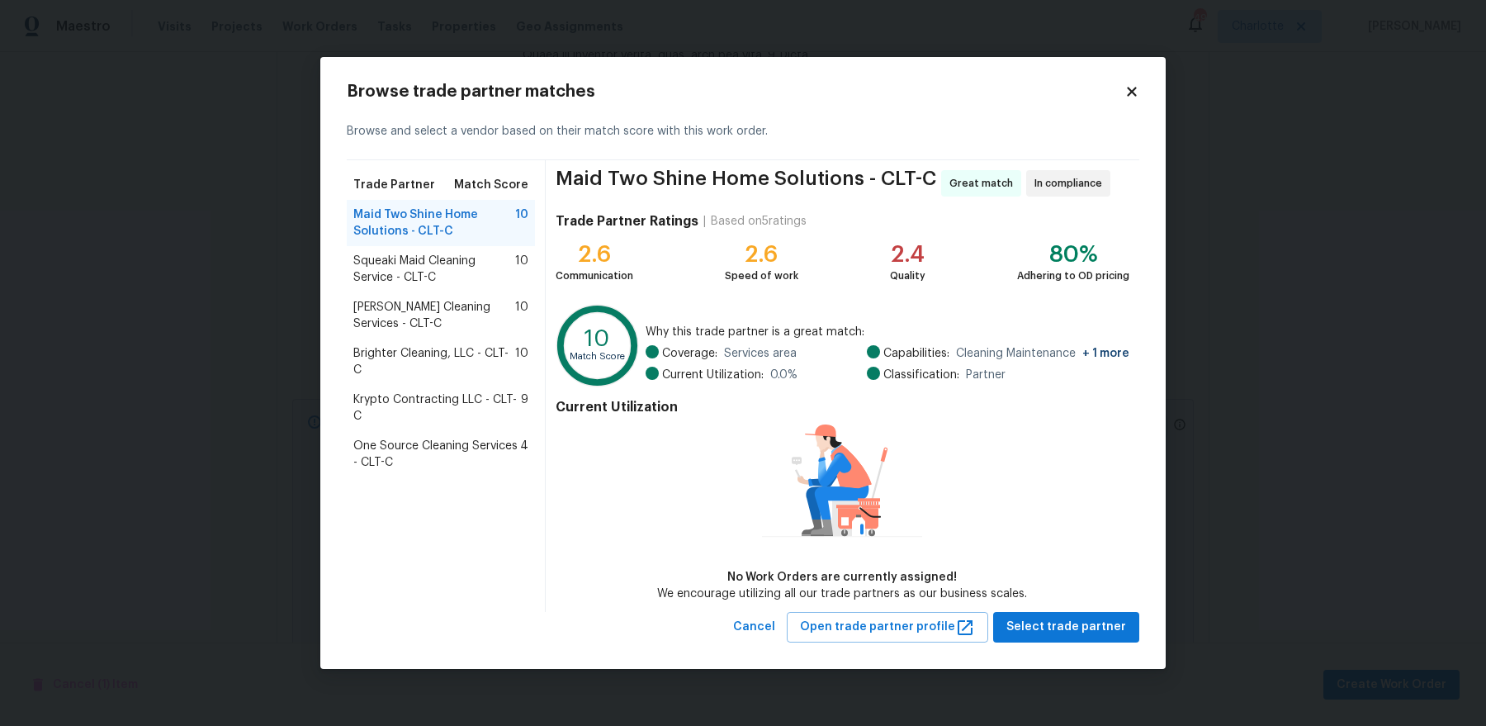
click at [465, 354] on span "Brighter Cleaning, LLC - CLT-C" at bounding box center [434, 361] width 162 height 33
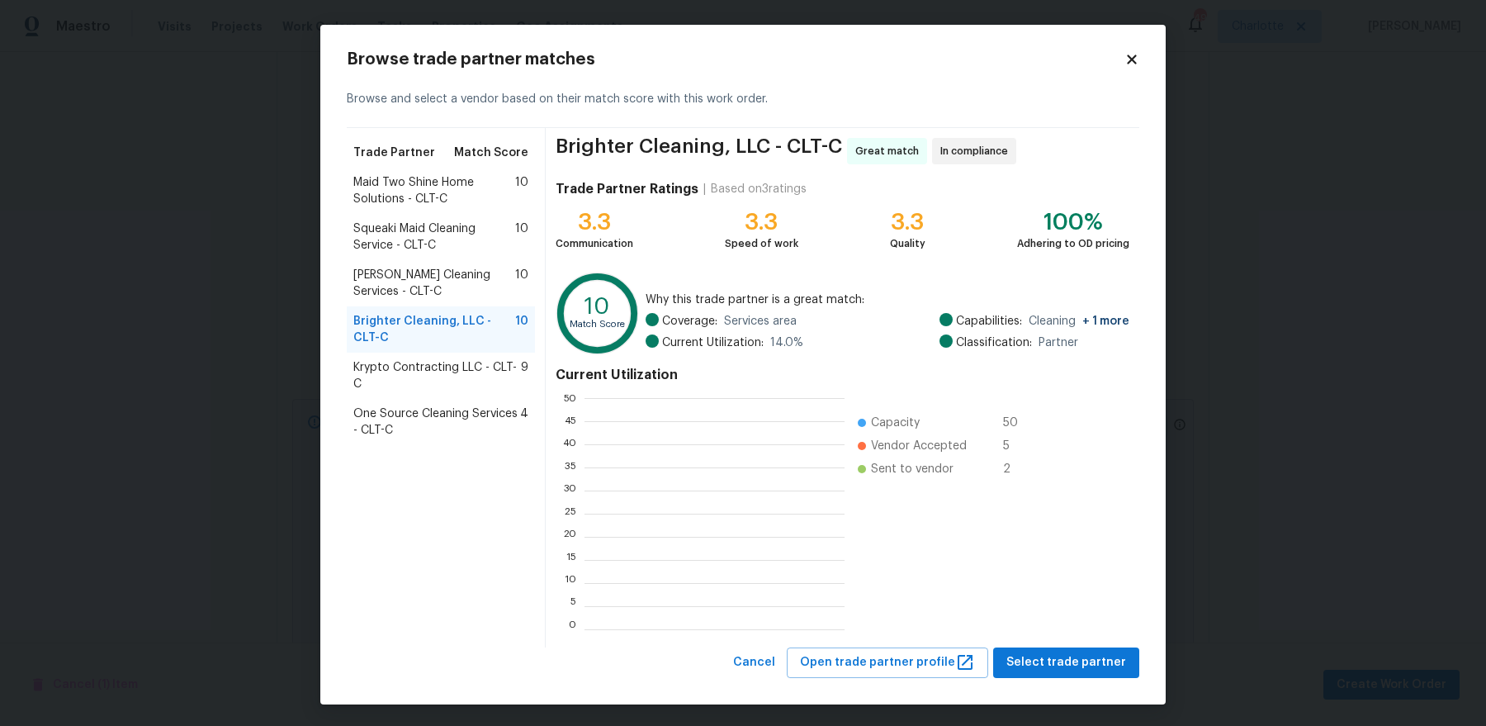
scroll to position [231, 259]
click at [1060, 580] on span "Select trade partner" at bounding box center [1067, 662] width 120 height 21
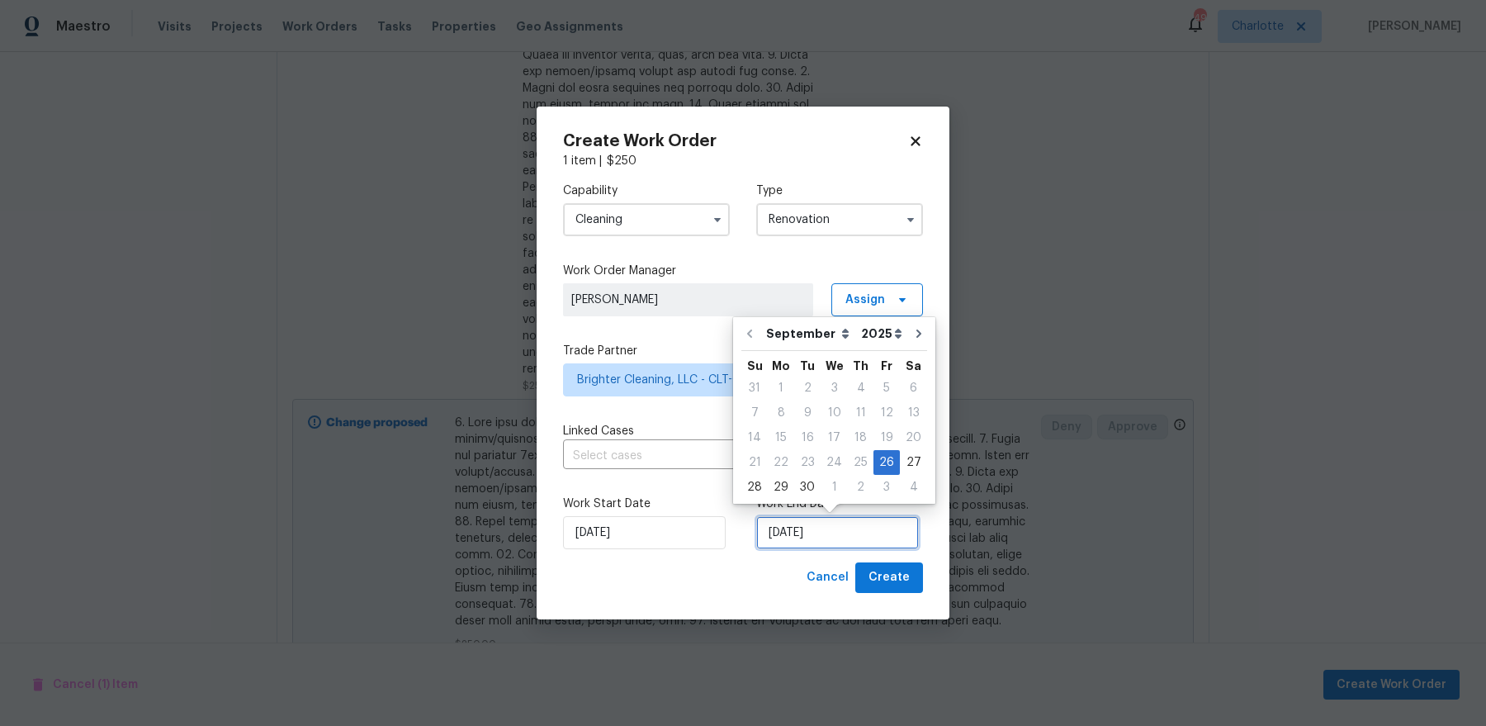
click at [832, 532] on input "[DATE]" at bounding box center [837, 532] width 163 height 33
click at [913, 339] on icon "Go to next month" at bounding box center [919, 333] width 13 height 13
type input "[DATE]"
select select "9"
click at [884, 436] on div "17" at bounding box center [887, 437] width 27 height 23
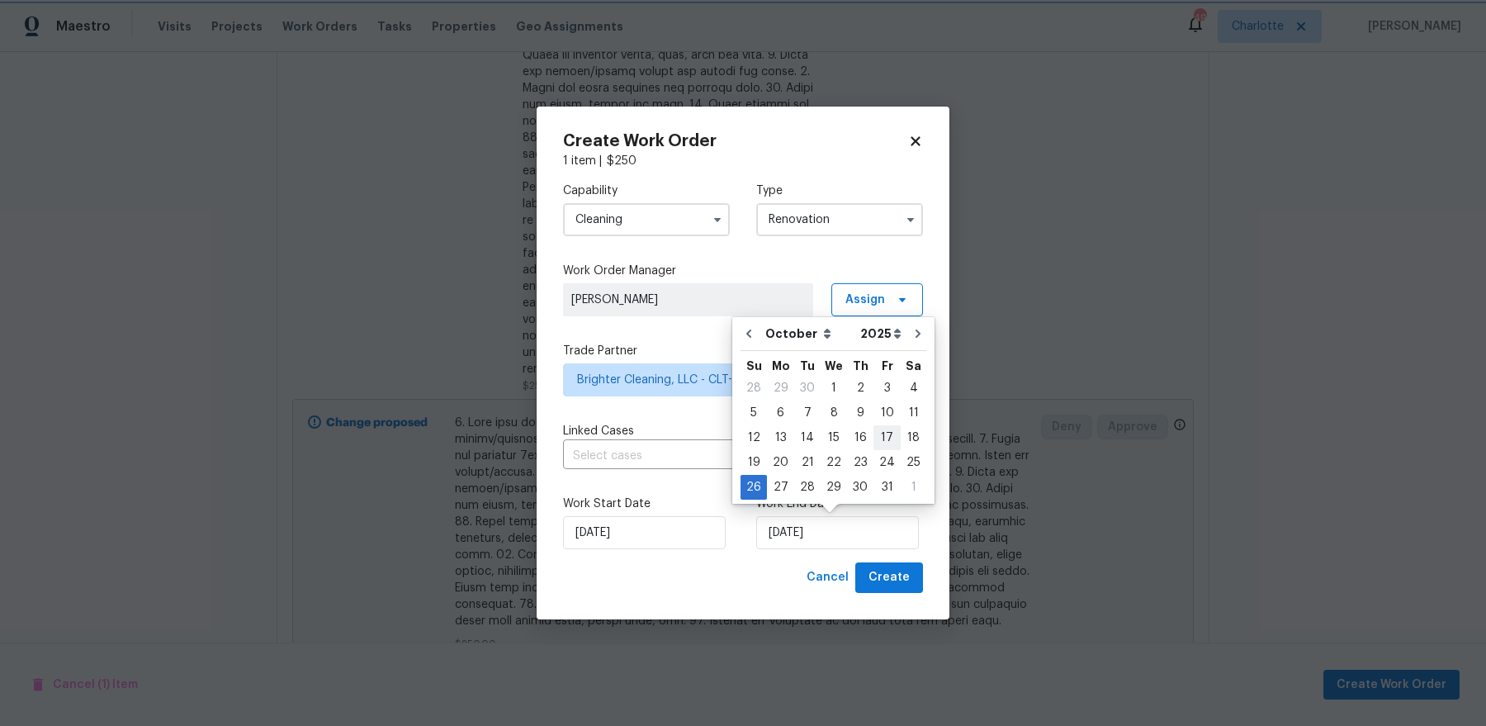
type input "[DATE]"
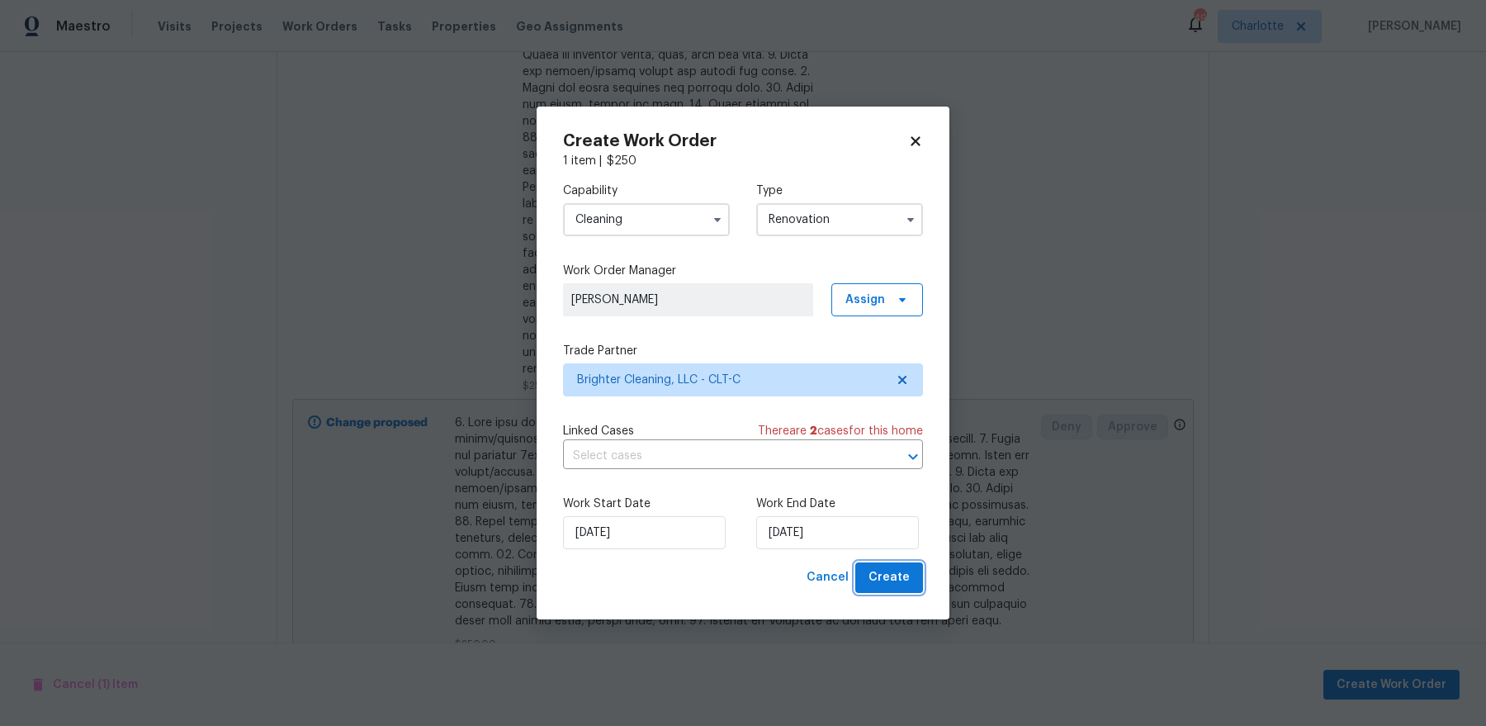
click at [906, 571] on span "Create" at bounding box center [889, 577] width 41 height 21
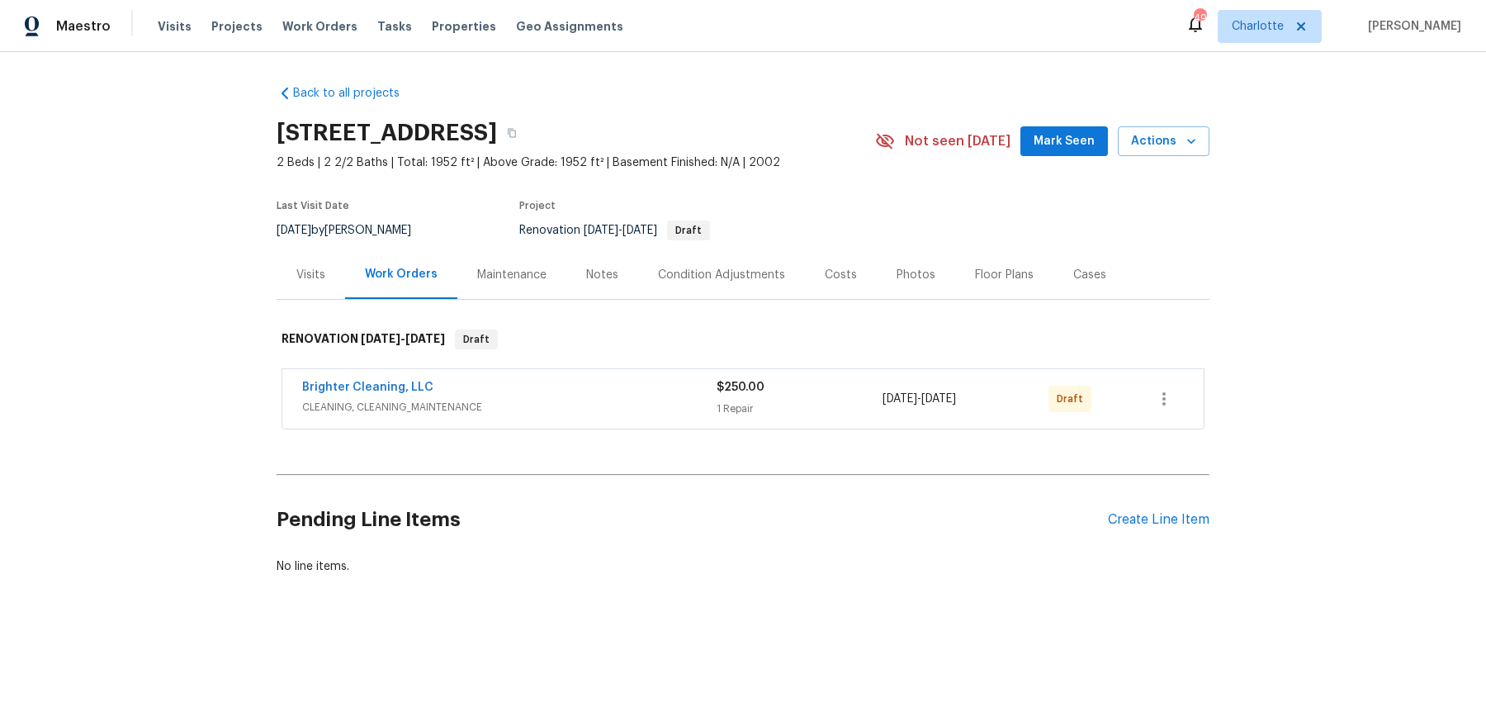
scroll to position [0, 0]
click at [1163, 401] on icon "button" at bounding box center [1164, 399] width 20 height 20
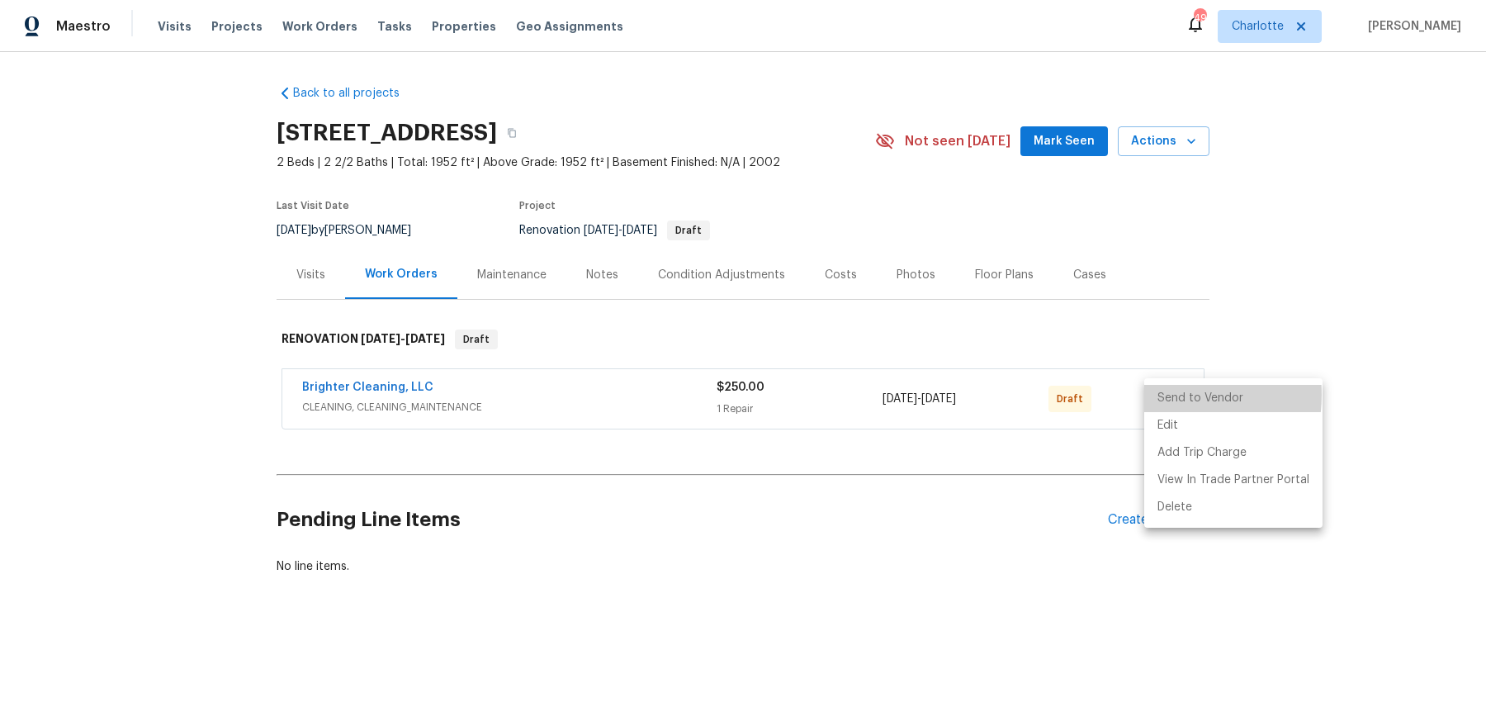
click at [1163, 395] on li "Send to Vendor" at bounding box center [1234, 398] width 178 height 27
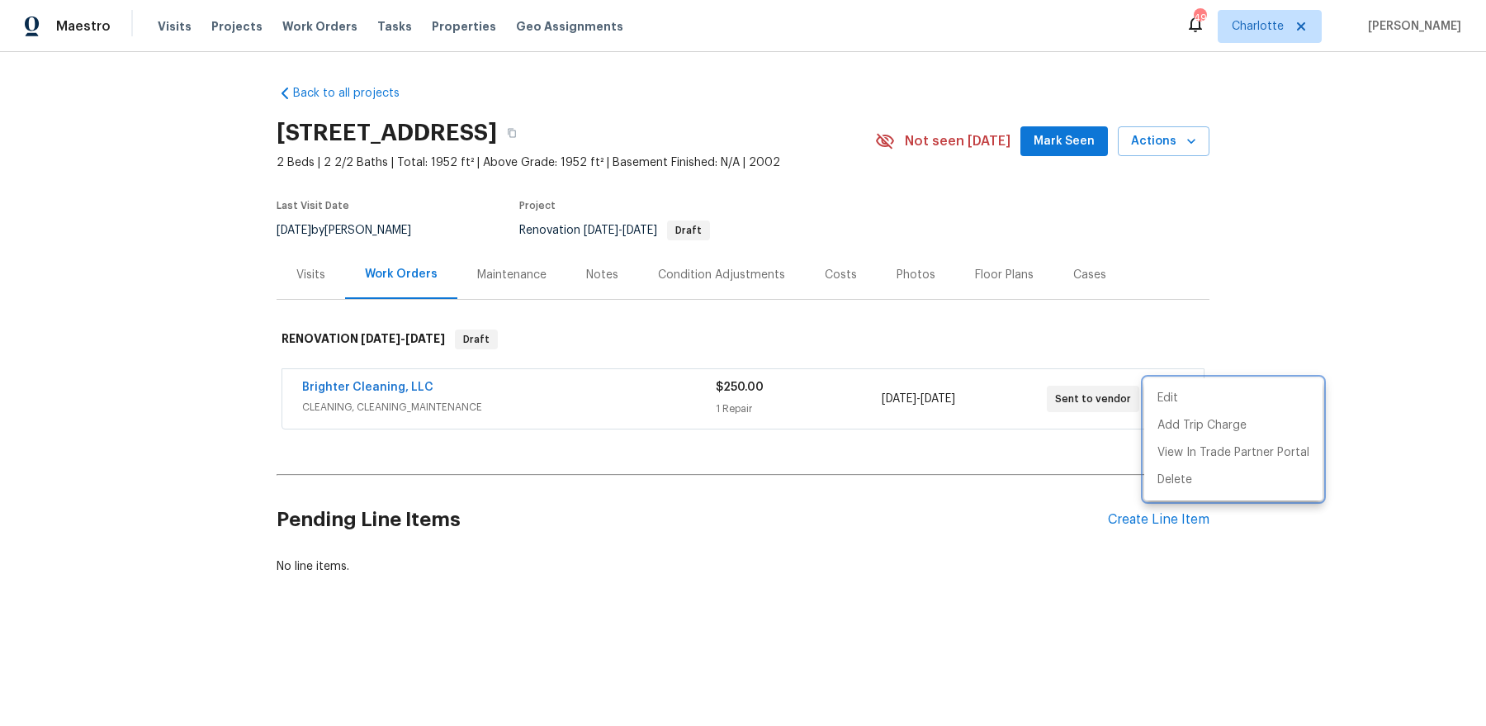
click at [1045, 339] on div at bounding box center [743, 363] width 1486 height 726
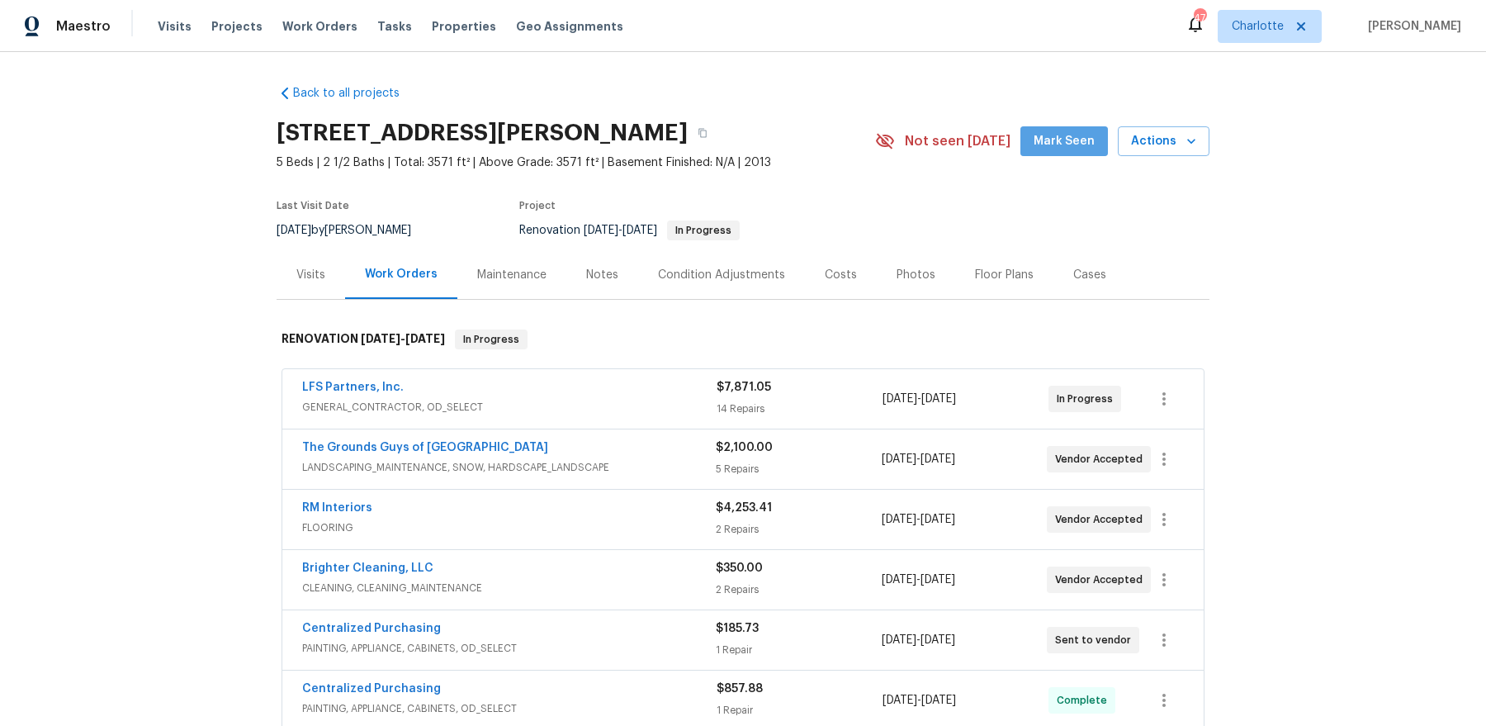
click at [1080, 143] on span "Mark Seen" at bounding box center [1064, 141] width 61 height 21
click at [599, 278] on div "Notes" at bounding box center [602, 275] width 32 height 17
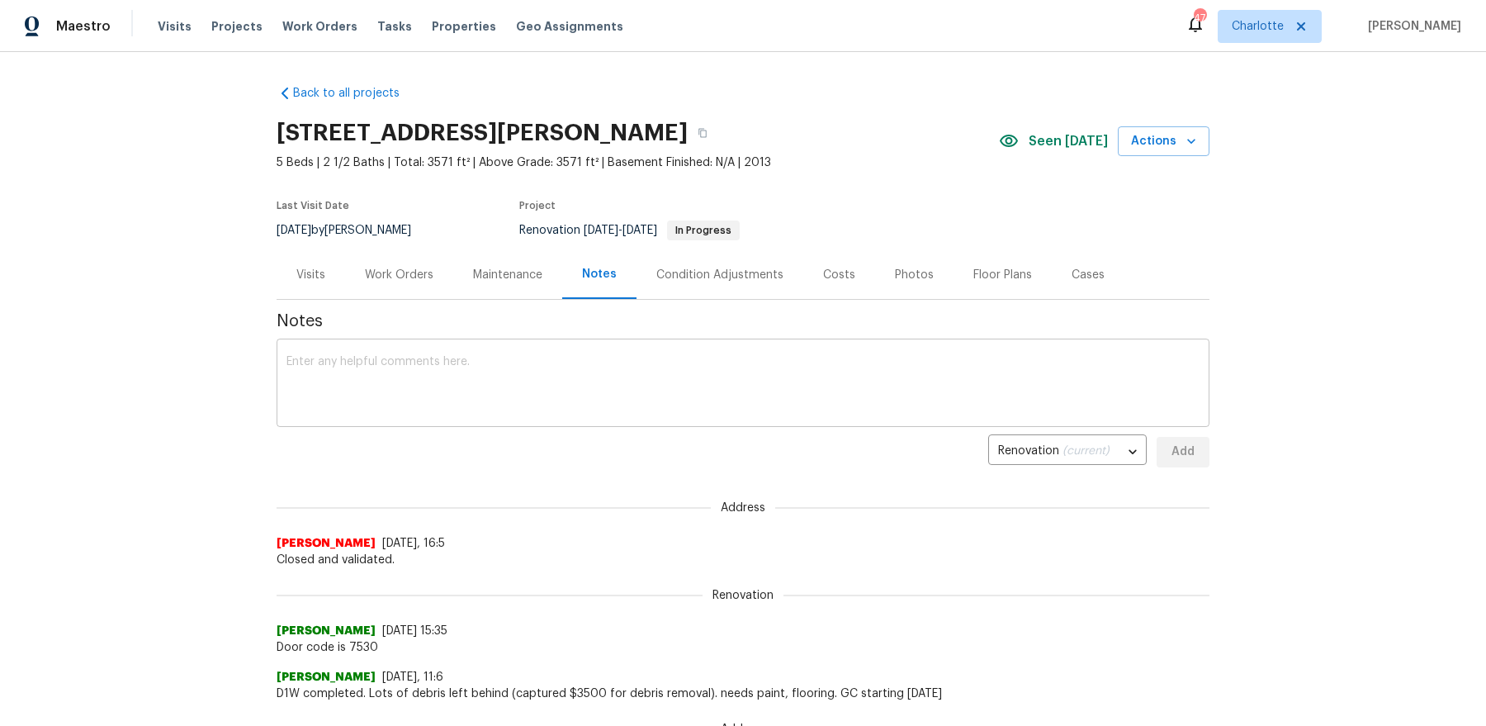
click at [563, 354] on div "x ​" at bounding box center [743, 385] width 933 height 84
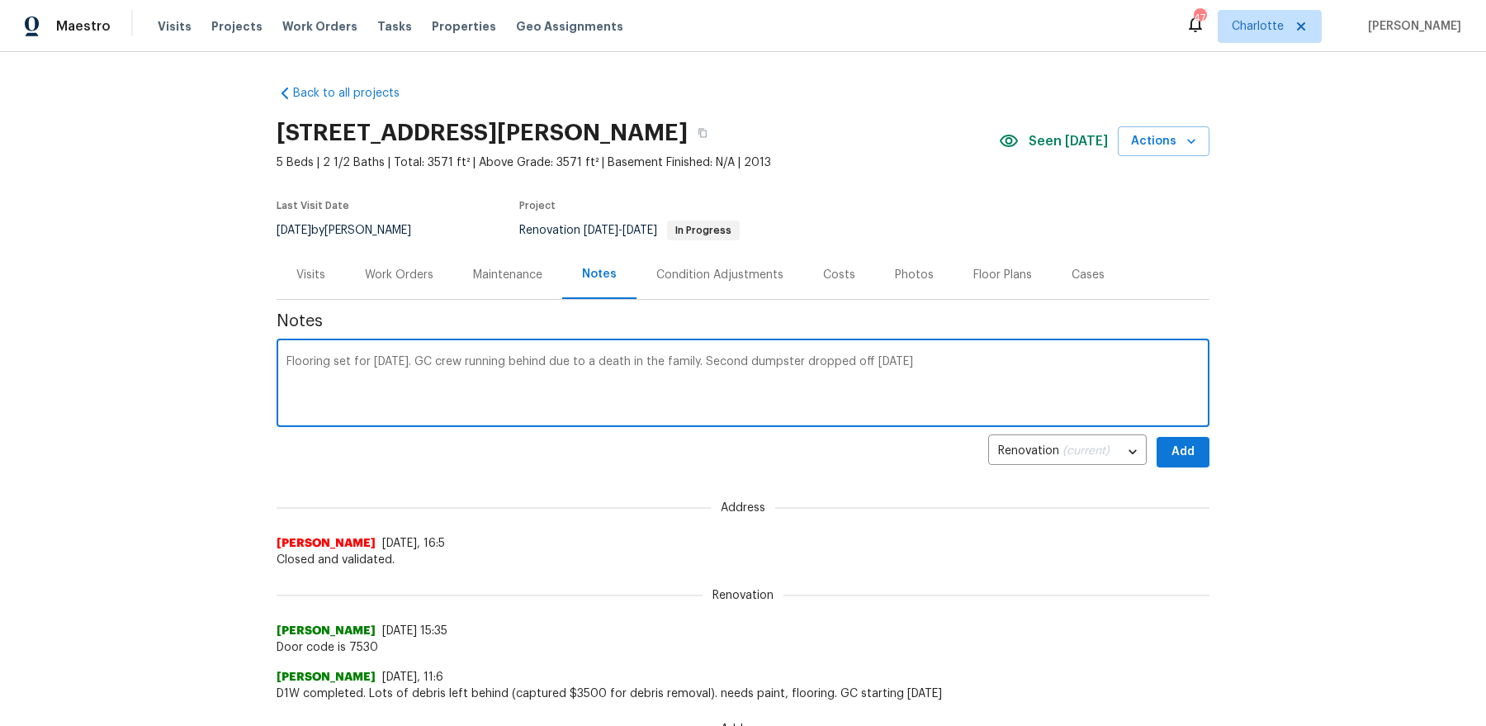
type textarea "Flooring set for this Wednesday. GC crew running behind due to a death in the f…"
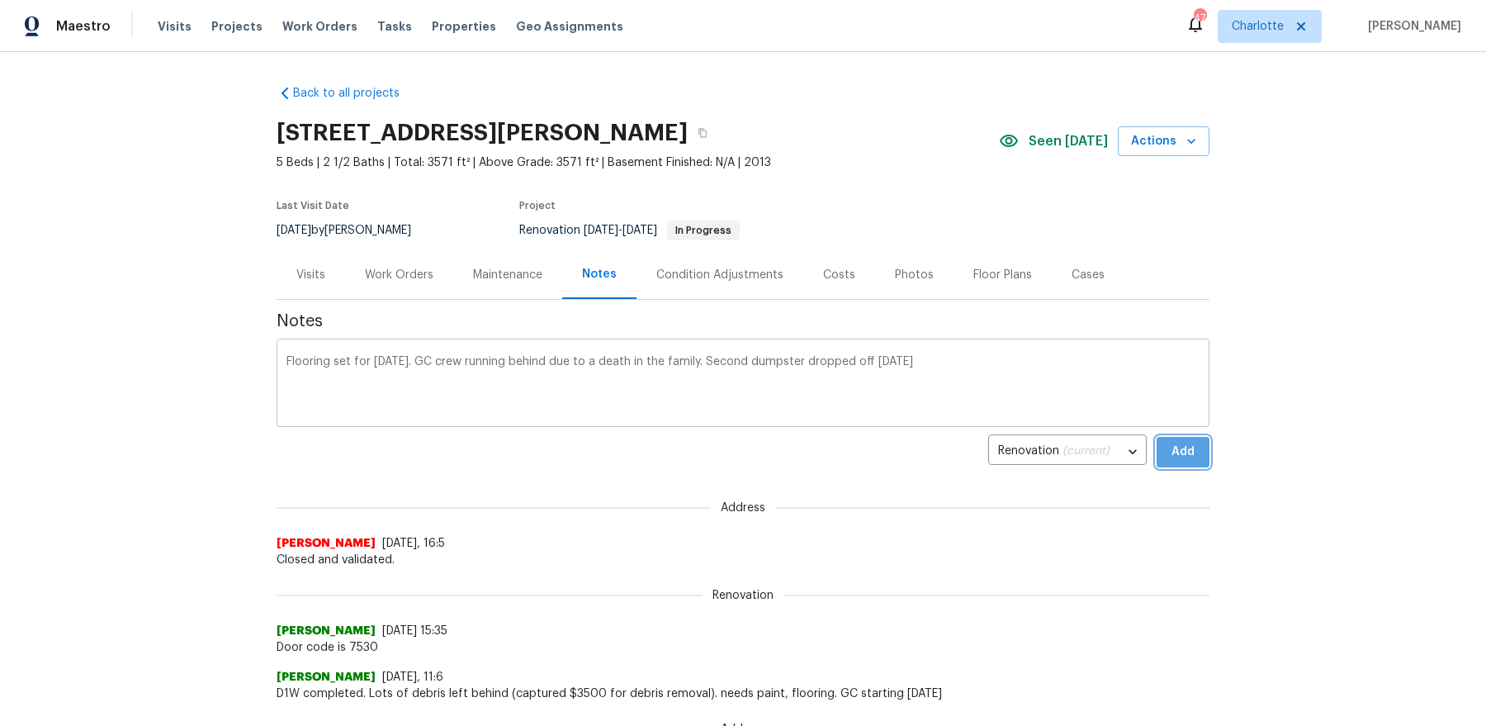
click at [1157, 437] on button "Add" at bounding box center [1183, 452] width 53 height 31
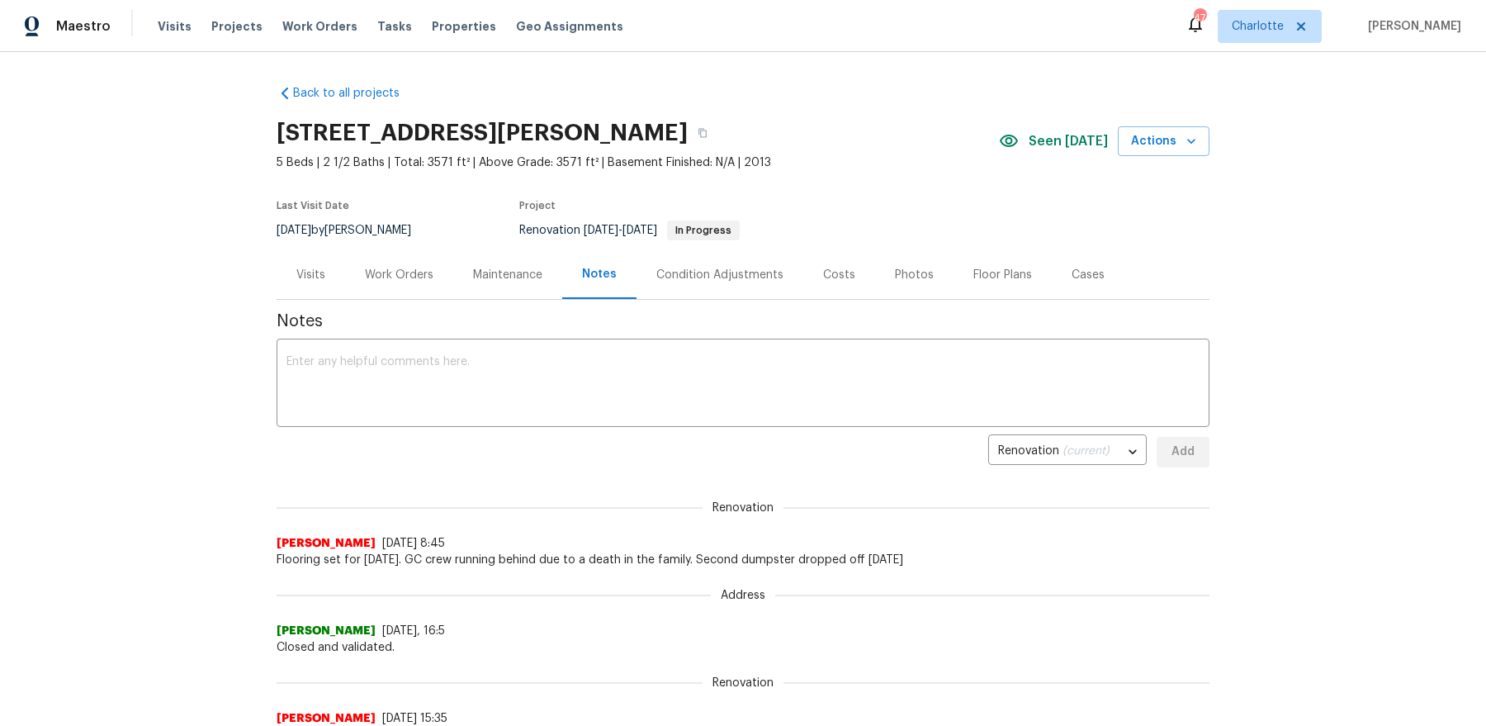
click at [395, 267] on div "Work Orders" at bounding box center [399, 275] width 69 height 17
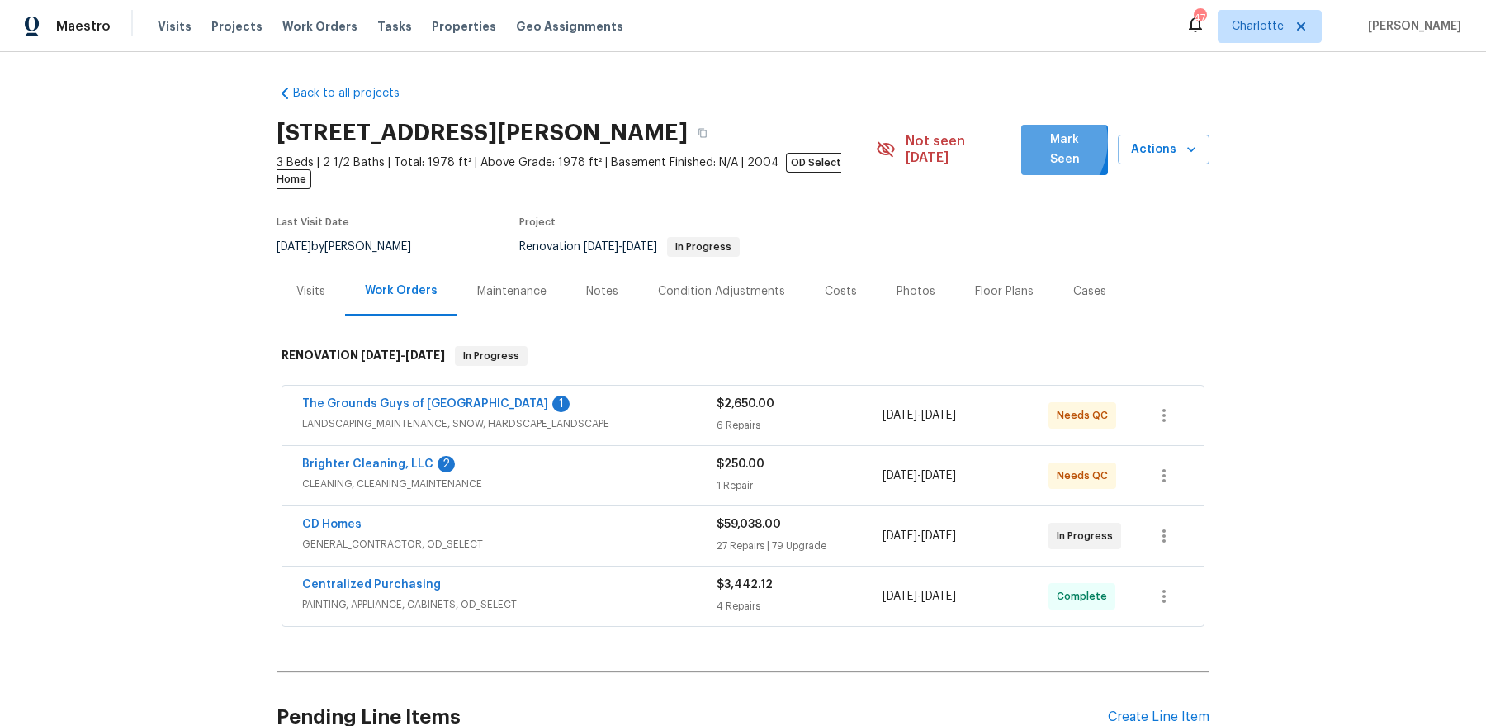
click at [1042, 143] on span "Mark Seen" at bounding box center [1065, 150] width 61 height 40
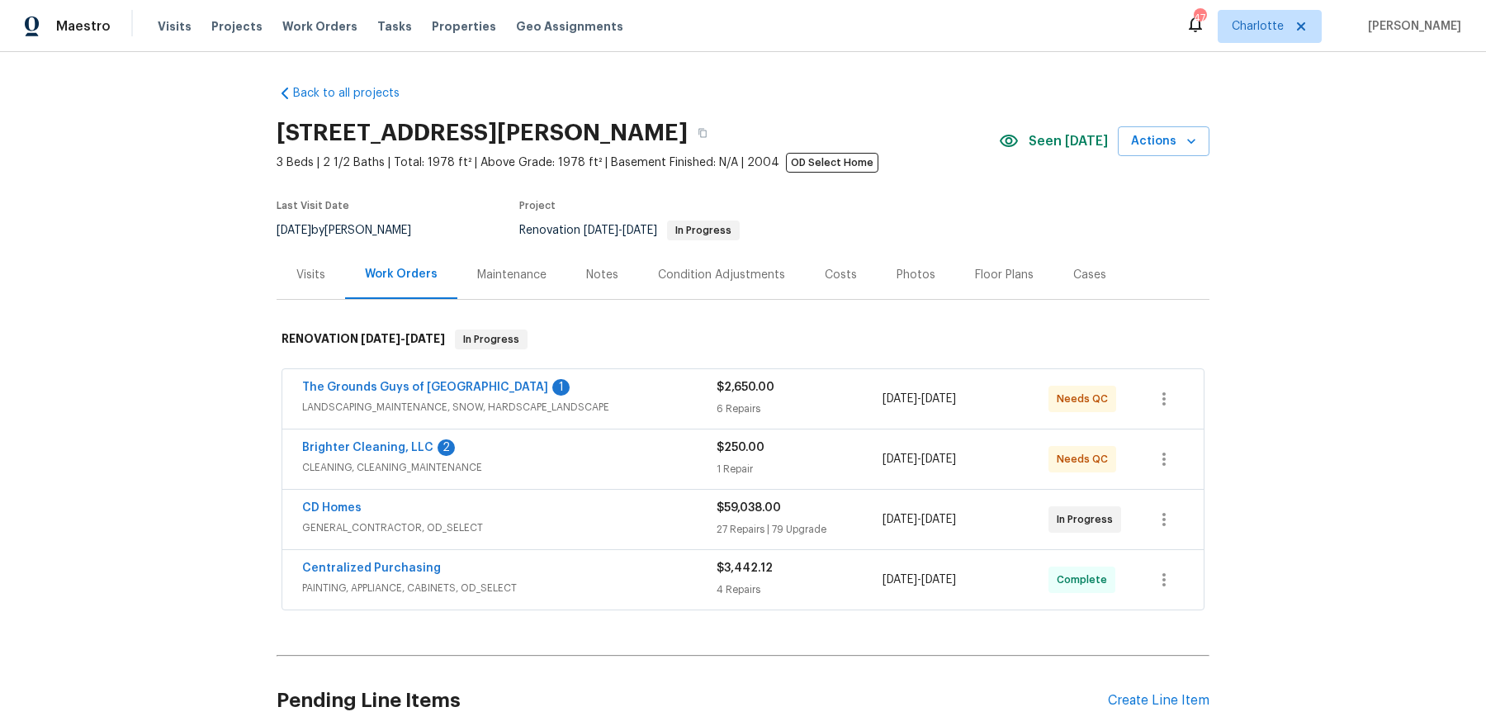
click at [589, 268] on div "Notes" at bounding box center [602, 275] width 32 height 17
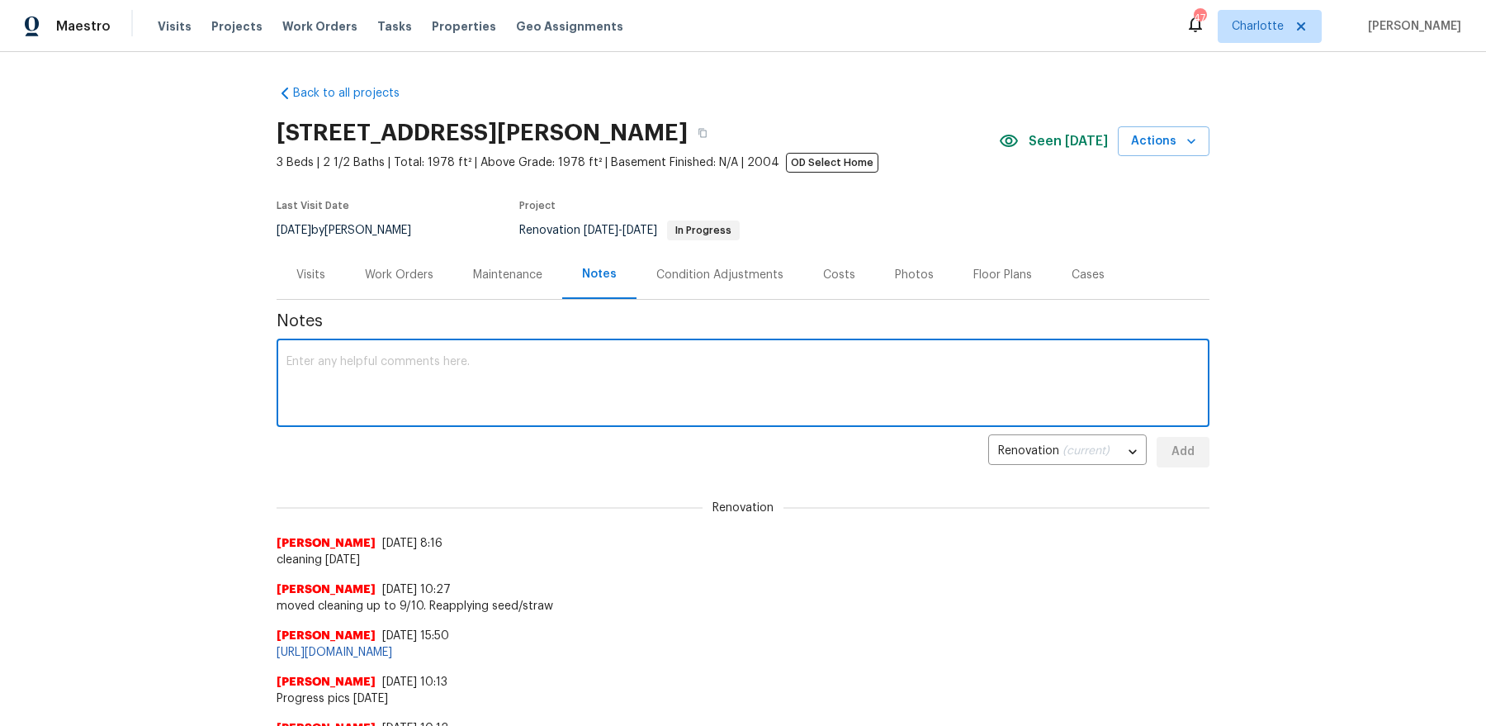
click at [565, 408] on textarea at bounding box center [743, 385] width 913 height 58
type textarea "Still some punch items left when I arrived for the QC [DATE]. Reattempting QC/s…"
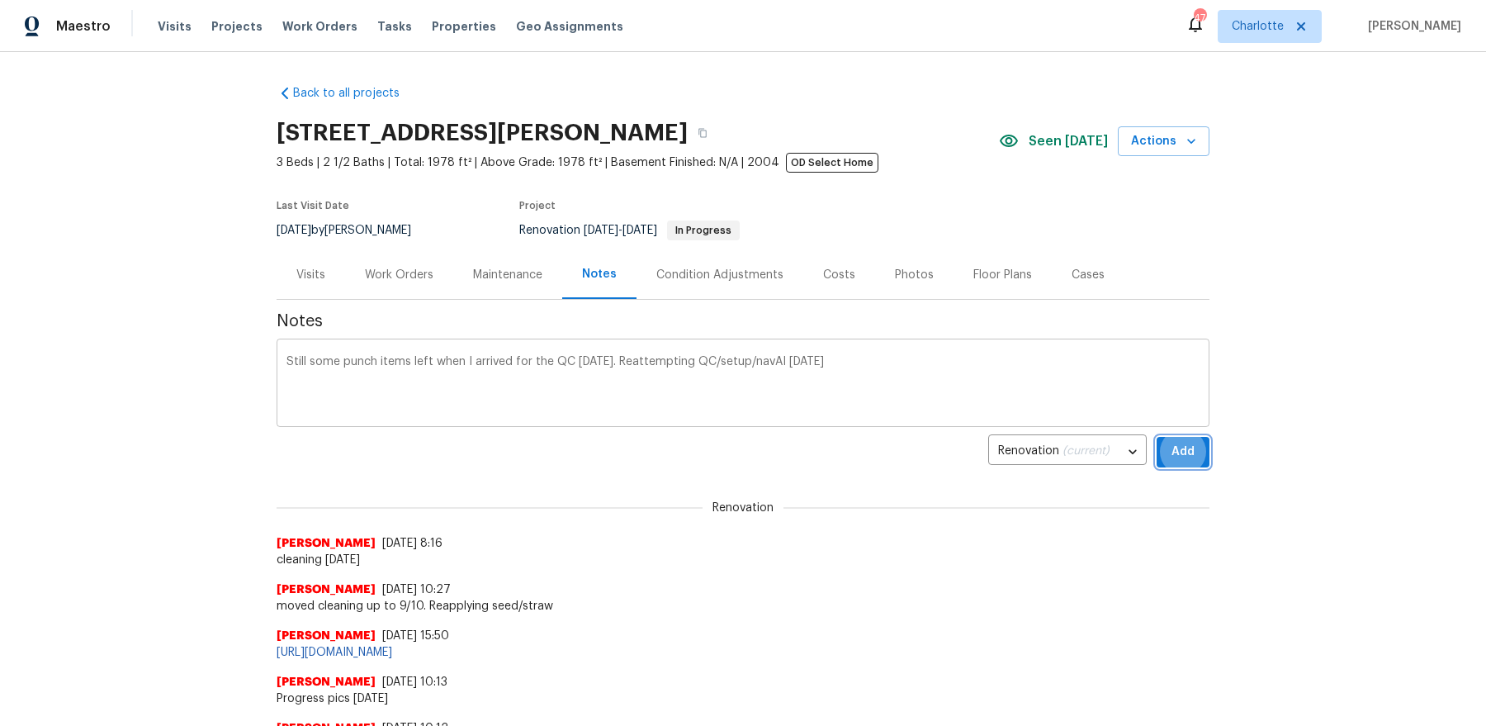
click at [1157, 437] on button "Add" at bounding box center [1183, 452] width 53 height 31
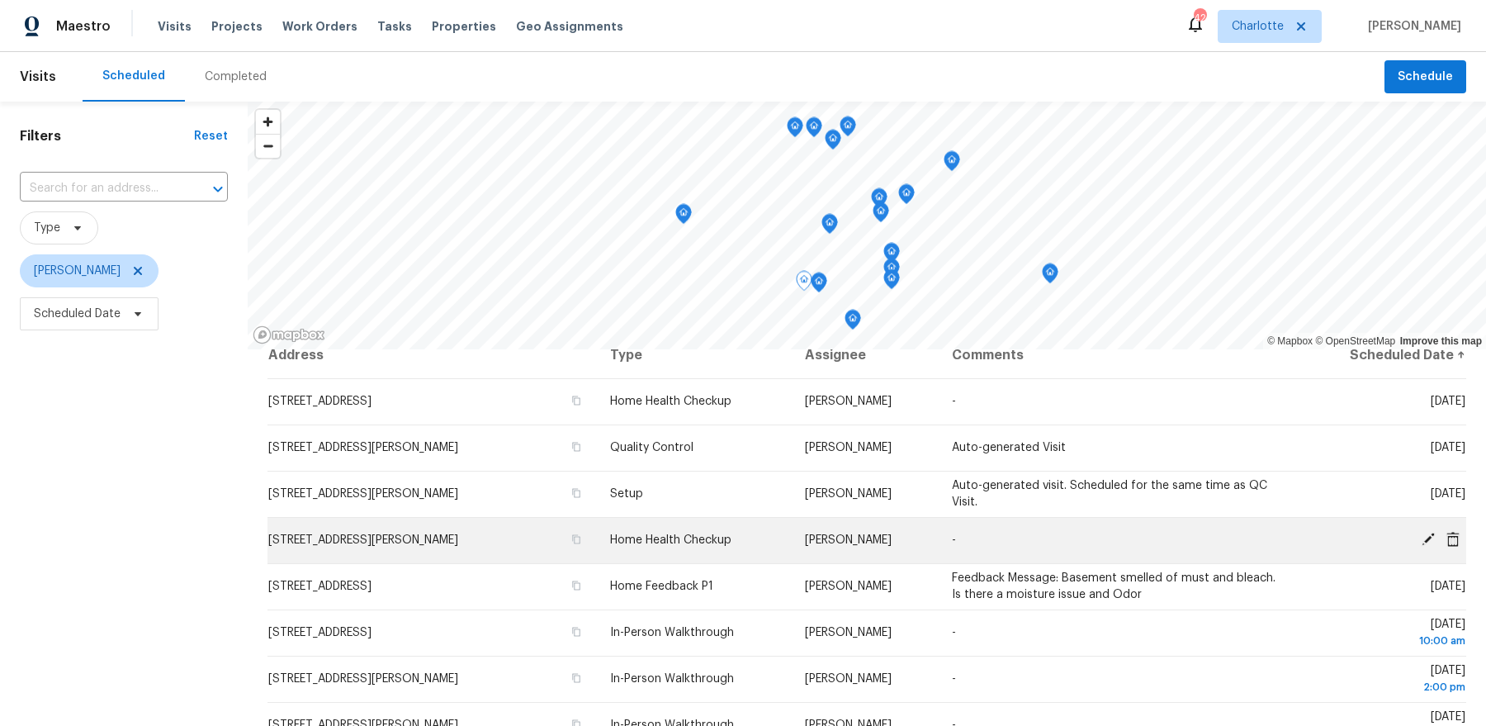
scroll to position [21, 0]
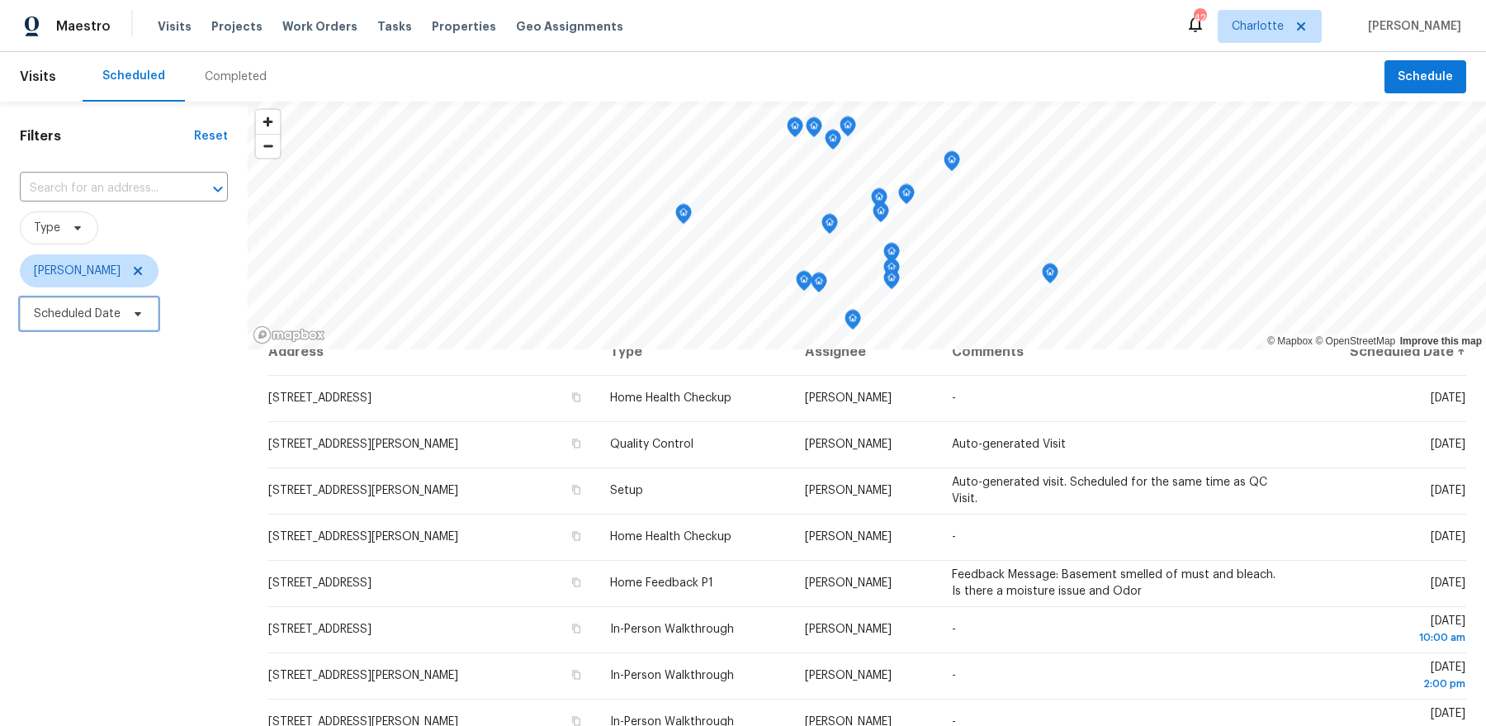
click at [126, 329] on span "Scheduled Date" at bounding box center [89, 313] width 139 height 33
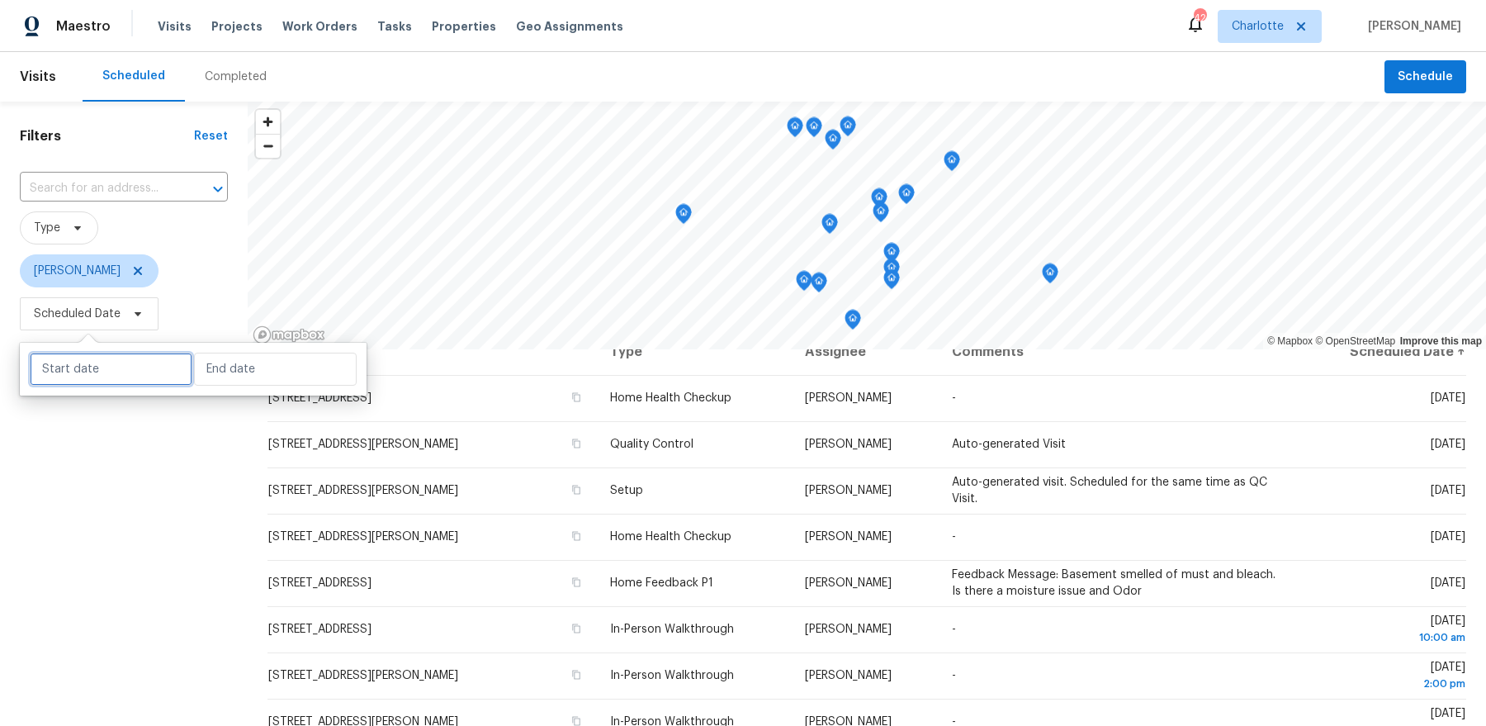
click at [111, 361] on input "text" at bounding box center [111, 369] width 163 height 33
select select "8"
select select "2025"
select select "9"
select select "2025"
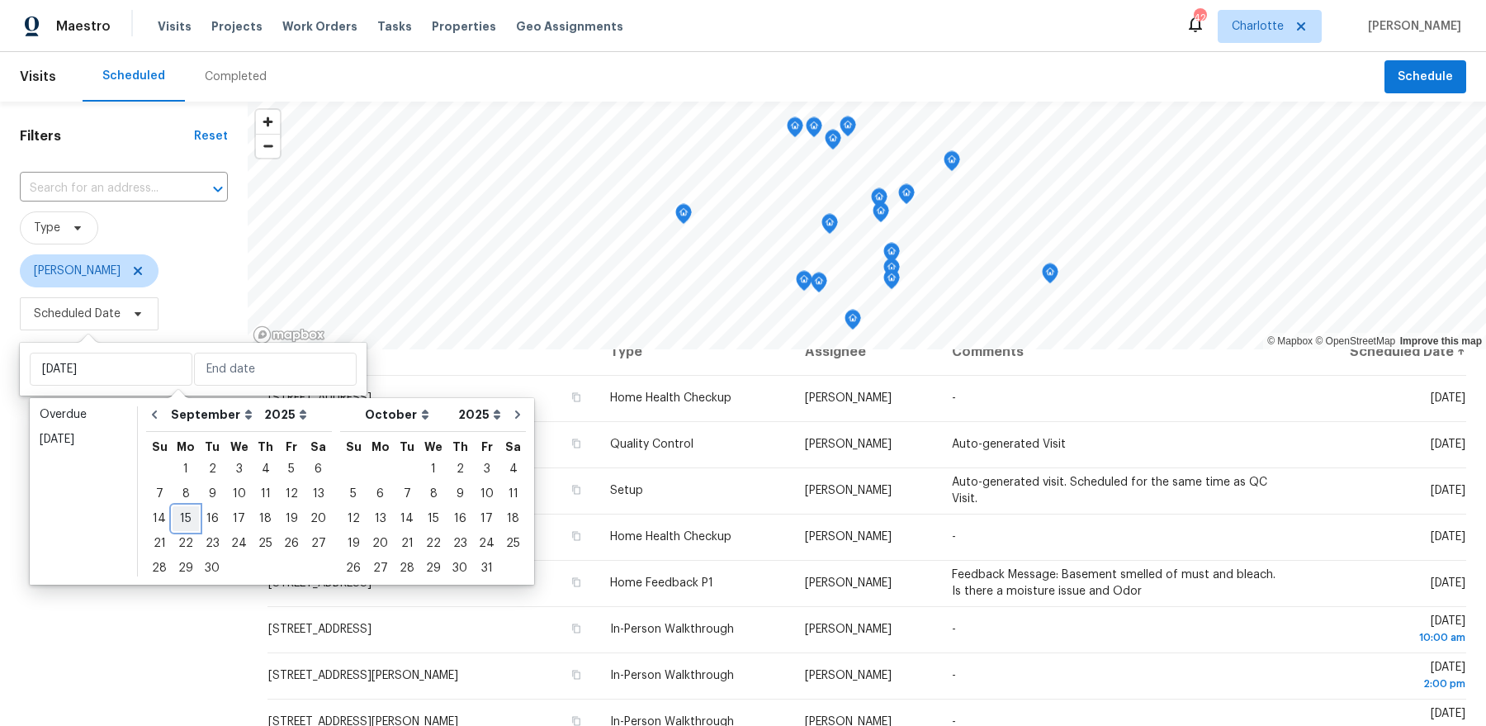
click at [185, 518] on div "15" at bounding box center [186, 518] width 26 height 23
type input "[DATE]"
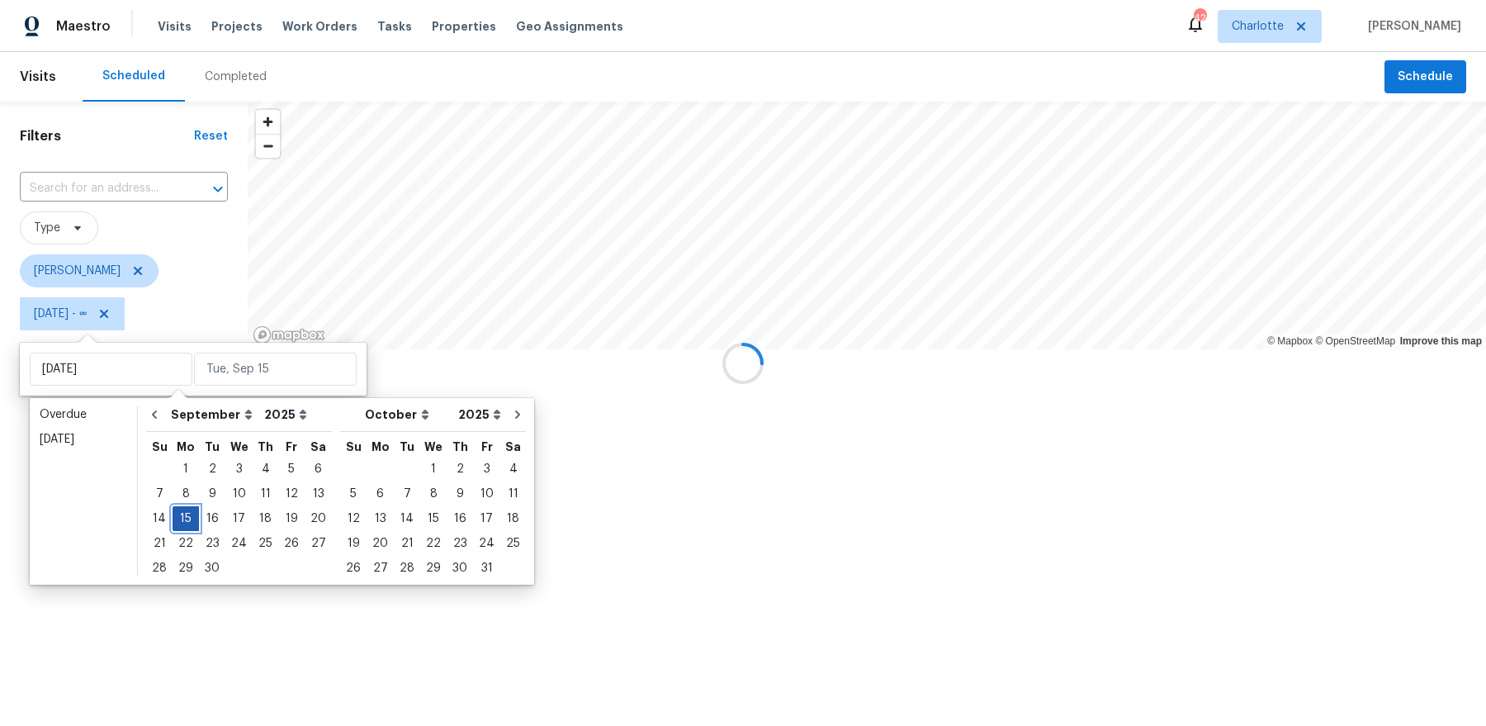
click at [185, 518] on div "15" at bounding box center [186, 518] width 26 height 23
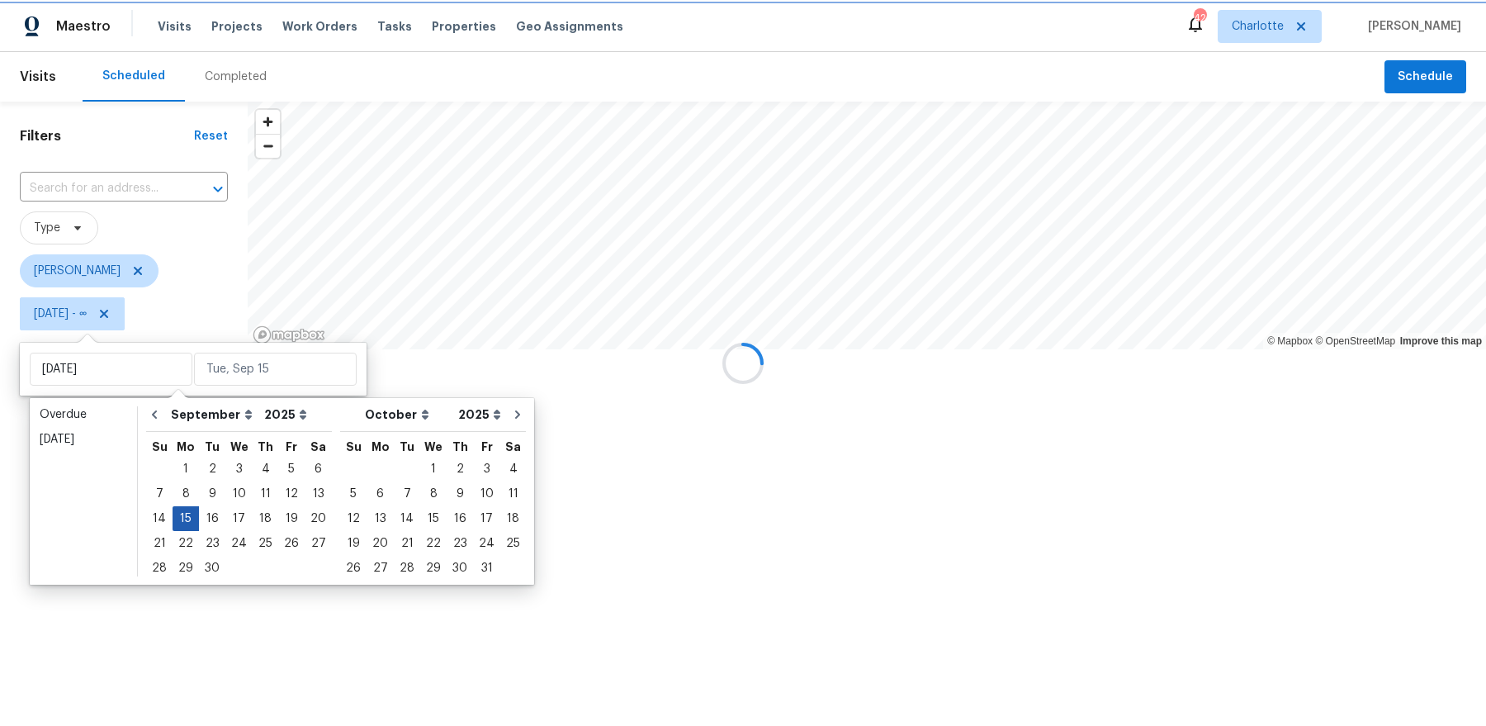
type input "[DATE]"
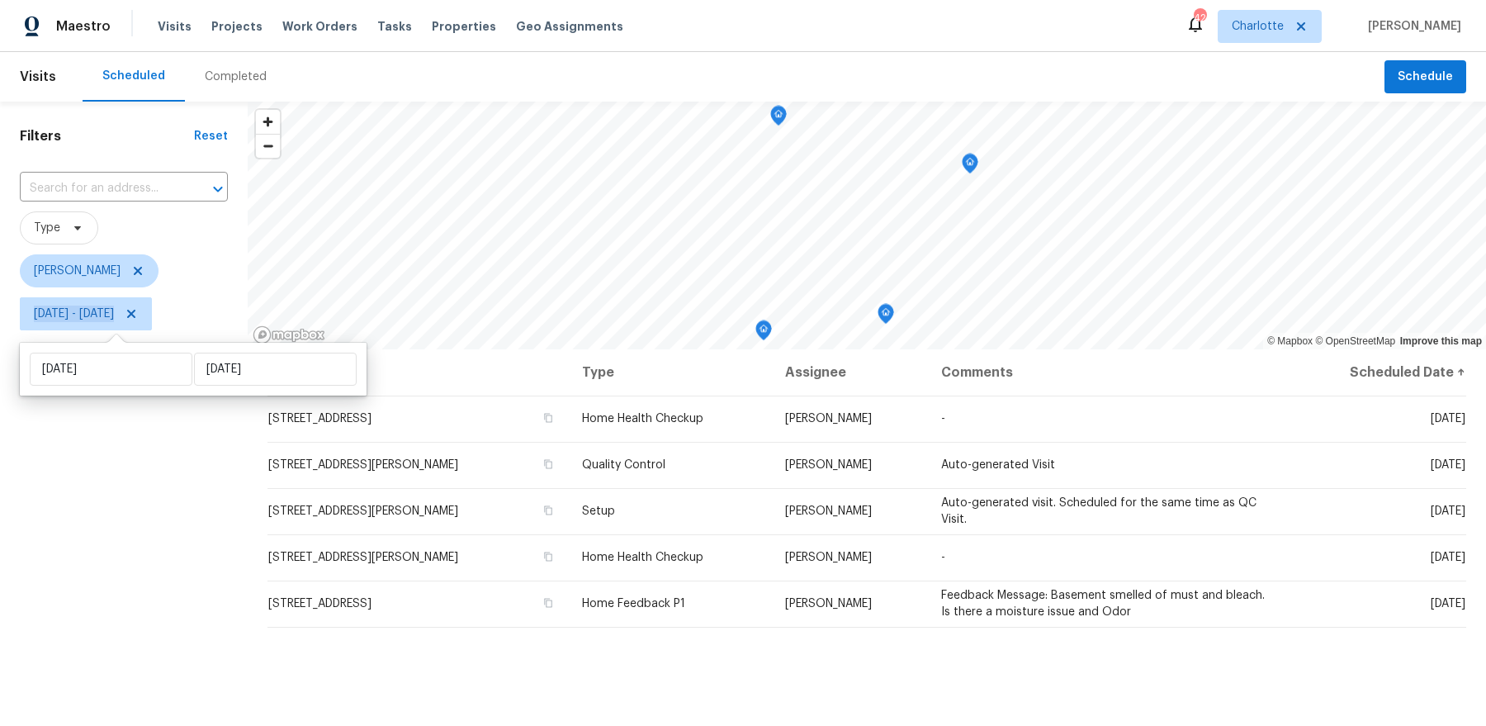
click at [185, 518] on div "Filters Reset ​ Type [PERSON_NAME] [DATE] - [DATE]" at bounding box center [124, 516] width 248 height 828
